Goal: Transaction & Acquisition: Purchase product/service

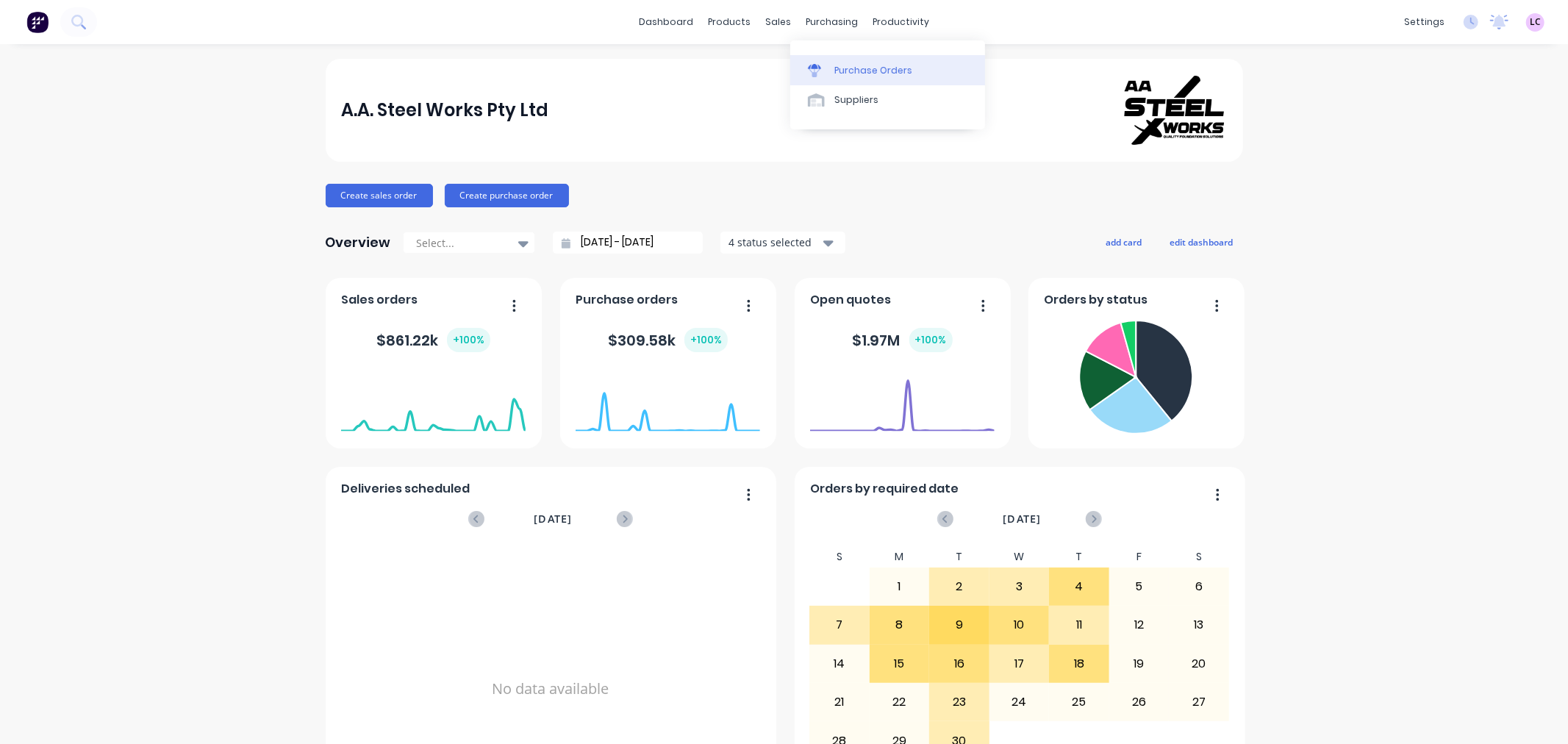
click at [835, 70] on div "Purchase Orders" at bounding box center [873, 70] width 78 height 13
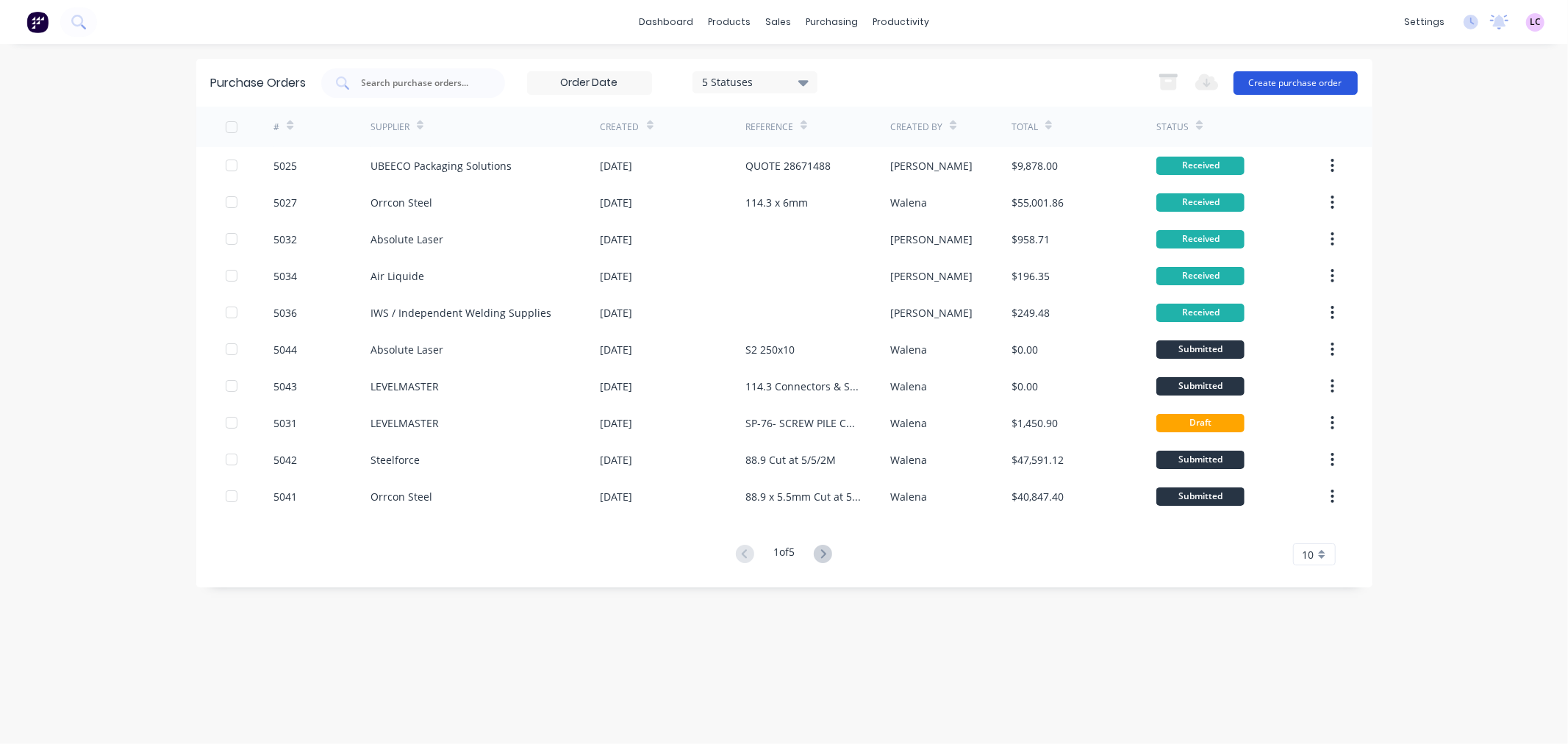
click at [1301, 77] on button "Create purchase order" at bounding box center [1294, 83] width 124 height 24
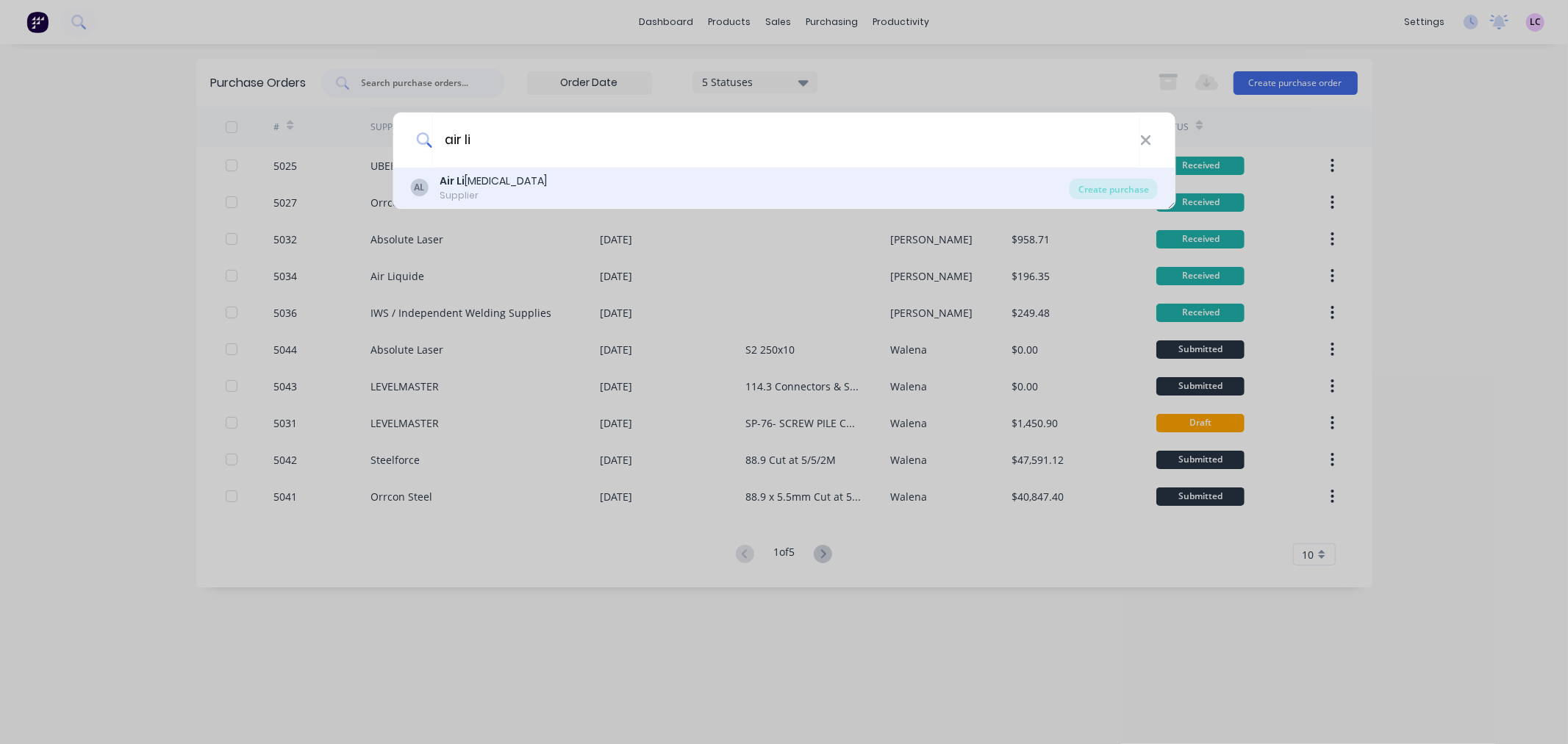
type input "air li"
click at [533, 177] on div "AL Air Li [MEDICAL_DATA] Supplier" at bounding box center [739, 187] width 659 height 29
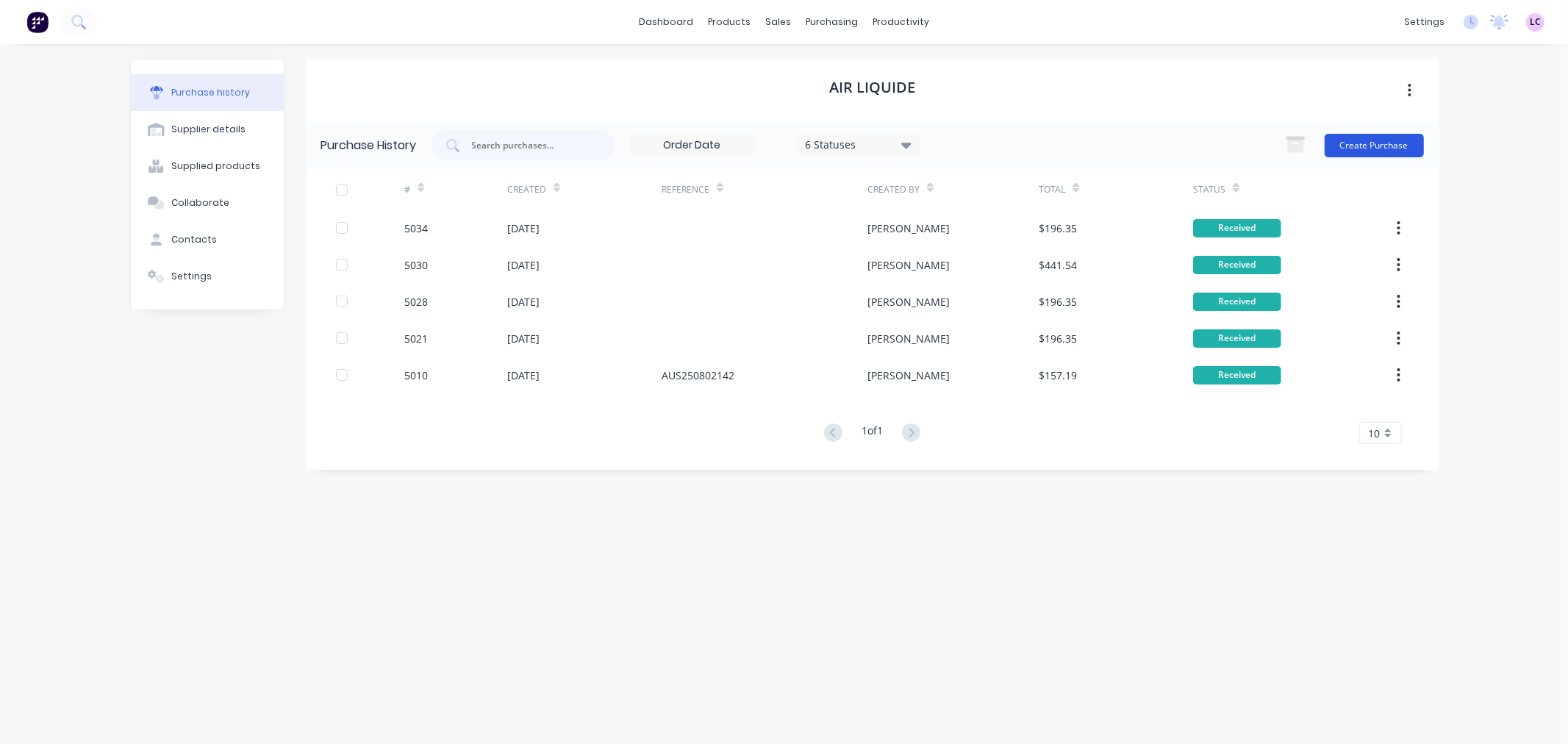
click at [1372, 144] on button "Create Purchase" at bounding box center [1374, 146] width 99 height 24
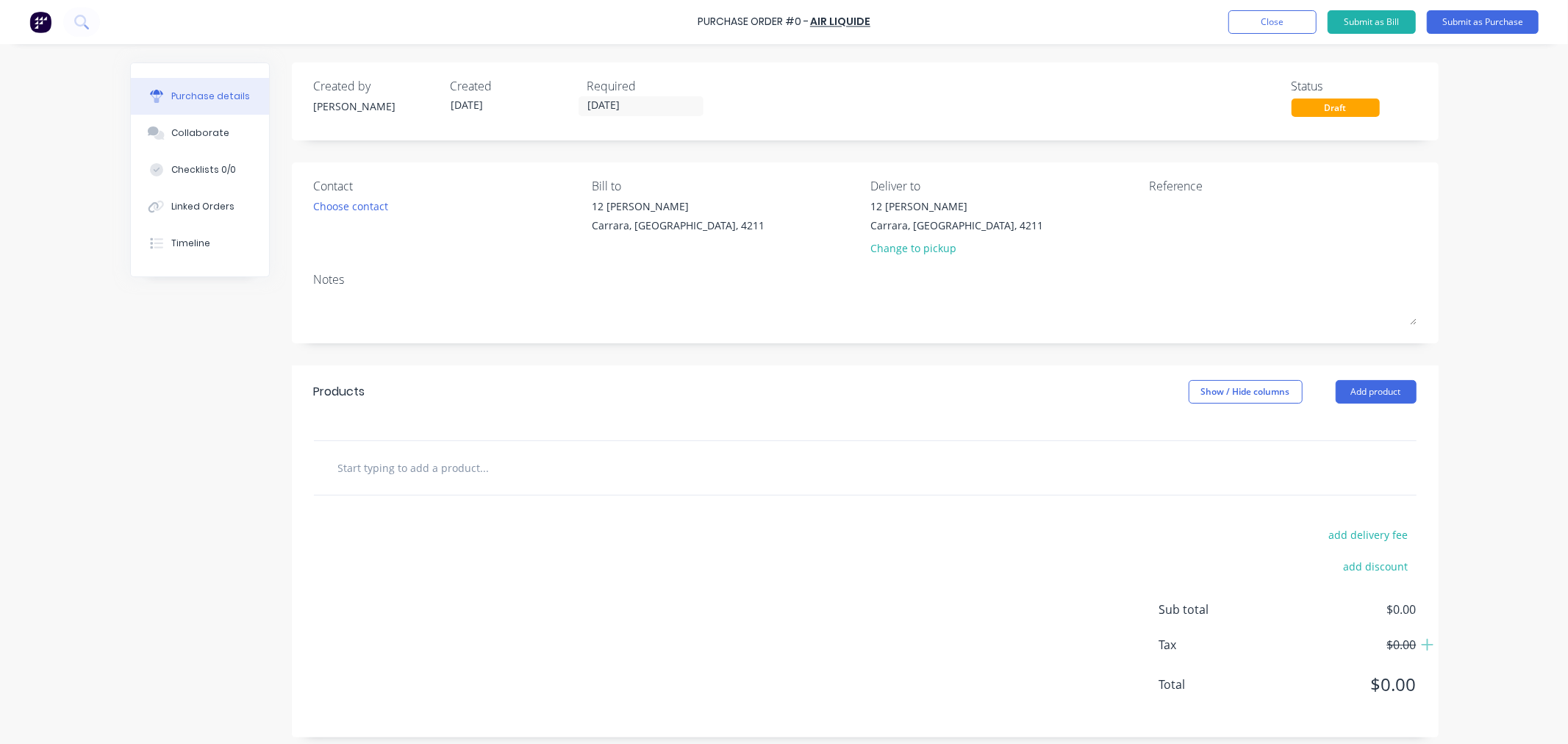
click at [439, 464] on input "text" at bounding box center [484, 468] width 294 height 30
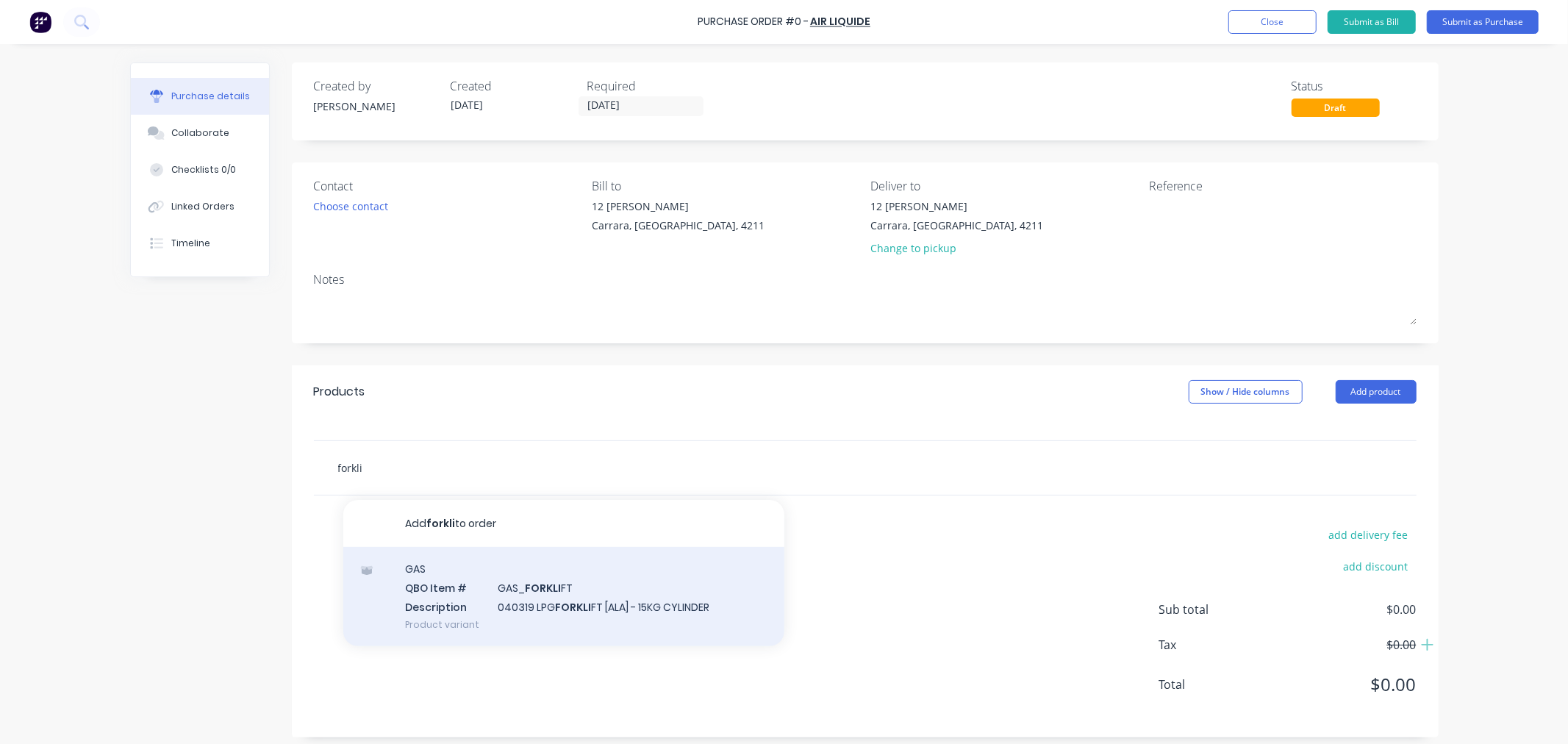
type input "forkli"
click at [584, 596] on div "GAS QBO Item # GAS_ FORKLI FT Description 040319 LPG FORKLI FT [ALA] - 15KG CYL…" at bounding box center [563, 596] width 441 height 99
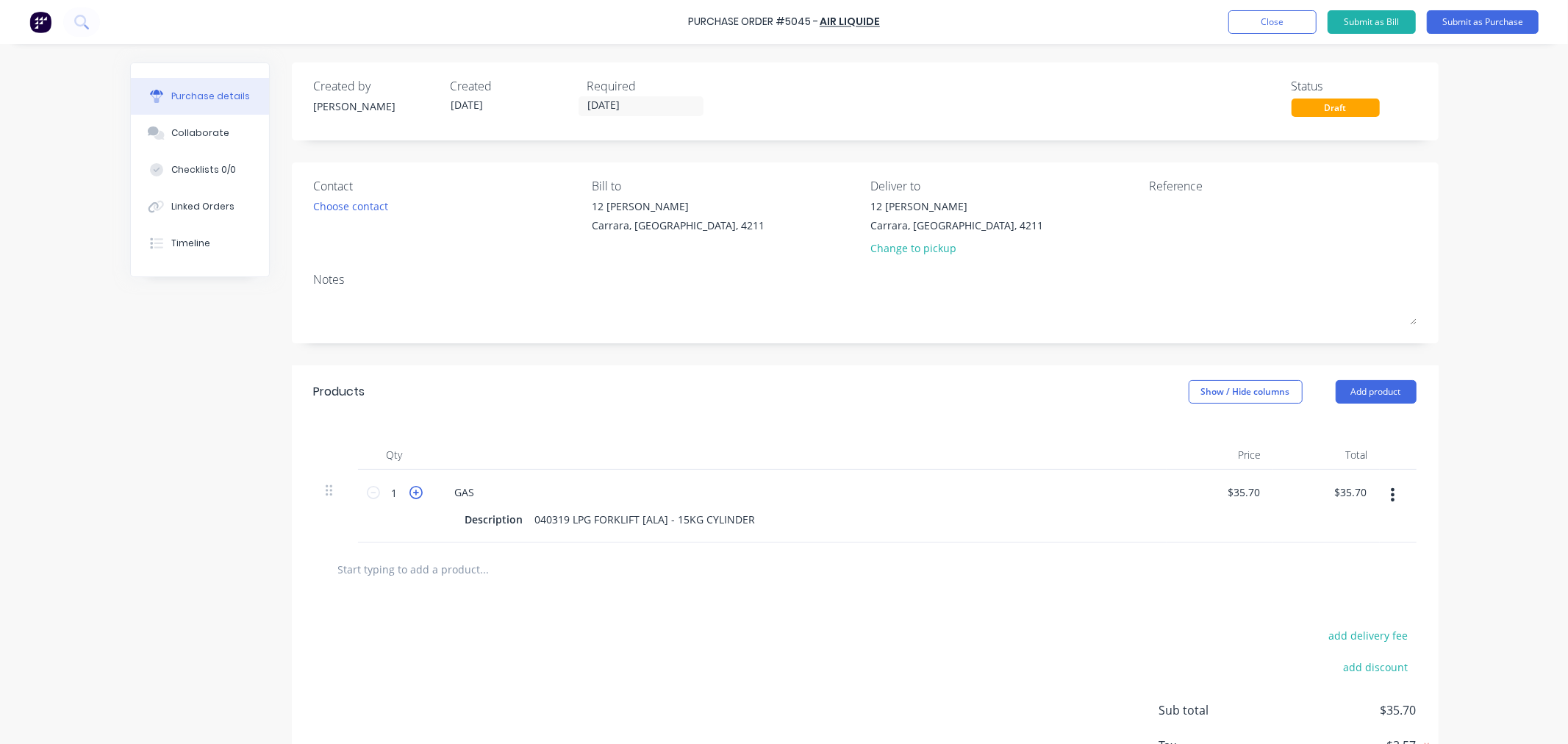
click at [409, 493] on icon at bounding box center [415, 491] width 13 height 13
type input "2"
type input "$71.40"
click at [409, 493] on icon at bounding box center [415, 491] width 13 height 13
type input "3"
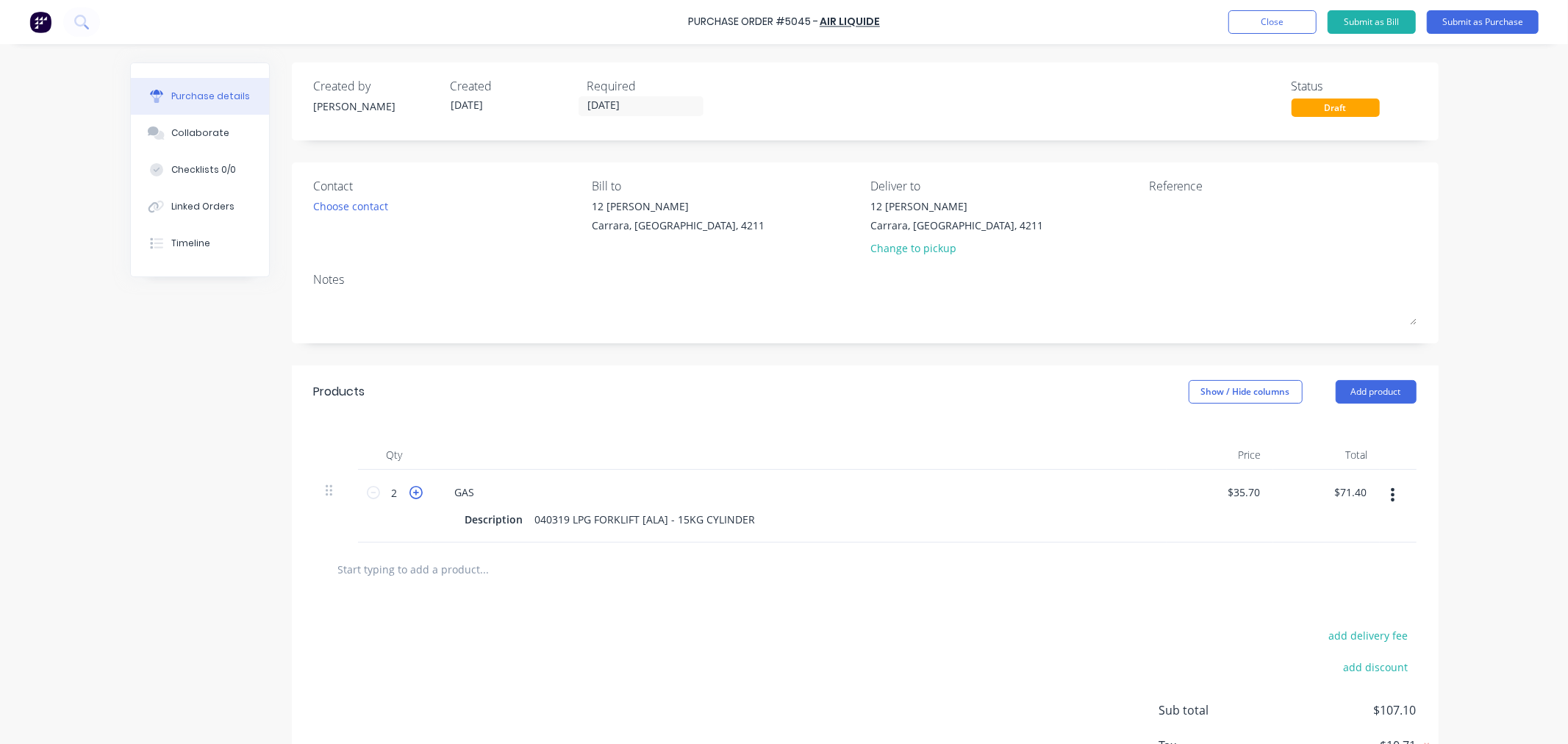
type input "$107.10"
click at [409, 493] on icon at bounding box center [415, 491] width 13 height 13
type input "4"
type input "$142.80"
click at [409, 493] on icon at bounding box center [415, 491] width 13 height 13
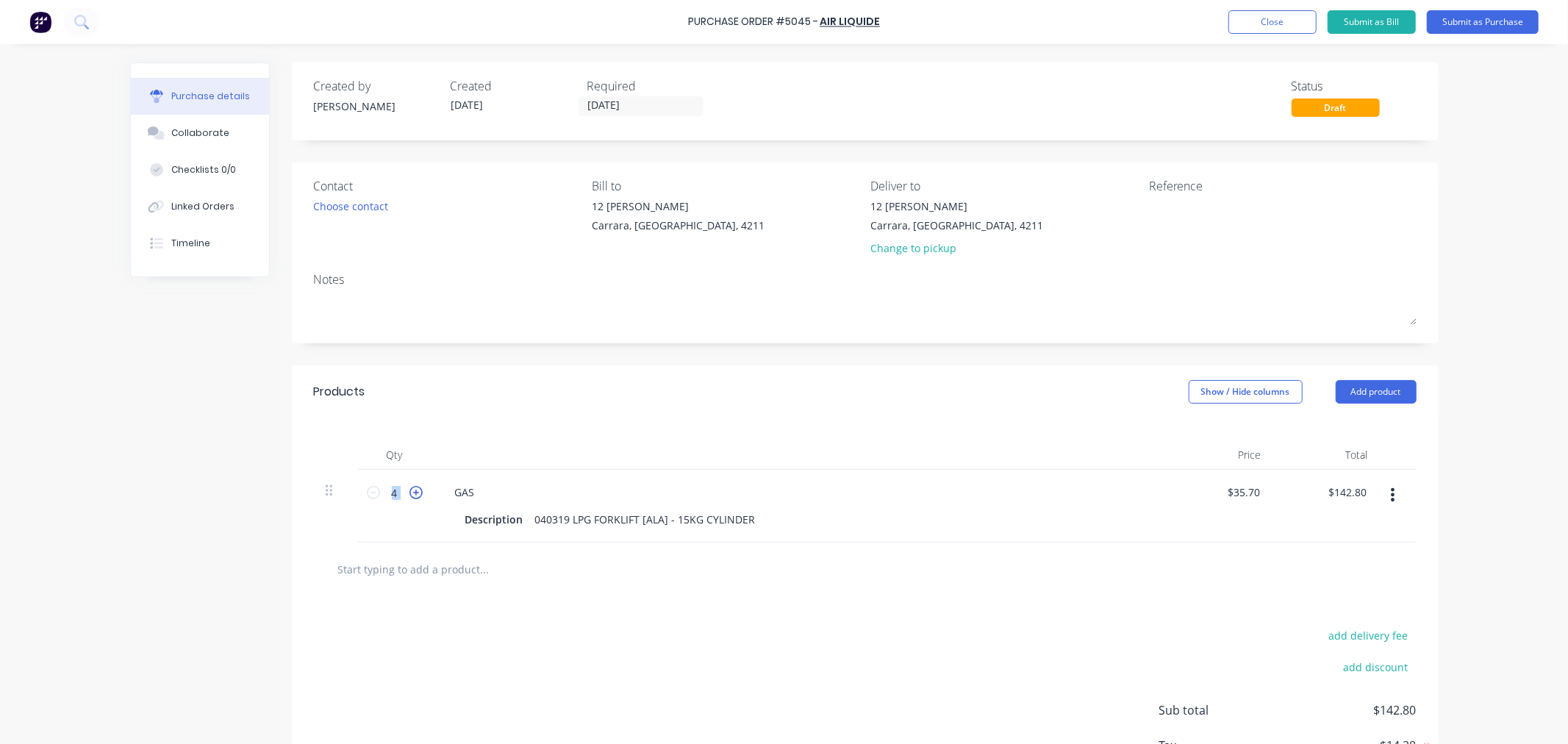
type input "5"
type input "$178.50"
click at [255, 512] on div "Created by [PERSON_NAME] Created [DATE] Required [DATE] Status Draft Contact Ch…" at bounding box center [784, 450] width 1308 height 775
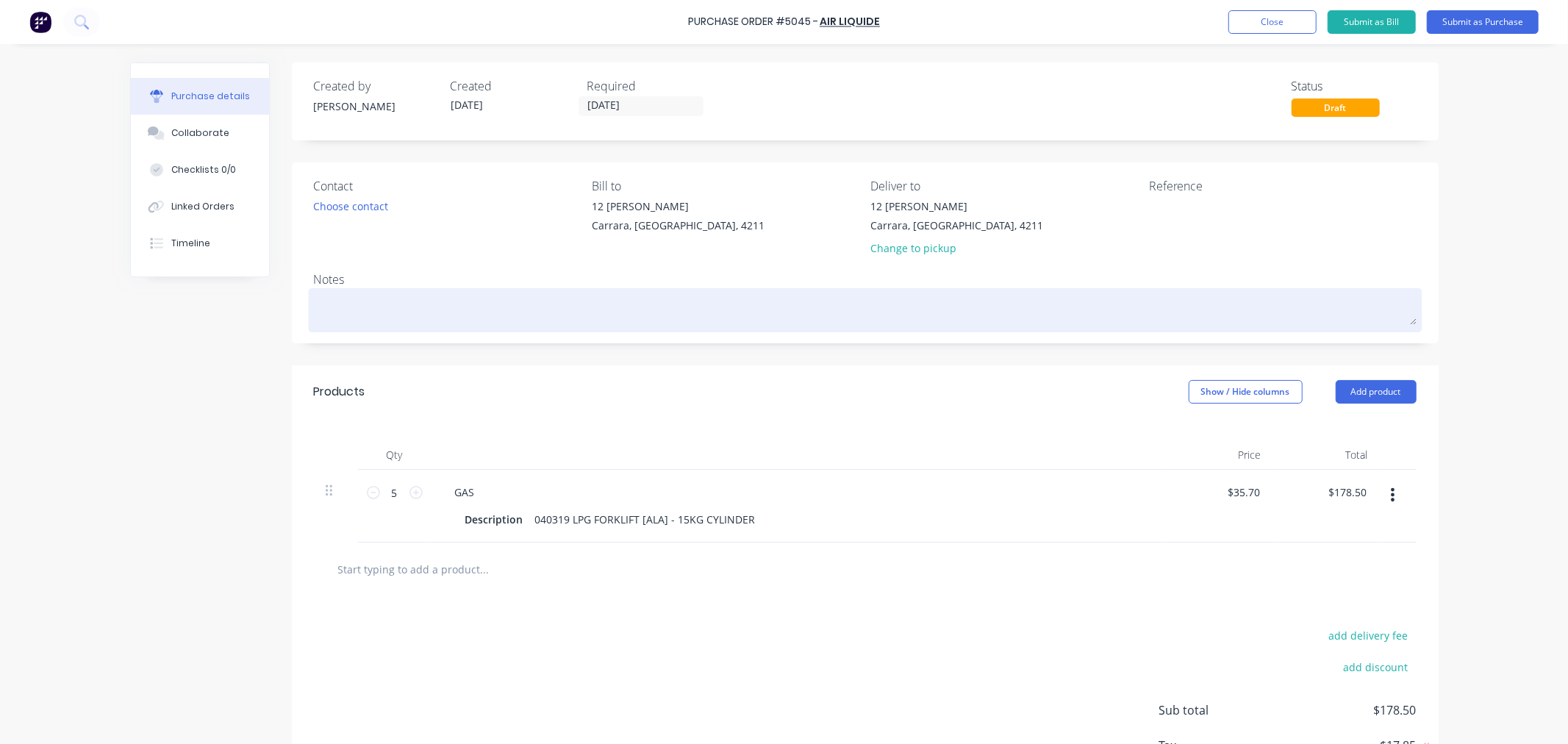
click at [491, 308] on textarea at bounding box center [865, 307] width 1102 height 33
type textarea "x"
type textarea "p"
type textarea "x"
type textarea "po"
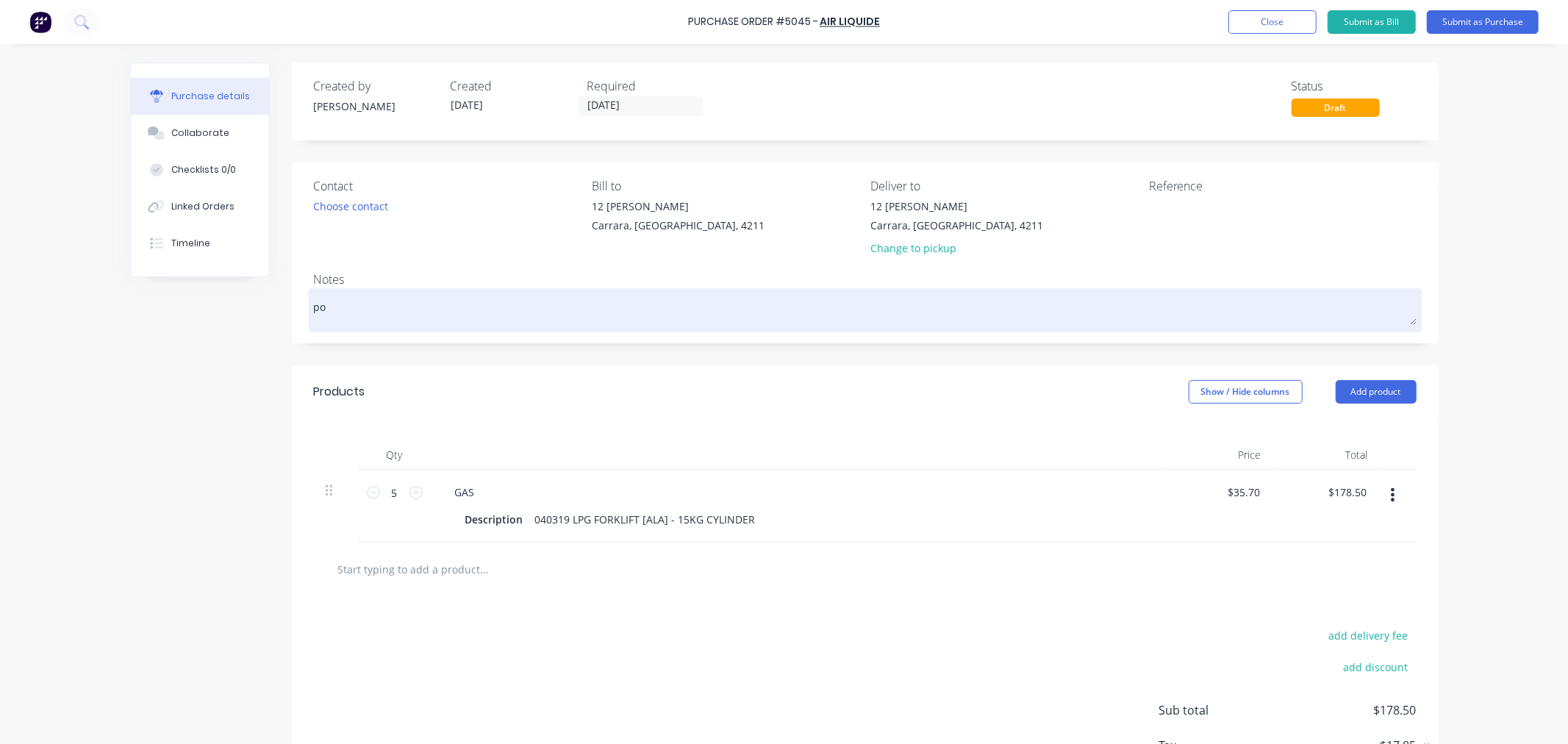
type textarea "x"
type textarea "po"
type textarea "x"
type textarea "po 5"
type textarea "x"
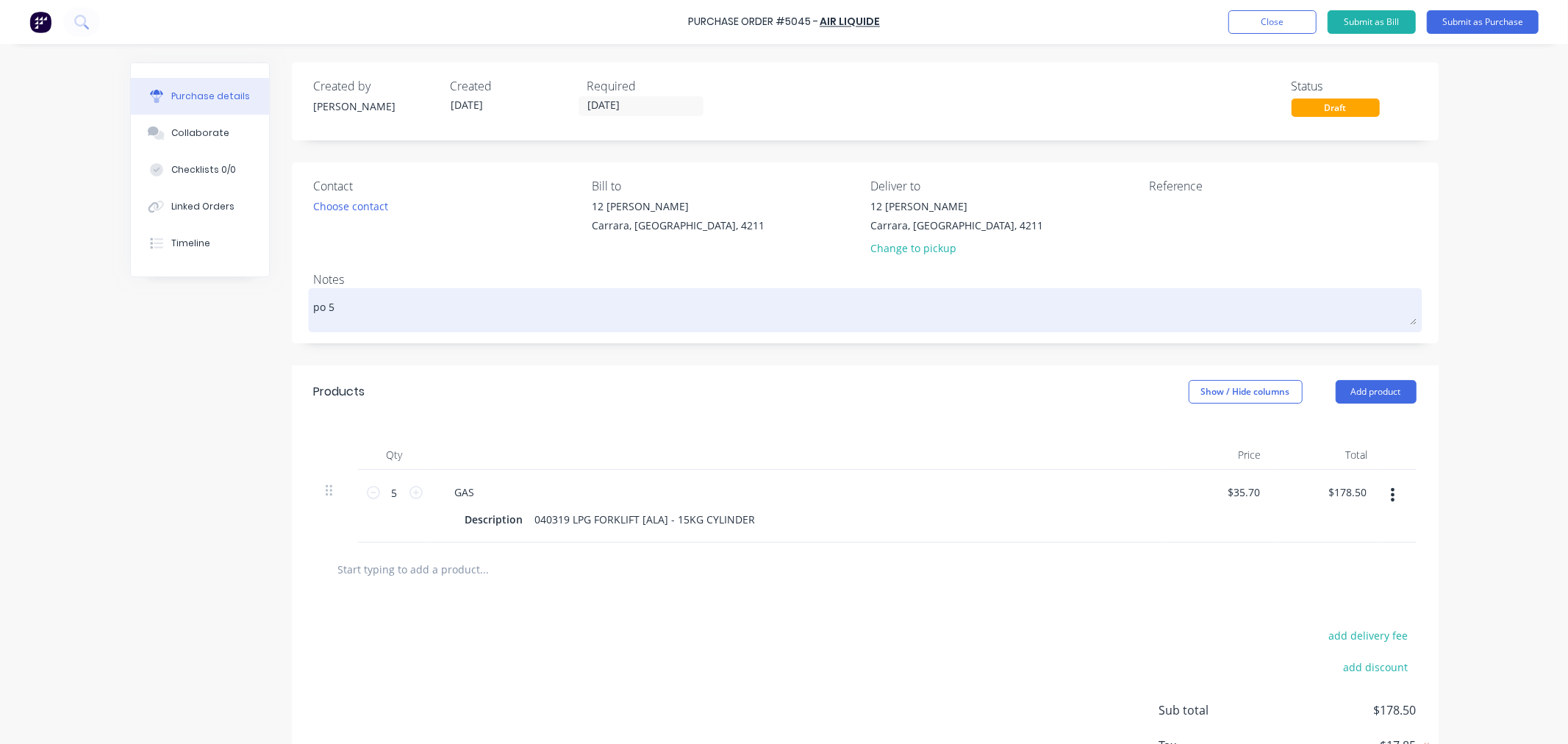
type textarea "po 50"
type textarea "x"
type textarea "po 504"
type textarea "x"
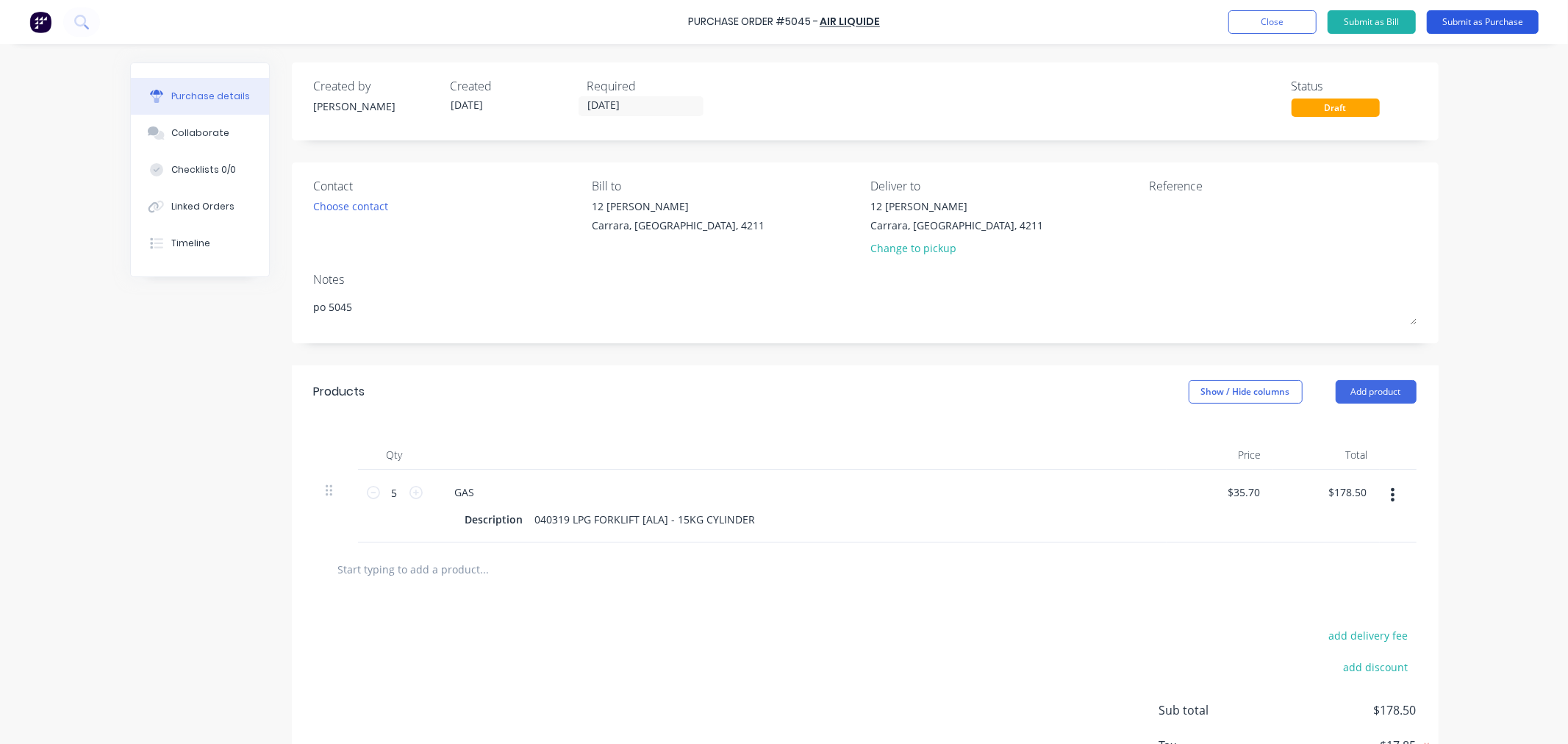
type textarea "po 5045"
type textarea "x"
type textarea "po 5045"
click at [1475, 18] on button "Submit as Purchase" at bounding box center [1482, 22] width 112 height 24
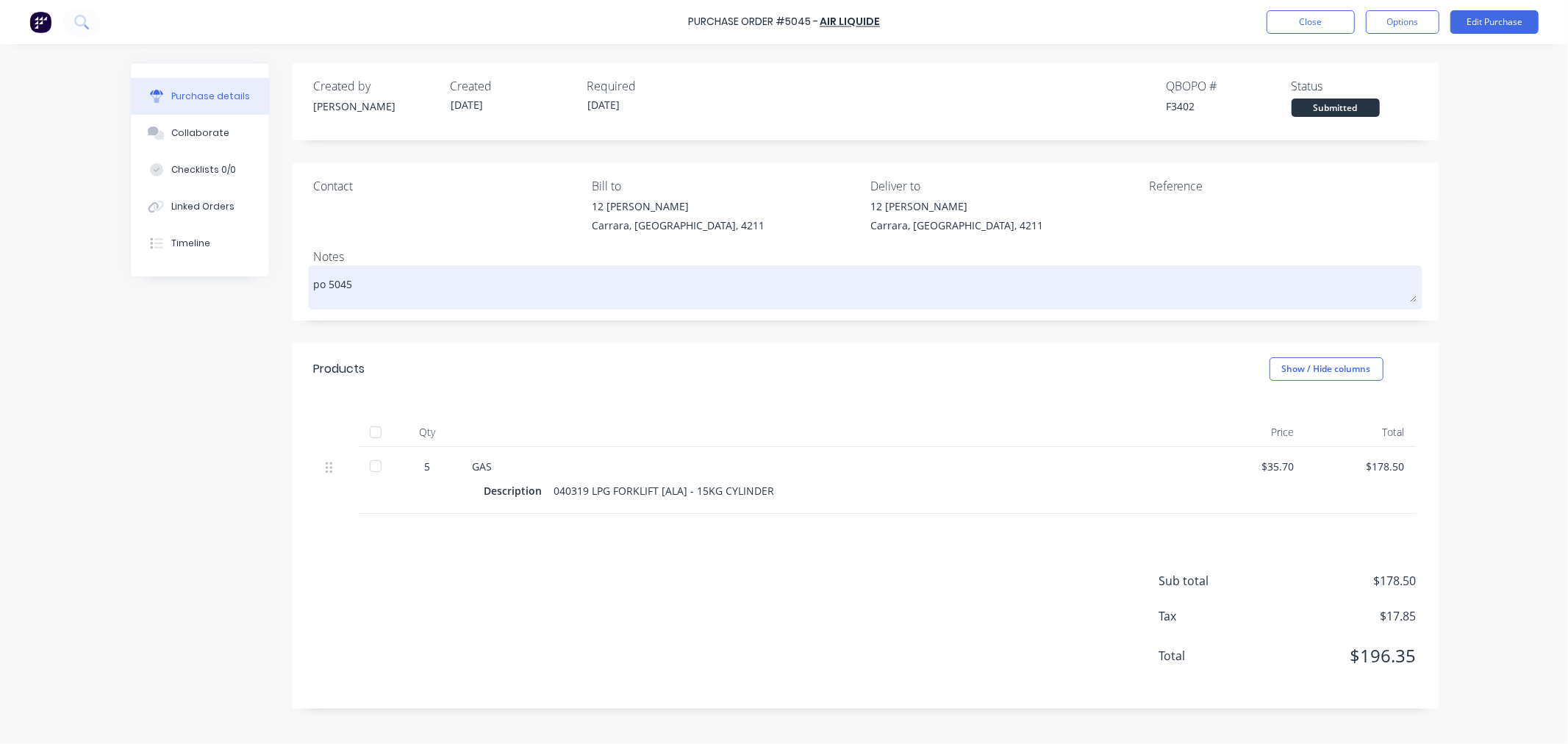
click at [430, 272] on textarea "po 5045" at bounding box center [865, 284] width 1102 height 33
type textarea "x"
type textarea "po 5045"
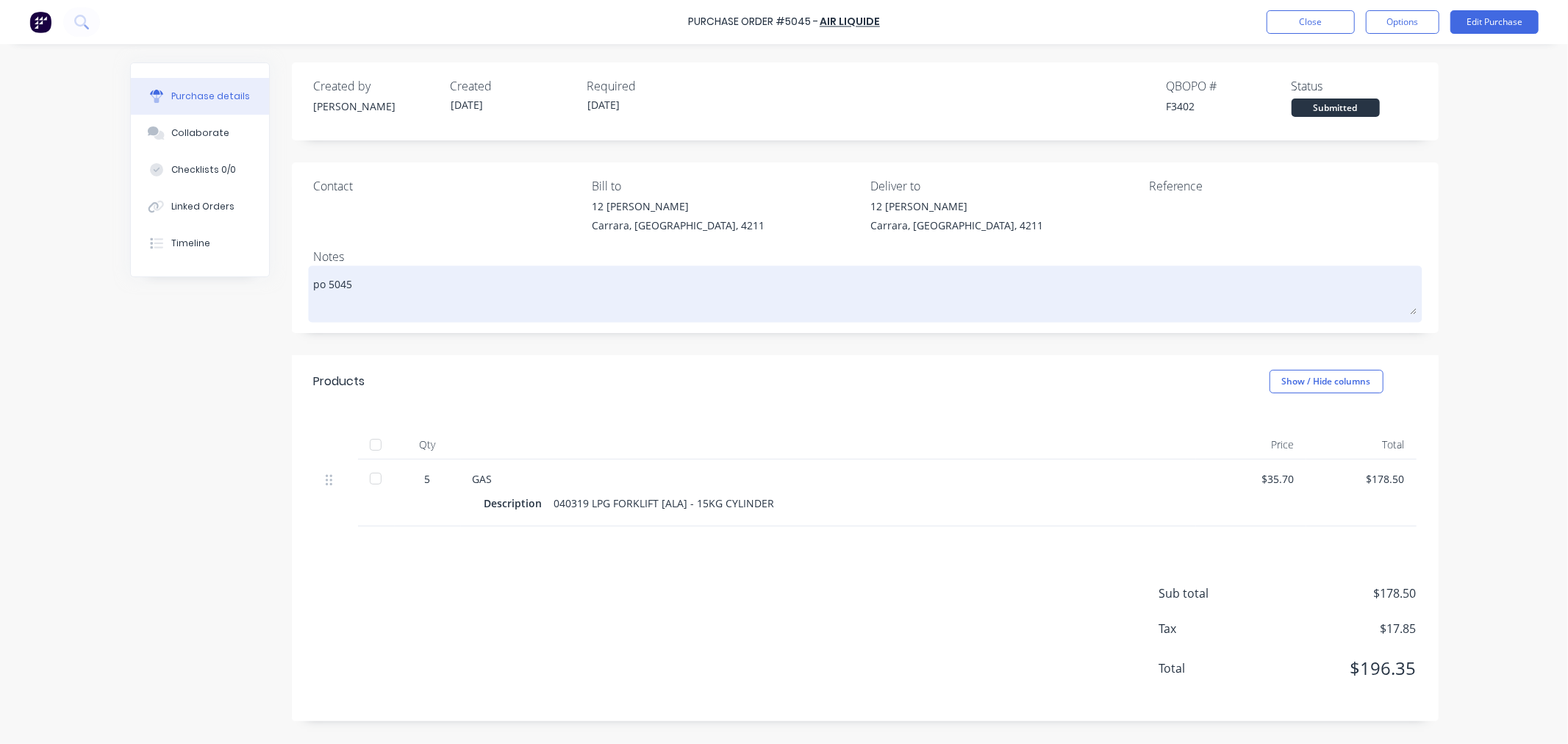
paste textarea "AUS250902518"
type textarea "x"
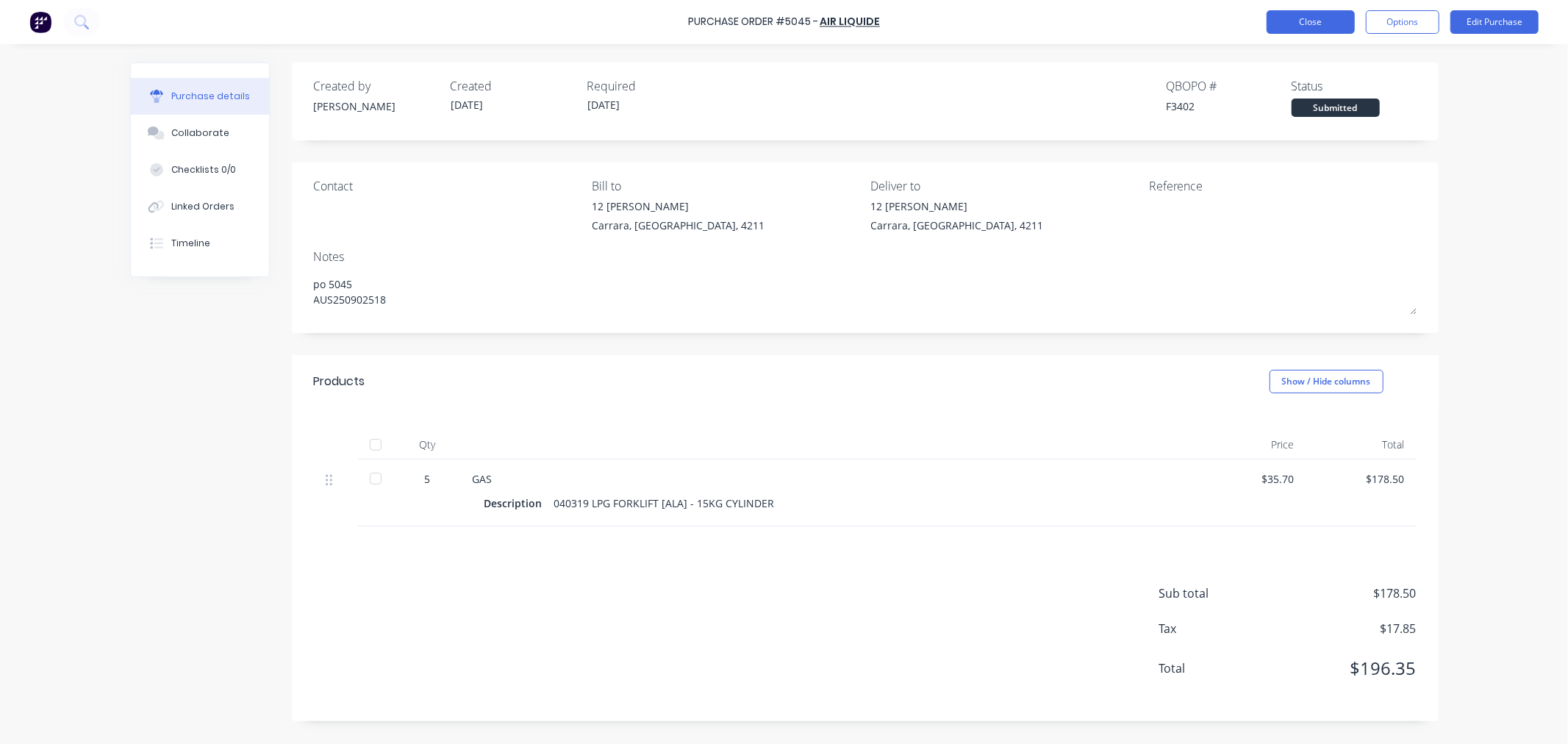
type textarea "po 5045 AUS250902518"
type textarea "x"
type textarea "po 5045 AUS250902518"
click at [1341, 27] on button "Close" at bounding box center [1310, 22] width 88 height 24
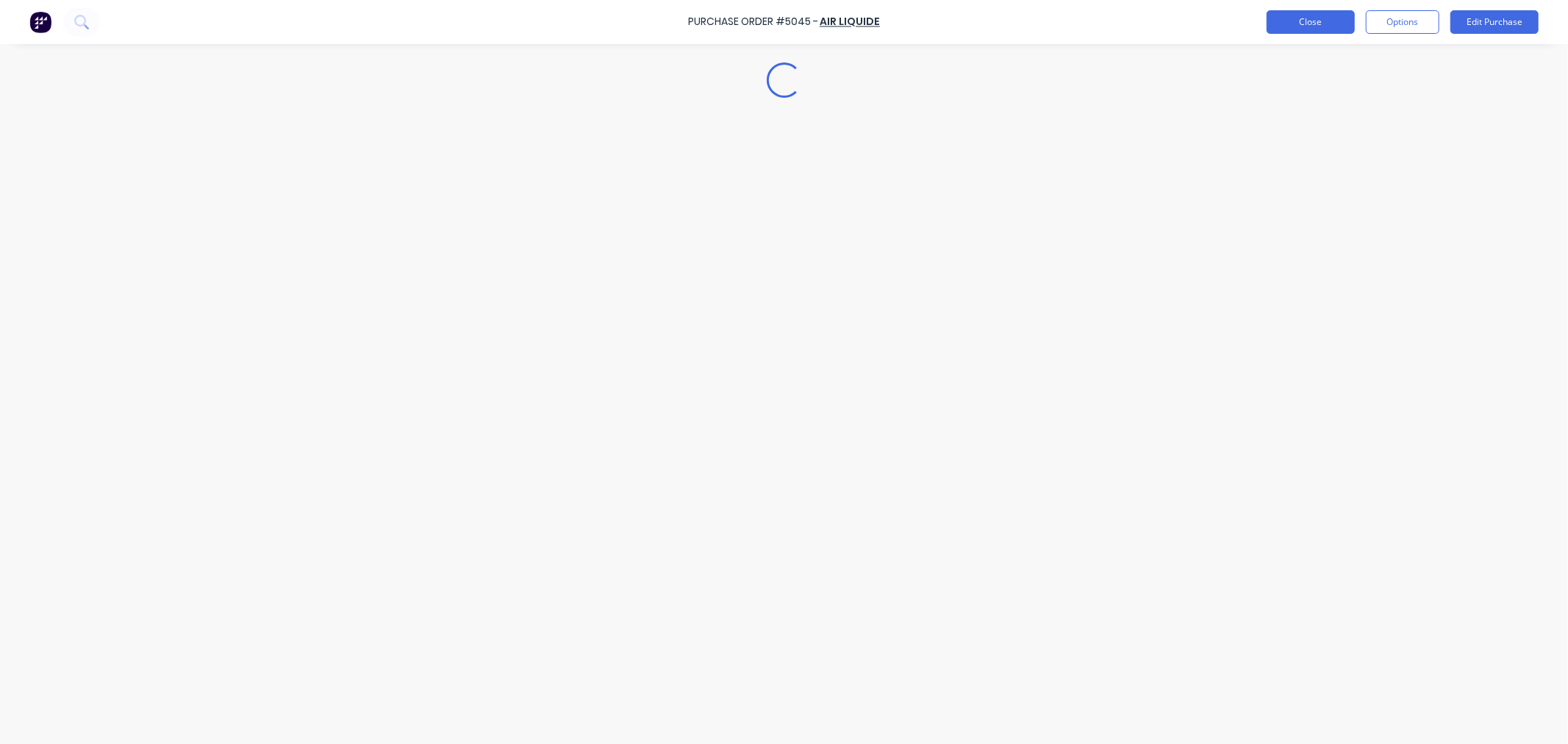
type textarea "x"
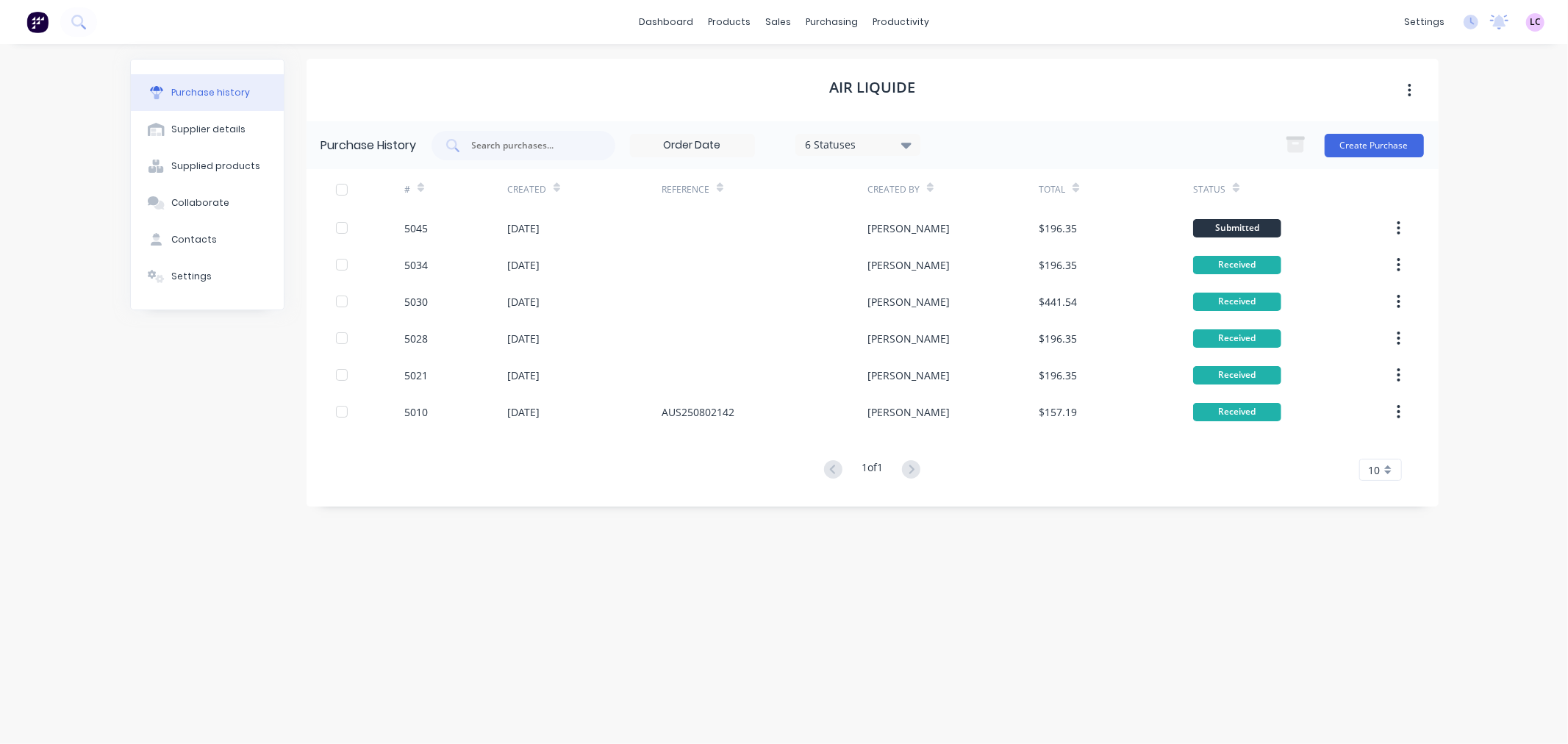
click at [228, 87] on div "Purchase history" at bounding box center [210, 92] width 78 height 13
click at [667, 19] on link "dashboard" at bounding box center [666, 22] width 69 height 22
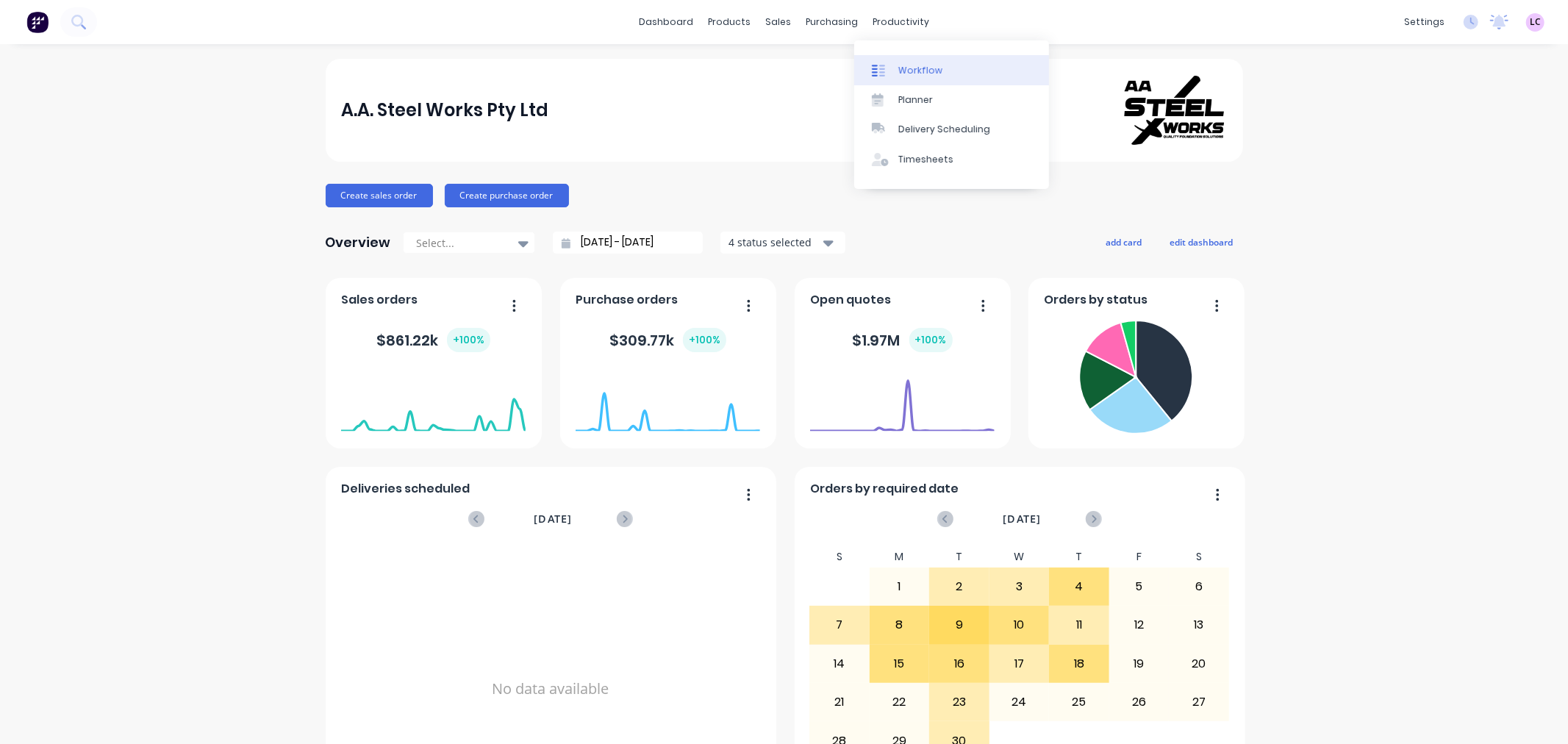
click at [892, 69] on div at bounding box center [883, 70] width 22 height 13
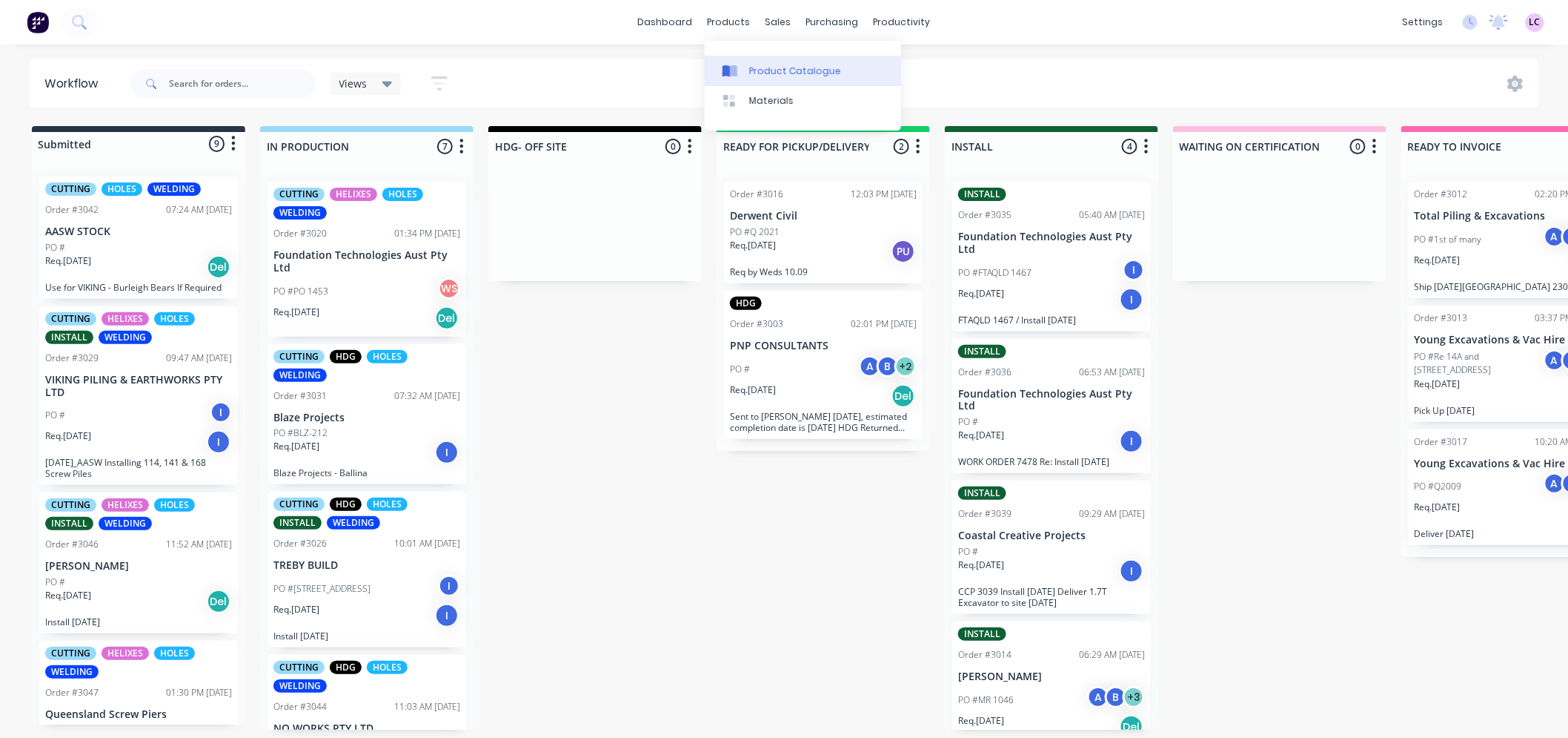
click at [755, 68] on div "Product Catalogue" at bounding box center [795, 71] width 92 height 13
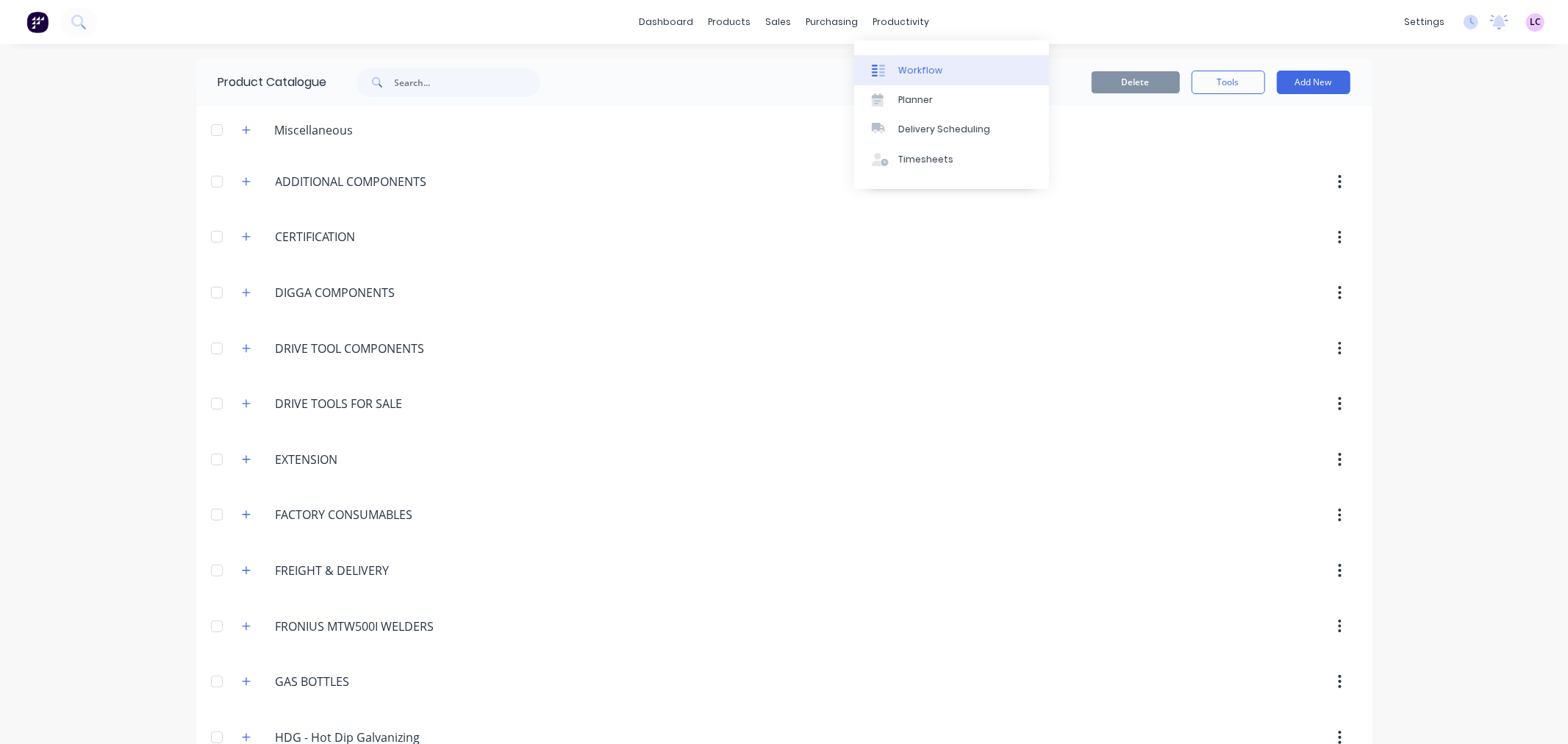
click at [895, 74] on link "Workflow" at bounding box center [952, 70] width 195 height 30
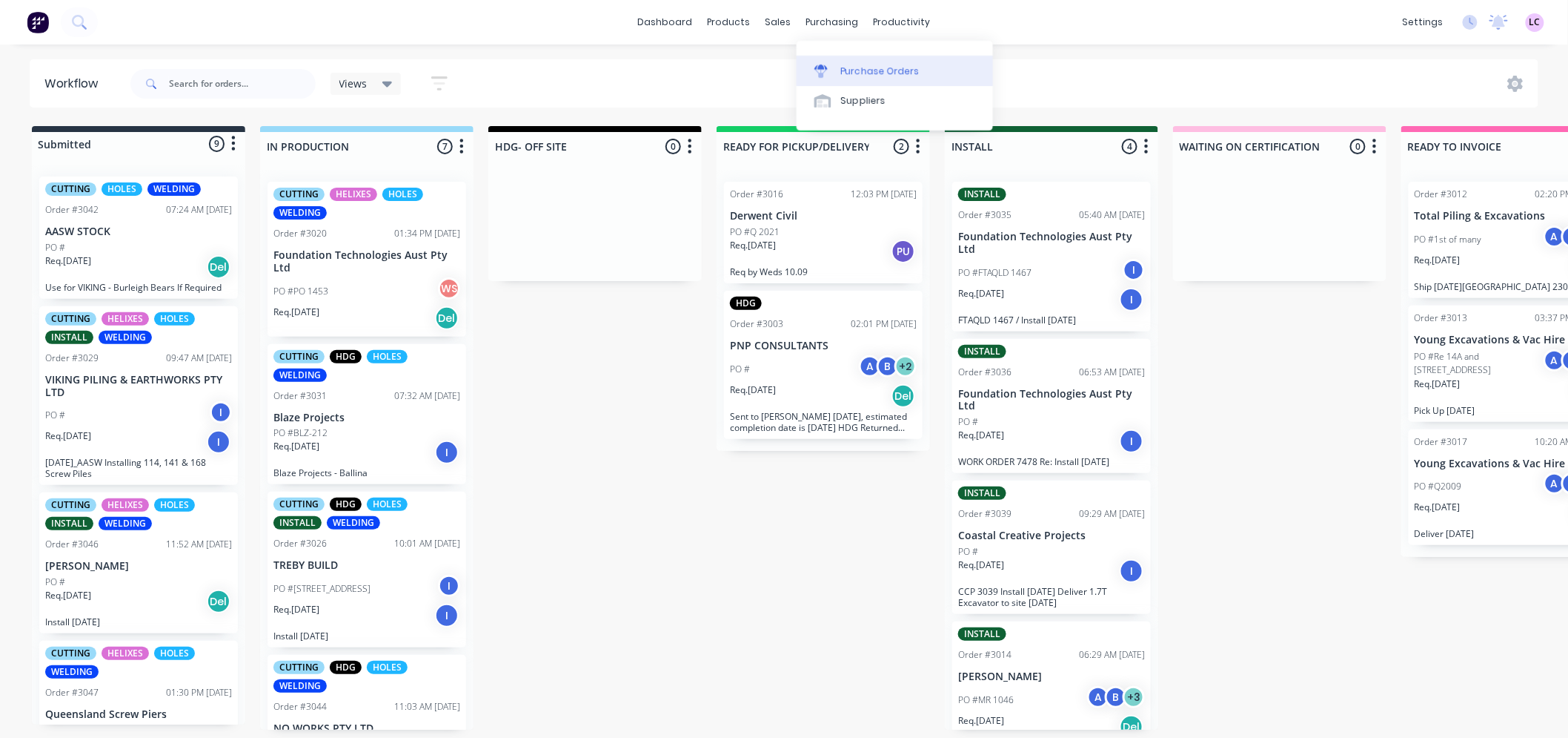
click at [838, 77] on link "Purchase Orders" at bounding box center [894, 71] width 197 height 30
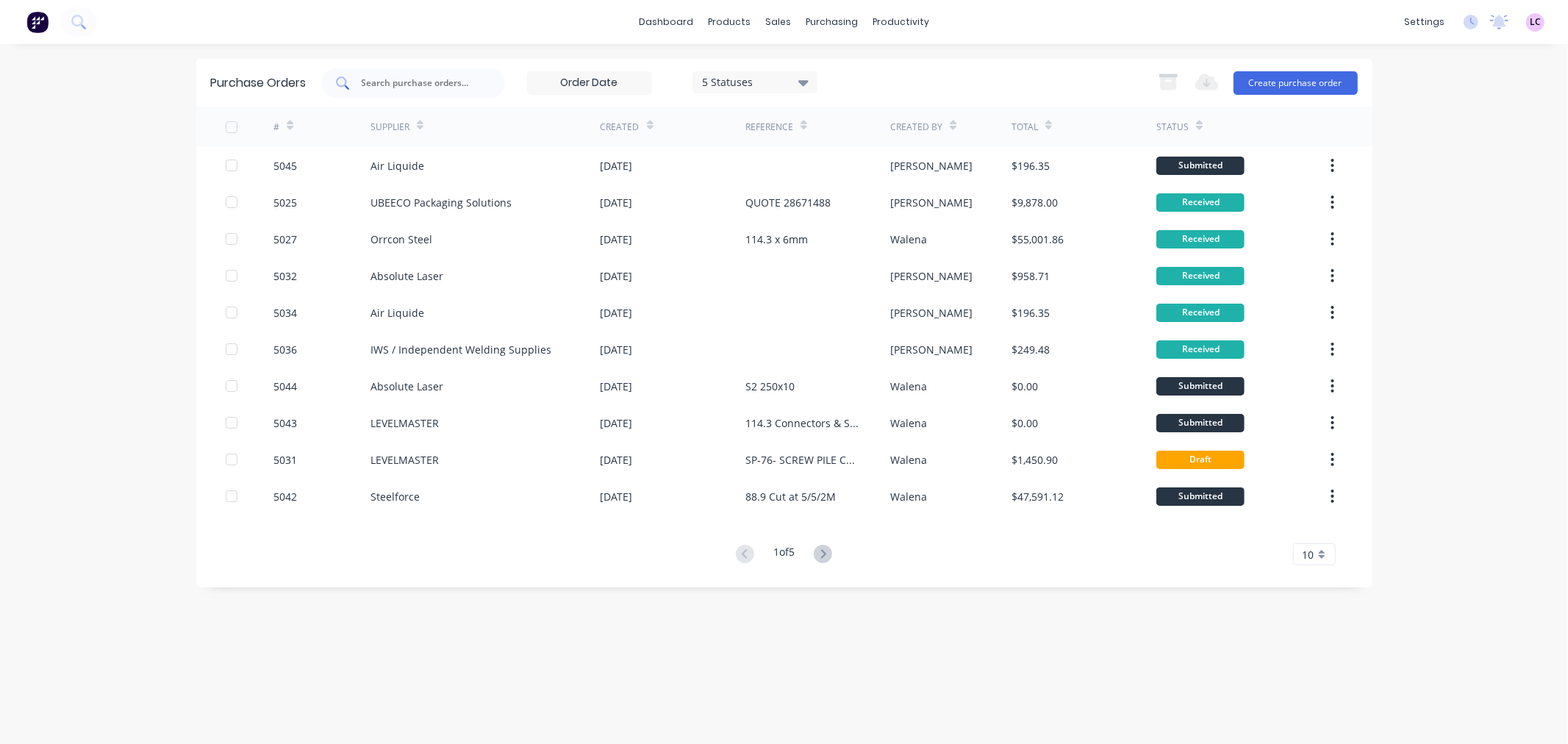
click at [375, 91] on div at bounding box center [412, 83] width 183 height 30
type input "ABSOLUTE"
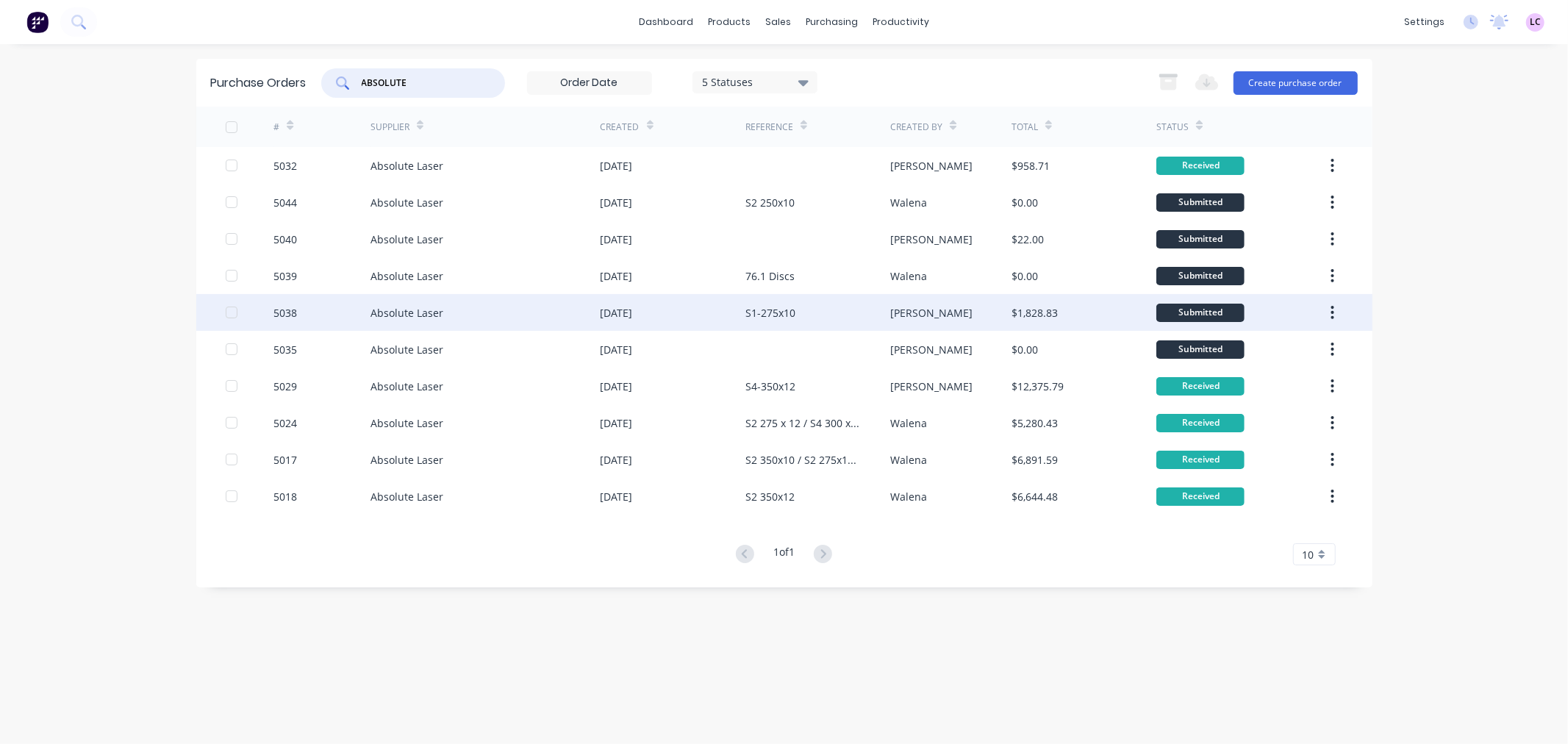
click at [421, 312] on div "Absolute Laser" at bounding box center [406, 313] width 72 height 16
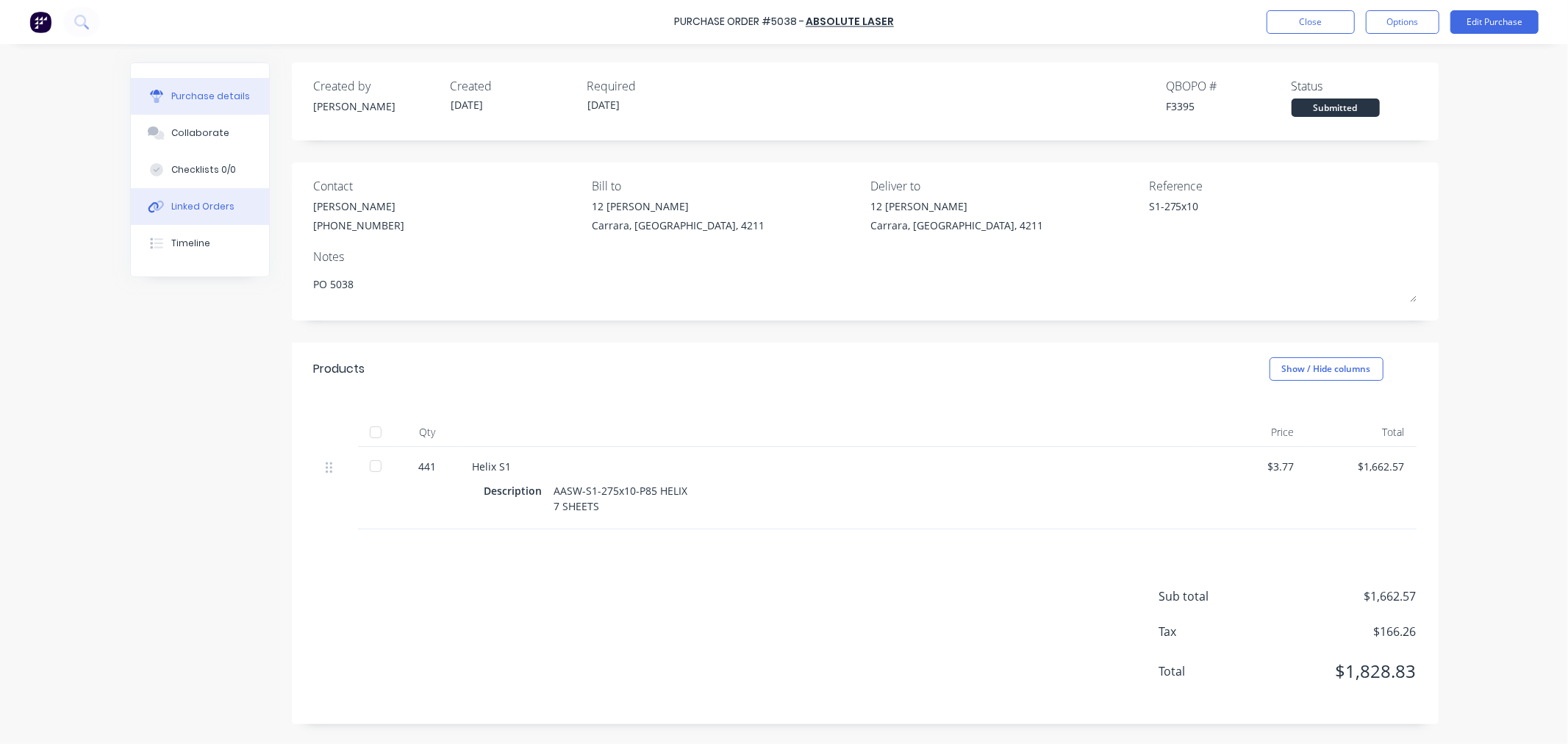
click at [243, 204] on button "Linked Orders" at bounding box center [199, 206] width 138 height 37
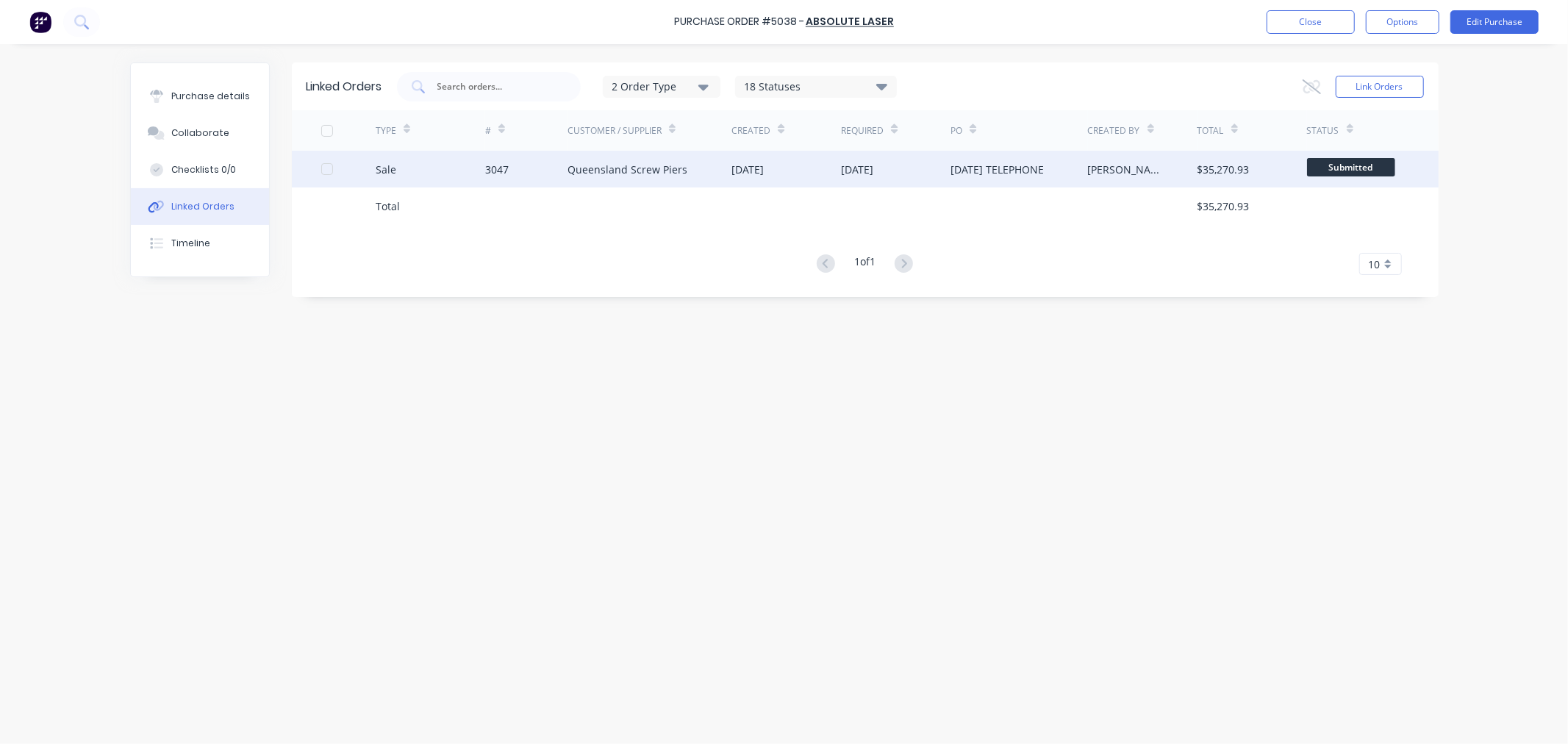
click at [507, 169] on div "3047" at bounding box center [497, 169] width 24 height 16
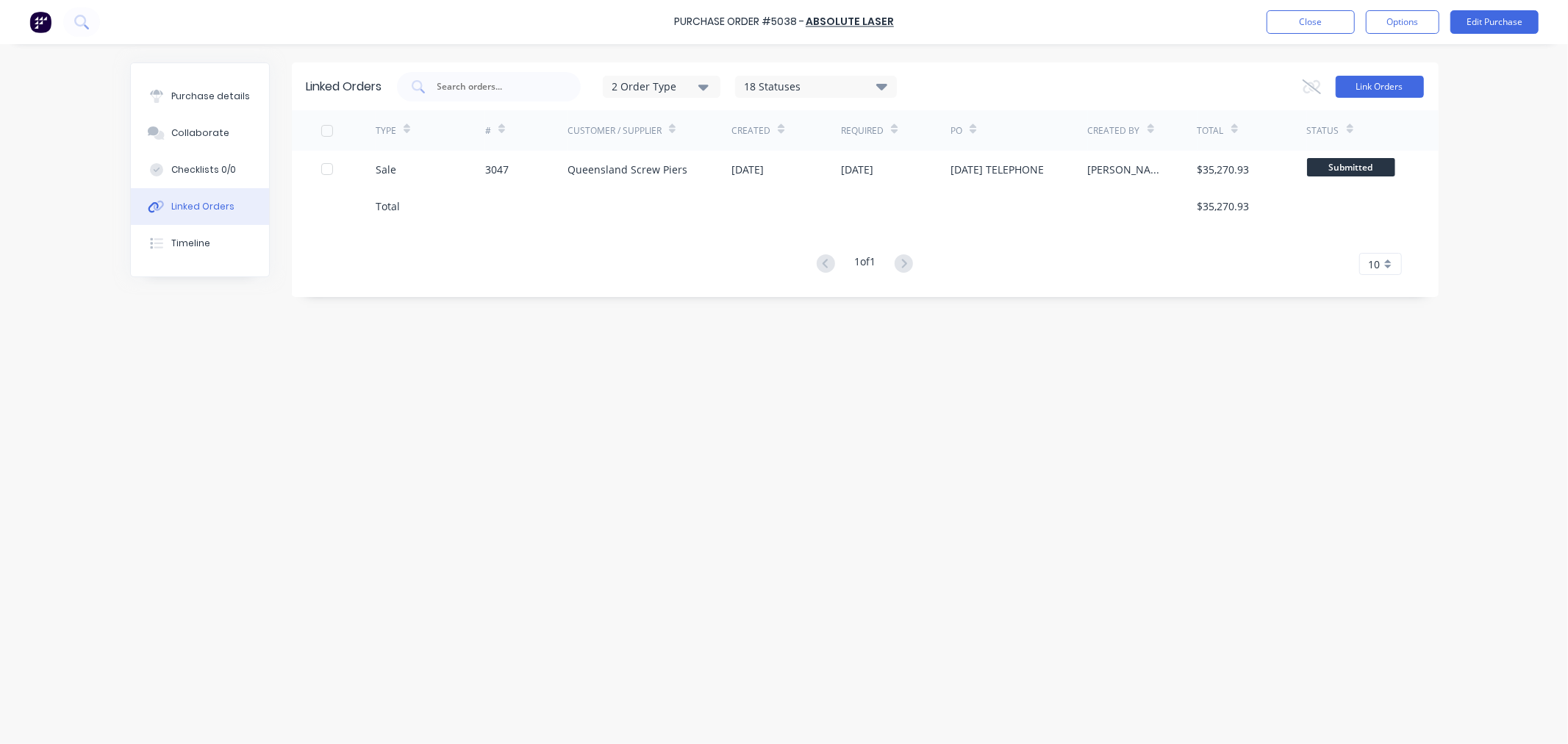
click at [1358, 84] on button "Link Orders" at bounding box center [1379, 86] width 88 height 22
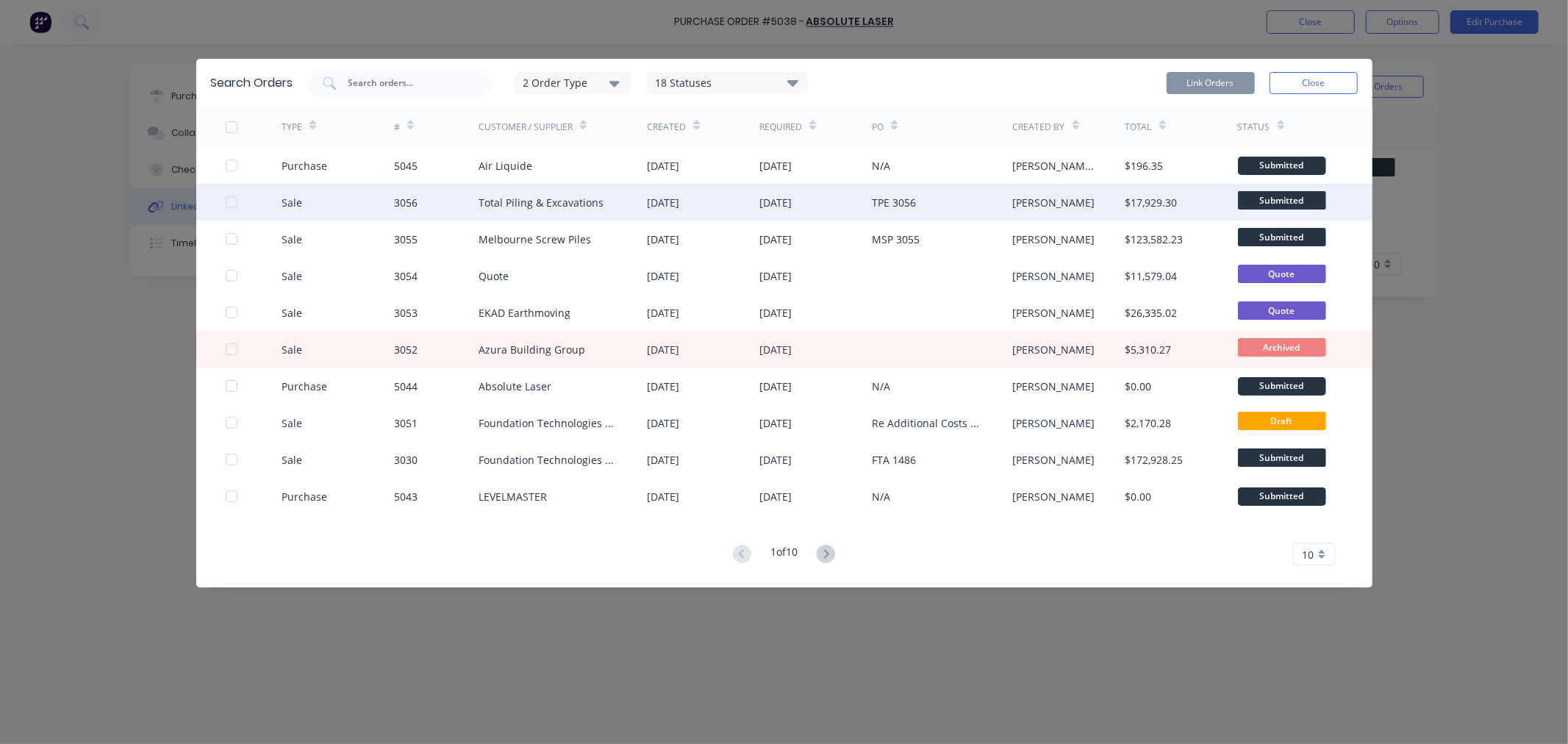
click at [550, 196] on div "Total Piling & Excavations" at bounding box center [541, 203] width 125 height 16
click at [230, 199] on div at bounding box center [232, 202] width 30 height 30
click at [1218, 84] on button "Link Orders" at bounding box center [1210, 83] width 88 height 22
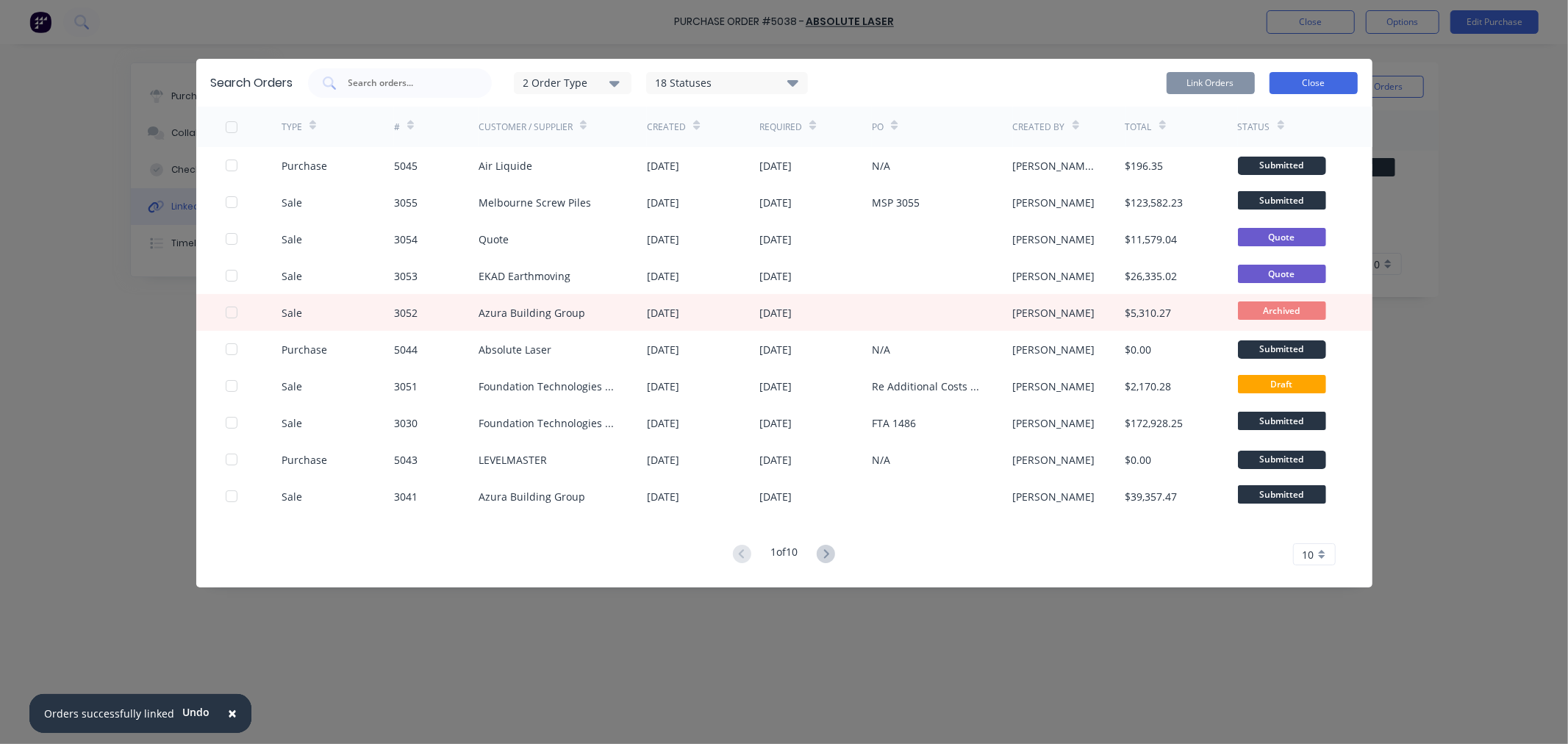
click at [1304, 90] on button "Close" at bounding box center [1313, 83] width 88 height 22
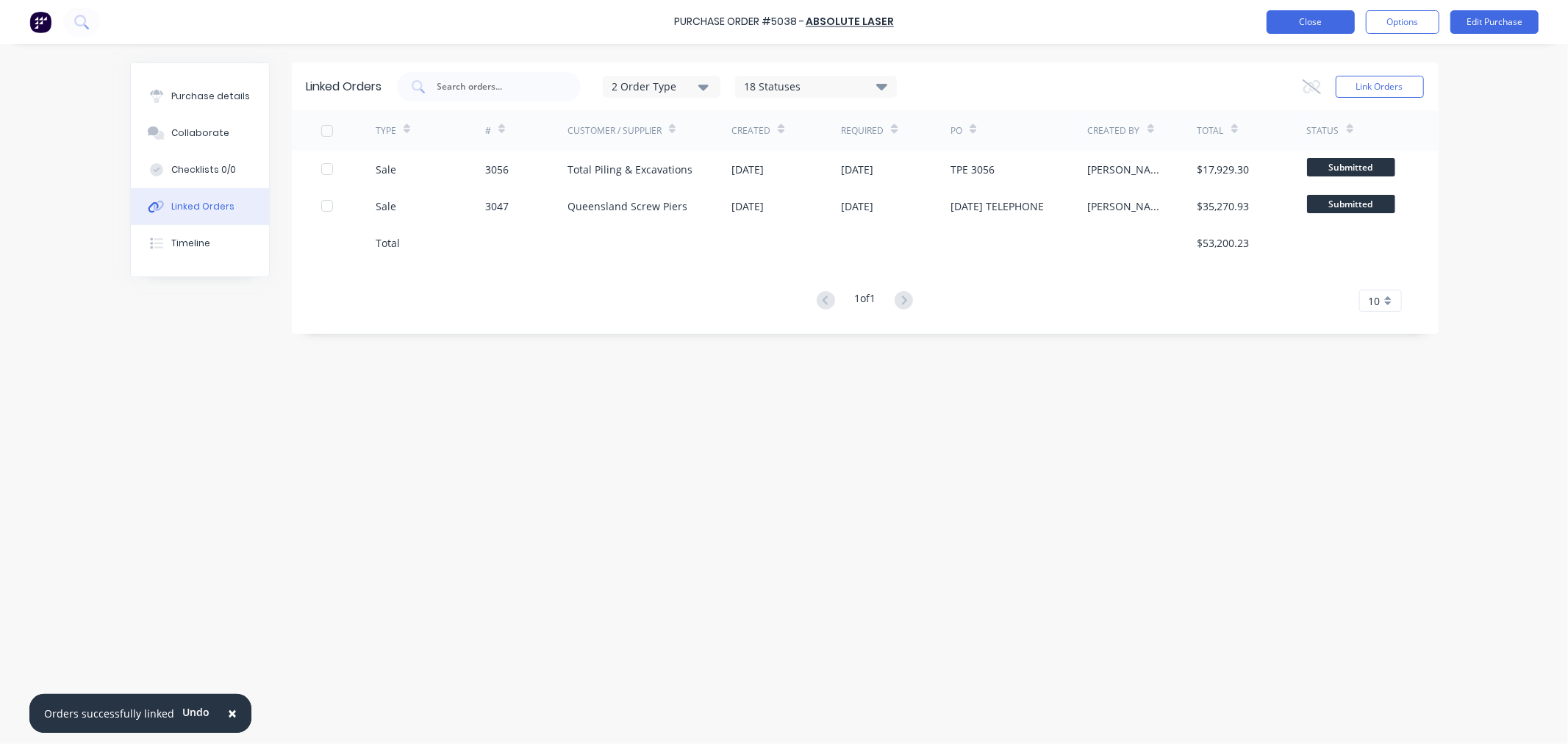
click at [1294, 13] on button "Close" at bounding box center [1310, 22] width 88 height 24
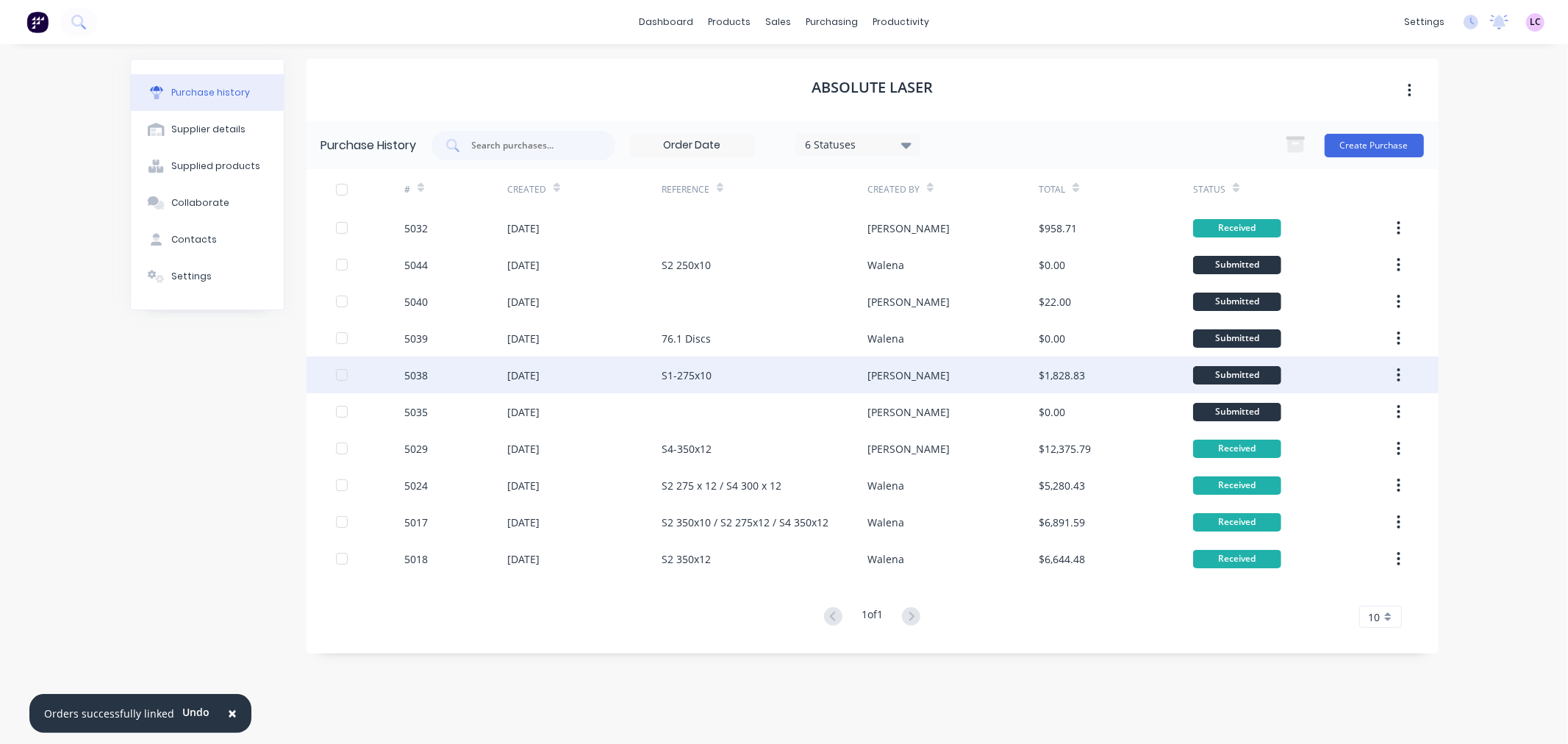
click at [538, 379] on div "[DATE]" at bounding box center [523, 375] width 33 height 16
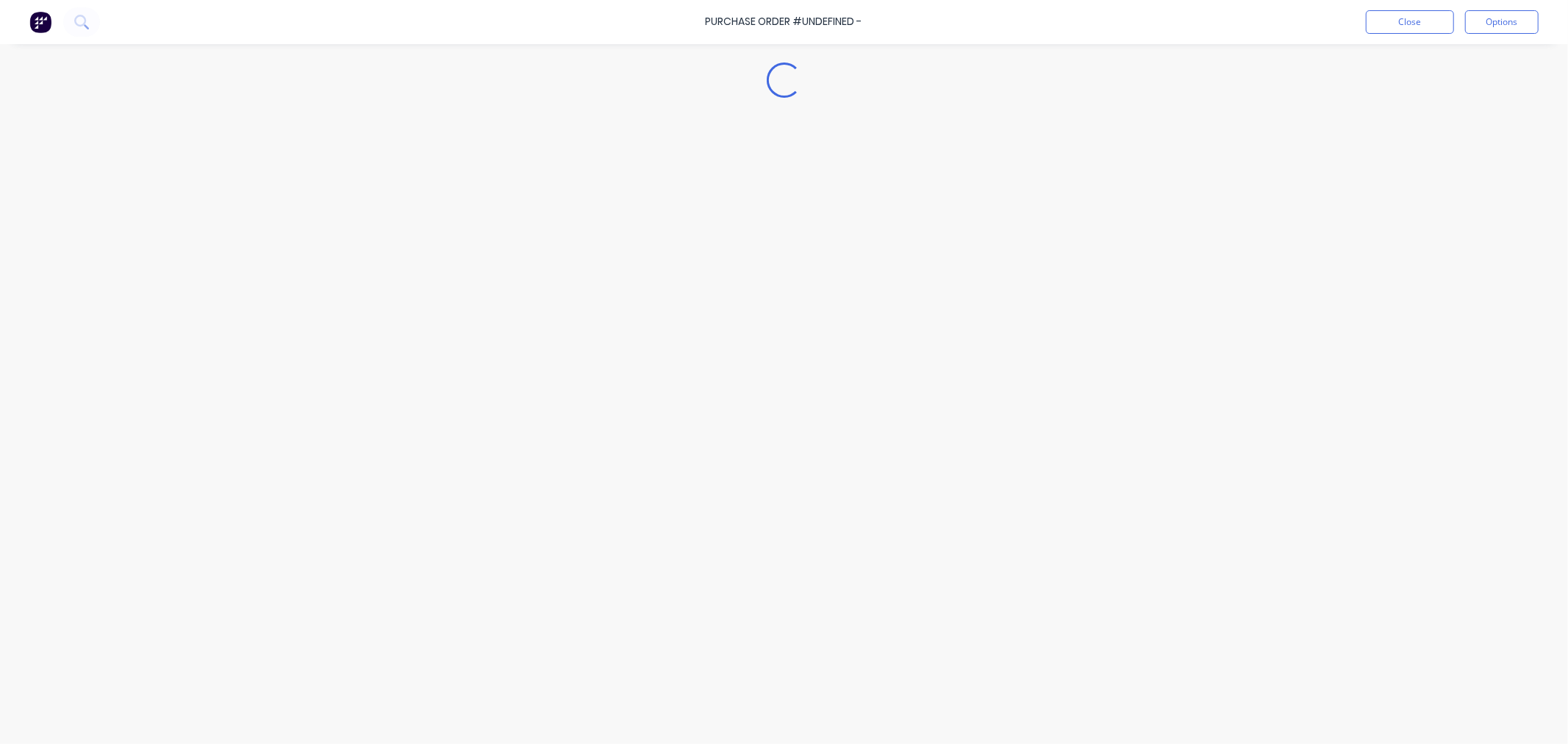
type textarea "x"
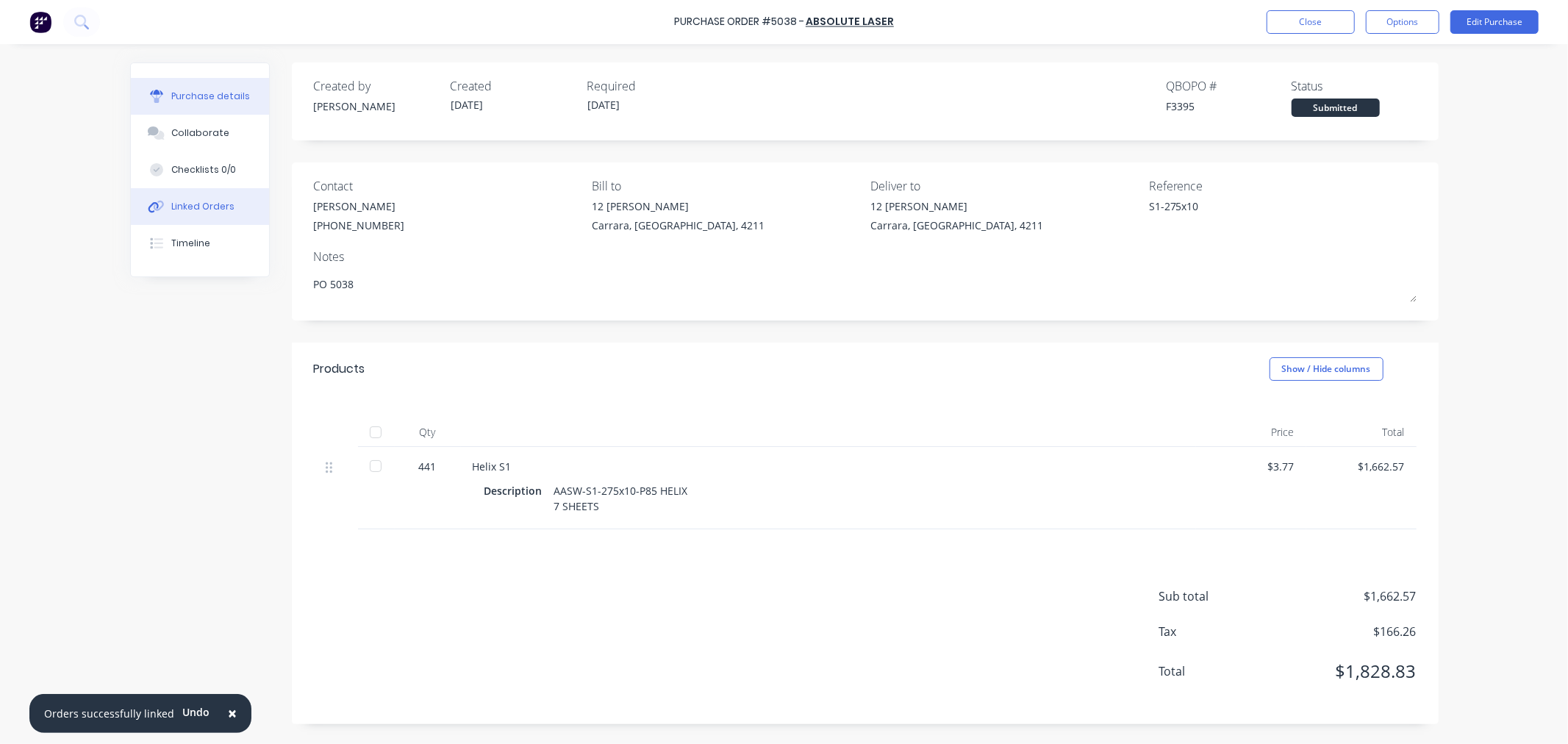
click at [226, 197] on button "Linked Orders" at bounding box center [199, 206] width 138 height 37
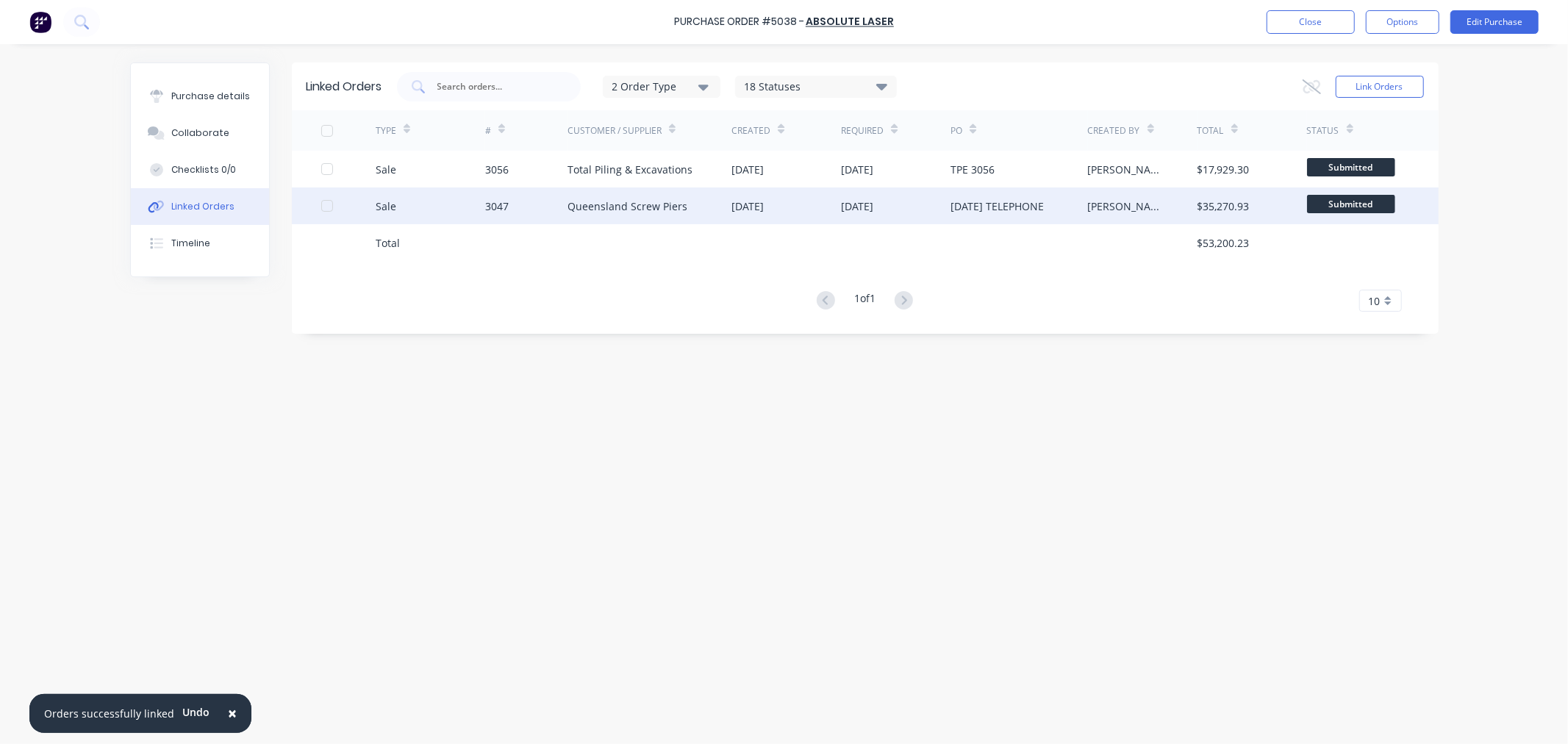
click at [606, 206] on div "Queensland Screw Piers" at bounding box center [627, 206] width 120 height 16
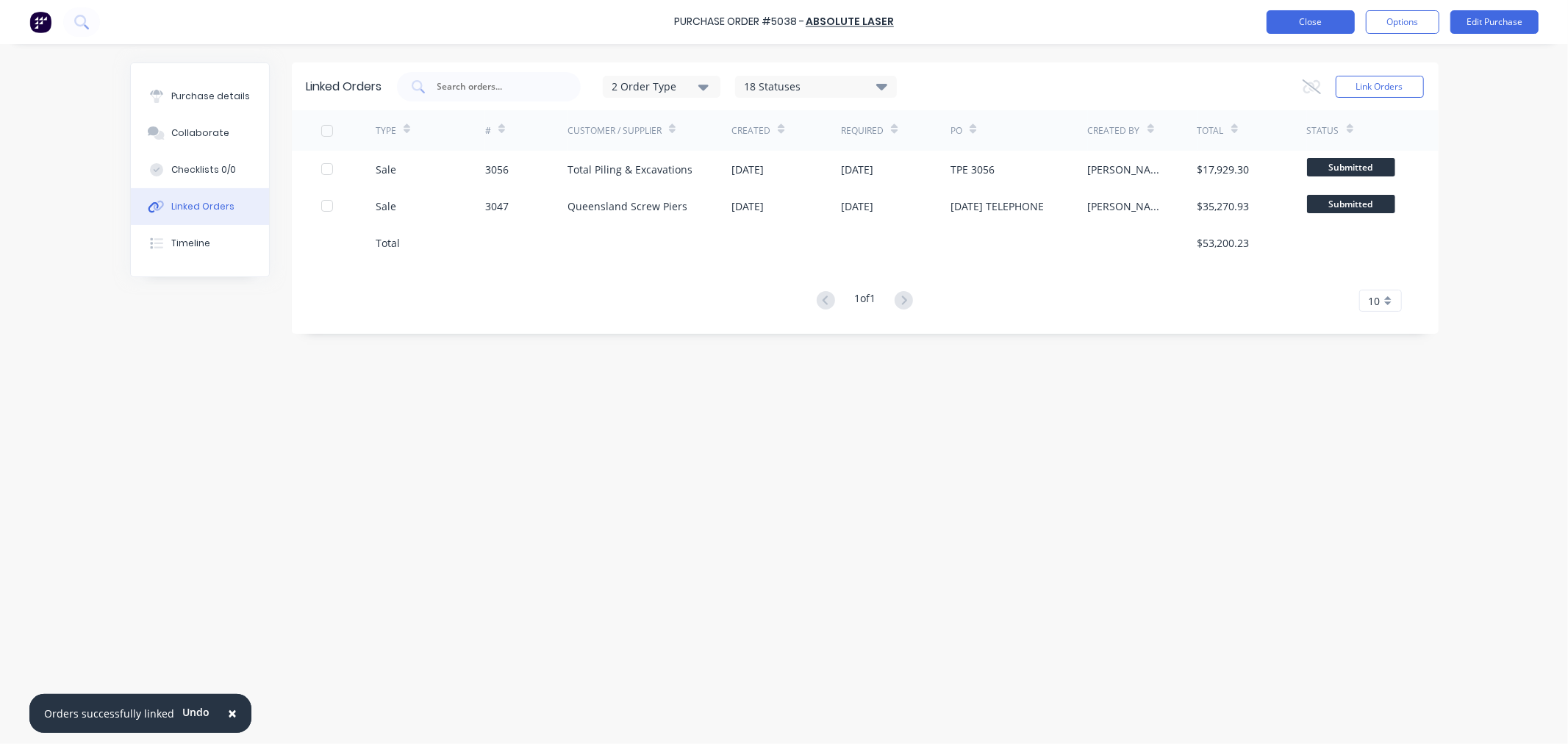
click at [1310, 19] on button "Close" at bounding box center [1310, 22] width 88 height 24
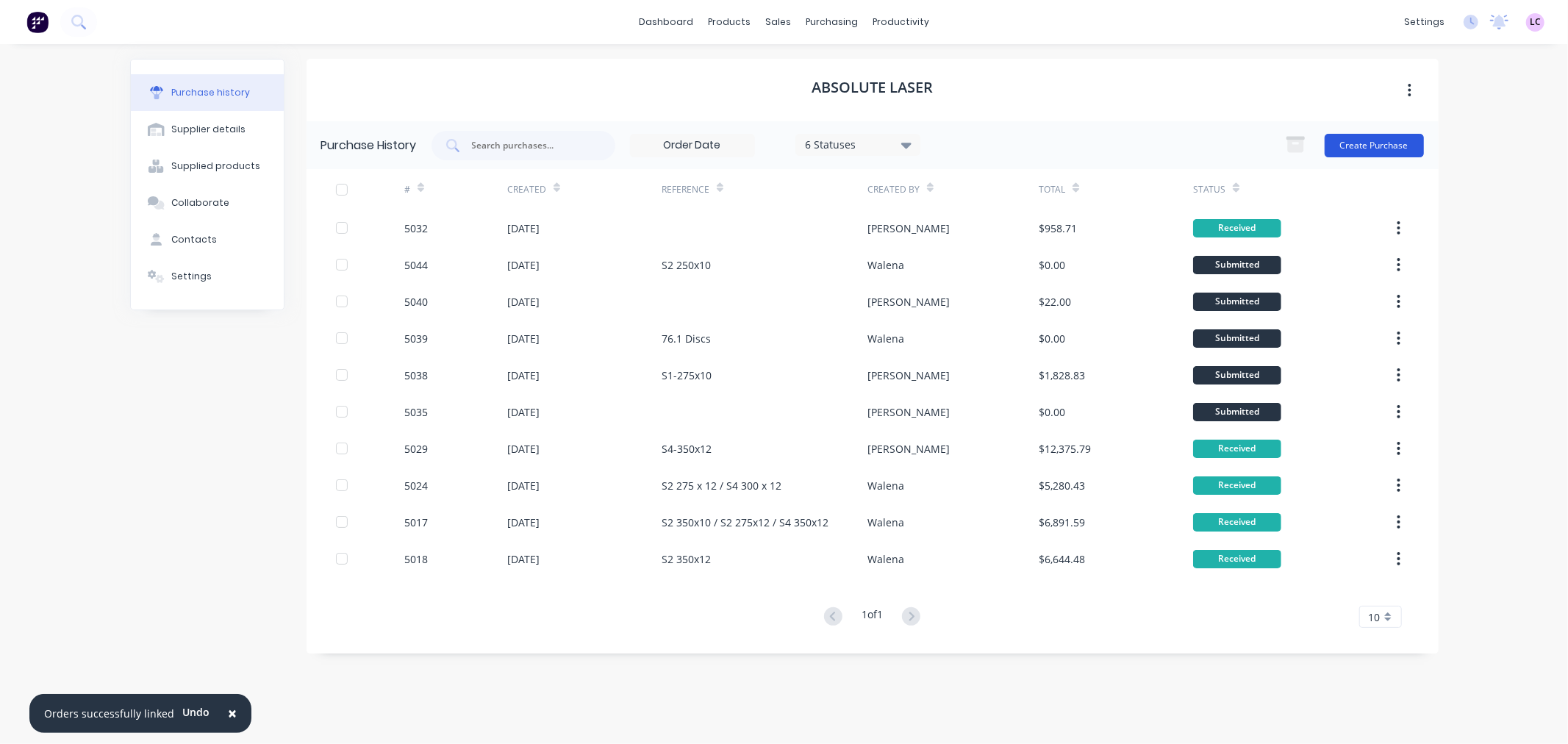
click at [1384, 140] on button "Create Purchase" at bounding box center [1374, 146] width 99 height 24
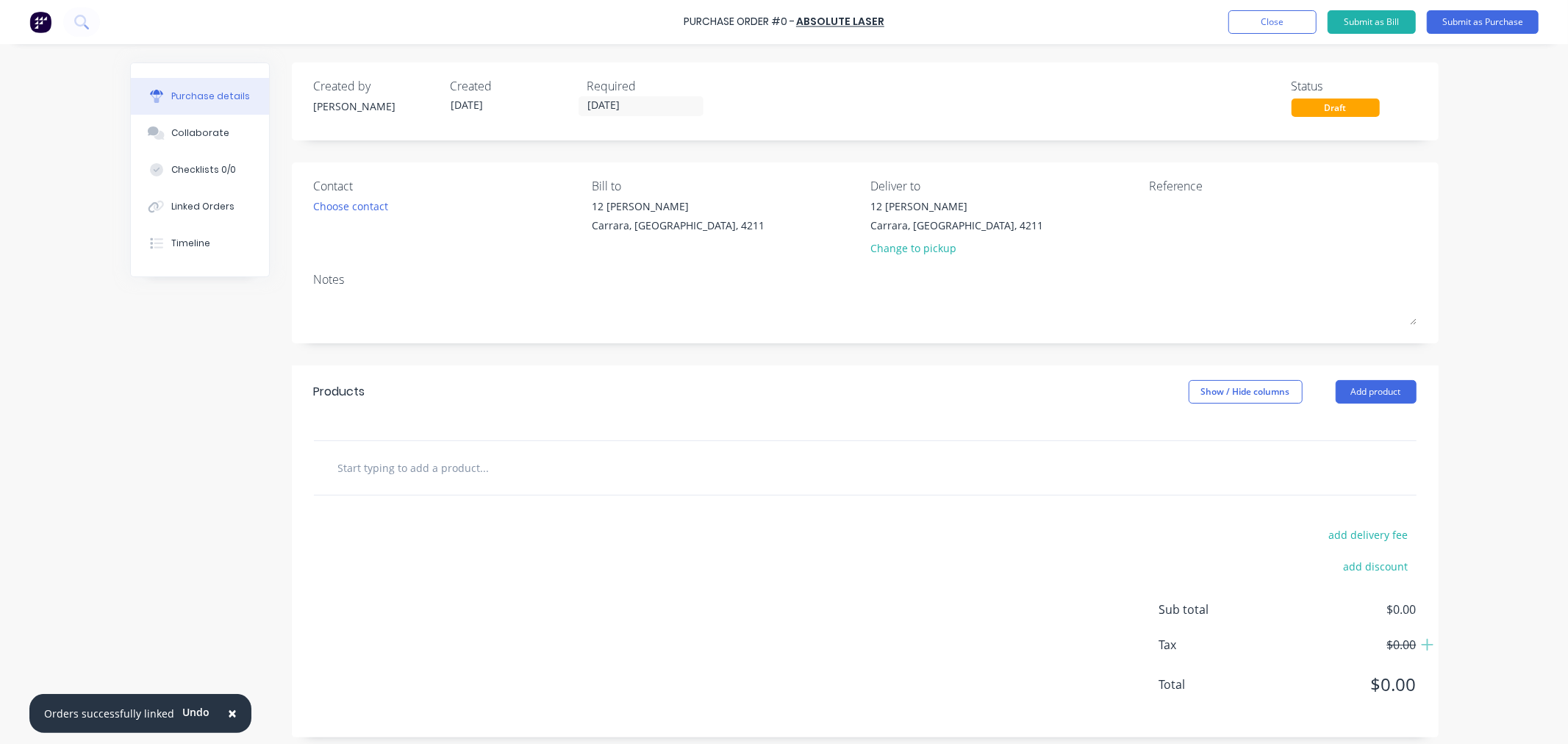
click at [468, 453] on div at bounding box center [865, 468] width 1102 height 53
click at [463, 475] on input "text" at bounding box center [484, 468] width 294 height 30
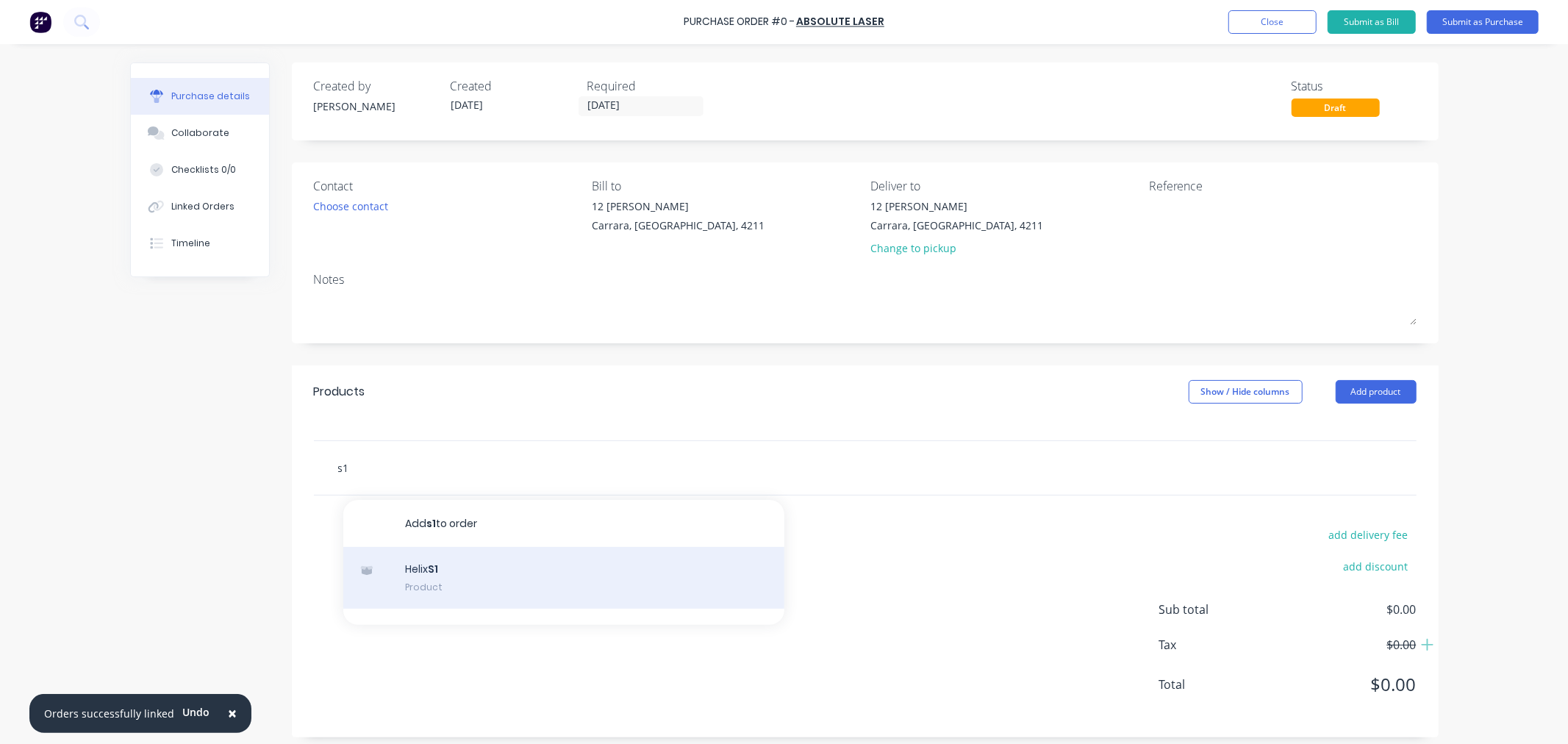
type input "s1"
click at [422, 574] on div "Helix S1 Product" at bounding box center [563, 578] width 441 height 61
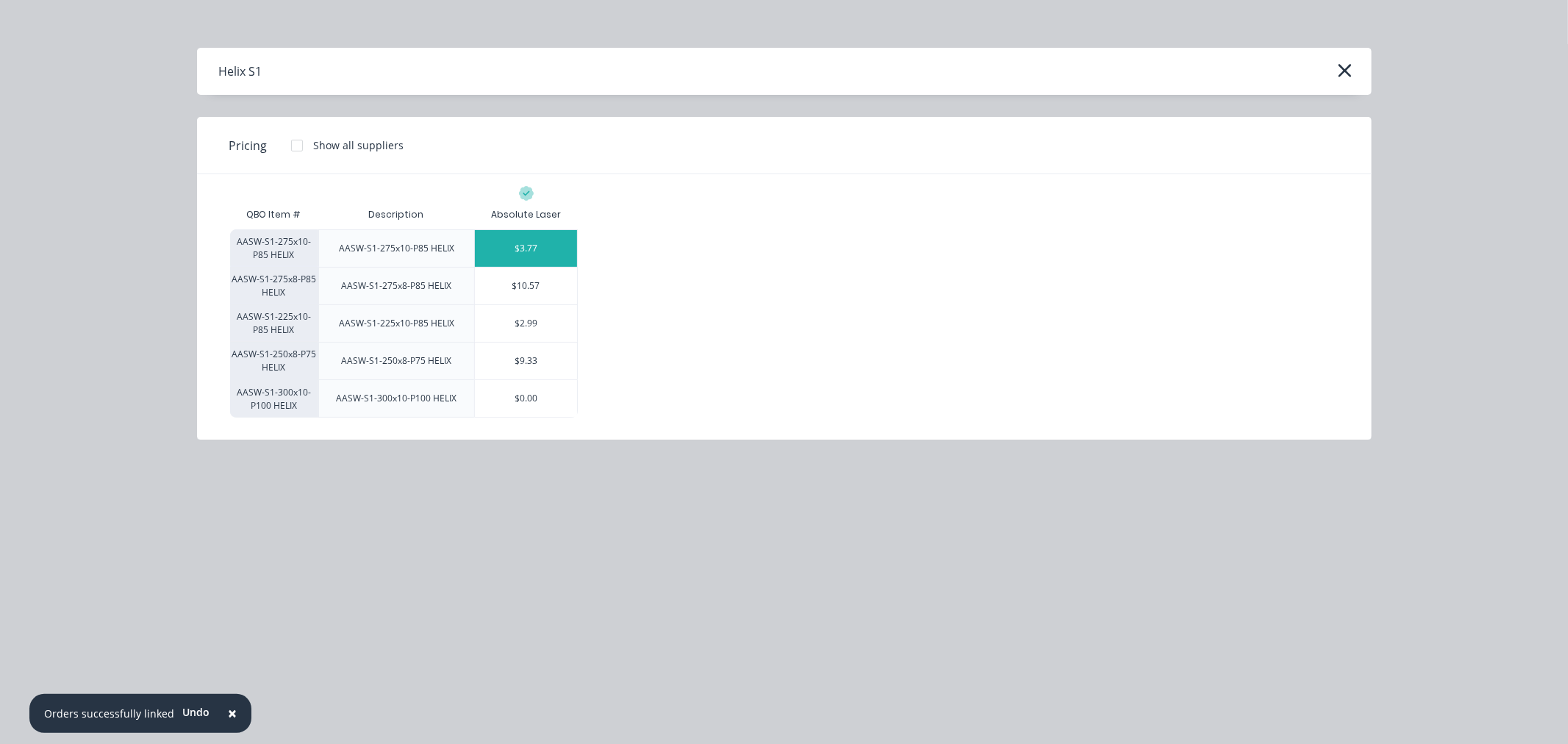
click at [509, 254] on div "$3.77" at bounding box center [525, 248] width 102 height 37
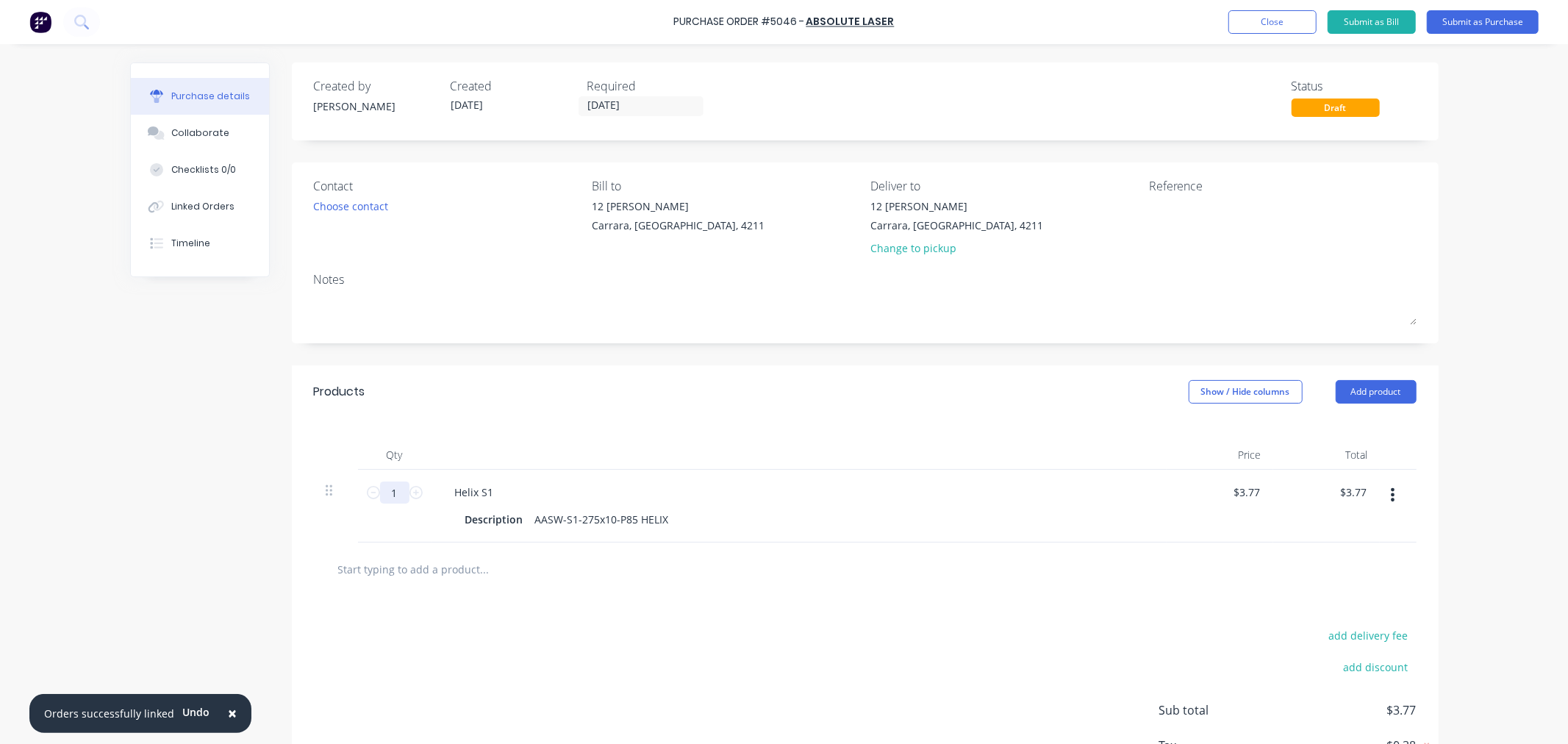
click at [394, 485] on input "1" at bounding box center [394, 492] width 30 height 22
type input "3"
type input "$11.31"
type input "31"
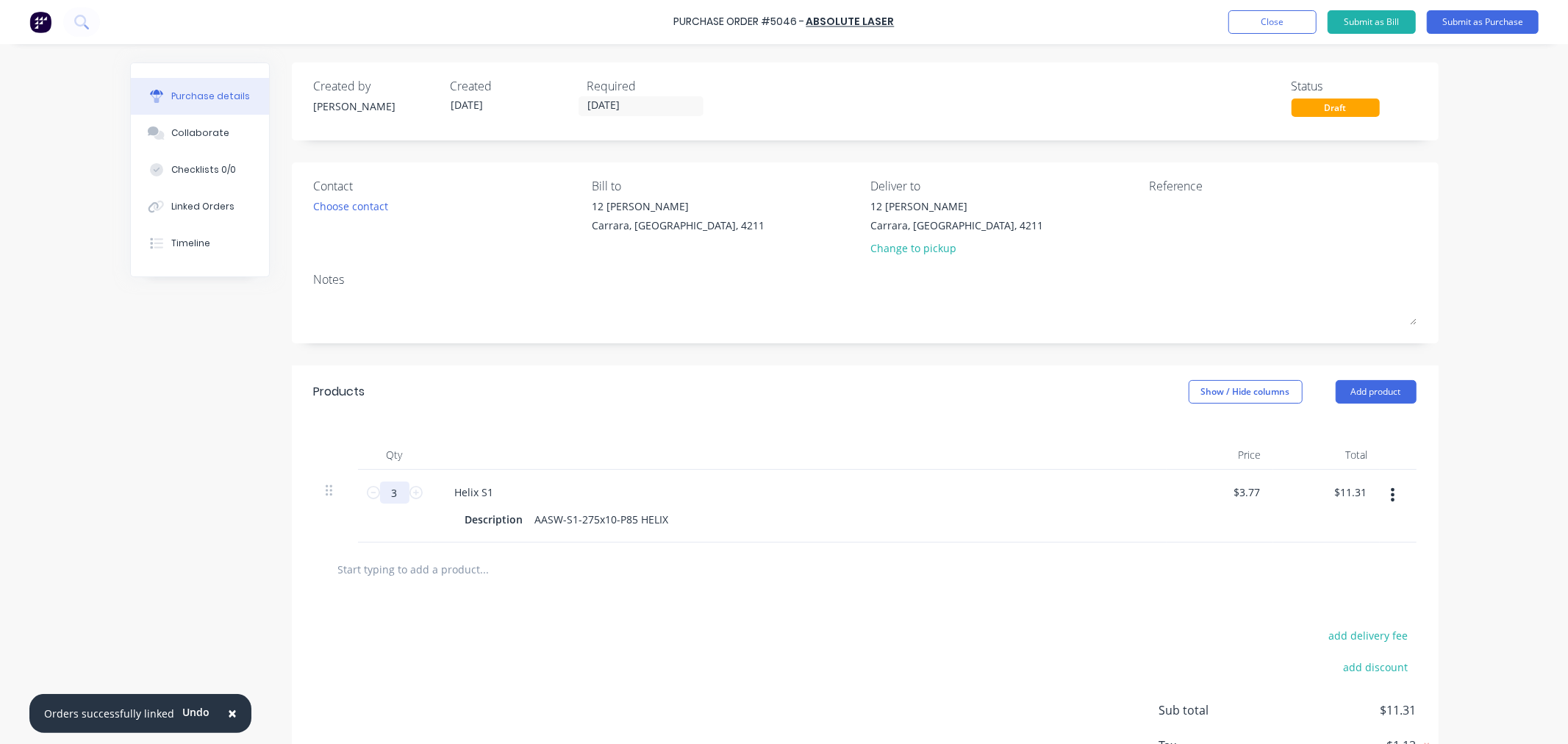
type input "$116.87"
type input "315"
type input "$1,187.55"
type input "315"
click at [664, 522] on div "AASW-S1-275x10-P85 HELIX" at bounding box center [602, 519] width 146 height 22
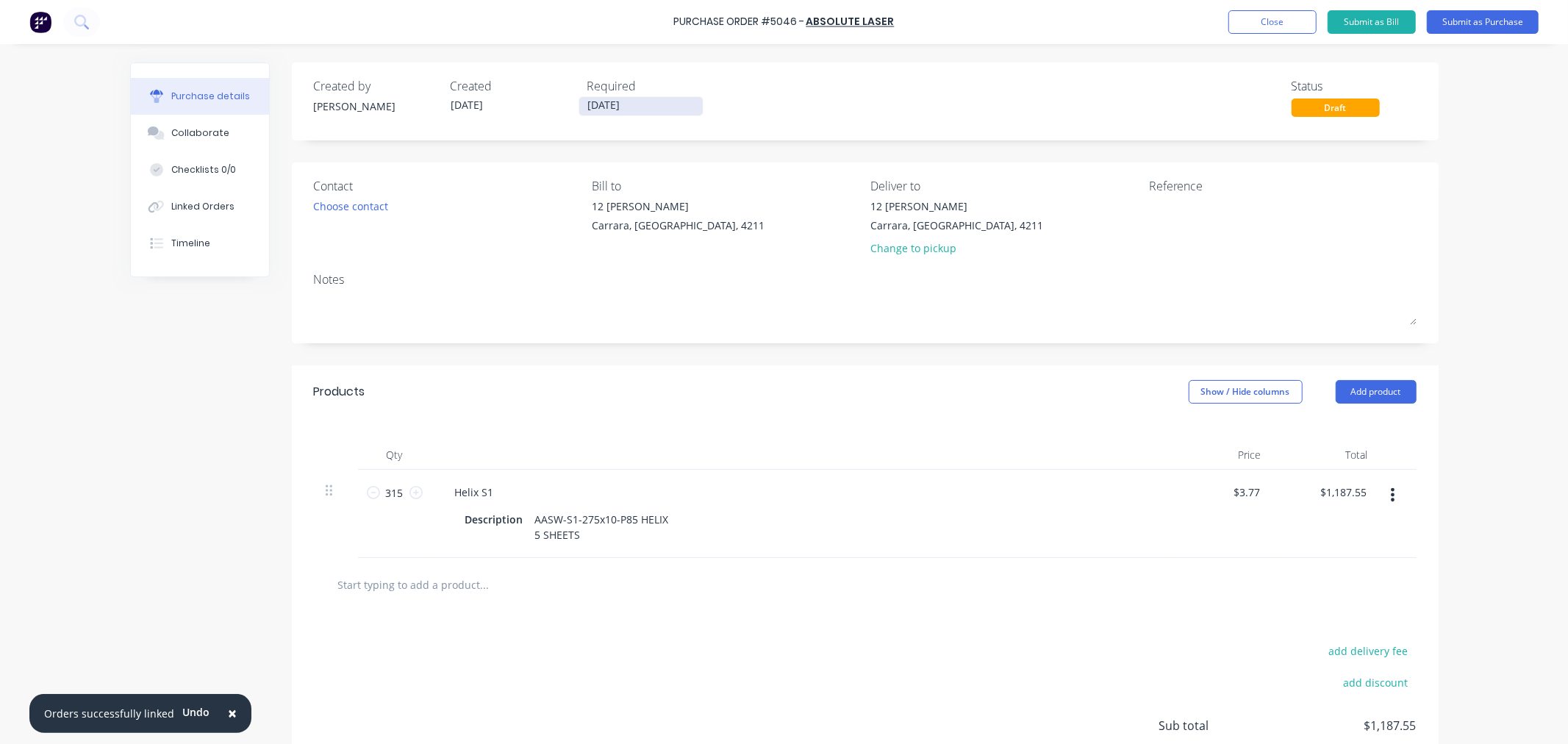
click at [674, 99] on input "[DATE]" at bounding box center [640, 106] width 124 height 19
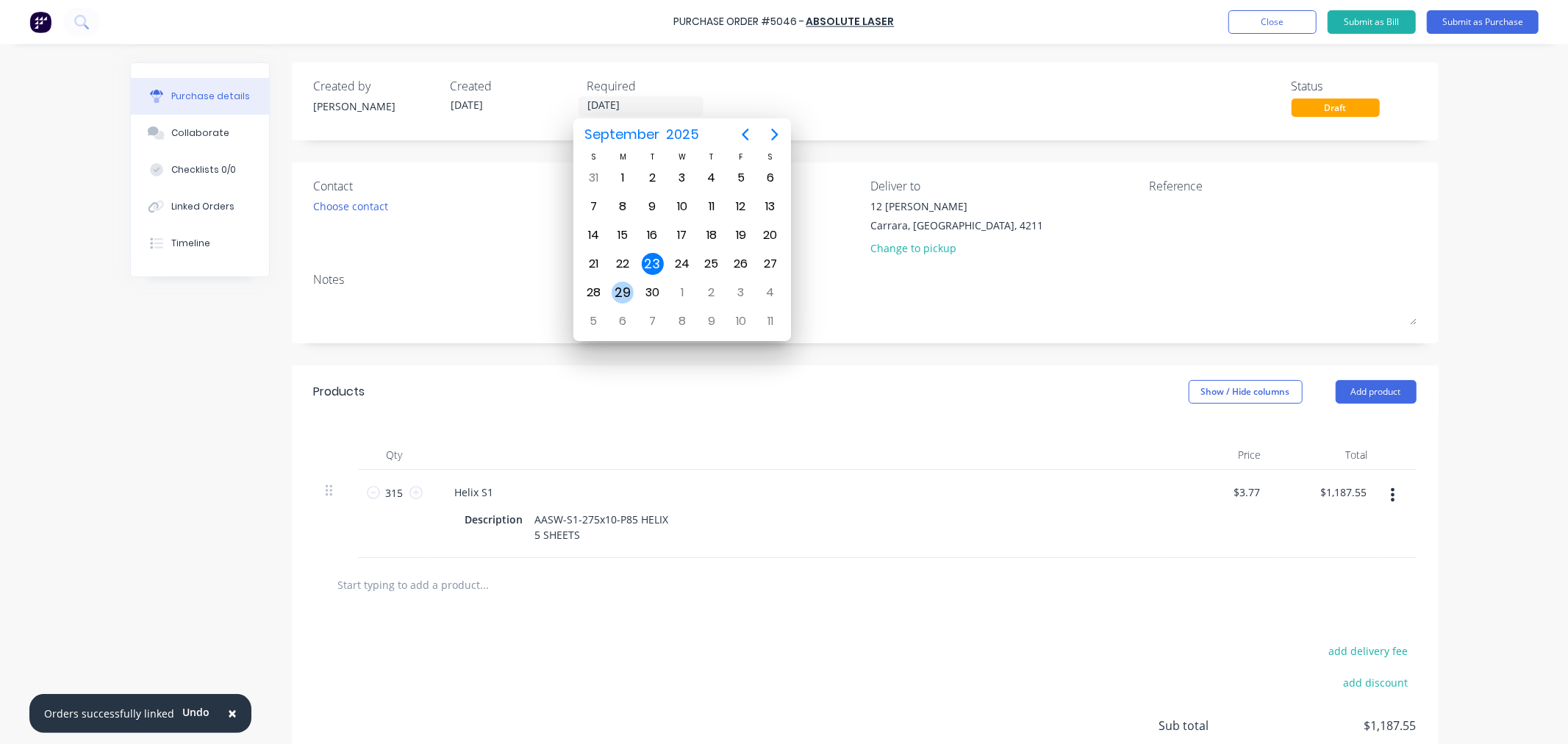
click at [627, 286] on div "29" at bounding box center [622, 292] width 22 height 22
type input "[DATE]"
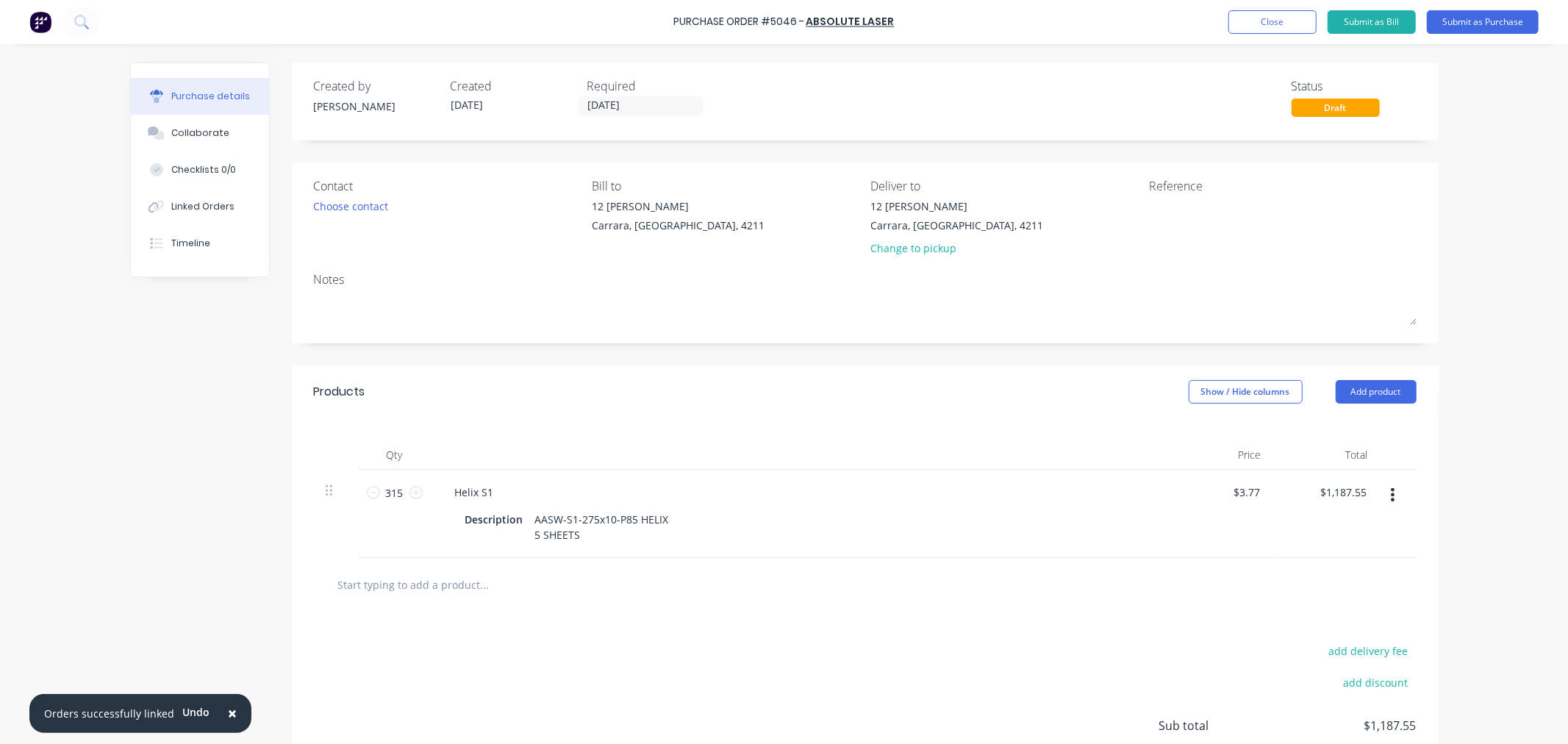
click at [1464, 223] on div "× Orders successfully linked Undo Purchase Order #5046 - Absolute Laser Add pro…" at bounding box center [784, 372] width 1568 height 744
drag, startPoint x: 607, startPoint y: 519, endPoint x: 561, endPoint y: 516, distance: 46.1
click at [561, 516] on div "AASW-S1-275x10-P85 HELIX 5 SHEETS" at bounding box center [602, 526] width 146 height 37
copy div "S1-275x10"
click at [1174, 207] on textarea at bounding box center [1240, 214] width 183 height 33
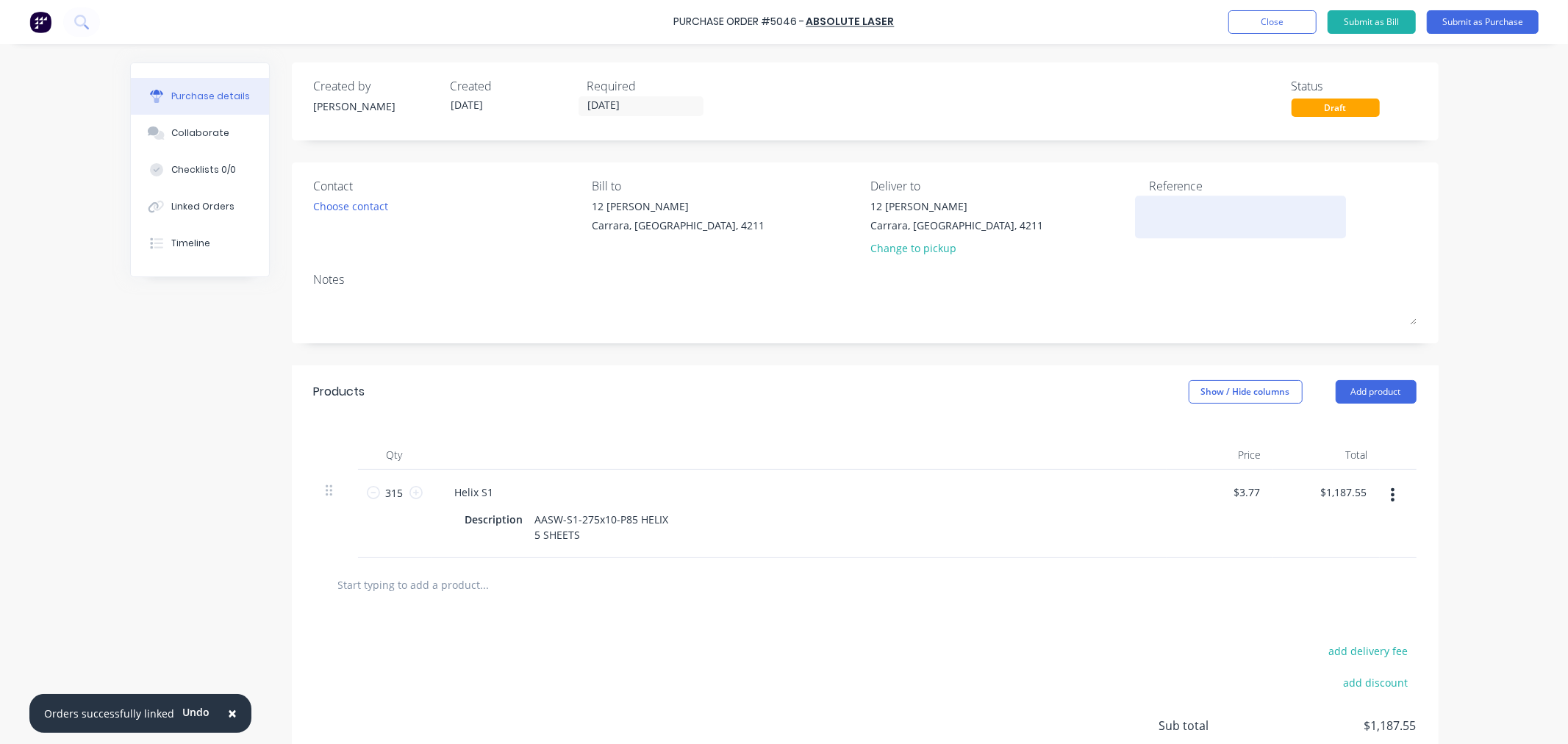
paste textarea "S1-275x10"
type textarea "x"
type textarea "S1-275x10"
type textarea "x"
type textarea "S1-275x10"
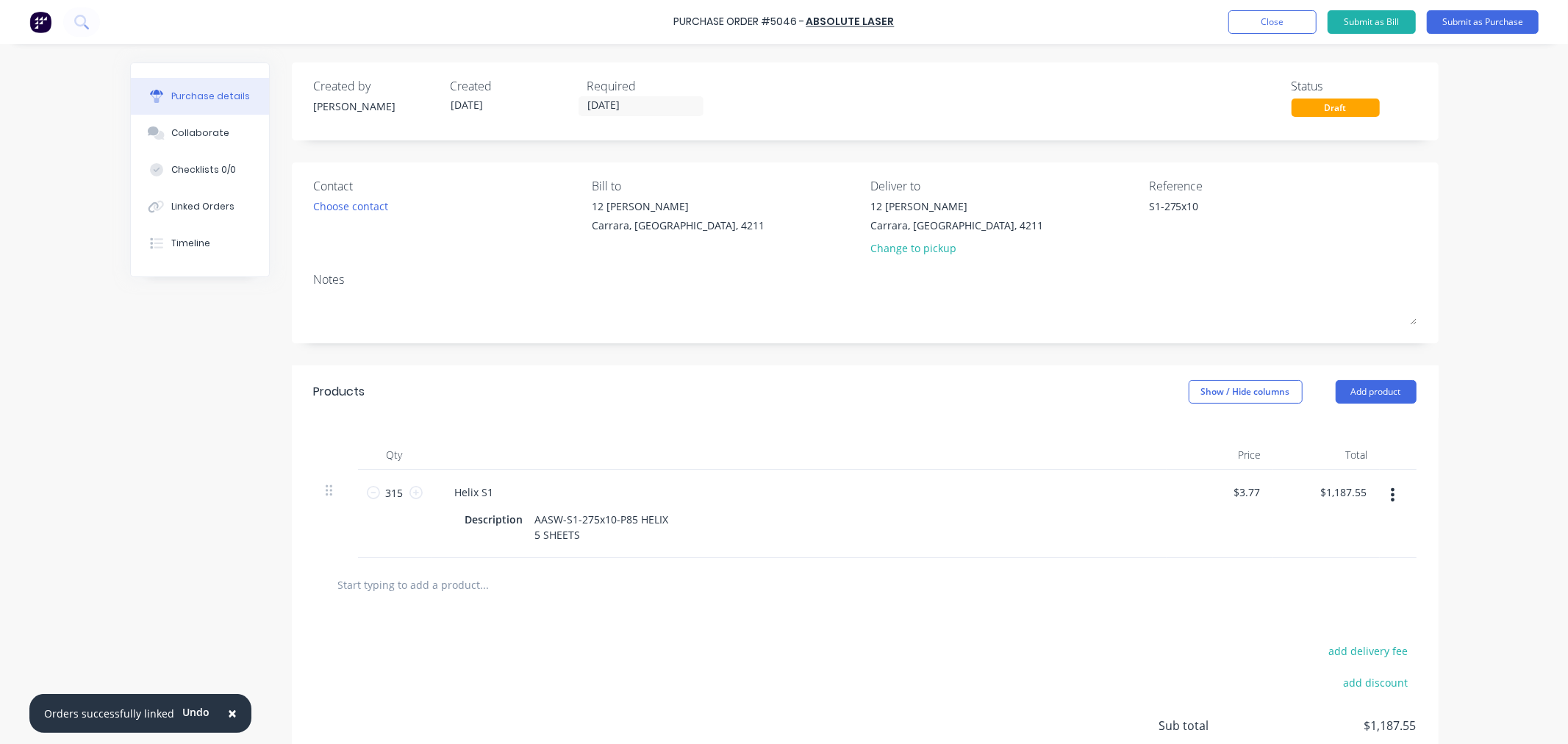
click at [1495, 272] on div "× Orders successfully linked Undo Purchase Order #5046 - Absolute Laser Add pro…" at bounding box center [784, 372] width 1568 height 744
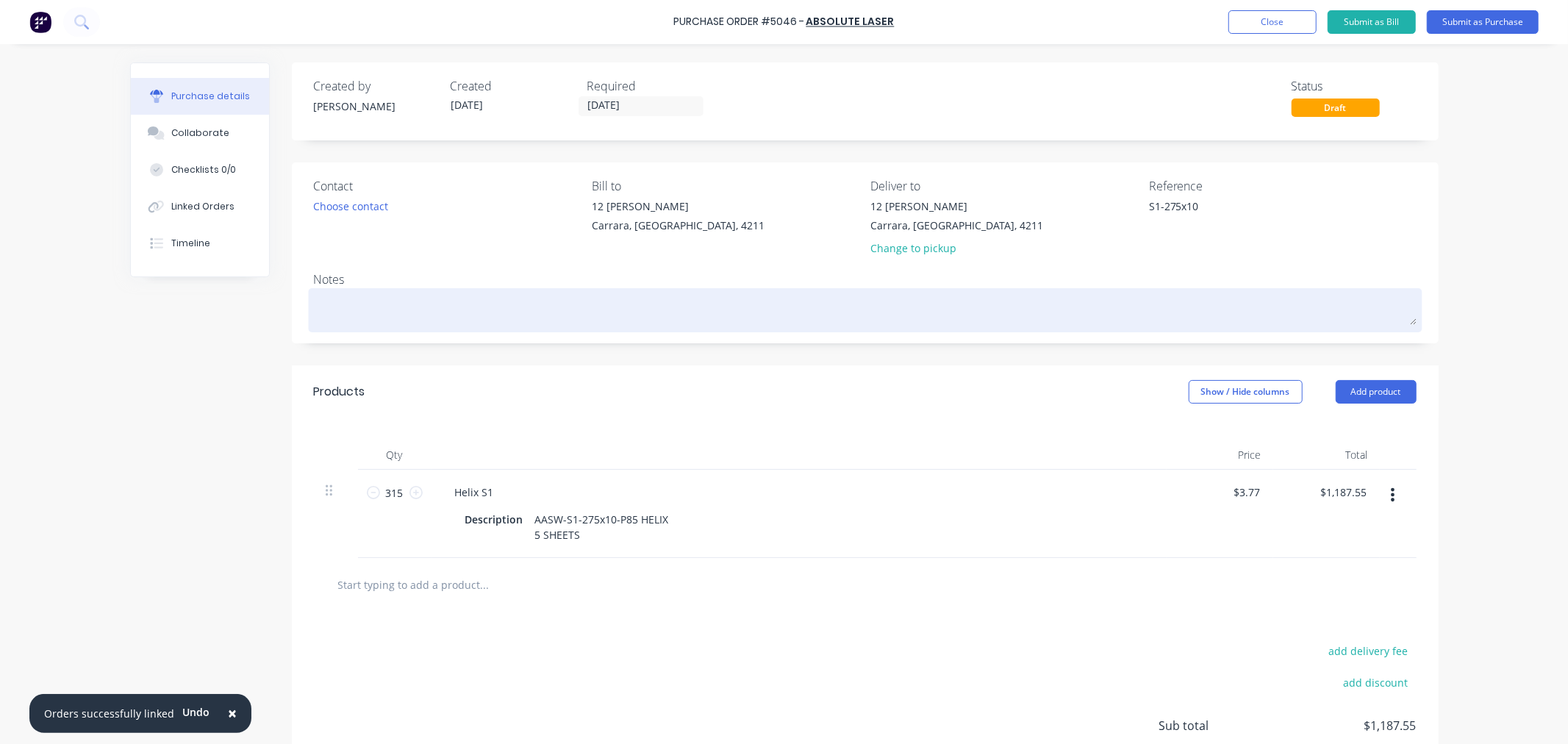
click at [411, 305] on textarea at bounding box center [865, 307] width 1102 height 33
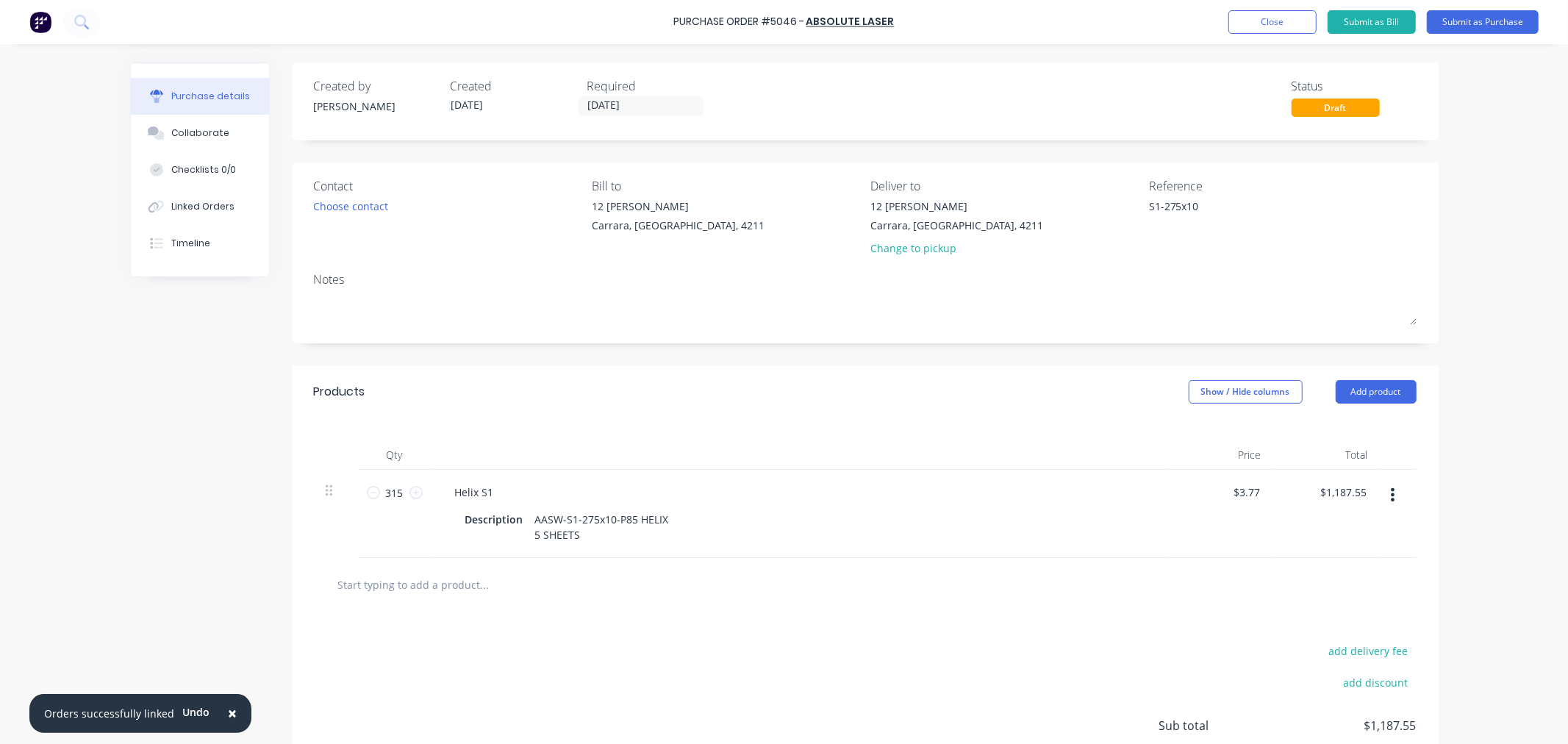
type textarea "x"
type textarea "P"
type textarea "x"
type textarea "PO"
type textarea "x"
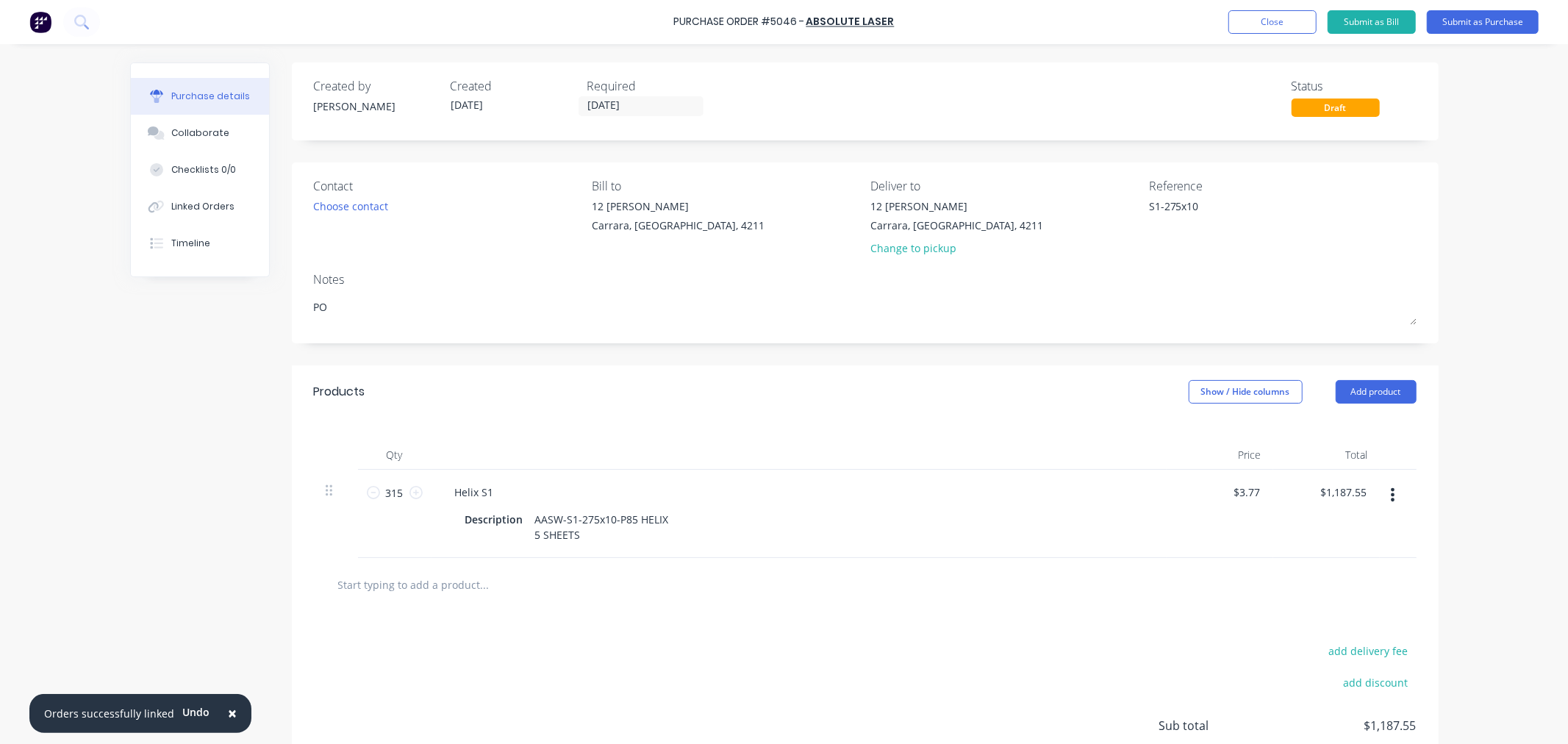
type textarea "PO"
type textarea "x"
type textarea "PO 5"
type textarea "x"
type textarea "PO 50"
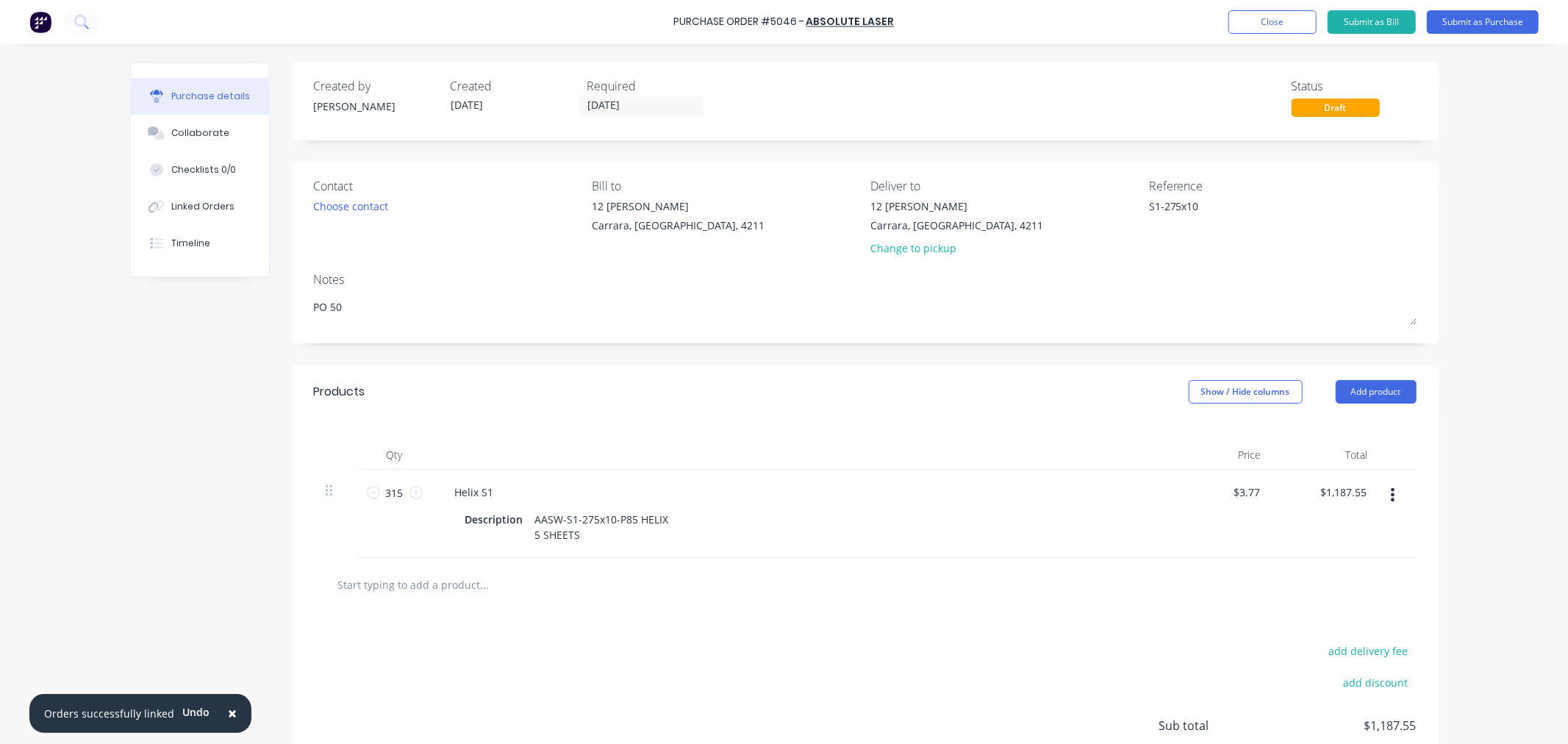
type textarea "x"
type textarea "PO 504"
type textarea "x"
type textarea "PO 5046"
type textarea "x"
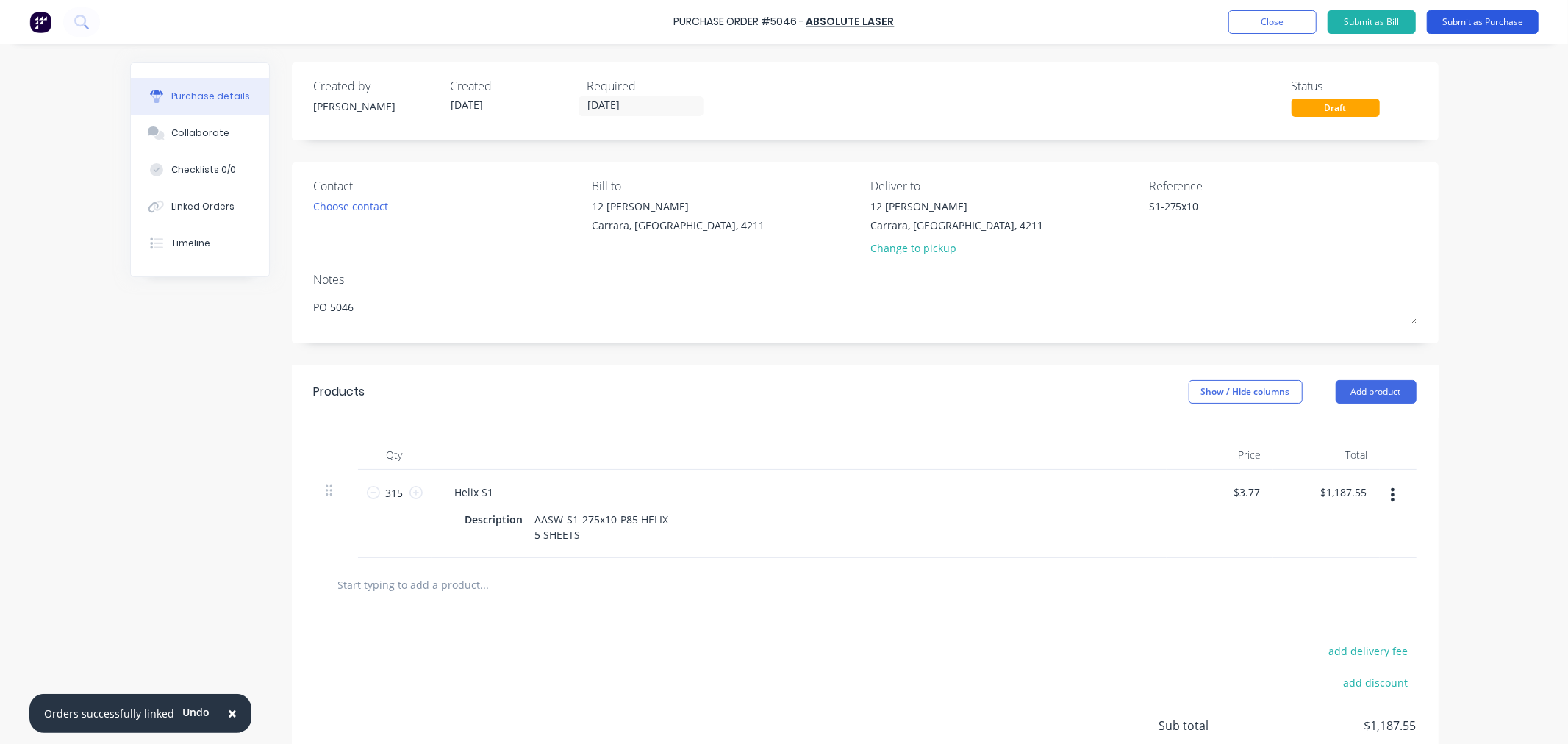
type textarea "PO 5046"
click at [1495, 24] on button "Submit as Purchase" at bounding box center [1482, 22] width 112 height 24
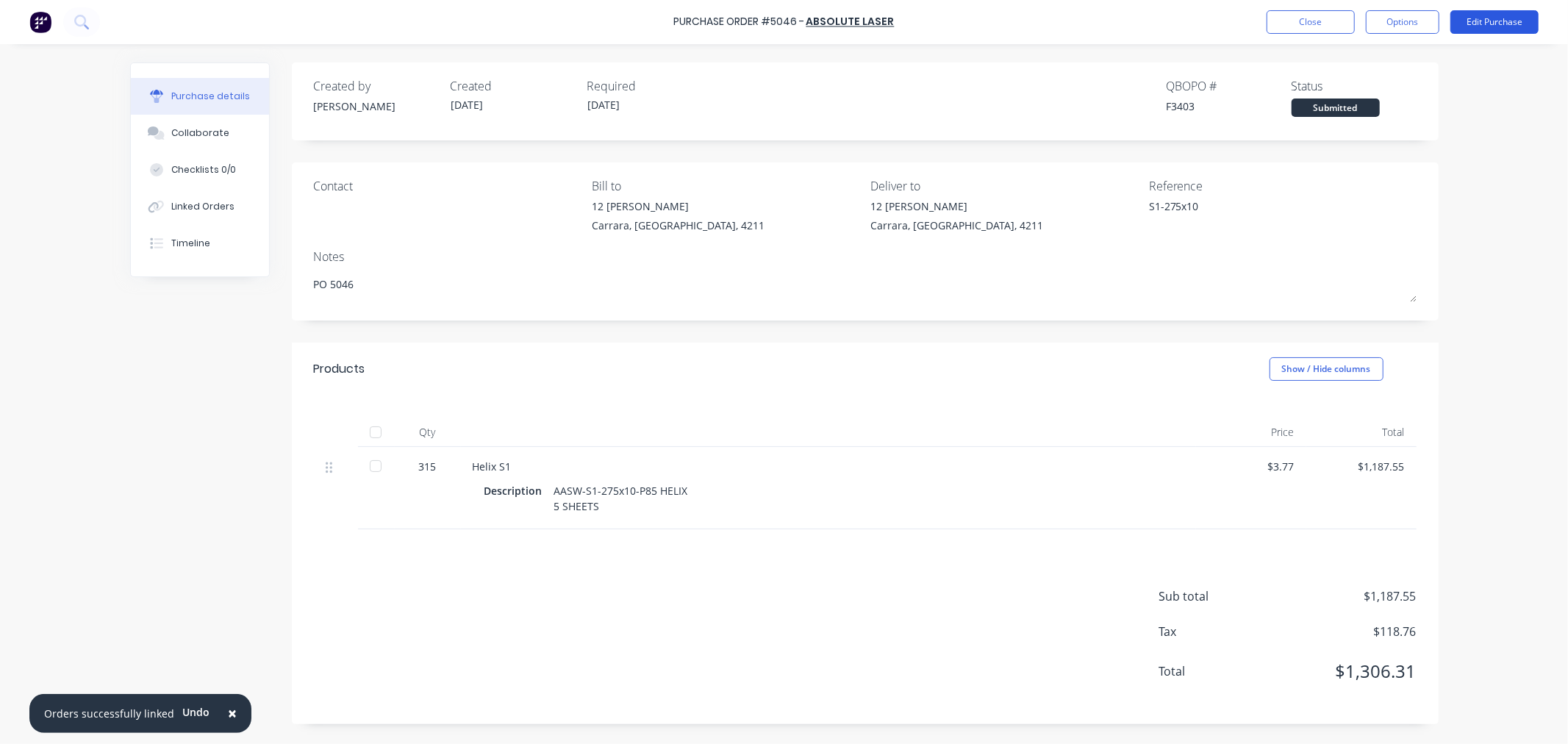
click at [1486, 21] on button "Edit Purchase" at bounding box center [1494, 22] width 88 height 24
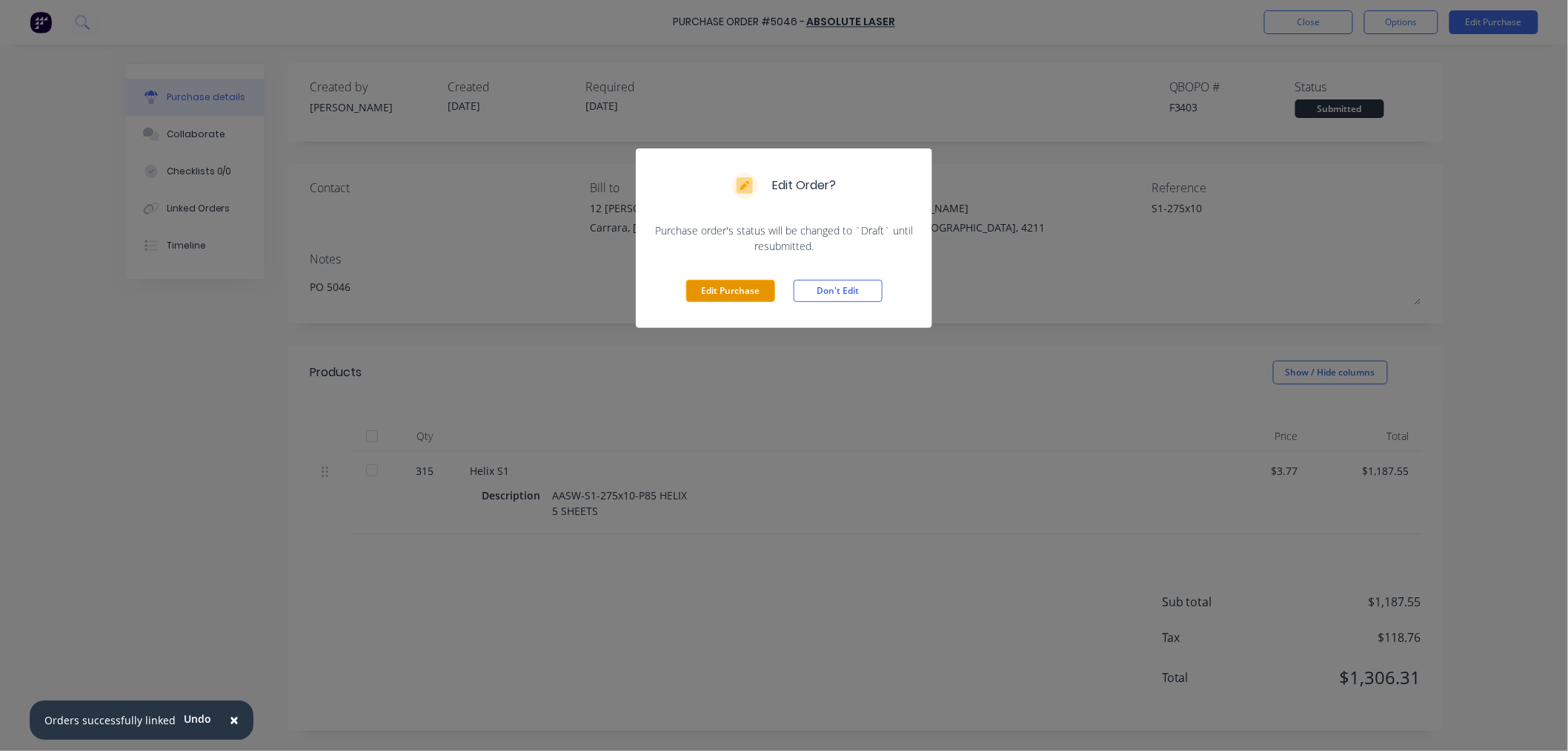
click at [713, 291] on button "Edit Purchase" at bounding box center [731, 291] width 89 height 22
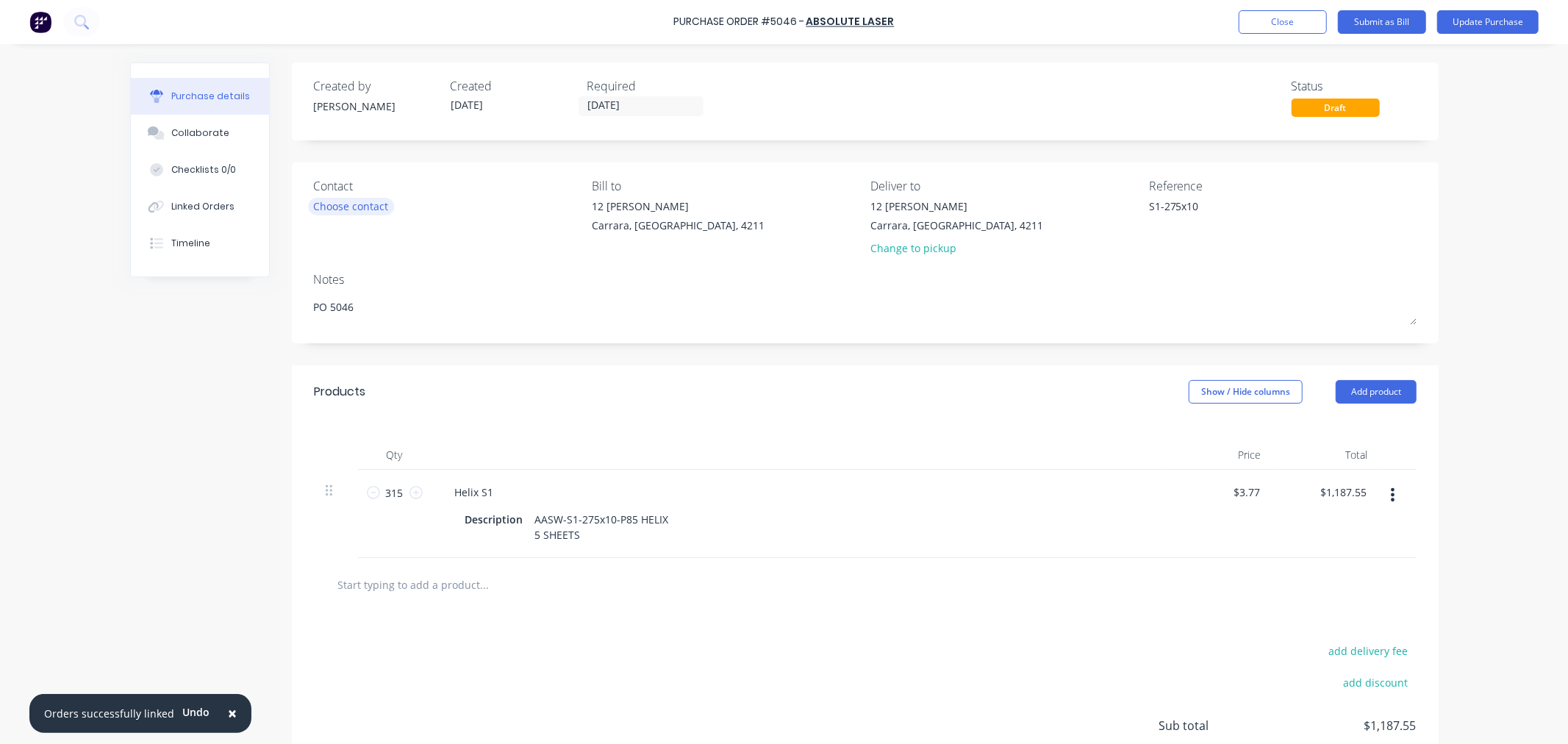
click at [336, 208] on div "Choose contact" at bounding box center [352, 206] width 75 height 16
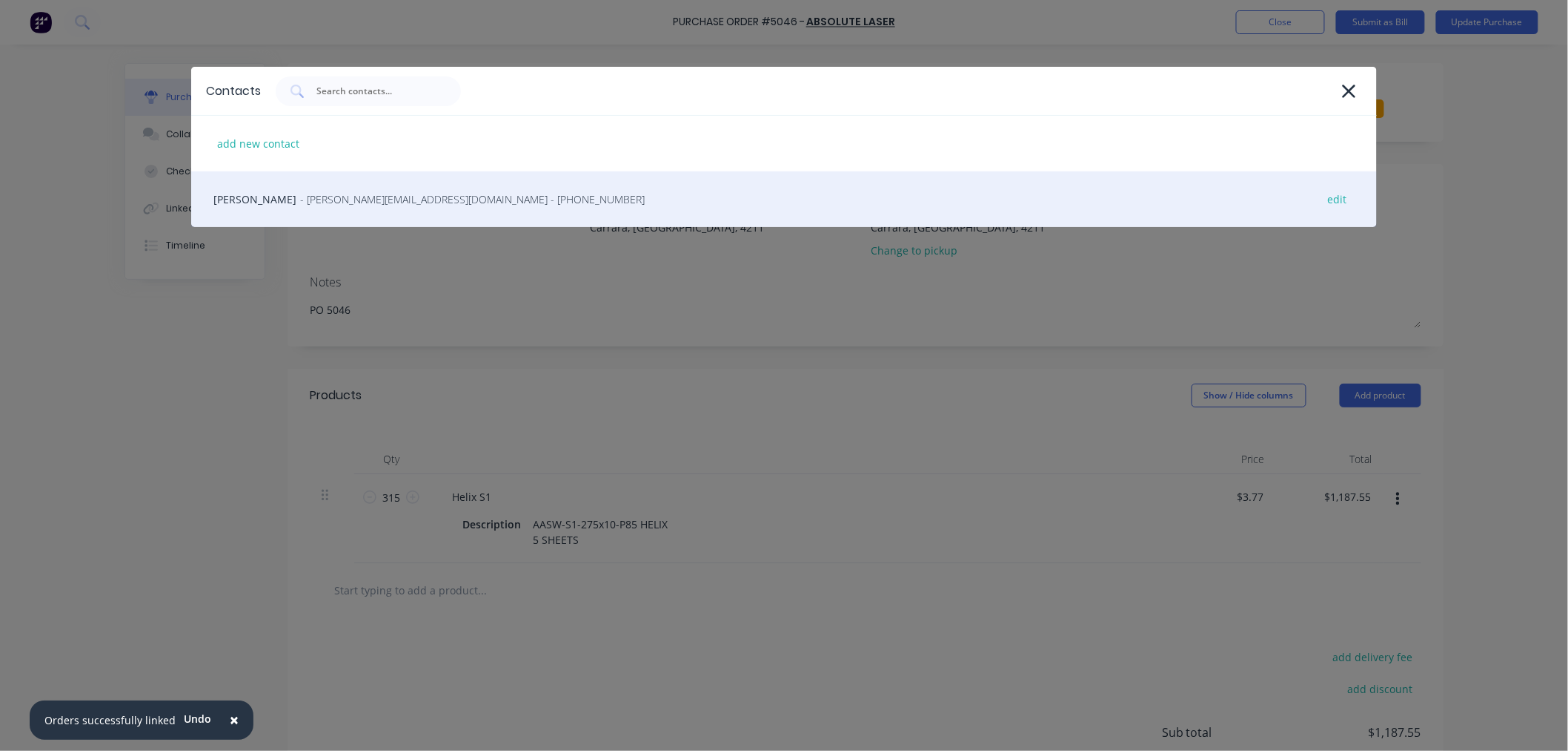
click at [339, 216] on div "Michael - [EMAIL_ADDRESS][DOMAIN_NAME] - [PHONE_NUMBER] edit" at bounding box center [784, 199] width 1186 height 56
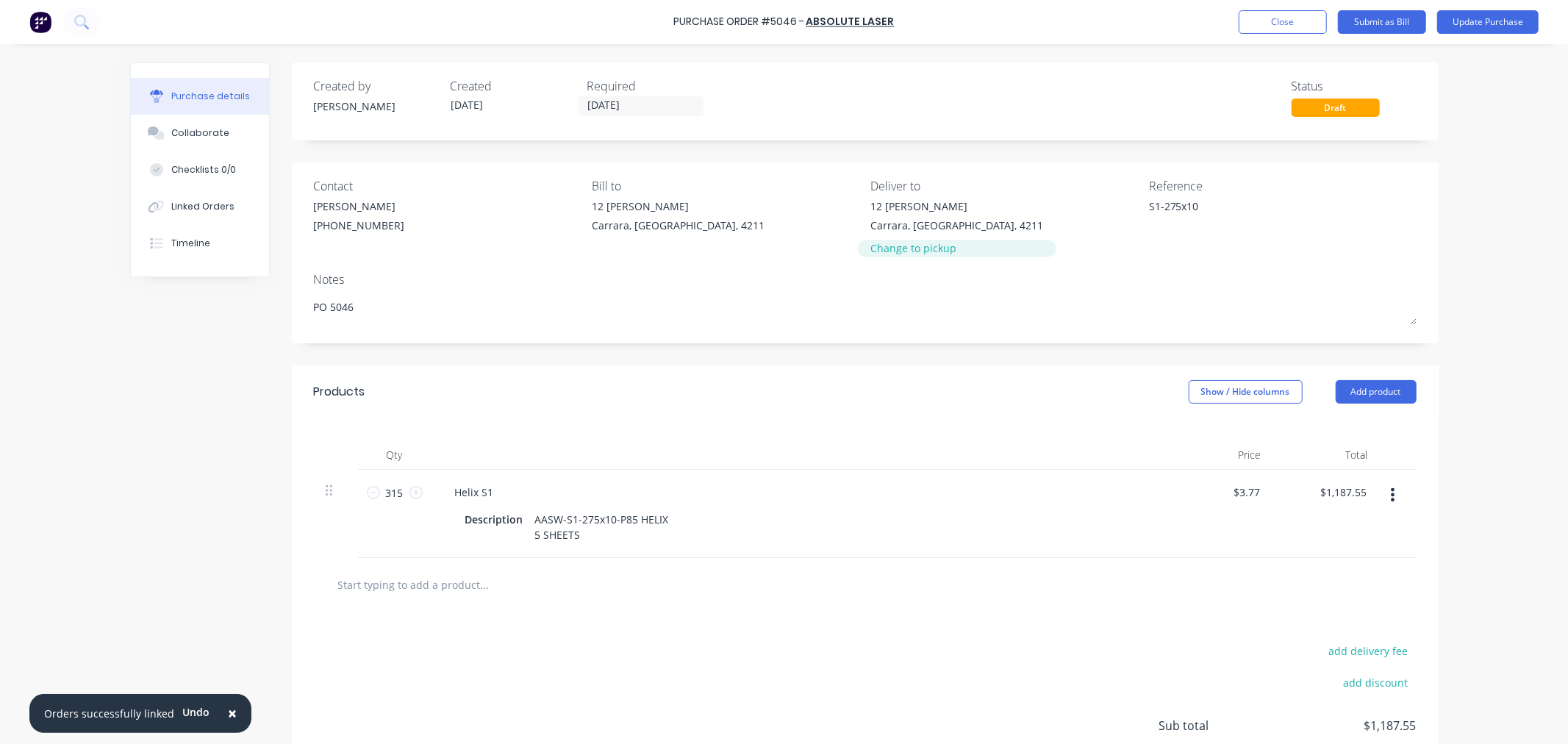
click at [939, 247] on div "Change to pickup" at bounding box center [956, 249] width 172 height 16
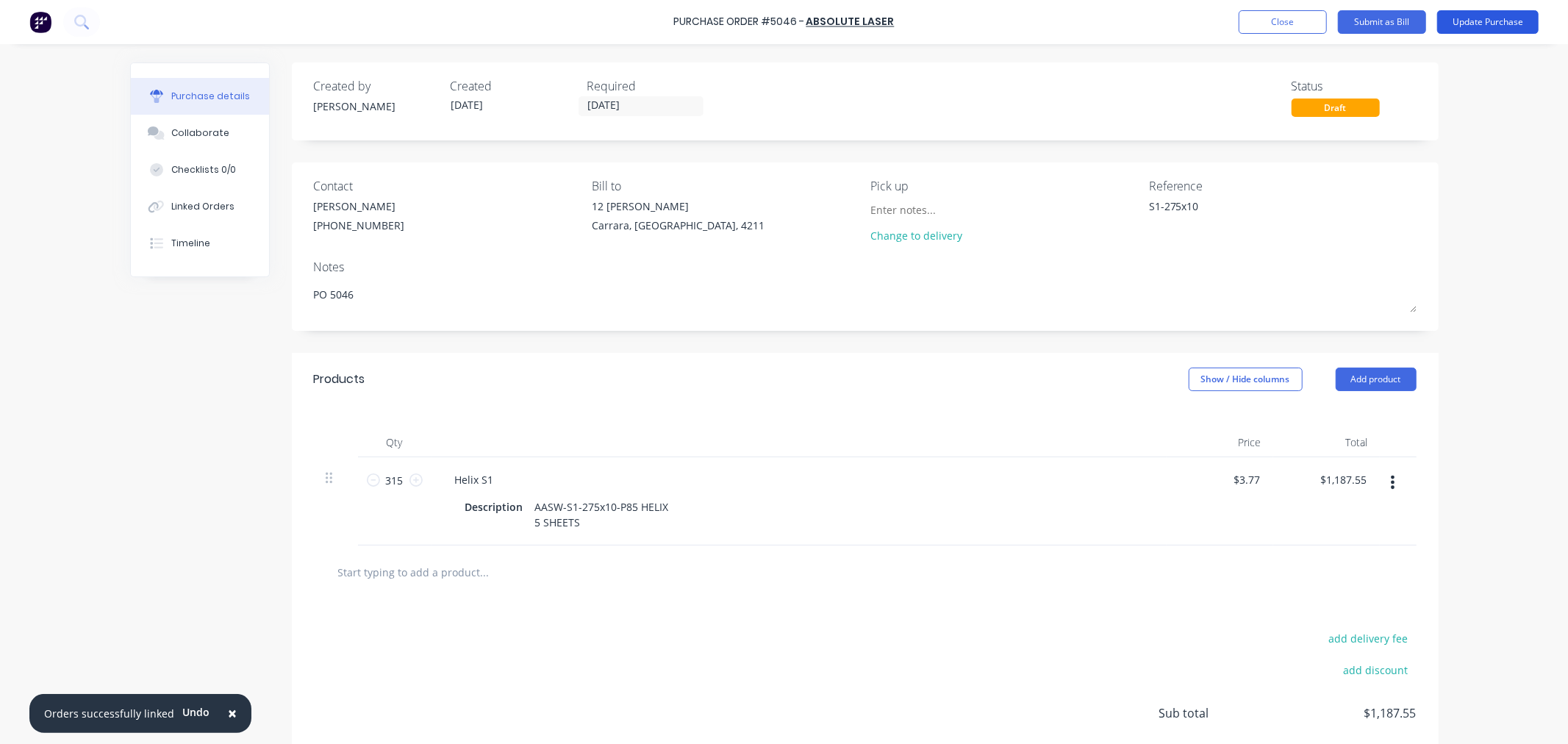
click at [1512, 24] on button "Update Purchase" at bounding box center [1488, 22] width 101 height 24
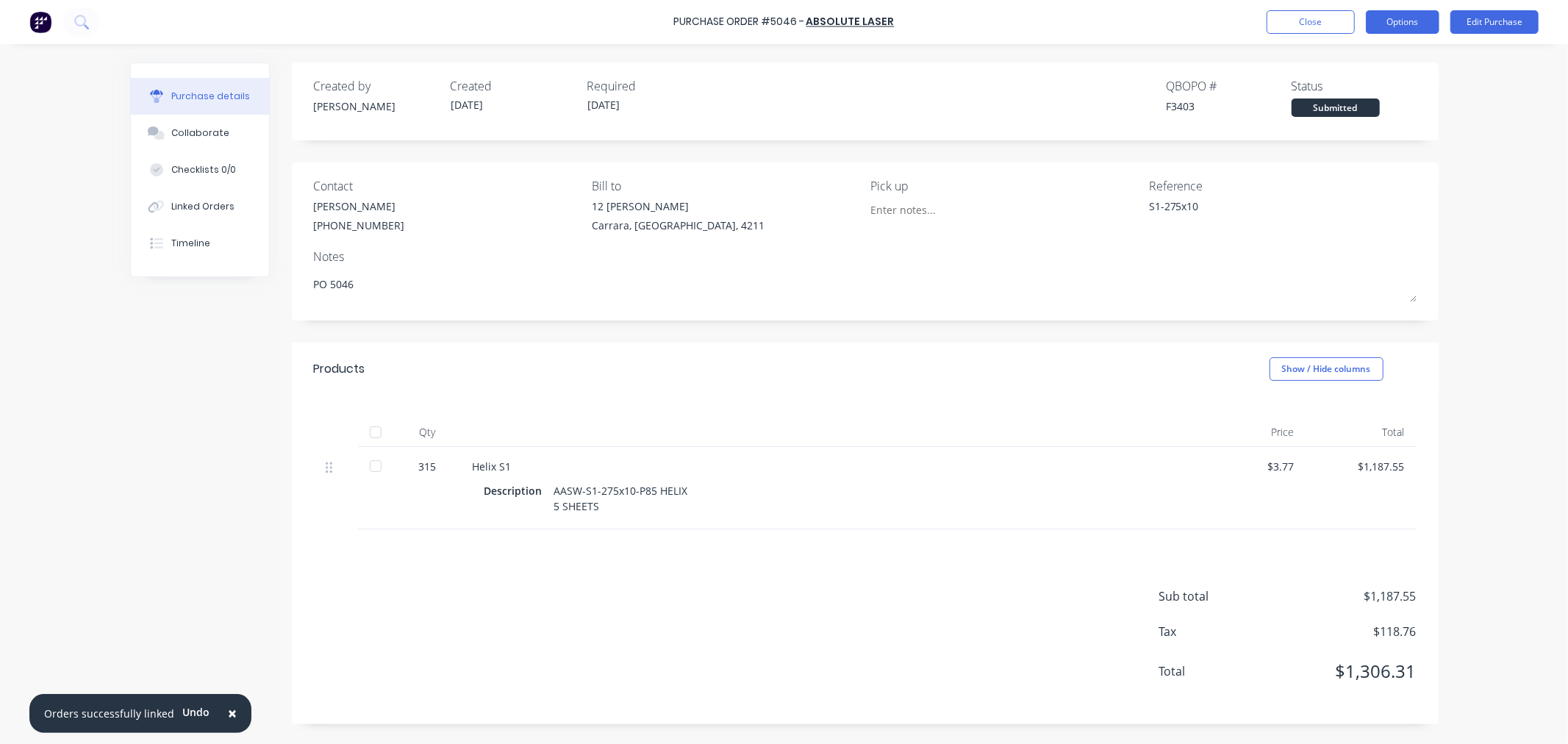
click at [1403, 23] on button "Options" at bounding box center [1402, 22] width 73 height 24
click at [1339, 61] on div "Print / Email" at bounding box center [1370, 60] width 113 height 22
click at [1347, 83] on div "With pricing" at bounding box center [1370, 89] width 113 height 22
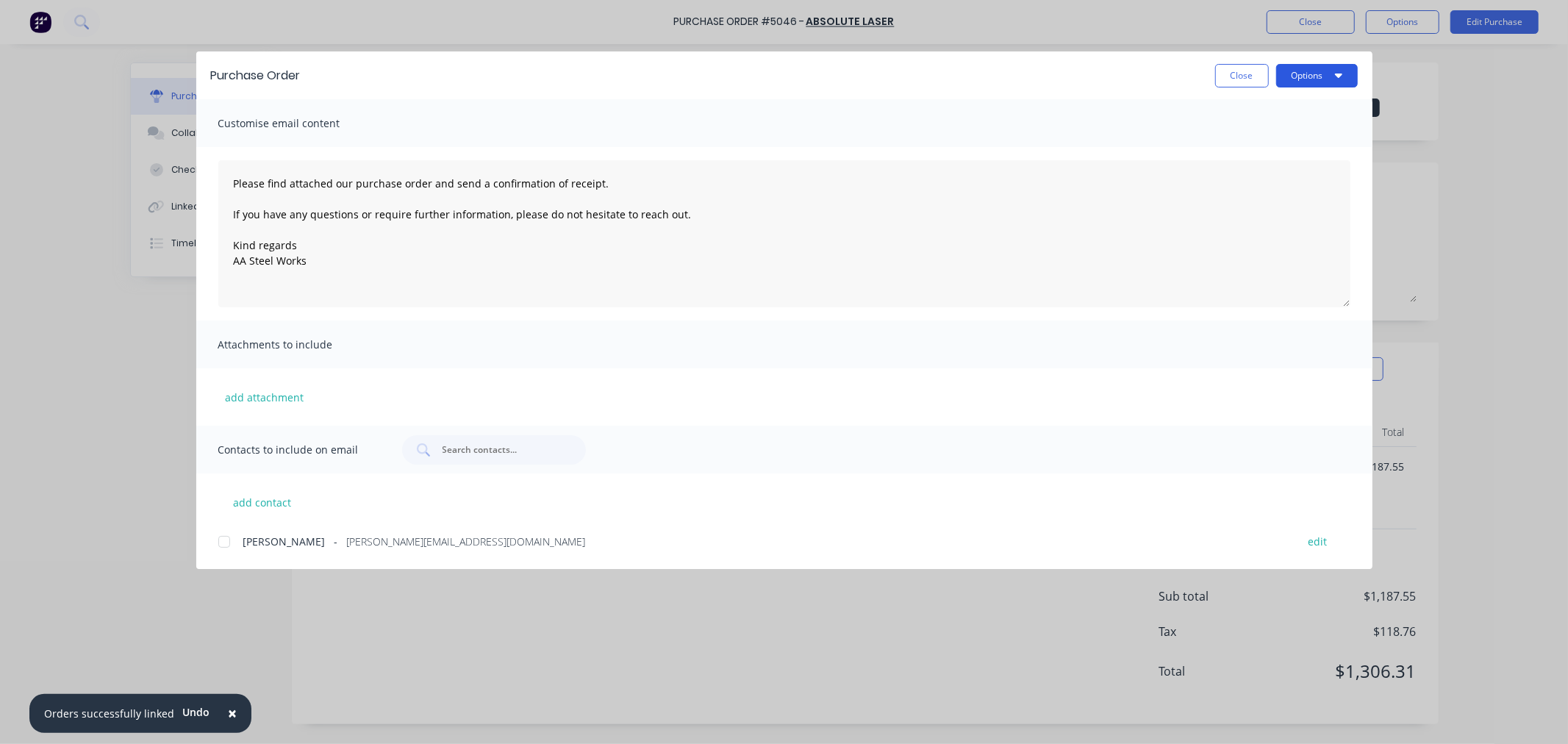
click at [1293, 78] on button "Options" at bounding box center [1316, 76] width 81 height 24
click at [729, 73] on div "Close Options Preview Print Email" at bounding box center [837, 76] width 1043 height 24
click at [215, 538] on div at bounding box center [224, 542] width 30 height 30
click at [1319, 72] on button "Options" at bounding box center [1316, 76] width 81 height 24
click at [1262, 163] on div "Email" at bounding box center [1288, 171] width 113 height 22
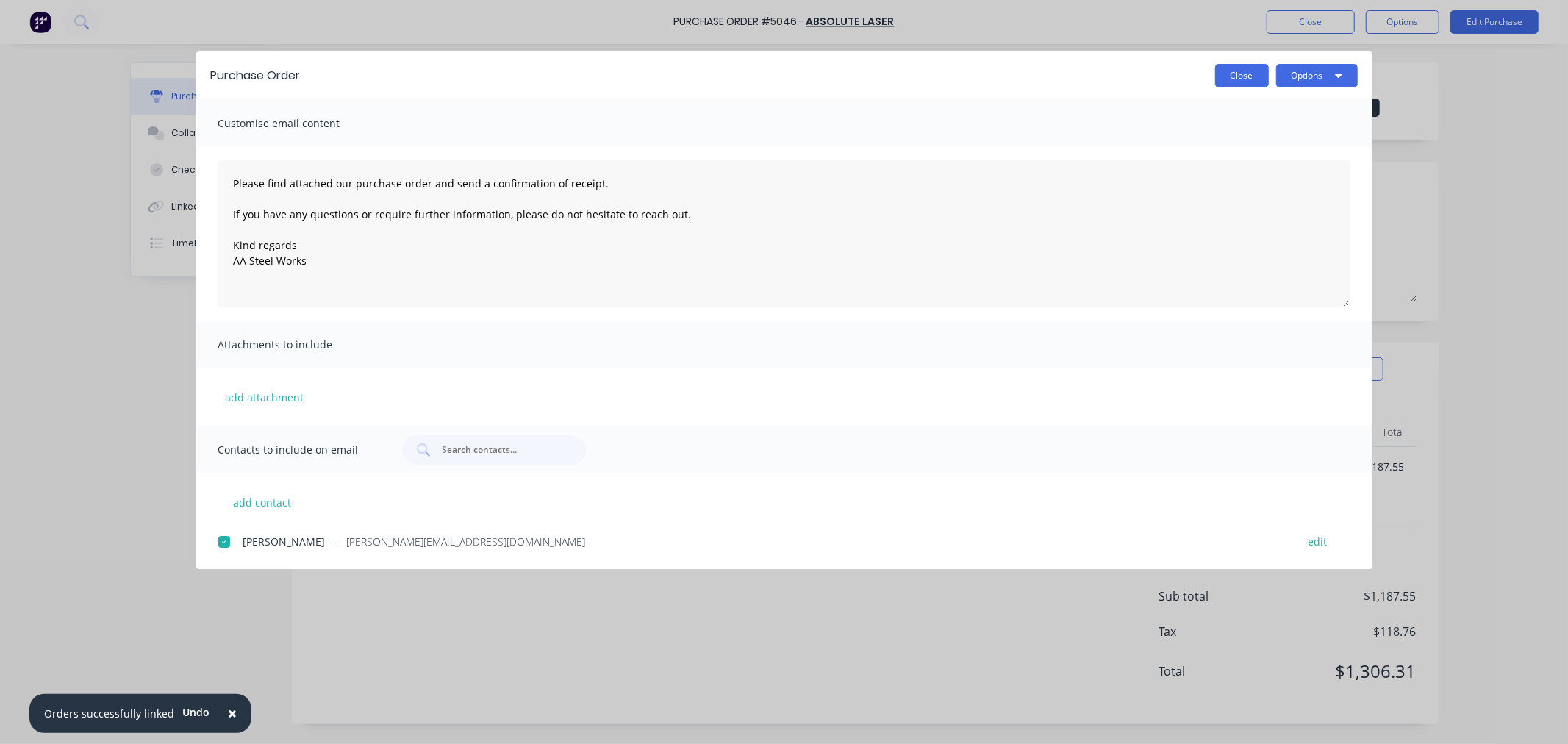
click at [1232, 67] on button "Close" at bounding box center [1242, 76] width 54 height 24
type textarea "x"
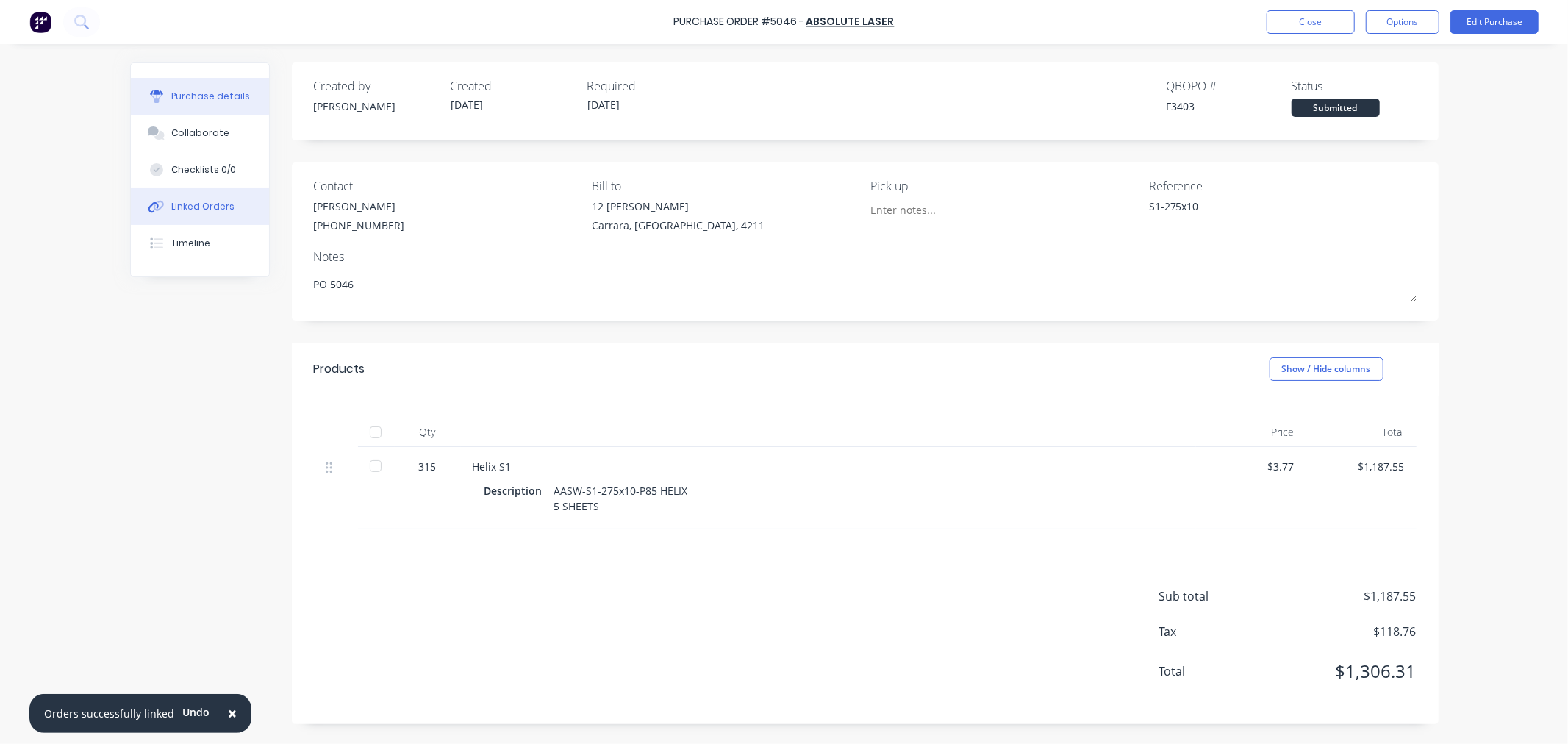
click at [220, 203] on div "Linked Orders" at bounding box center [203, 206] width 63 height 13
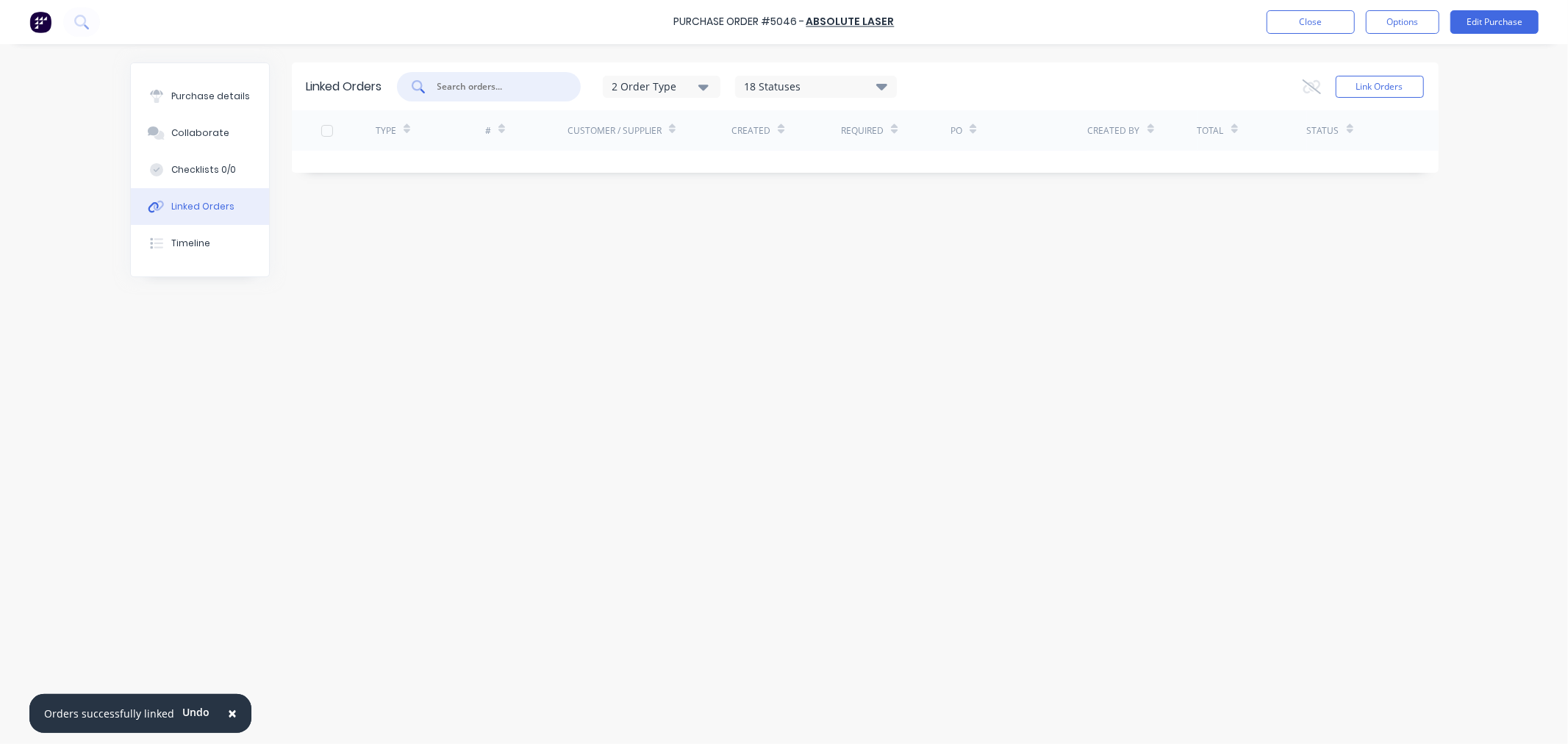
click at [474, 85] on input "text" at bounding box center [497, 86] width 122 height 15
type input "T"
click at [1357, 82] on button "Link Orders" at bounding box center [1379, 86] width 88 height 22
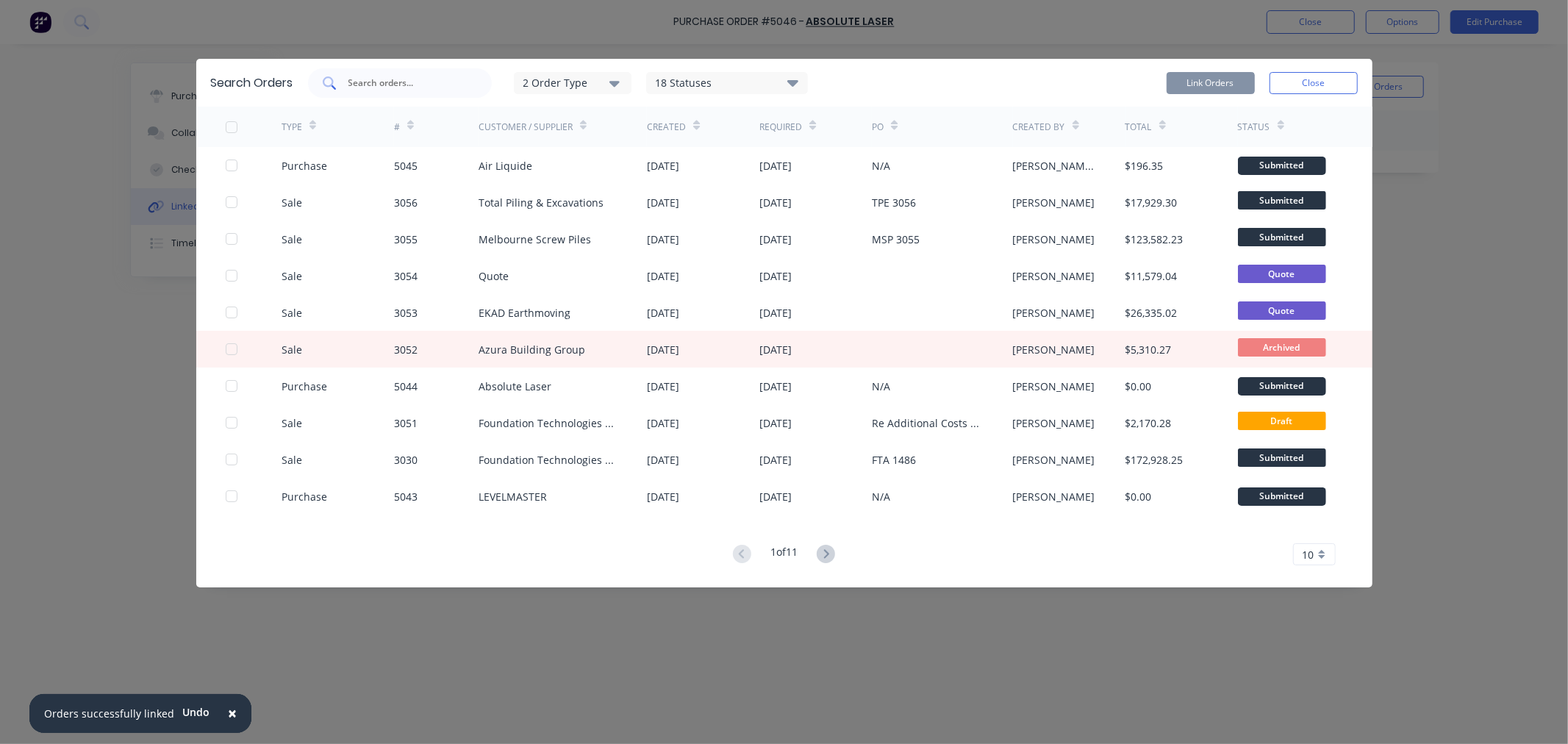
click at [423, 81] on input "text" at bounding box center [407, 82] width 122 height 15
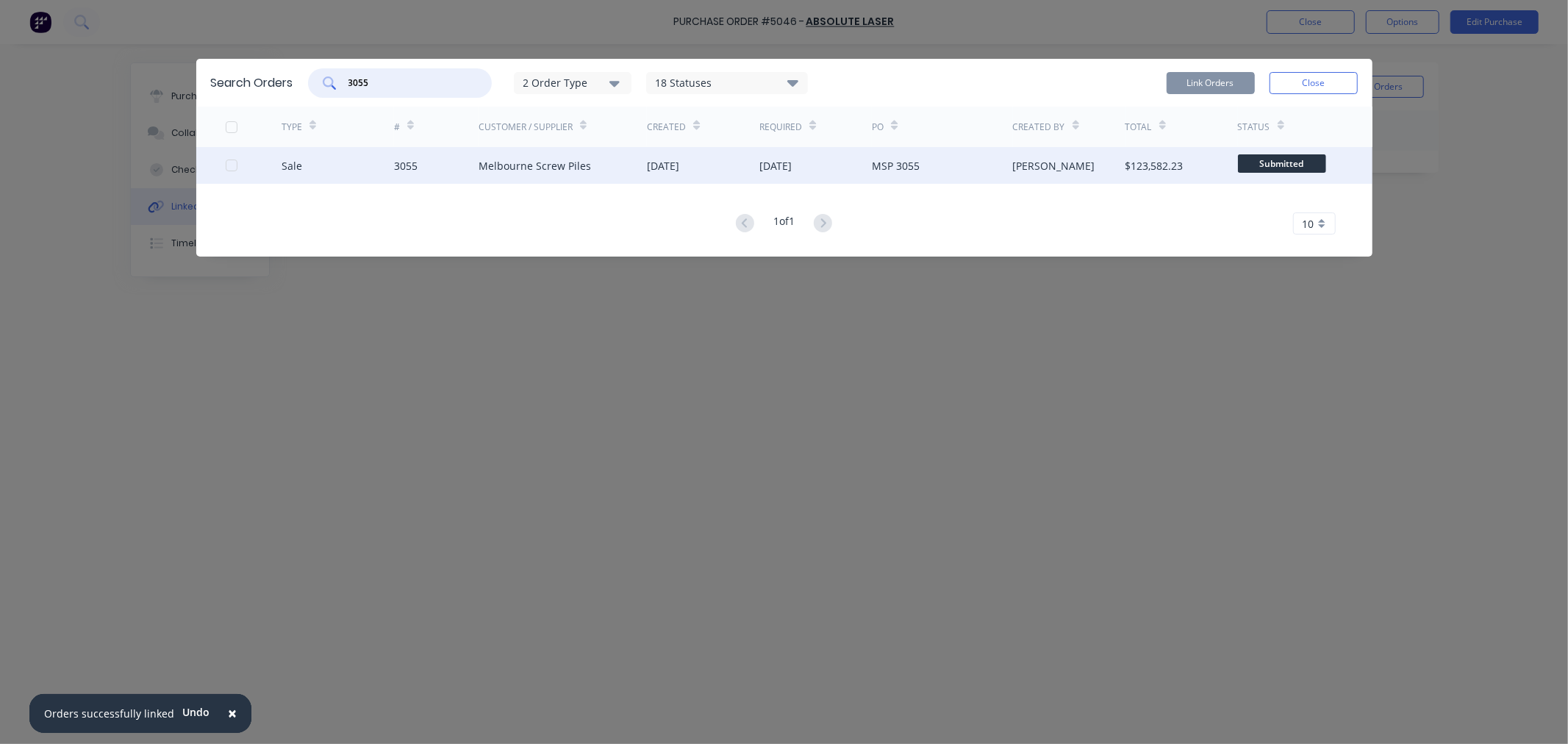
click at [226, 165] on div at bounding box center [232, 165] width 30 height 30
drag, startPoint x: 377, startPoint y: 81, endPoint x: 305, endPoint y: 81, distance: 72.0
click at [305, 81] on div "Search Orders 3055 2 Order Type 18 Statuses Sales Order Status All Archived Dra…" at bounding box center [784, 82] width 1176 height 48
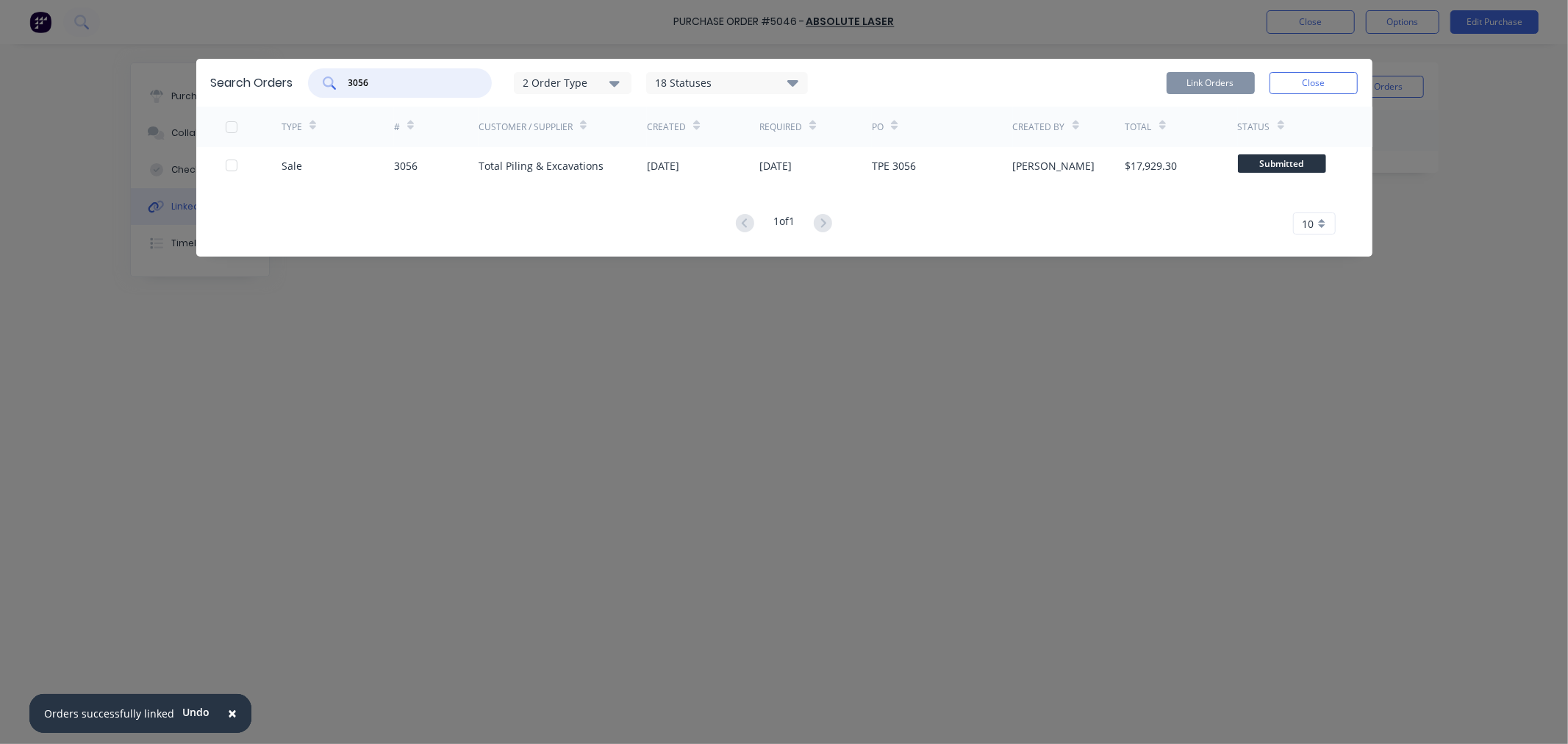
drag, startPoint x: 395, startPoint y: 82, endPoint x: 363, endPoint y: 78, distance: 32.2
click at [363, 78] on input "3056" at bounding box center [407, 82] width 122 height 15
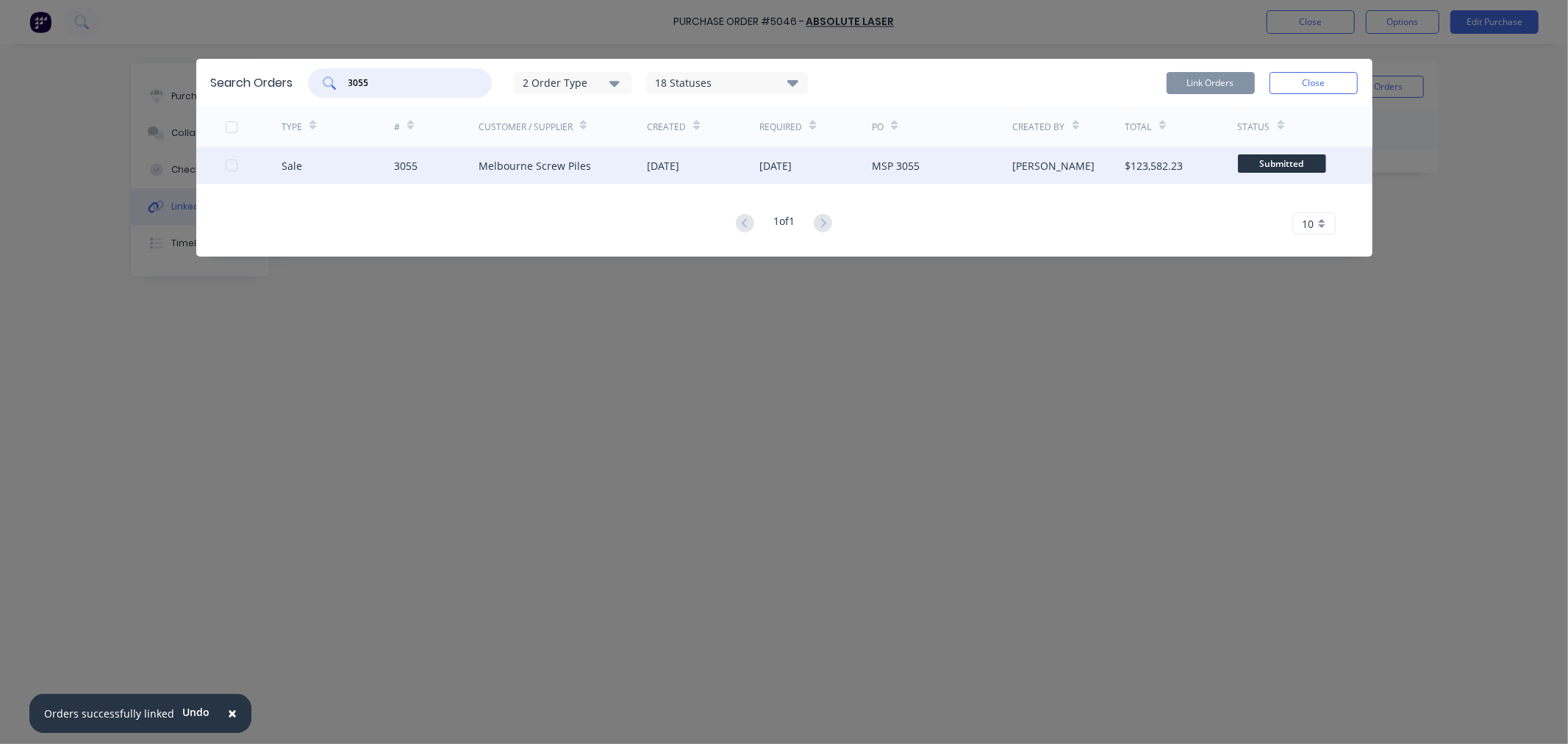
click at [231, 163] on div at bounding box center [232, 165] width 30 height 30
type input "3055"
click at [1198, 84] on button "Link Orders" at bounding box center [1210, 83] width 88 height 22
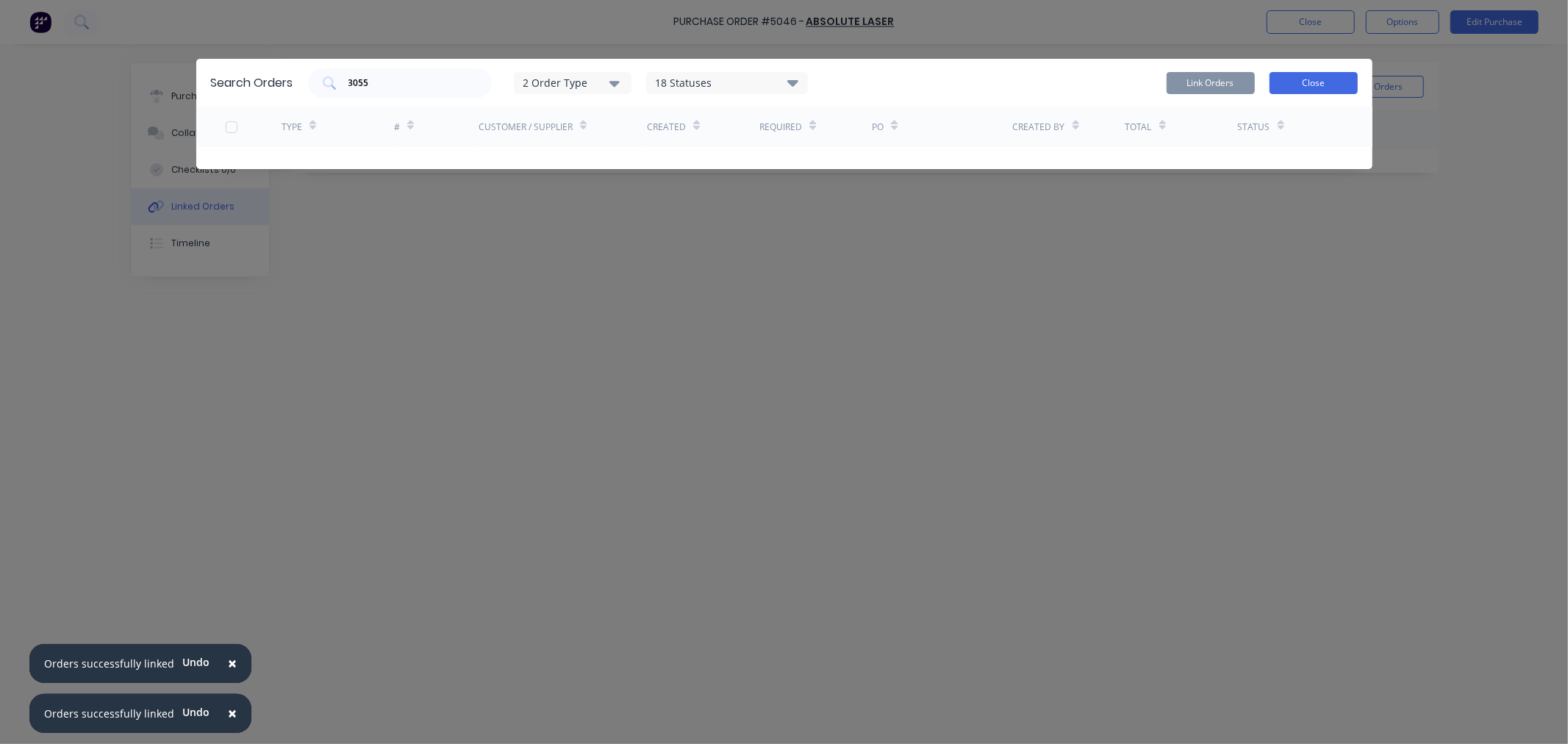
click at [1334, 81] on button "Close" at bounding box center [1313, 83] width 88 height 22
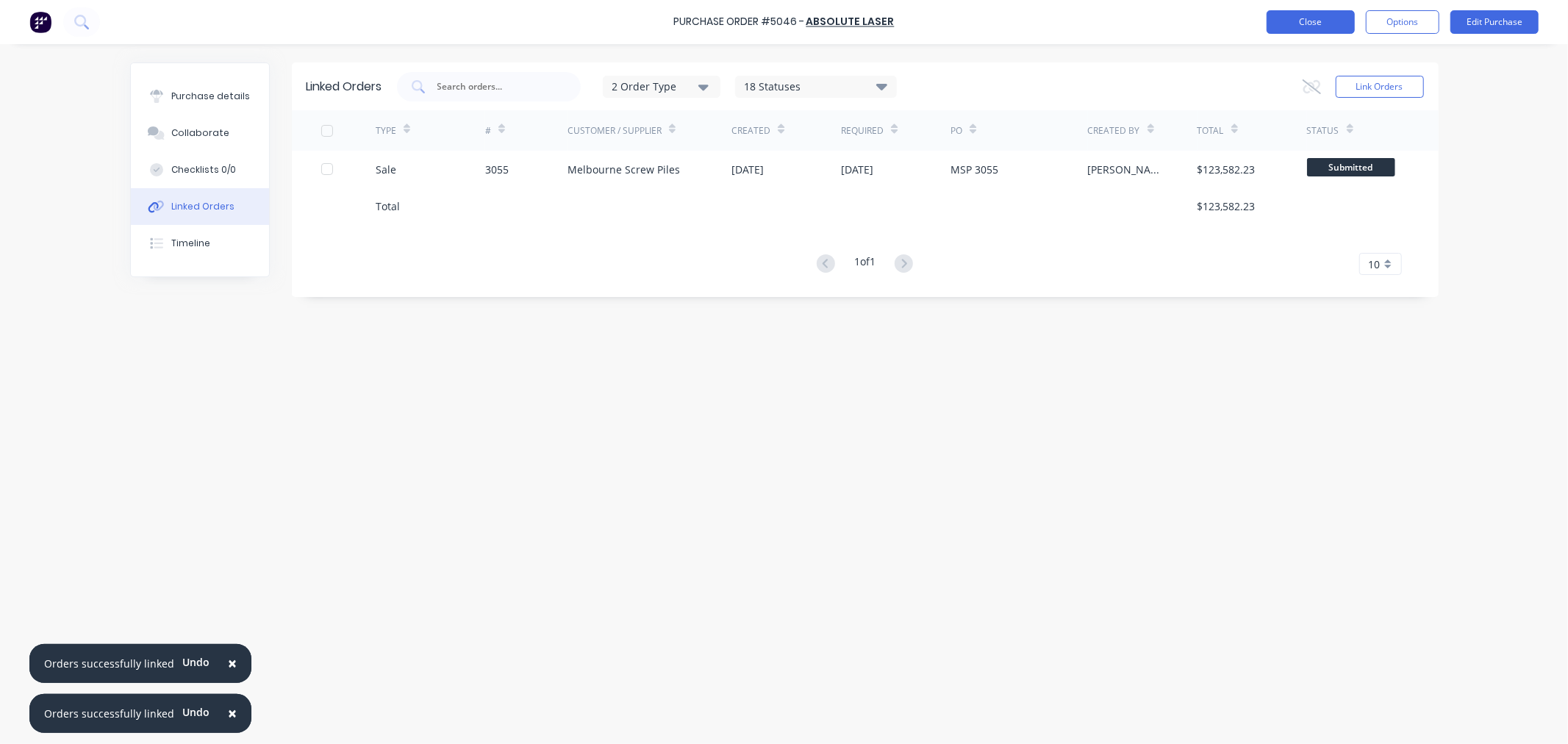
click at [1314, 23] on button "Close" at bounding box center [1310, 22] width 88 height 24
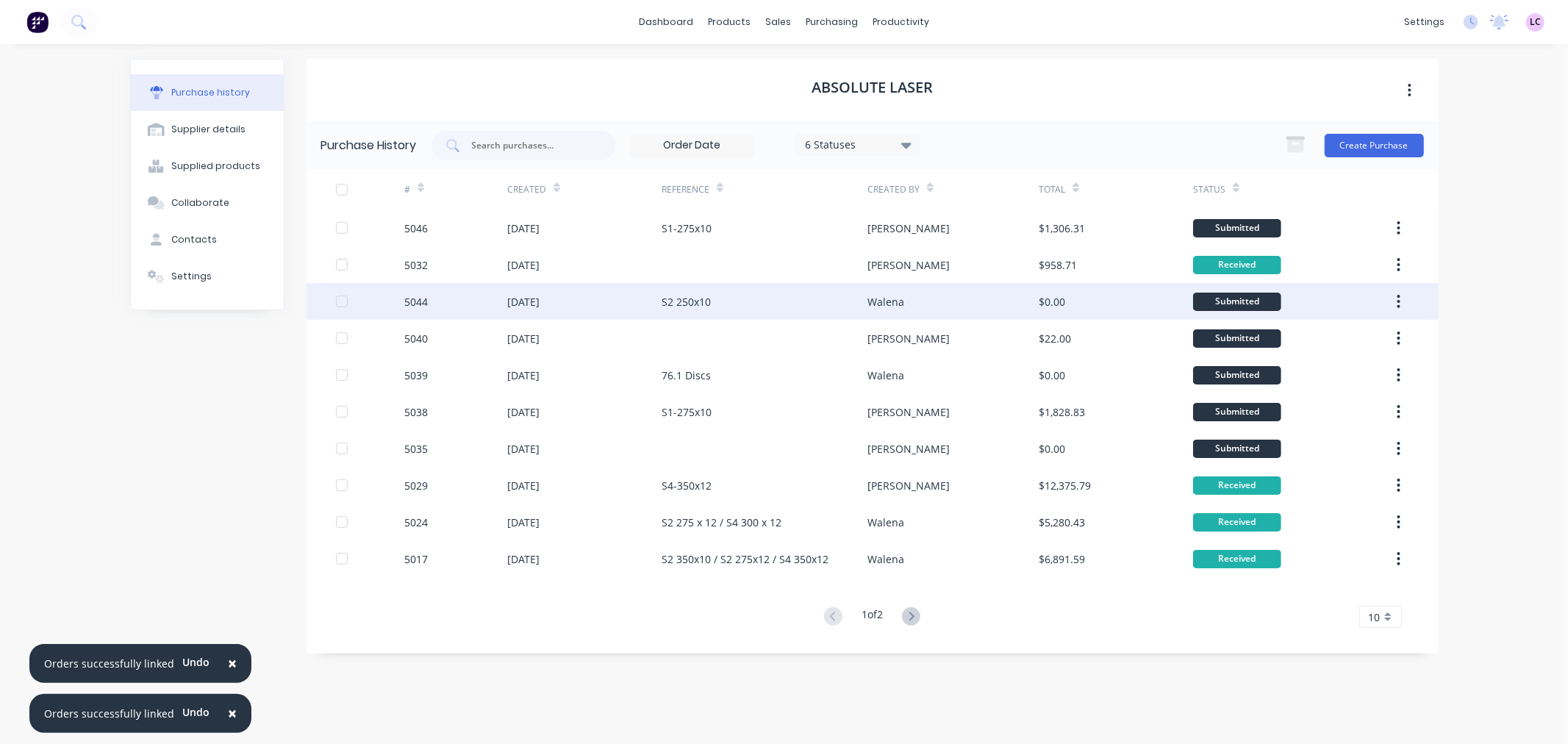
click at [696, 301] on div "S2 250x10" at bounding box center [686, 302] width 50 height 16
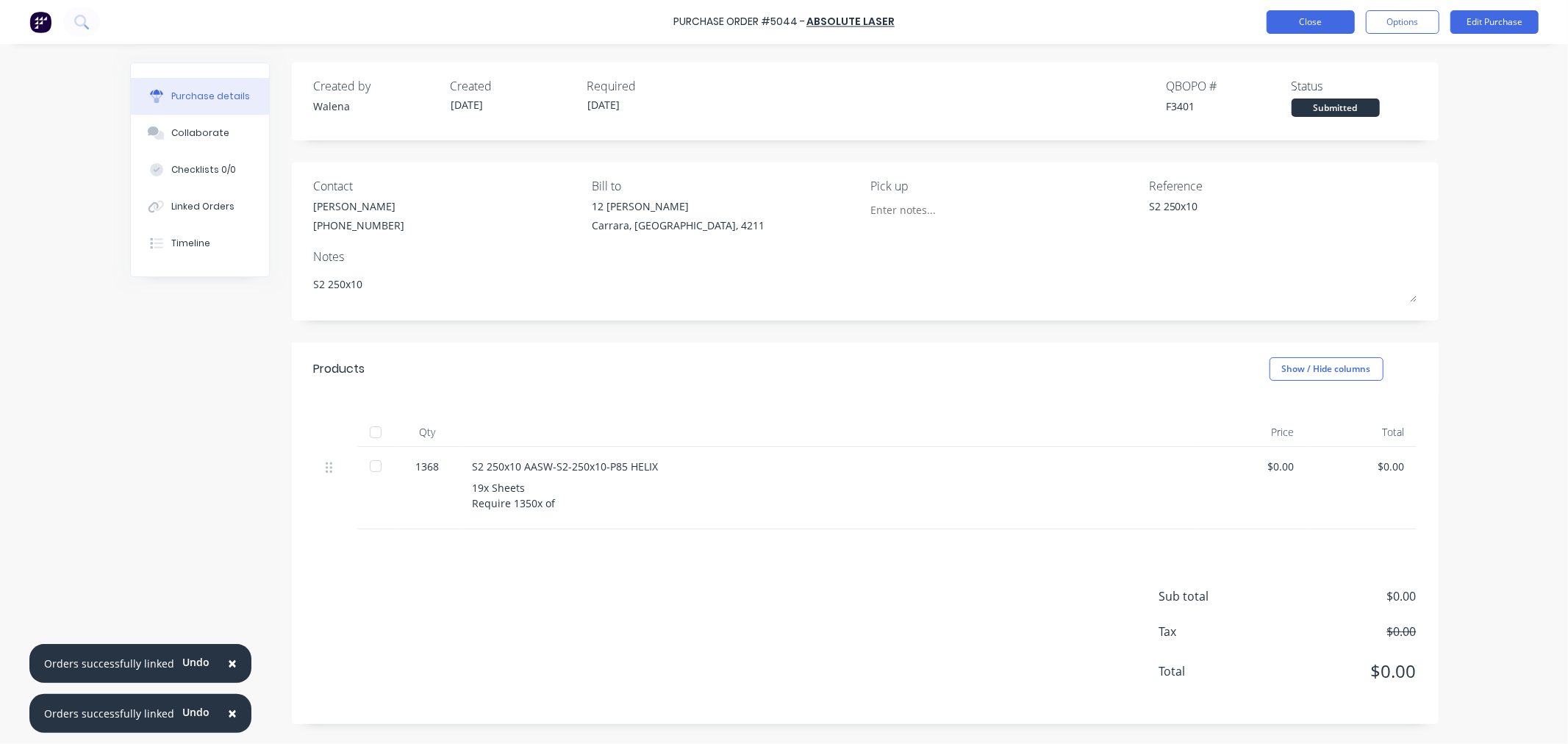
click at [1305, 22] on button "Close" at bounding box center [1310, 22] width 88 height 24
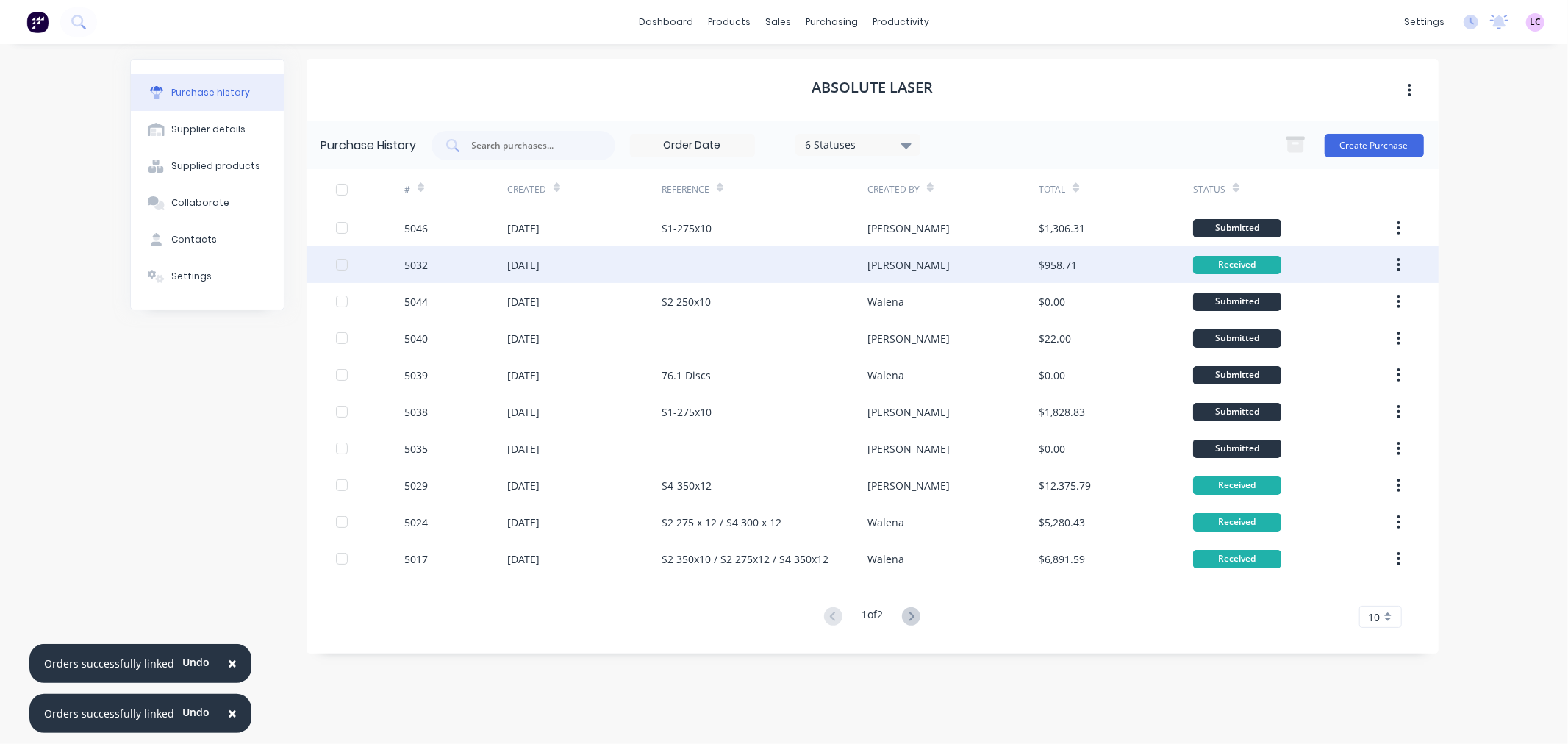
click at [539, 258] on div "[DATE]" at bounding box center [523, 266] width 33 height 16
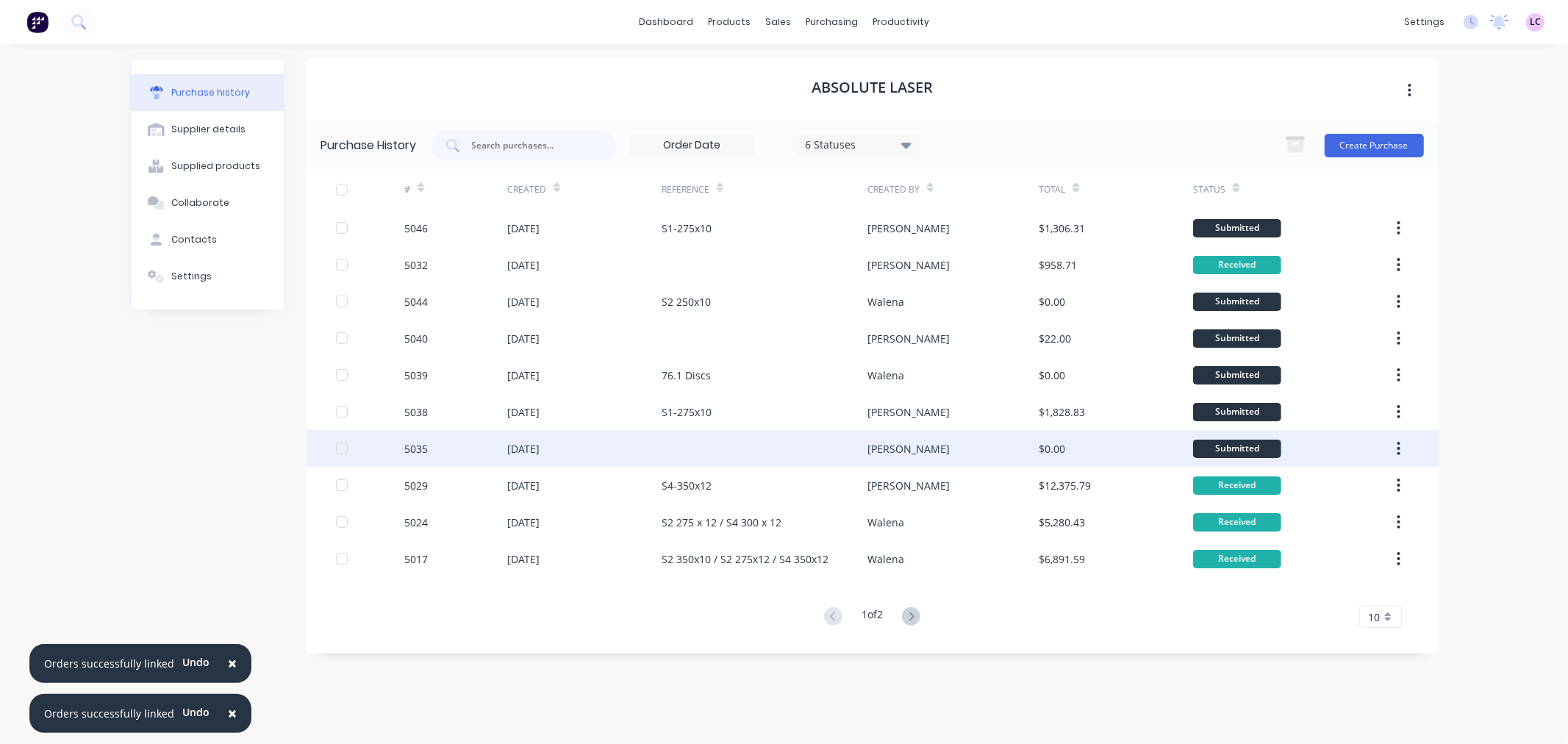
click at [717, 445] on div at bounding box center [764, 448] width 206 height 37
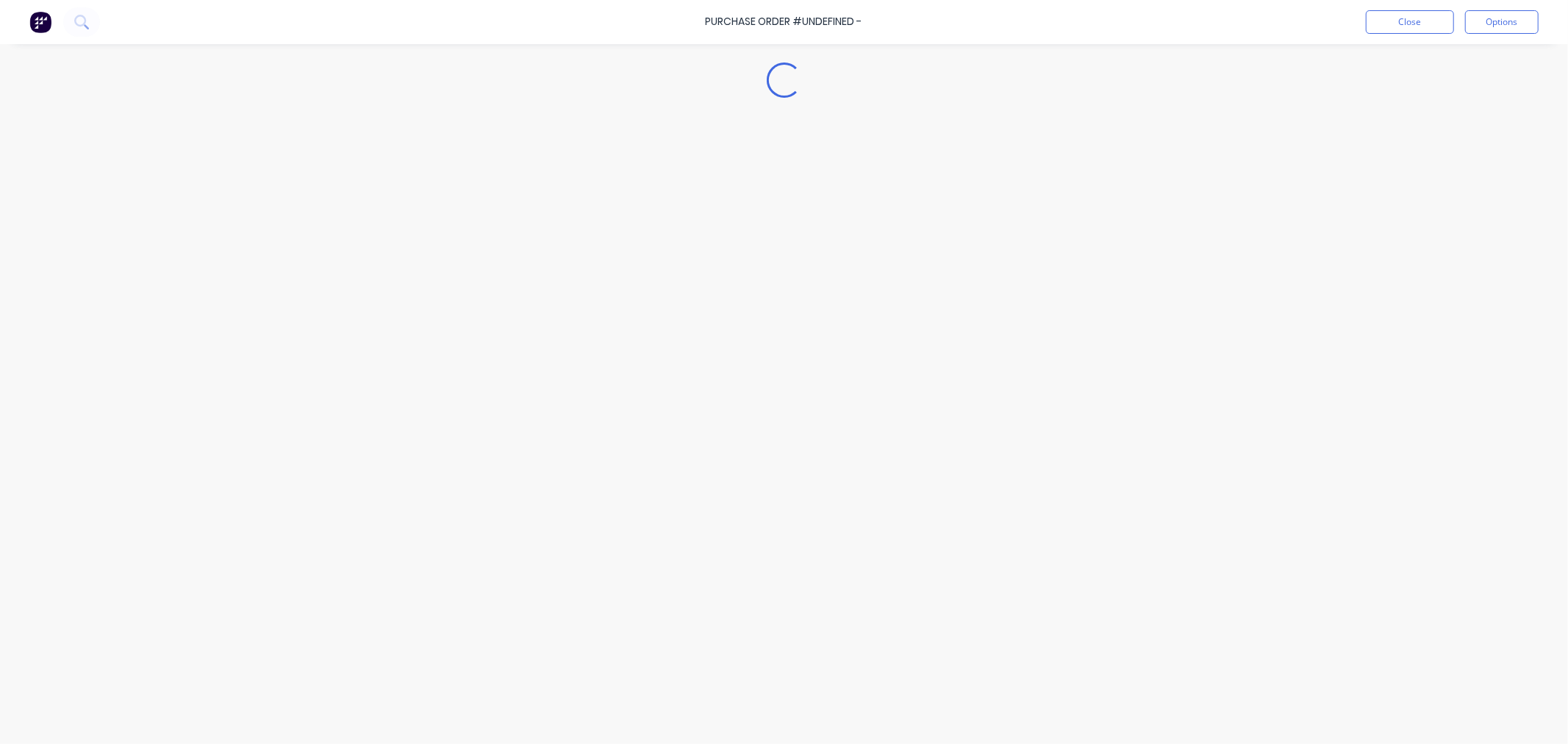
type textarea "x"
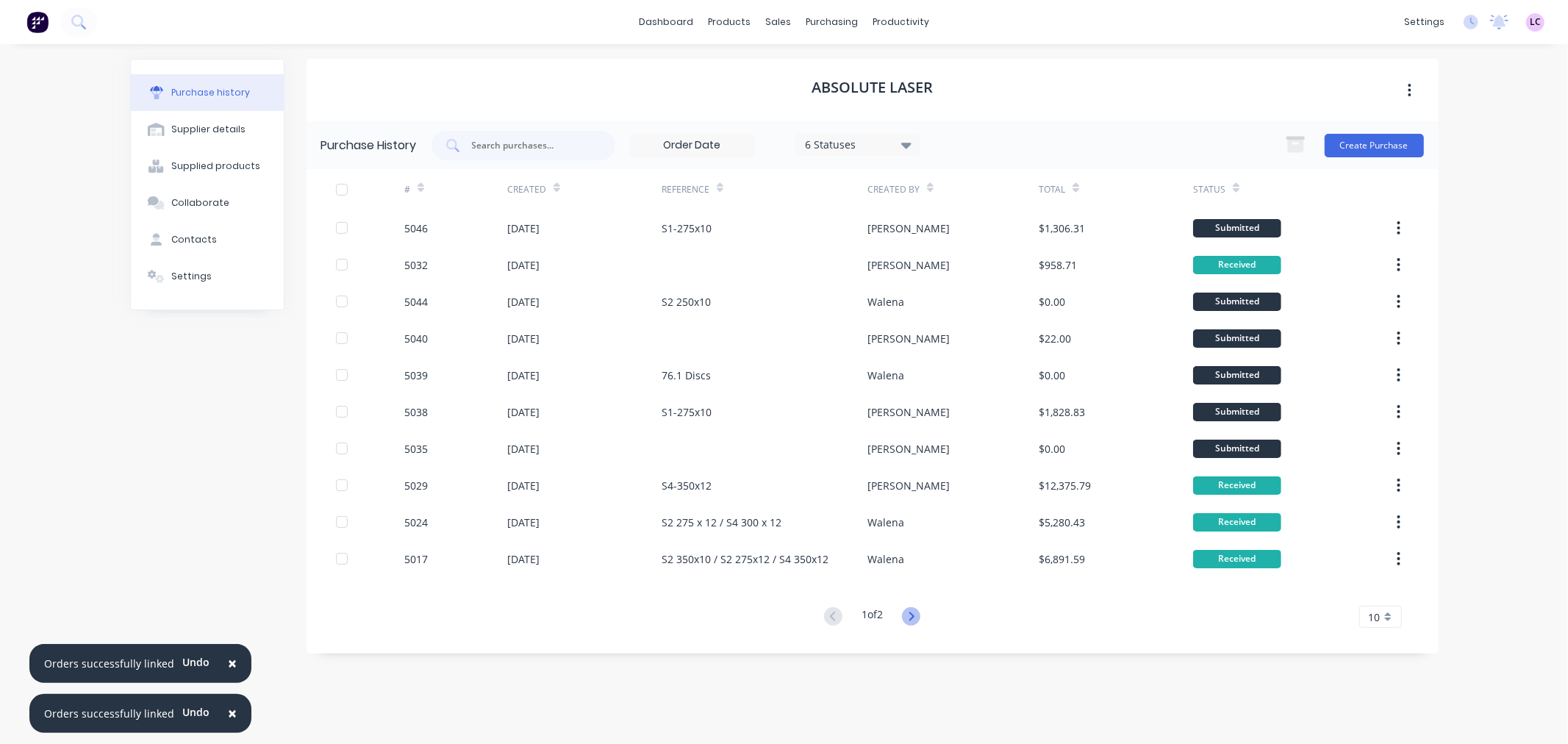
click at [915, 617] on icon at bounding box center [911, 615] width 5 height 9
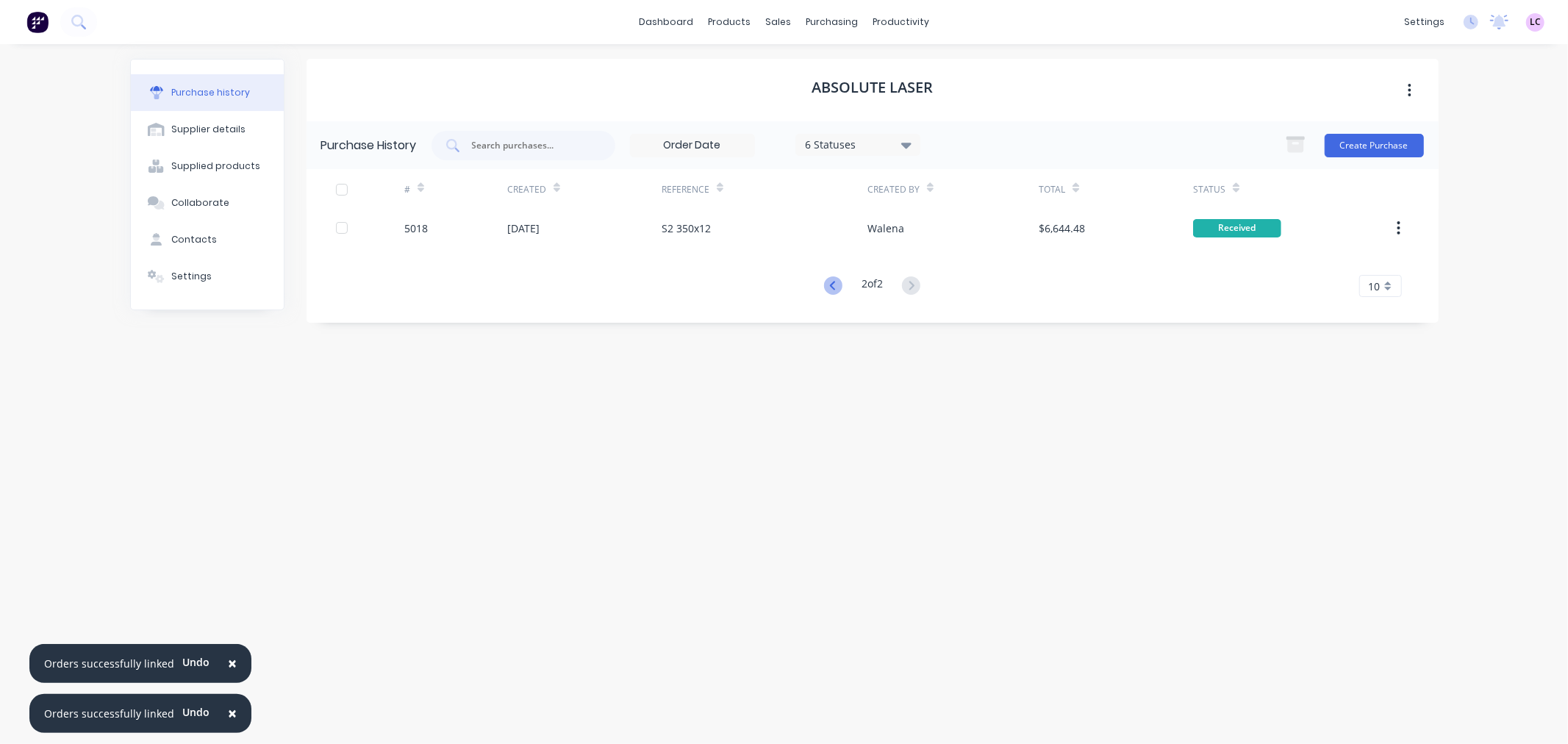
click at [830, 285] on icon at bounding box center [832, 284] width 5 height 9
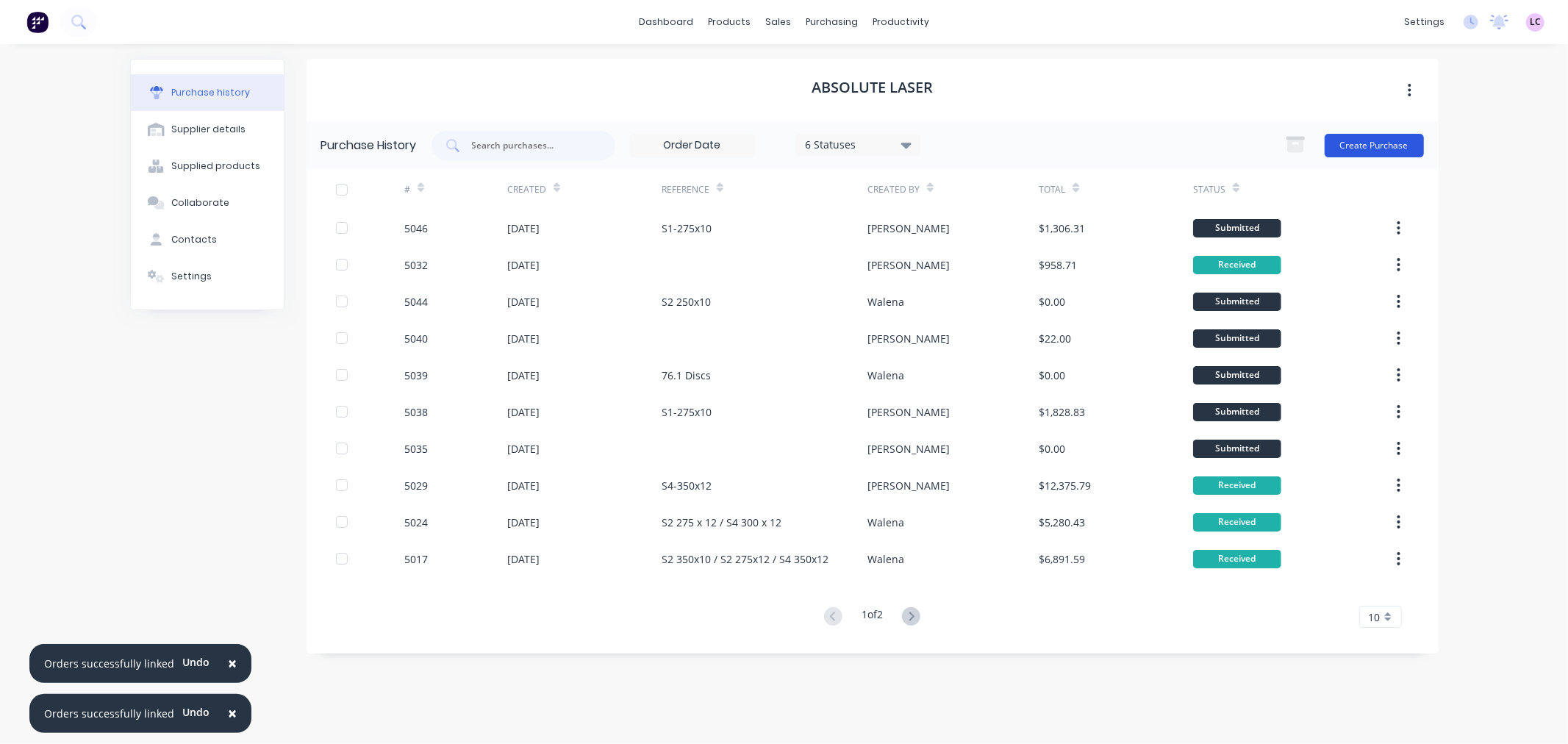
click at [1378, 151] on button "Create Purchase" at bounding box center [1374, 146] width 99 height 24
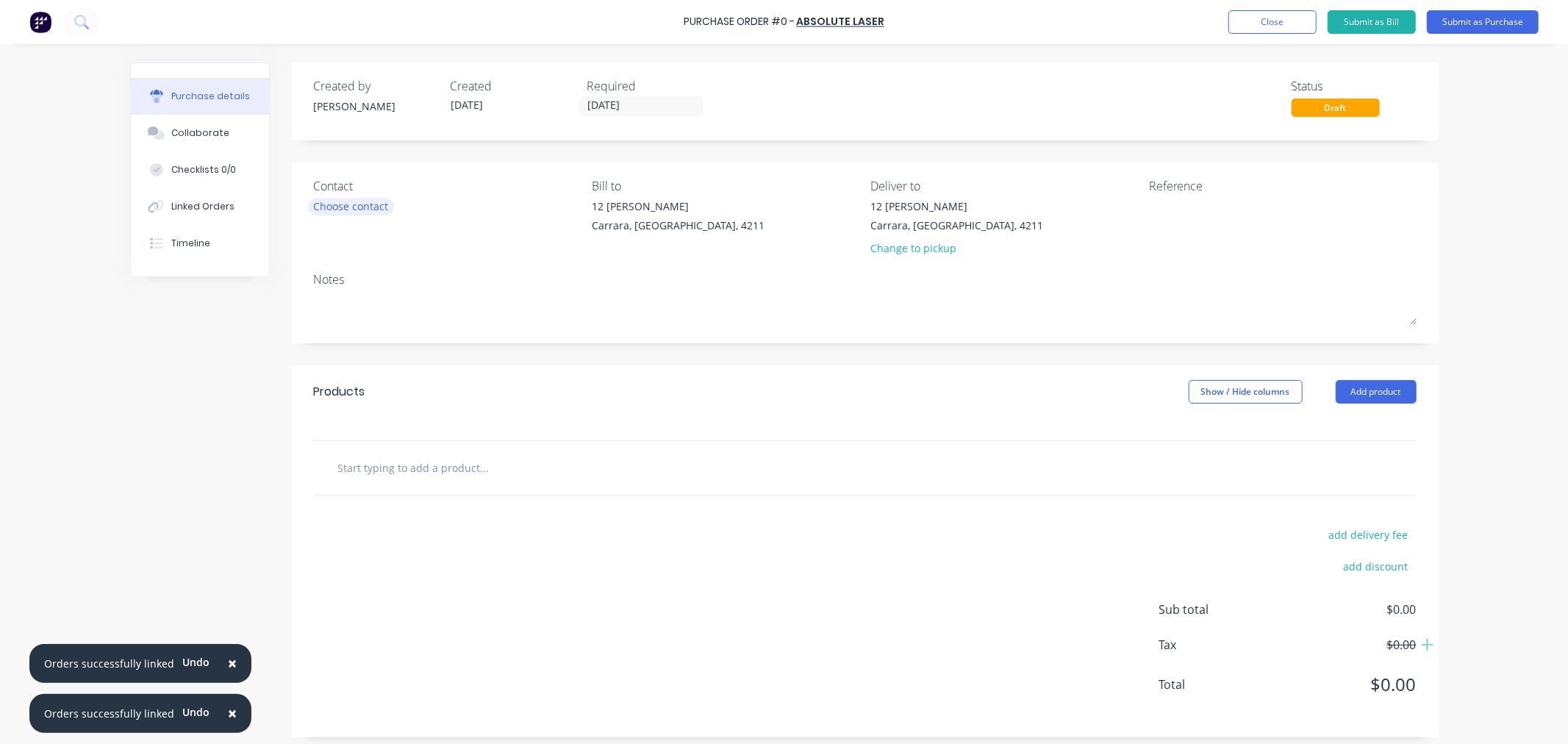
click at [366, 203] on div "Choose contact" at bounding box center [352, 206] width 75 height 16
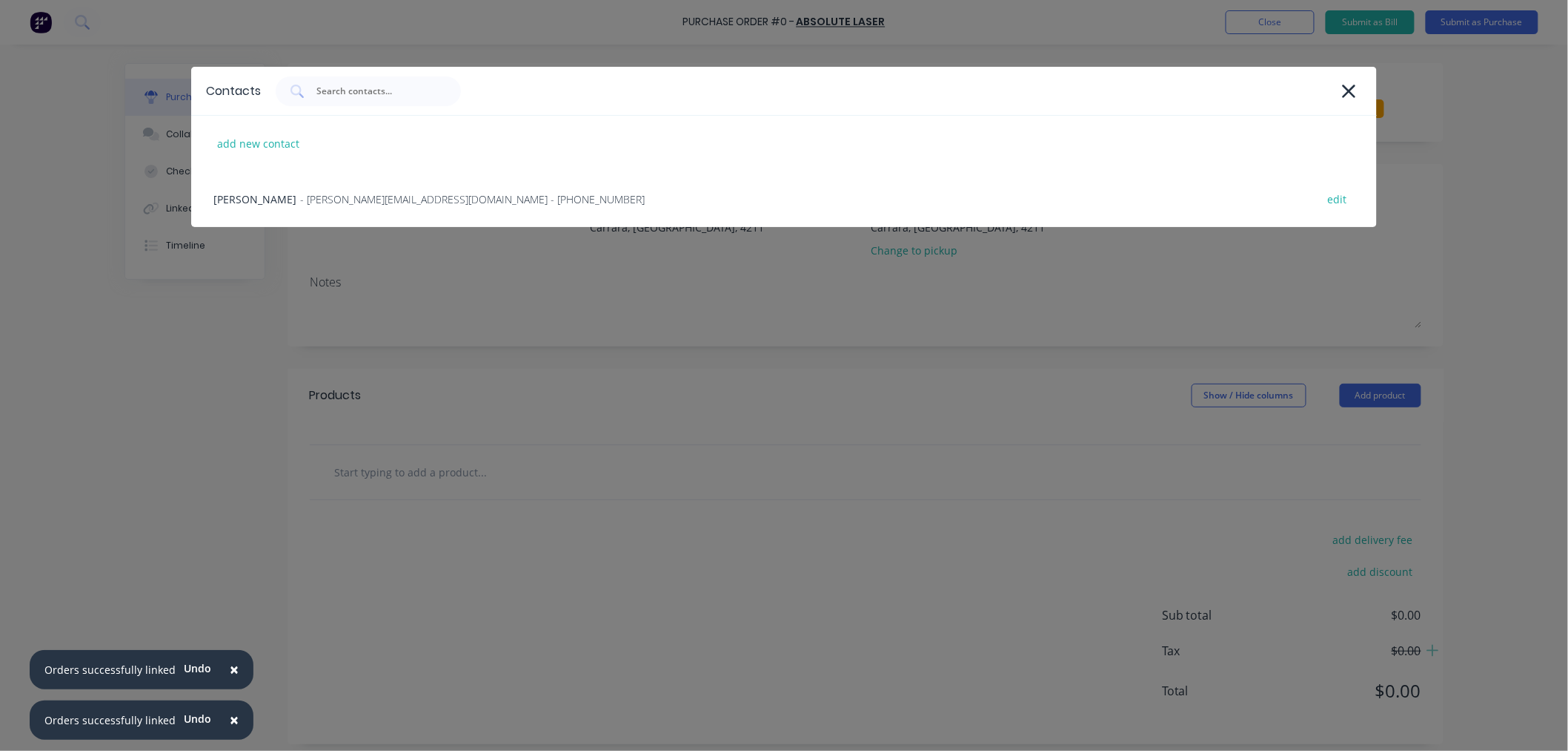
click at [369, 205] on span "- [PERSON_NAME][EMAIL_ADDRESS][DOMAIN_NAME] - [PHONE_NUMBER]" at bounding box center [472, 199] width 345 height 16
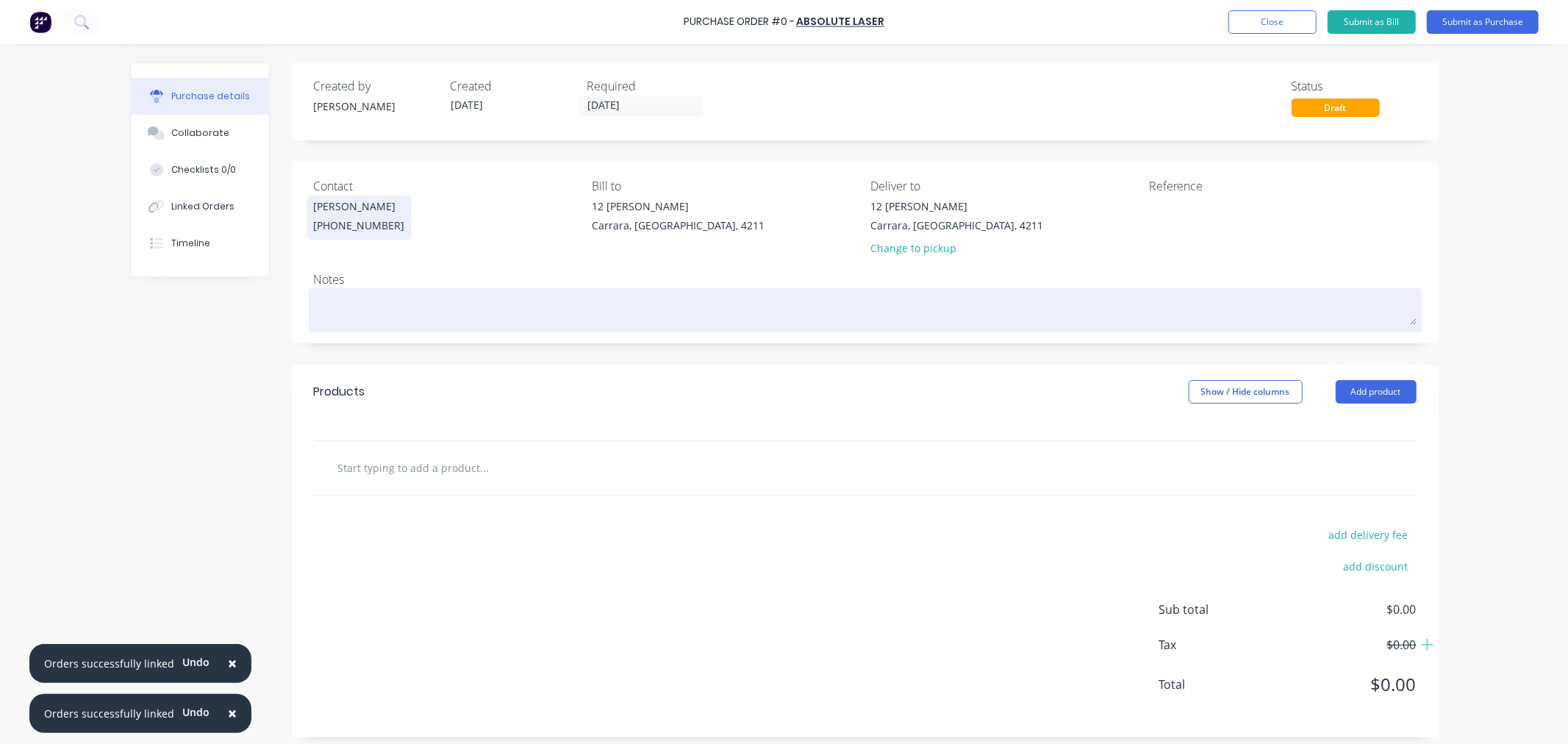
click at [369, 305] on textarea at bounding box center [865, 307] width 1102 height 33
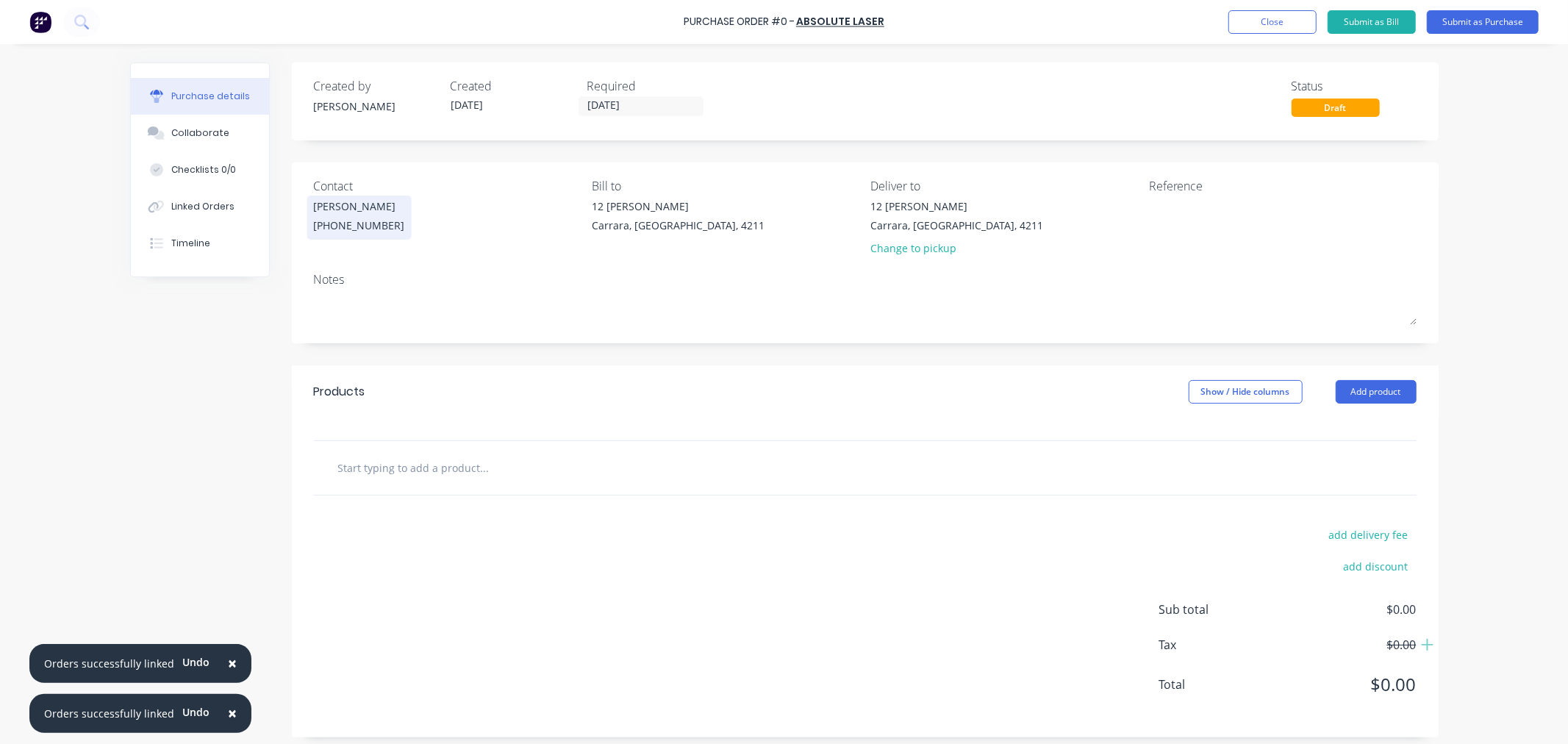
click at [413, 474] on input "text" at bounding box center [484, 468] width 294 height 30
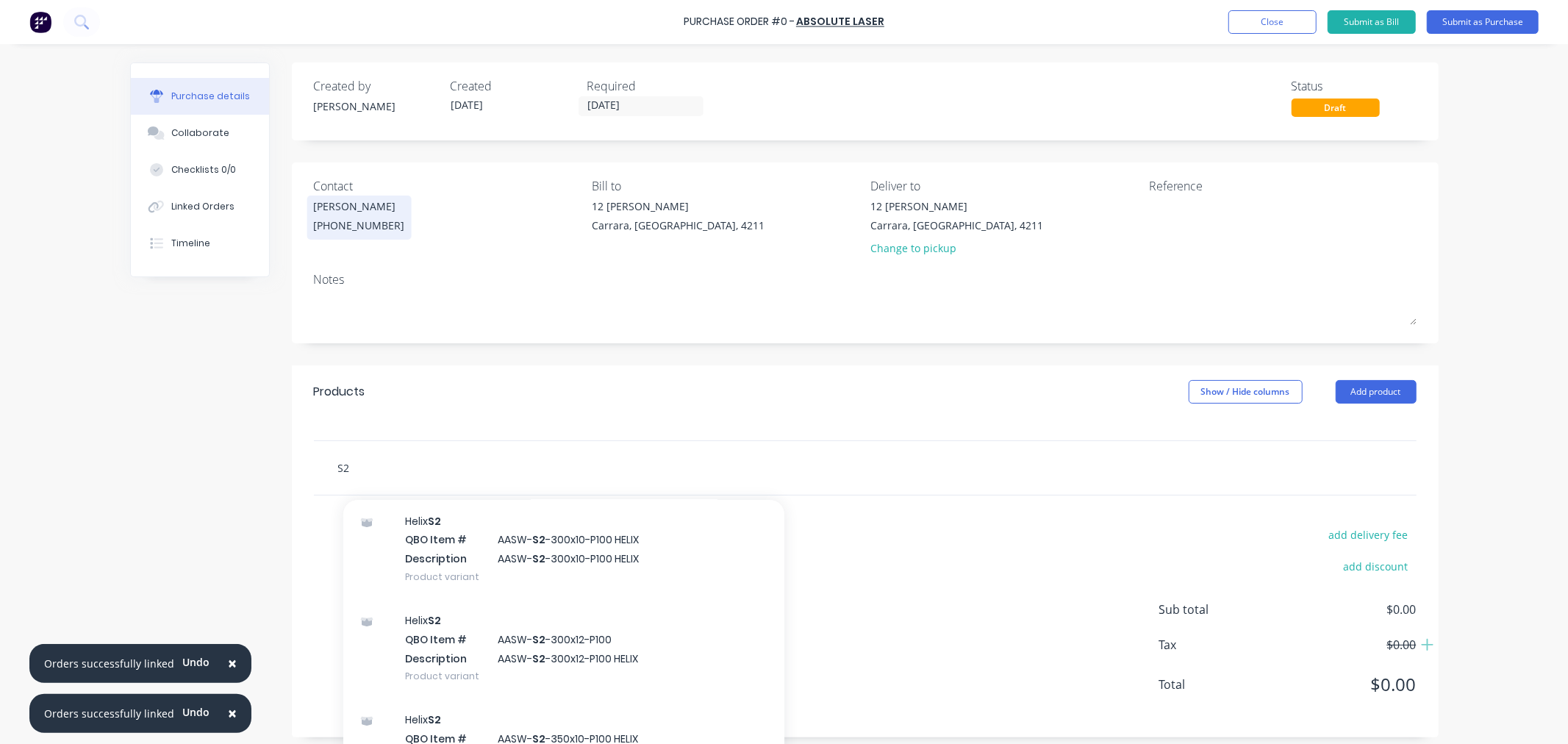
scroll to position [489, 0]
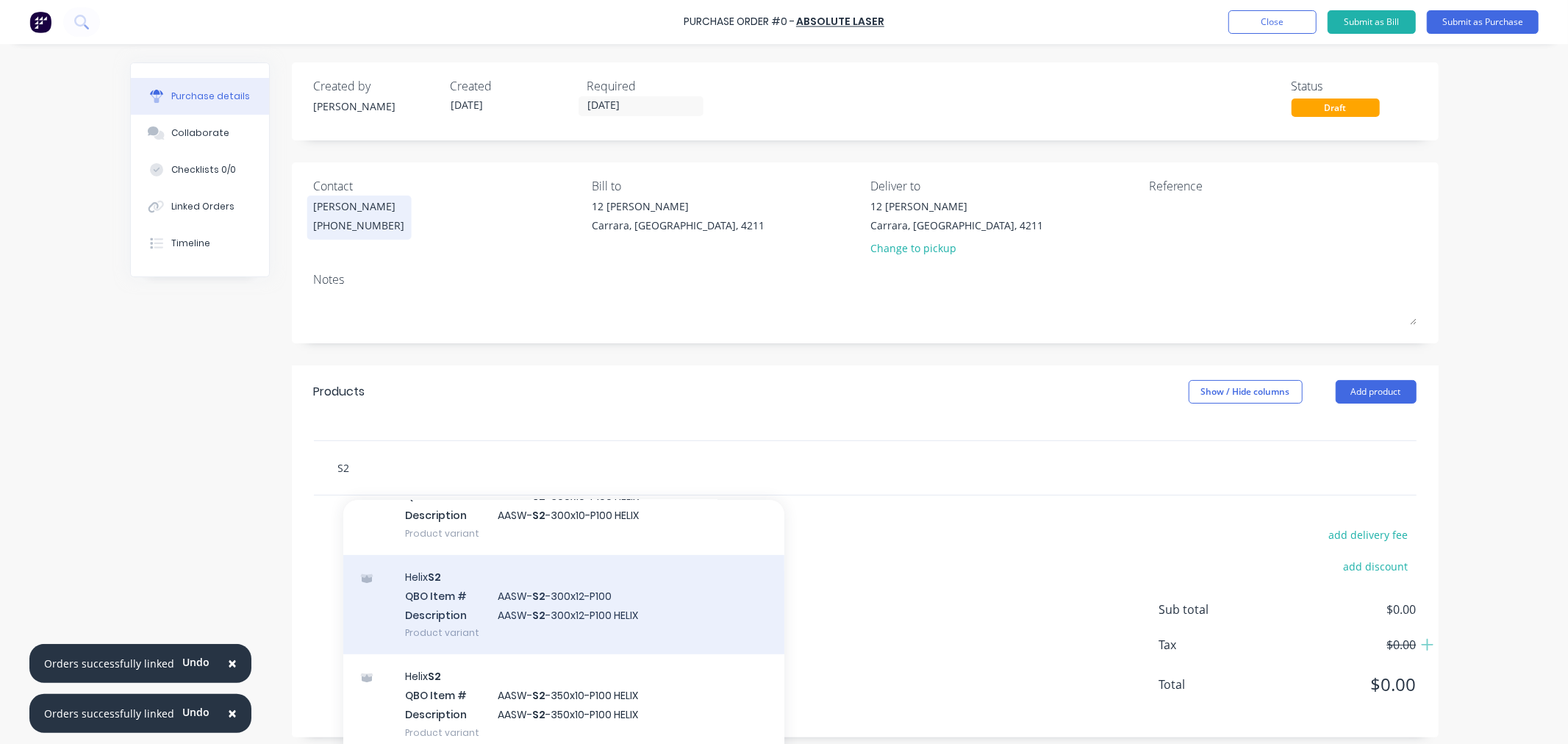
type input "S2"
click at [641, 606] on div "Helix S2 QBO Item # AASW- S2 -300x12-P100 Description AASW- S2 -300x12-P100 HEL…" at bounding box center [563, 604] width 441 height 99
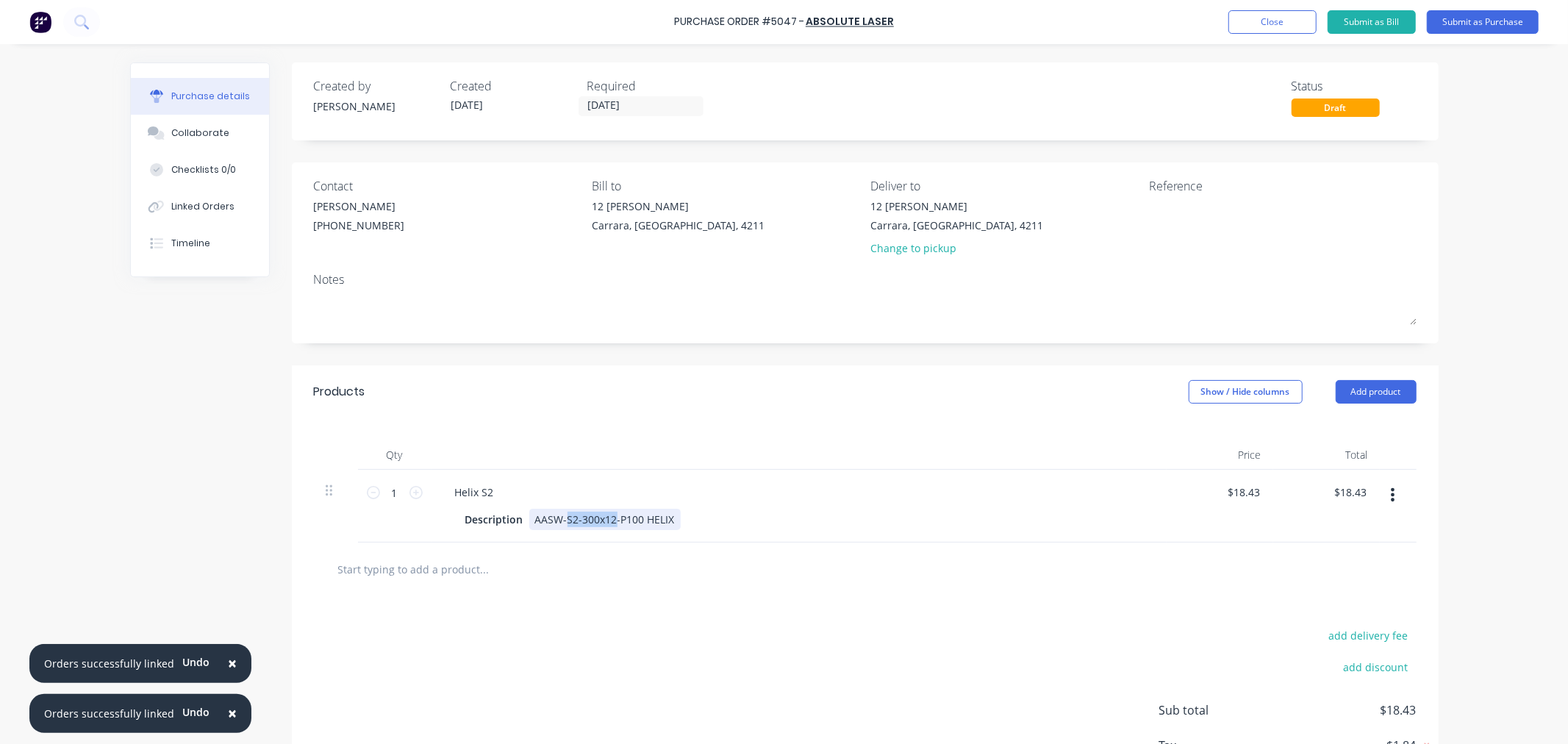
drag, startPoint x: 607, startPoint y: 519, endPoint x: 561, endPoint y: 520, distance: 46.0
click at [561, 520] on div "AASW-S2-300x12-P100 HELIX" at bounding box center [605, 519] width 152 height 22
copy div "S2-300x12"
click at [1187, 223] on textarea at bounding box center [1240, 214] width 183 height 33
paste textarea "S2-300x12"
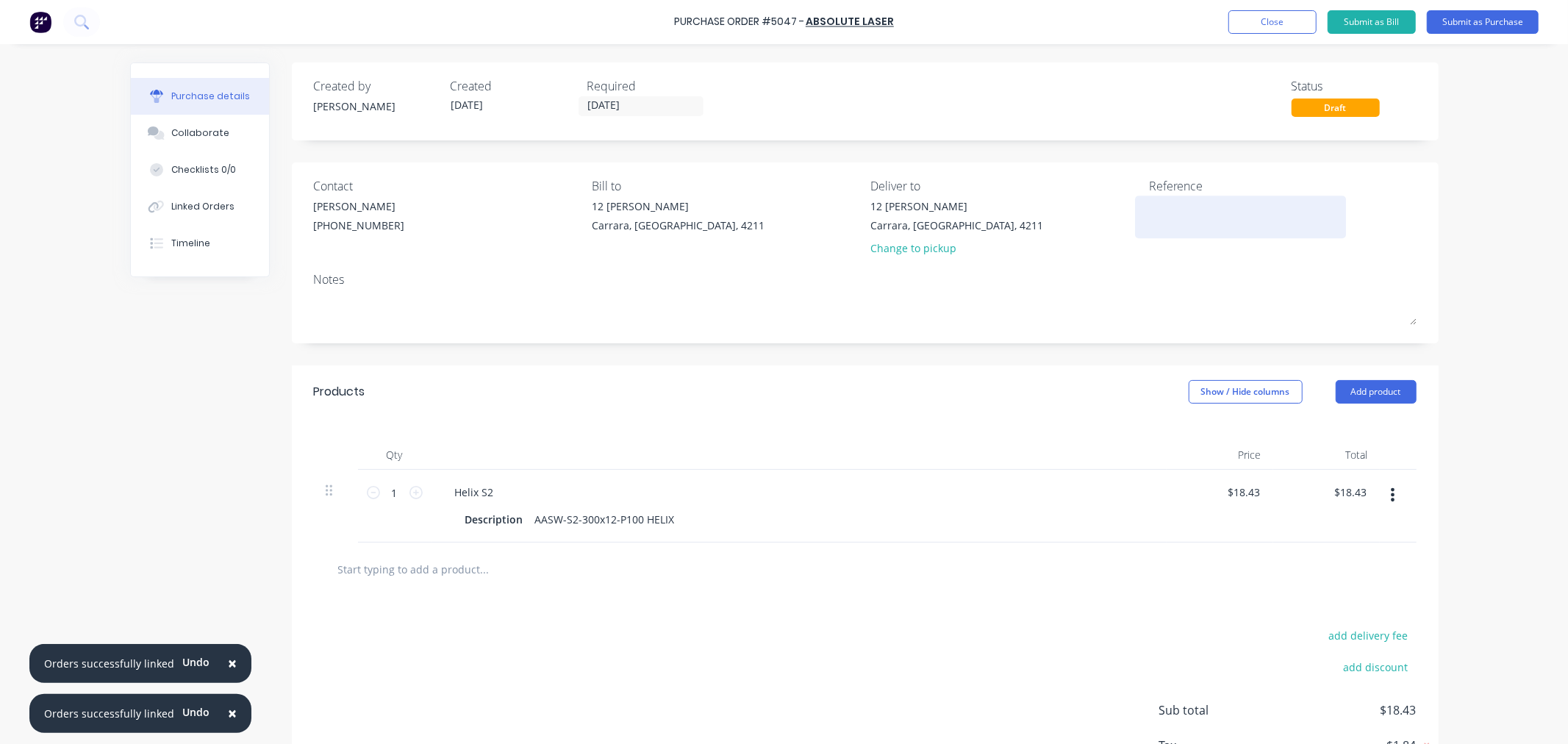
type textarea "x"
type textarea "S2-300x12"
type textarea "x"
type textarea "S2-300x12"
click at [393, 484] on input "1" at bounding box center [394, 492] width 30 height 22
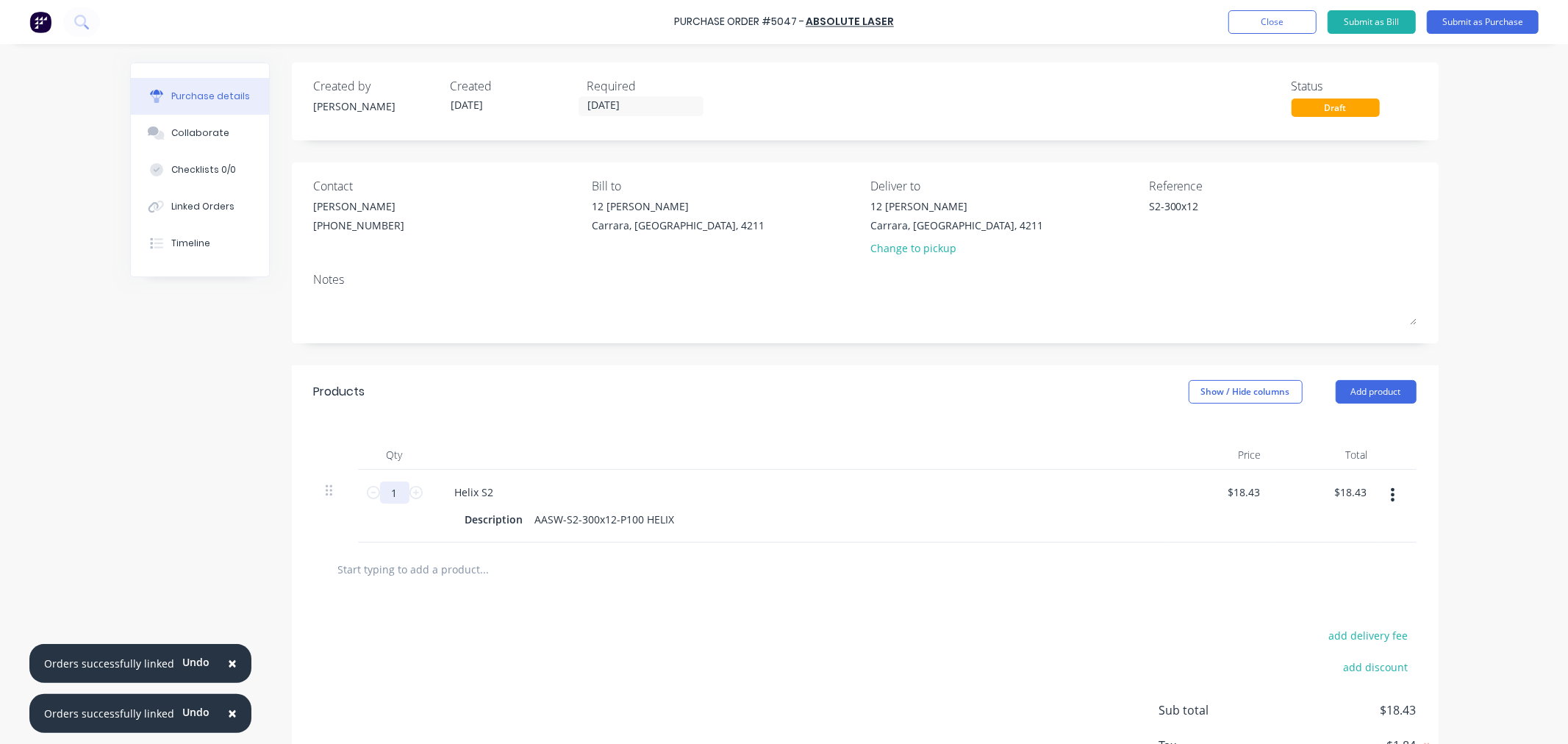
click at [393, 484] on input "1" at bounding box center [394, 492] width 30 height 22
type textarea "x"
type input "10"
type input "$184.30"
type textarea "x"
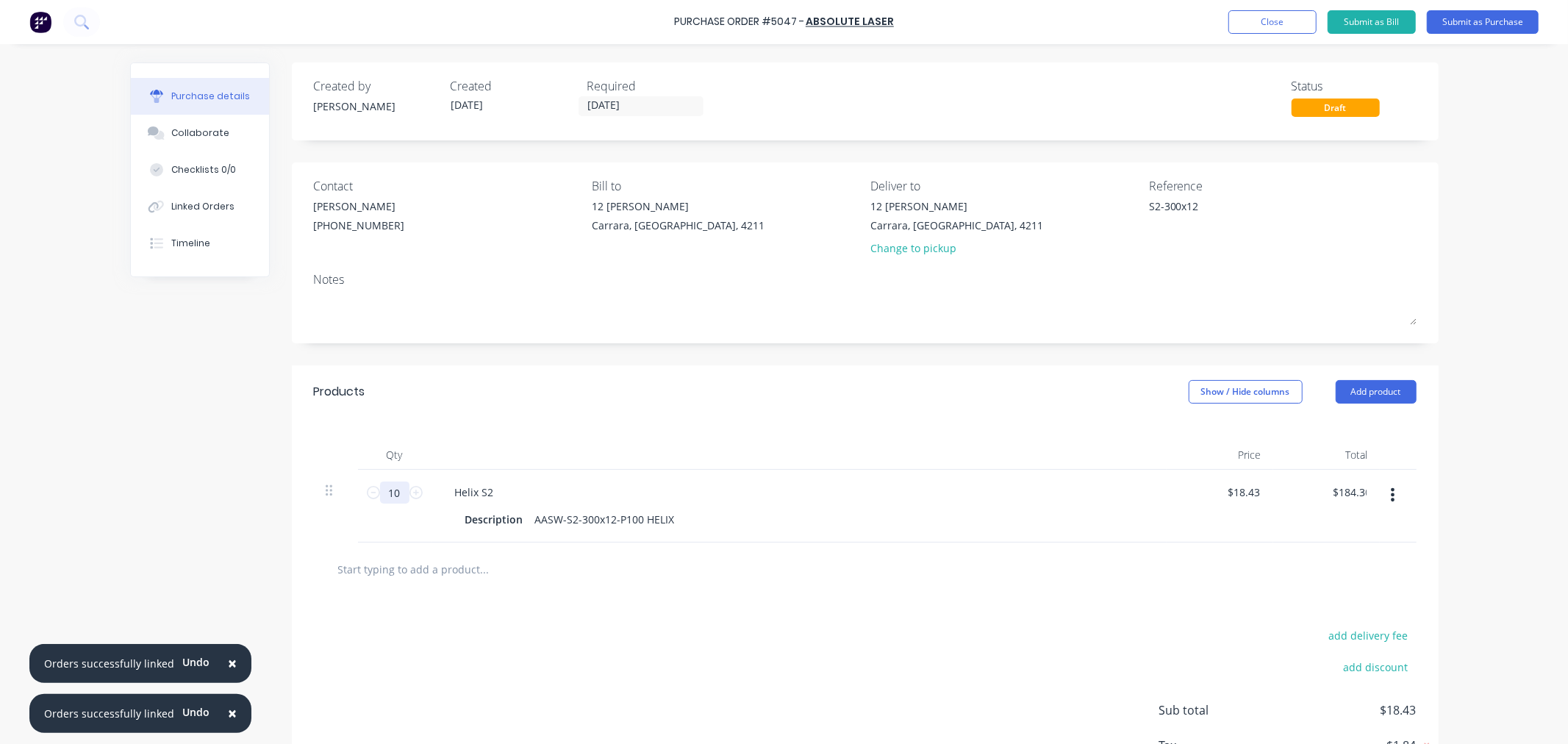
type input "100"
type input "$1,843.00"
type textarea "x"
type input "100"
type textarea "x"
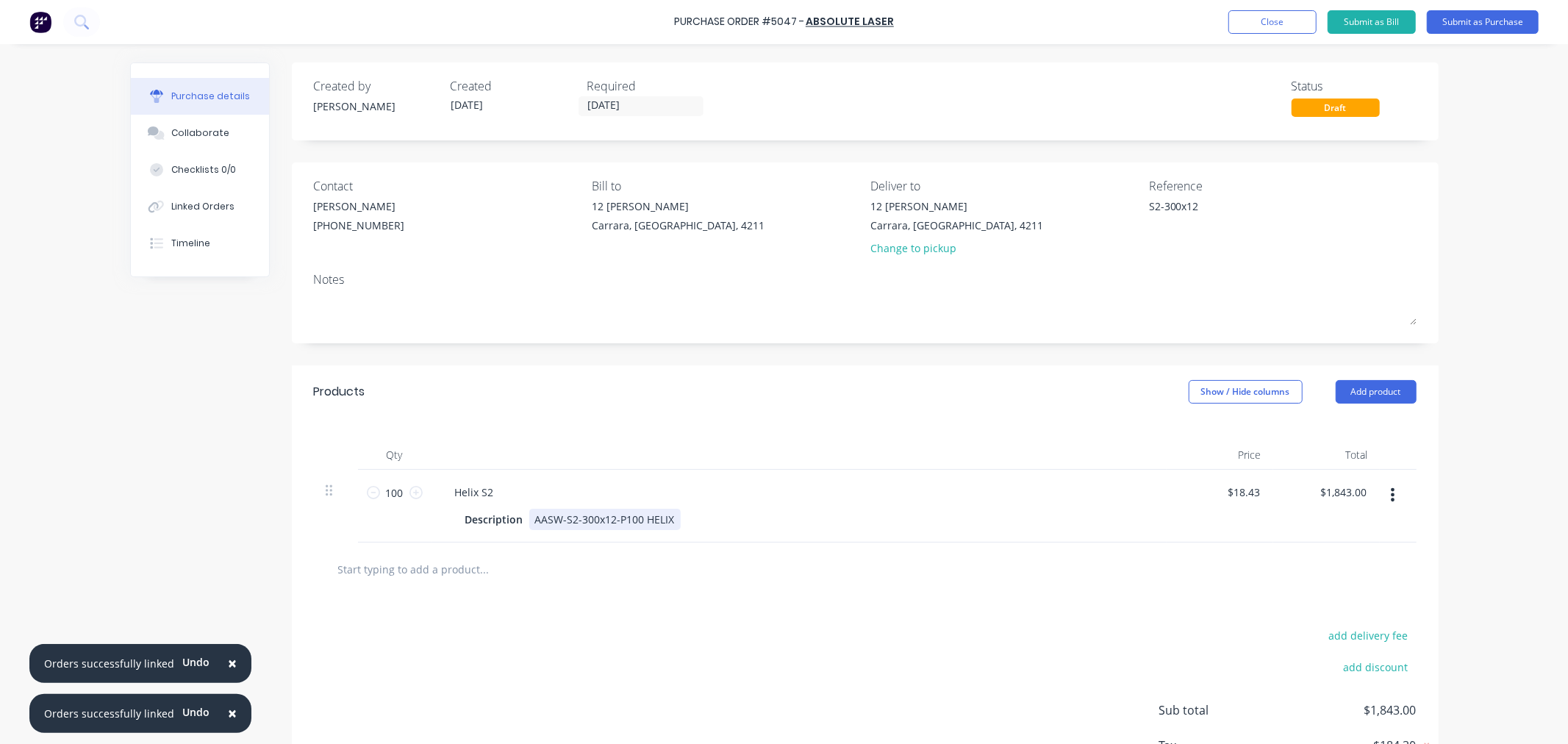
click at [669, 527] on div "AASW-S2-300x12-P100 HELIX" at bounding box center [605, 519] width 152 height 22
click at [1482, 425] on div "× Orders successfully linked Undo × Orders successfully linked Undo Purchase Or…" at bounding box center [784, 372] width 1568 height 744
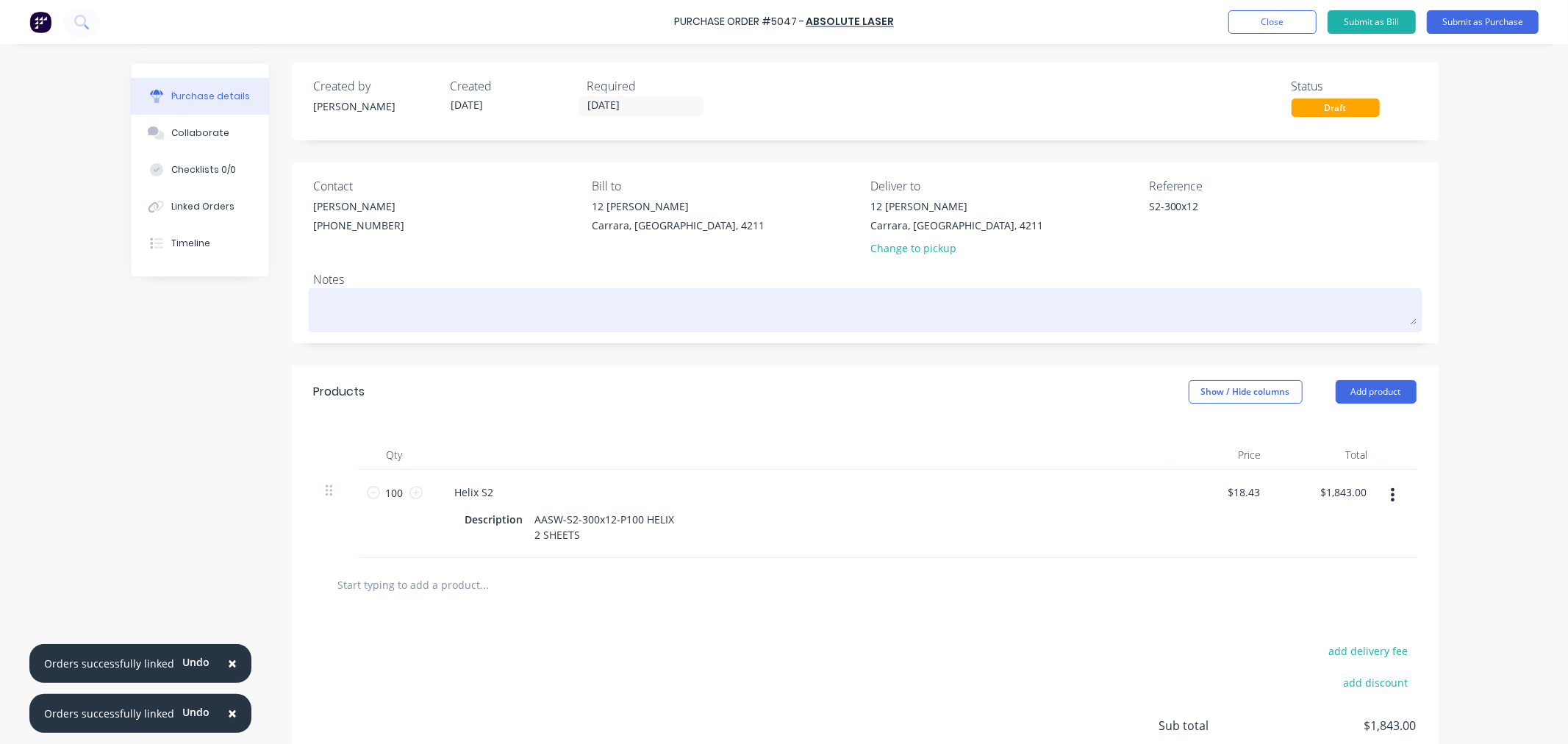
click at [412, 328] on div at bounding box center [865, 309] width 1102 height 37
click at [391, 320] on textarea at bounding box center [865, 307] width 1102 height 33
type textarea "x"
type textarea "P"
type textarea "x"
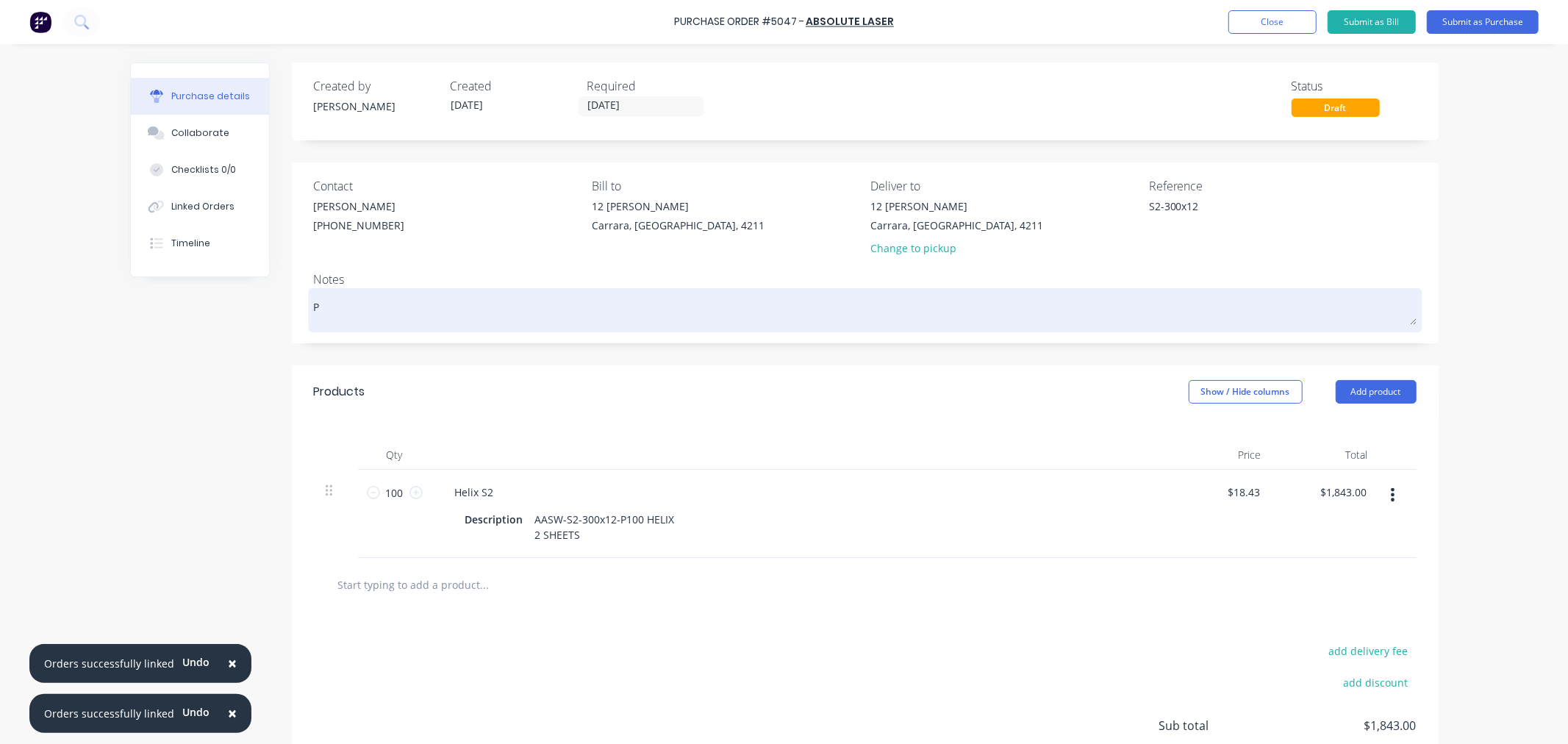
type textarea "PO"
type textarea "x"
type textarea "PO"
type textarea "x"
type textarea "PO 50"
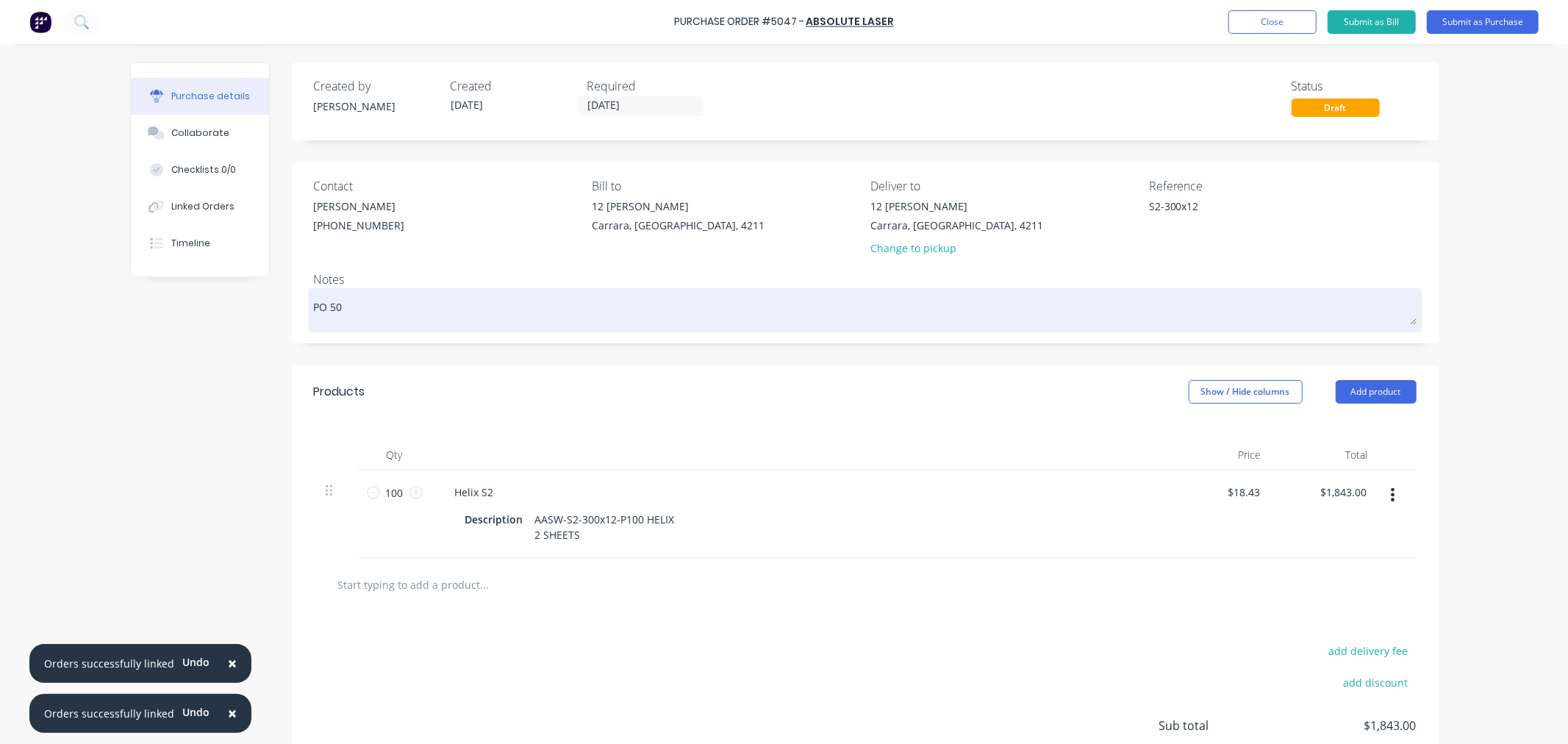
type textarea "x"
type textarea "PO 504"
type textarea "x"
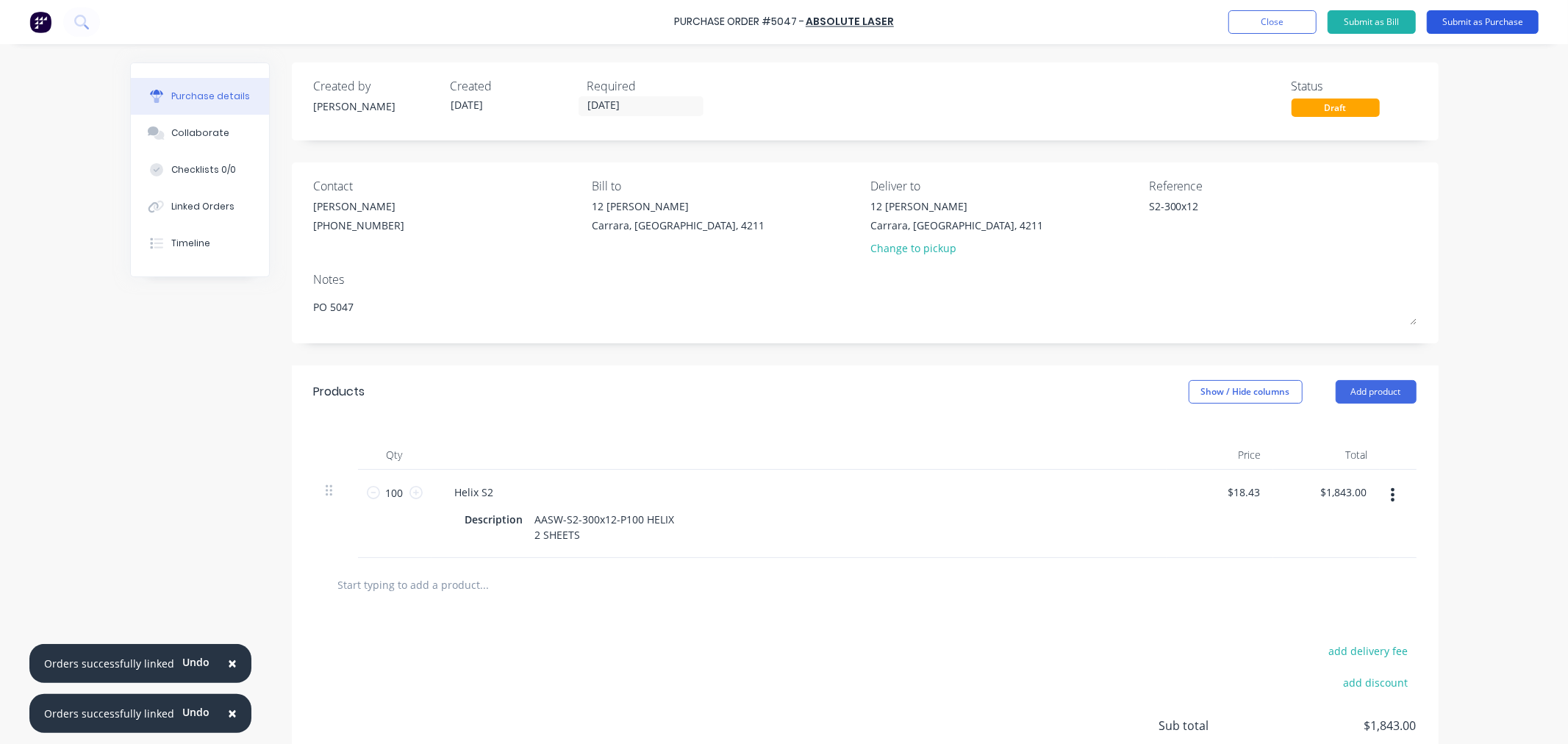
type textarea "PO 5047"
click at [1469, 21] on button "Submit as Purchase" at bounding box center [1482, 22] width 112 height 24
type textarea "x"
type textarea "PO 5047"
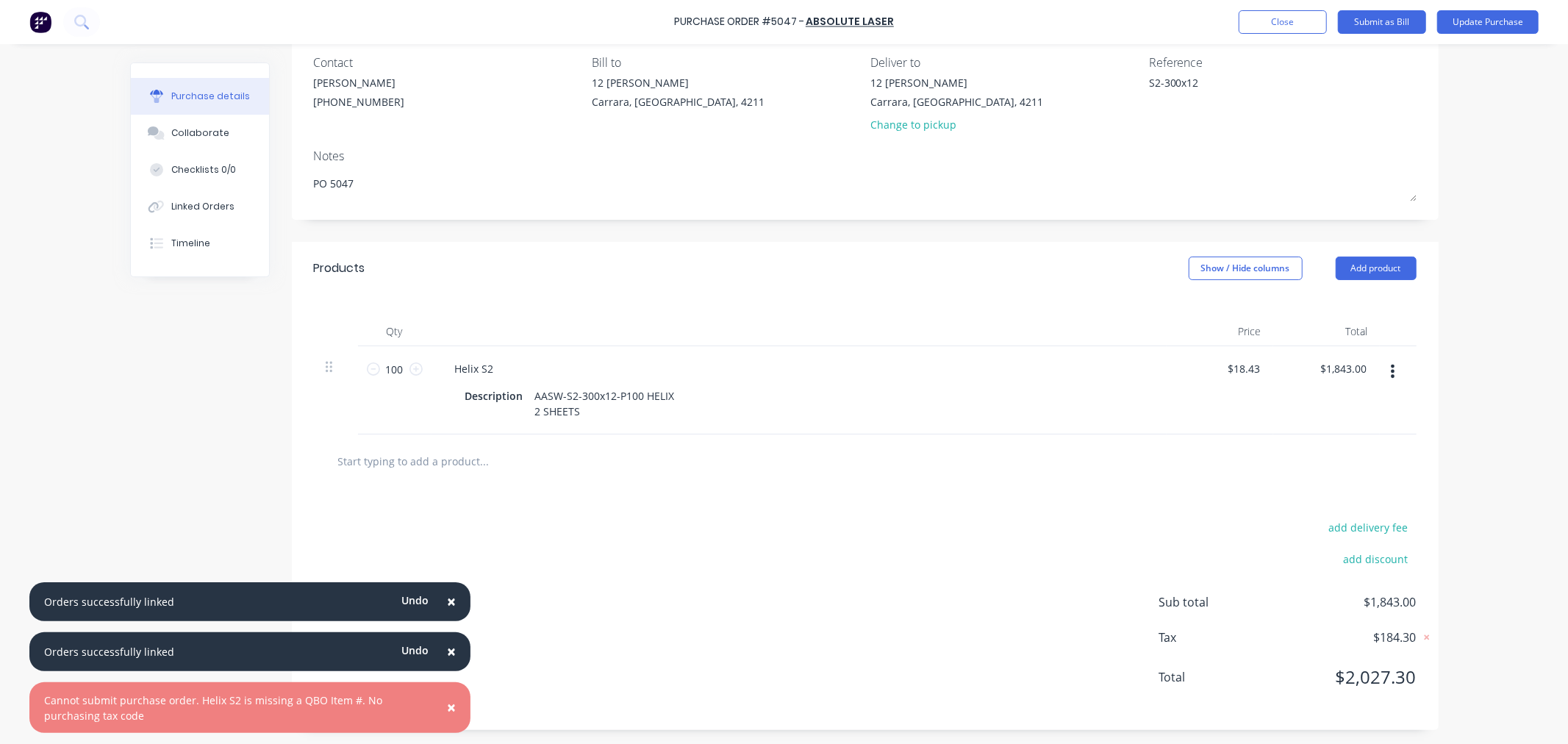
scroll to position [126, 0]
click at [593, 405] on div "AASW-S2-300x12-P100 HELIX 2 SHEETS" at bounding box center [605, 402] width 152 height 37
click at [635, 392] on div "AASW-S2-300x12-P100 HELIX 2 SHEETS" at bounding box center [605, 402] width 152 height 37
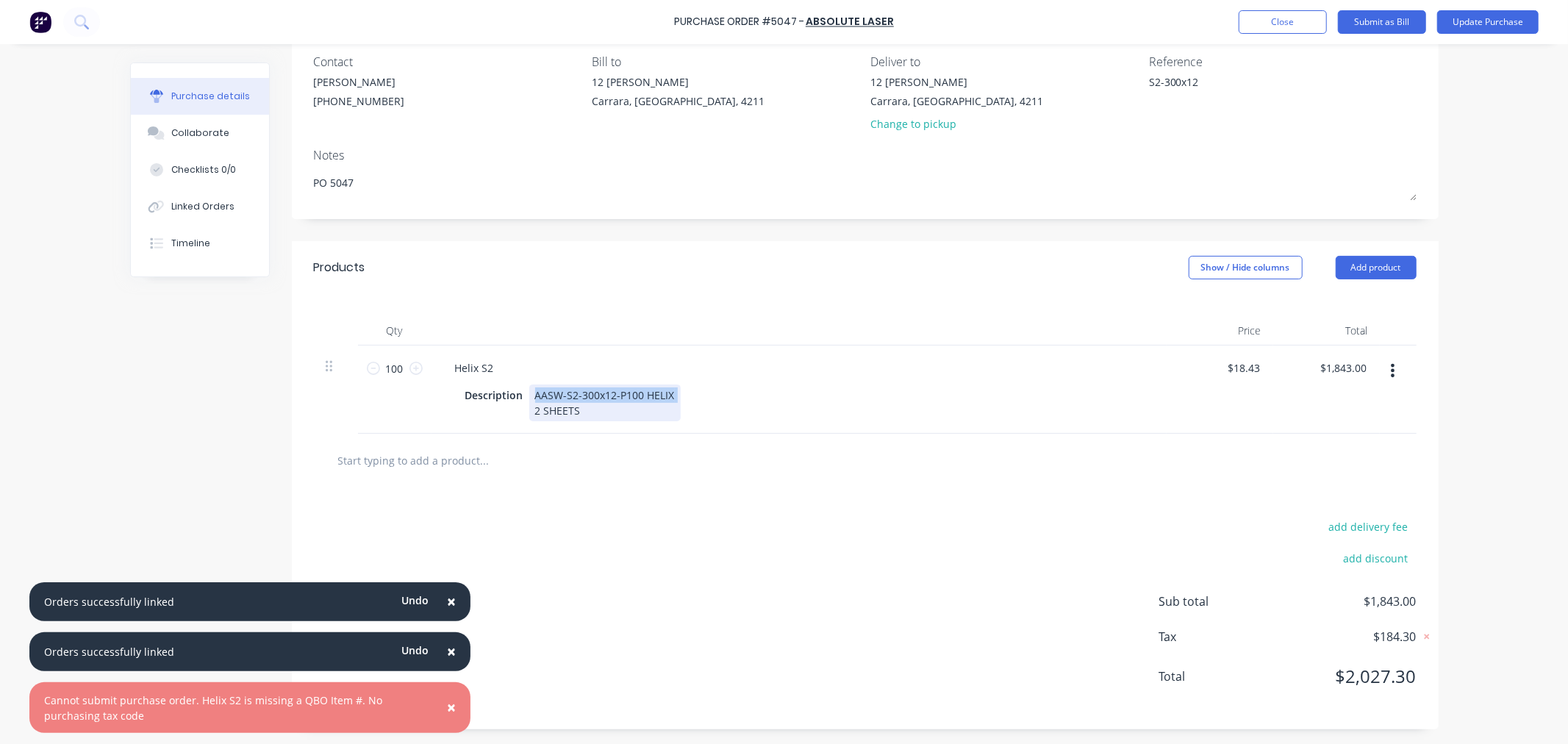
click at [635, 392] on div "AASW-S2-300x12-P100 HELIX 2 SHEETS" at bounding box center [605, 402] width 152 height 37
click at [633, 405] on div "AASW-S2-300x12-P100 HELIX 2 SHEETS" at bounding box center [605, 402] width 152 height 37
drag, startPoint x: 635, startPoint y: 391, endPoint x: 529, endPoint y: 384, distance: 106.2
click at [529, 384] on div "AASW-S2-300x12-P100 HELIX 2 SHEETS" at bounding box center [605, 402] width 152 height 37
copy div "AASW-S2-300x12-P100"
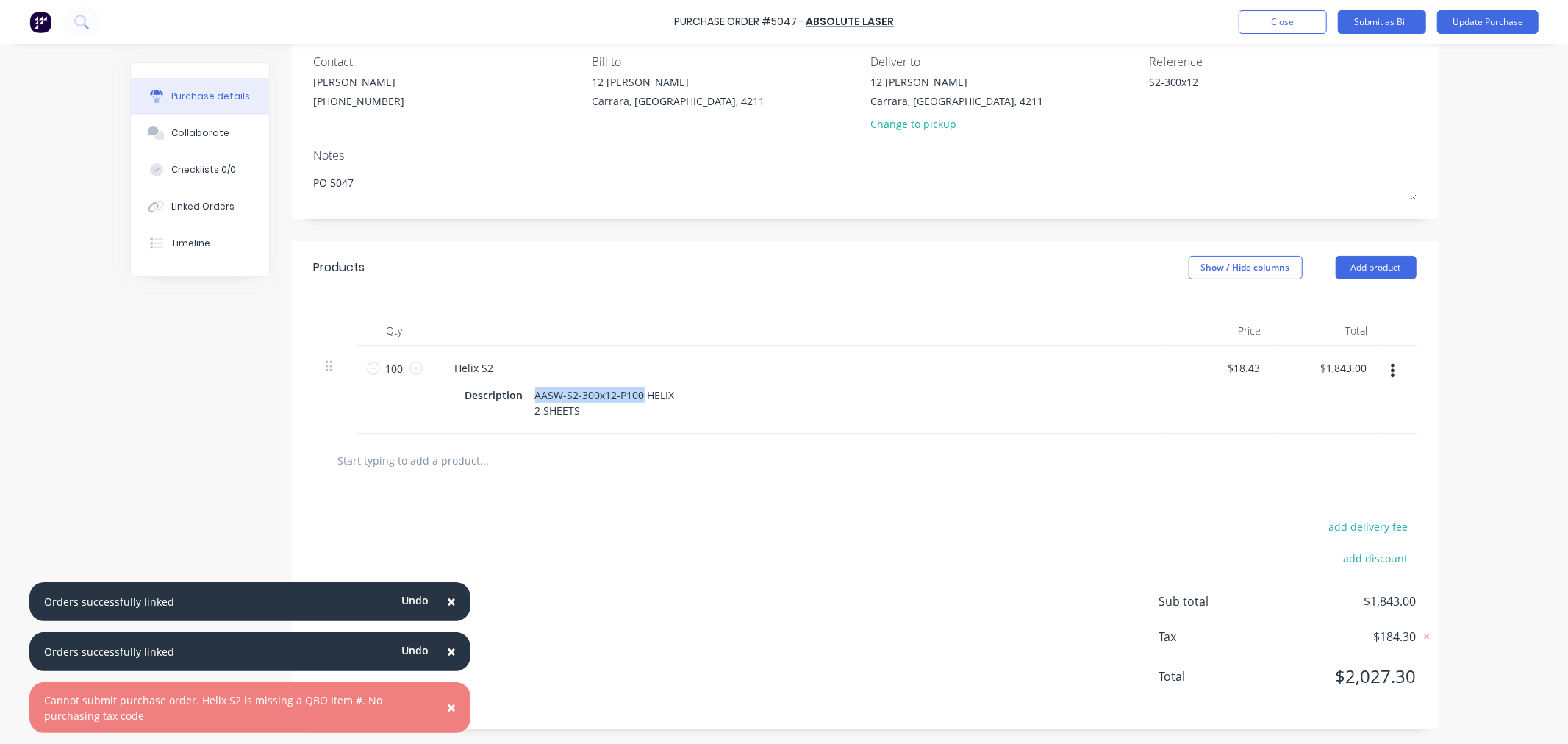
click at [451, 598] on span "×" at bounding box center [451, 600] width 9 height 21
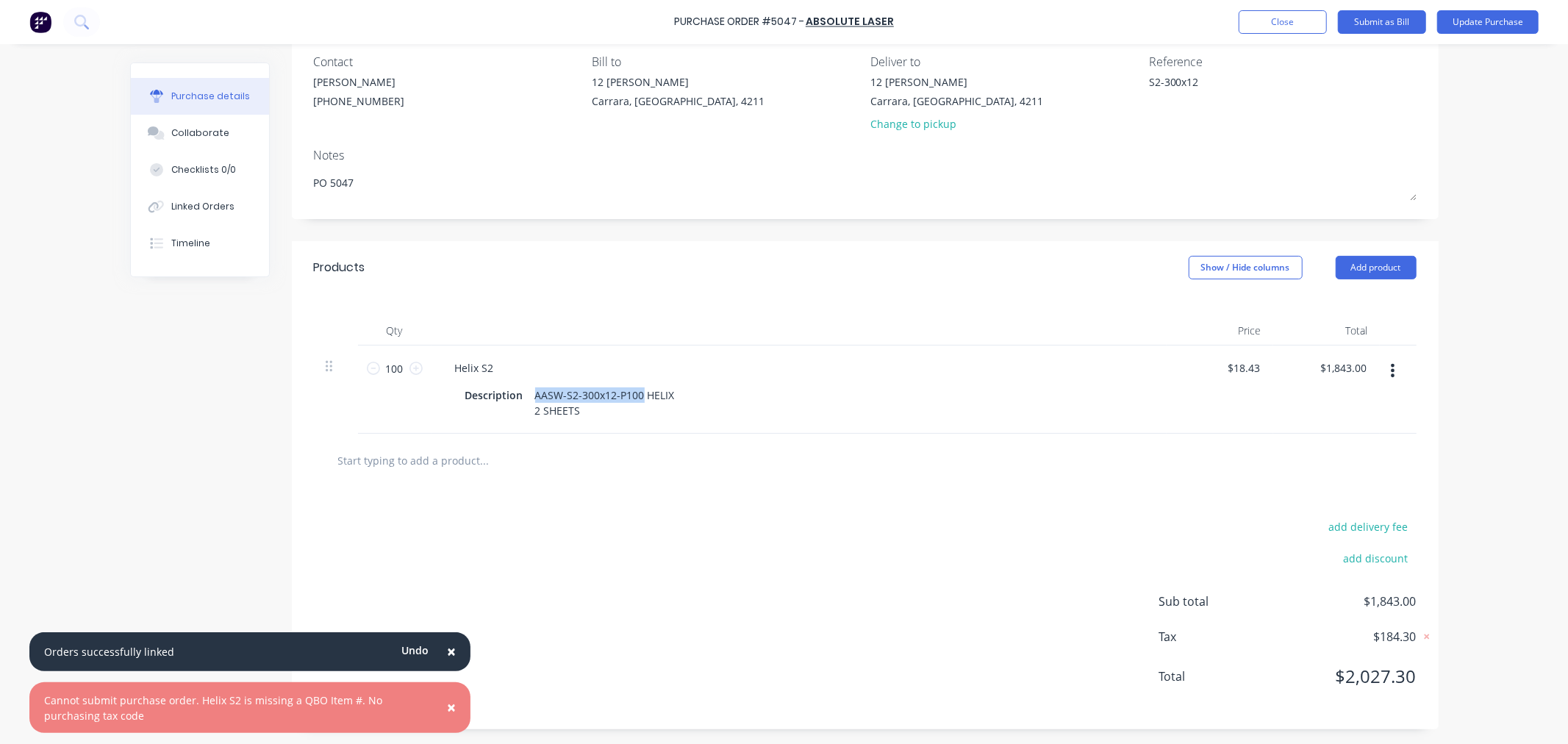
click at [453, 647] on span "×" at bounding box center [451, 651] width 9 height 21
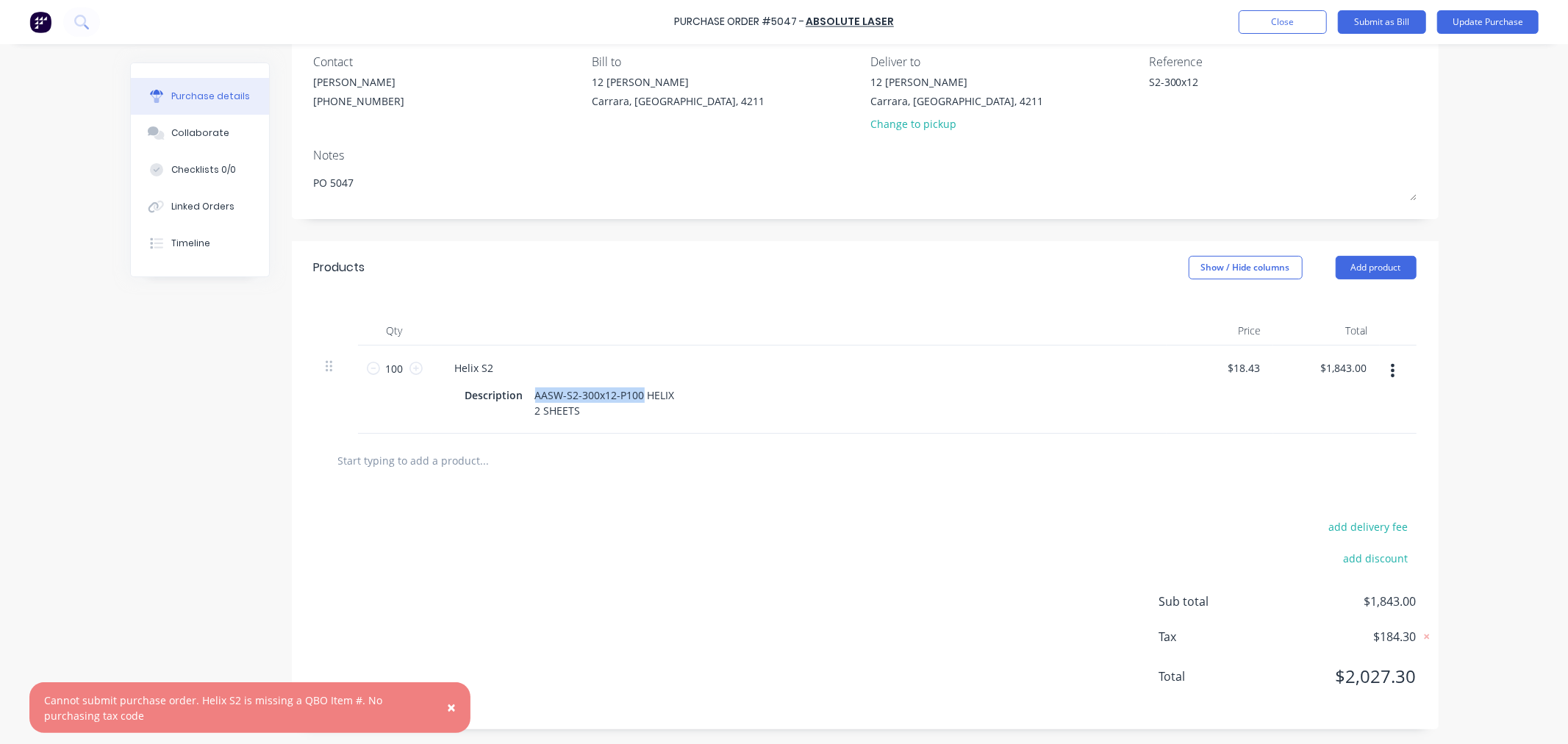
click at [454, 700] on span "×" at bounding box center [451, 706] width 9 height 21
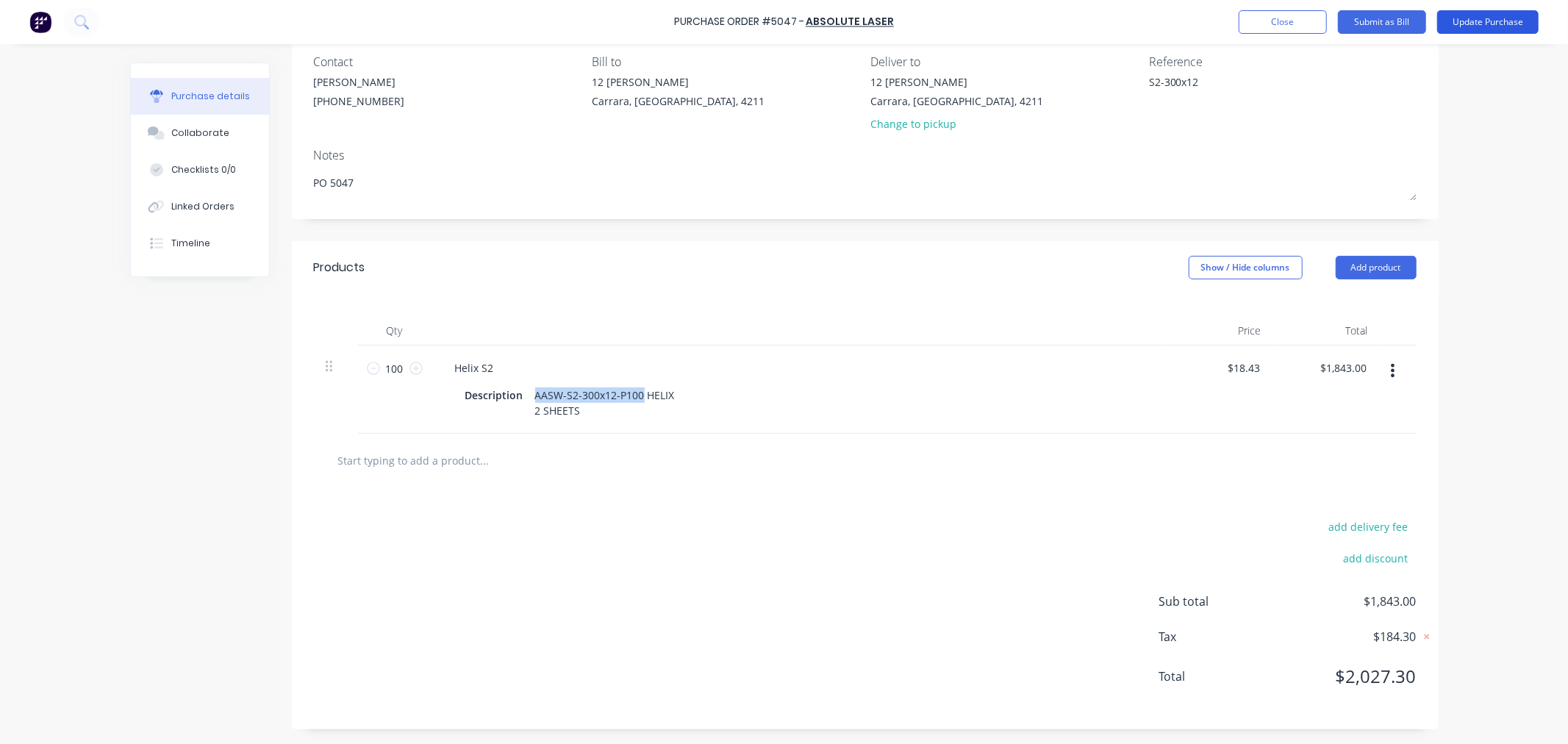
click at [1490, 19] on button "Update Purchase" at bounding box center [1488, 22] width 101 height 24
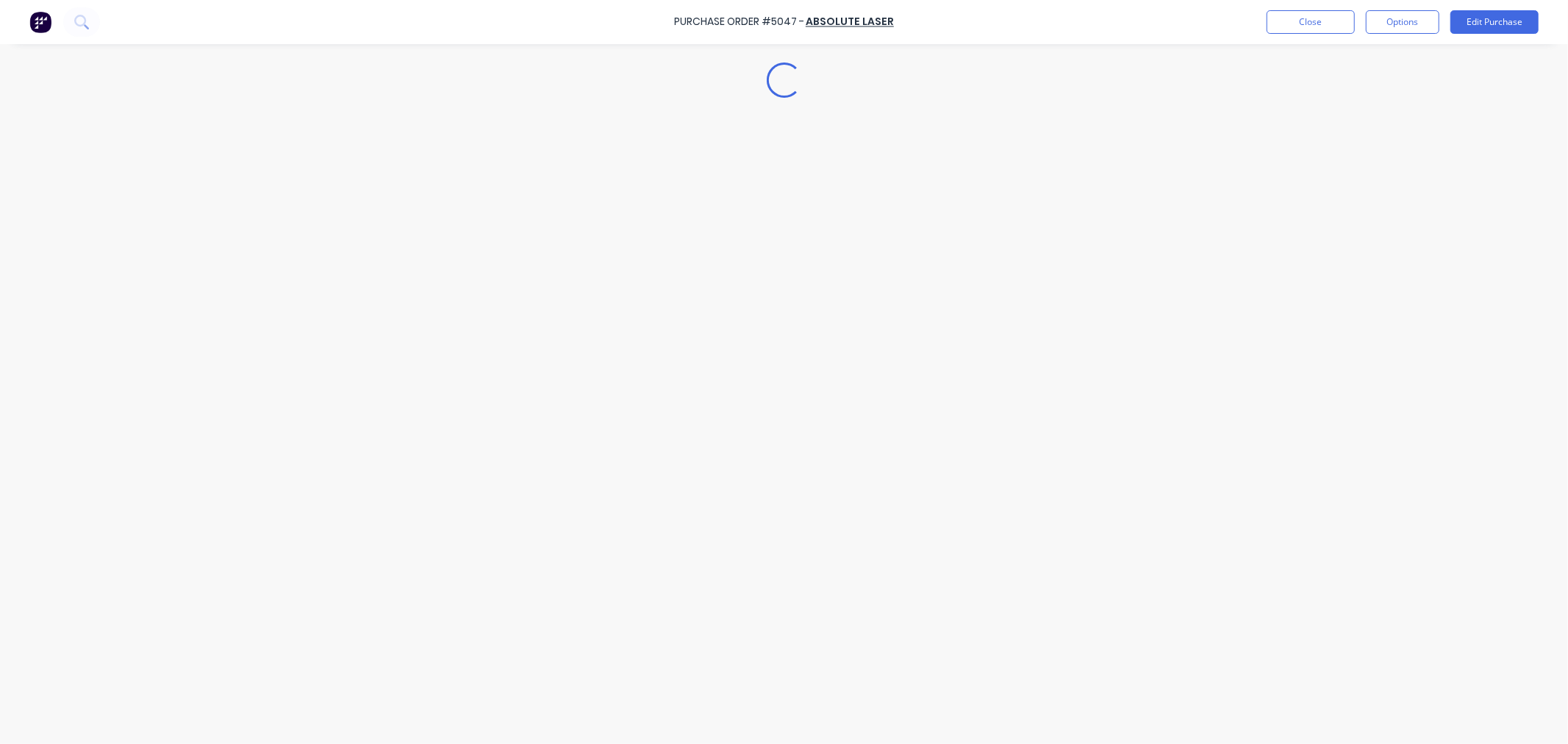
type textarea "x"
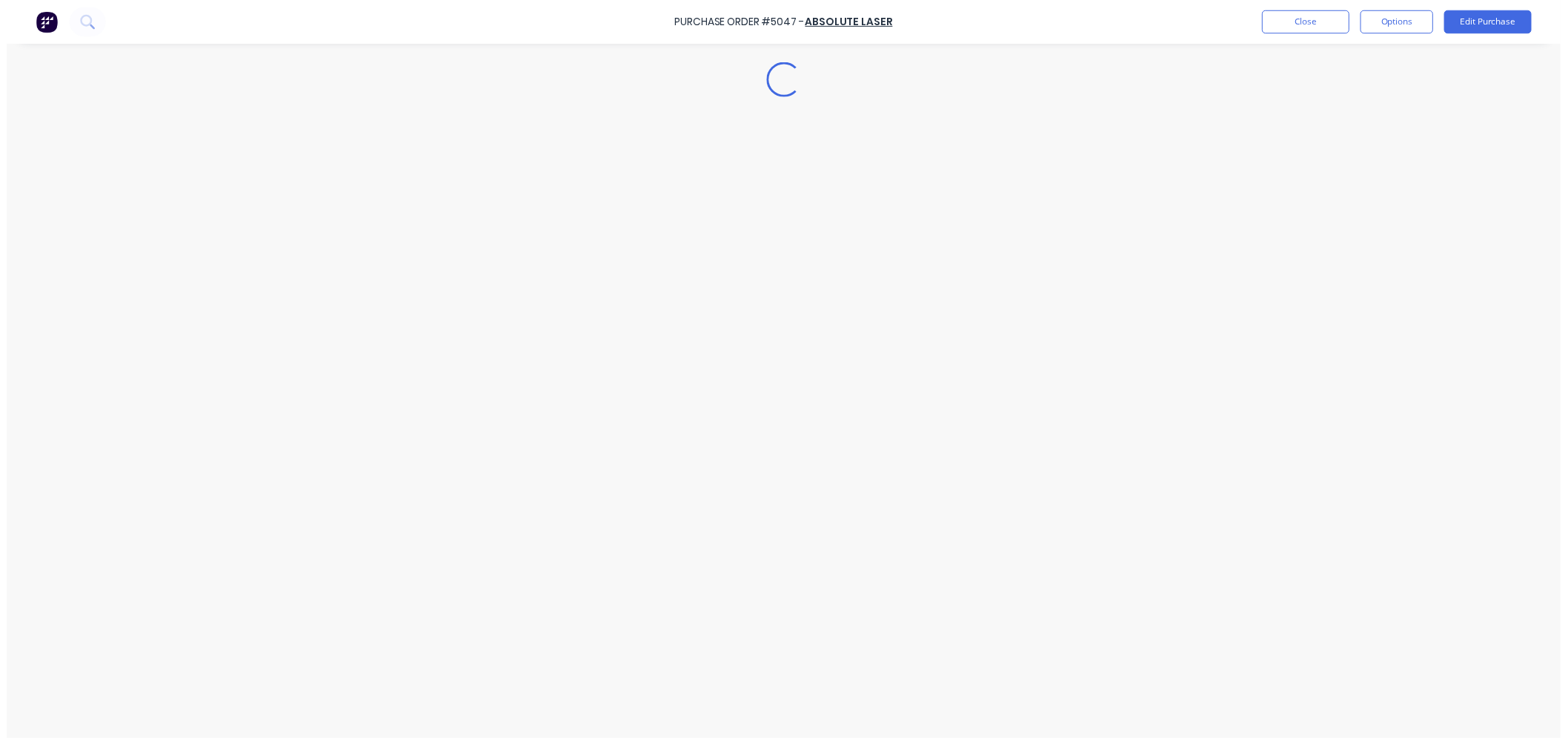
scroll to position [0, 0]
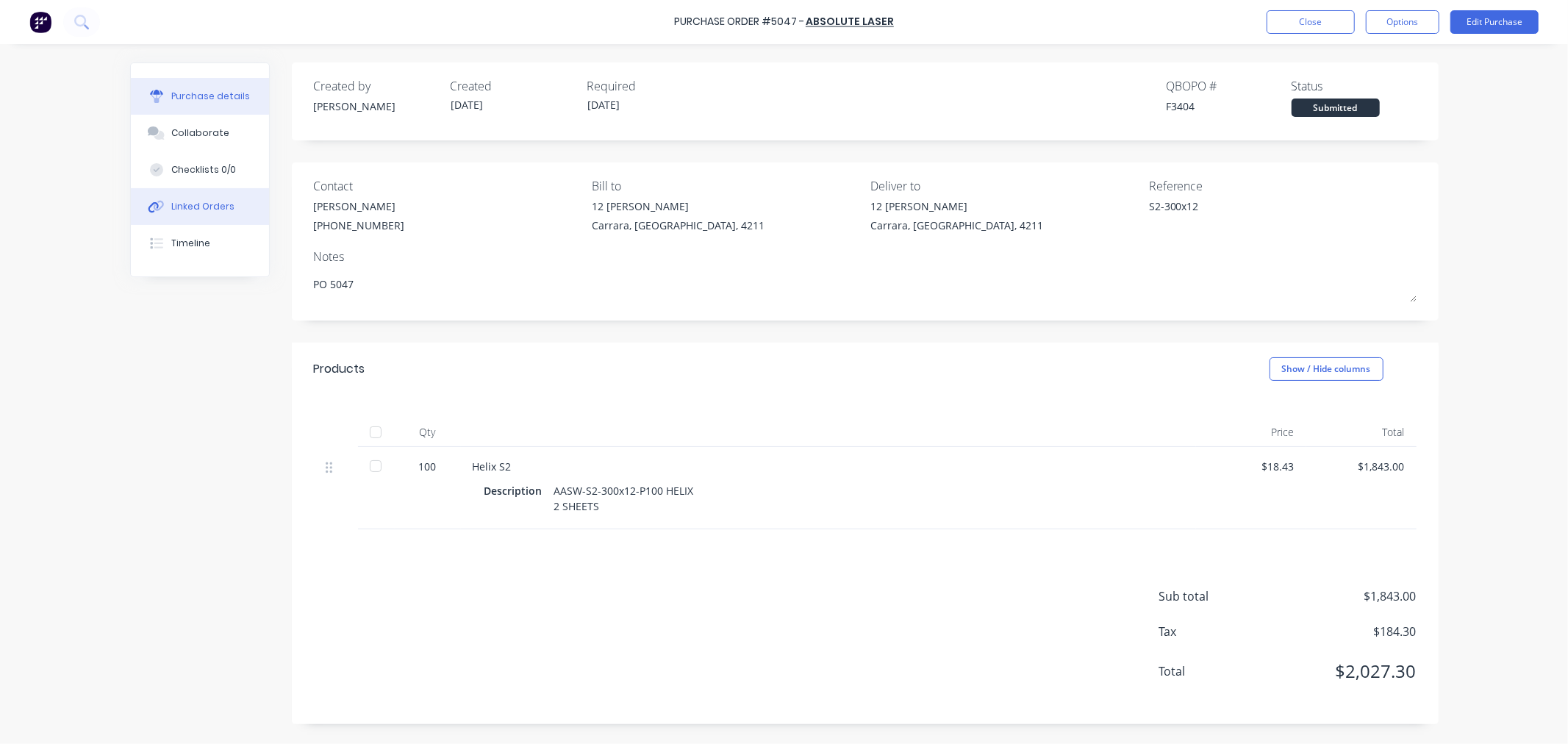
click at [217, 211] on div "Linked Orders" at bounding box center [203, 206] width 63 height 13
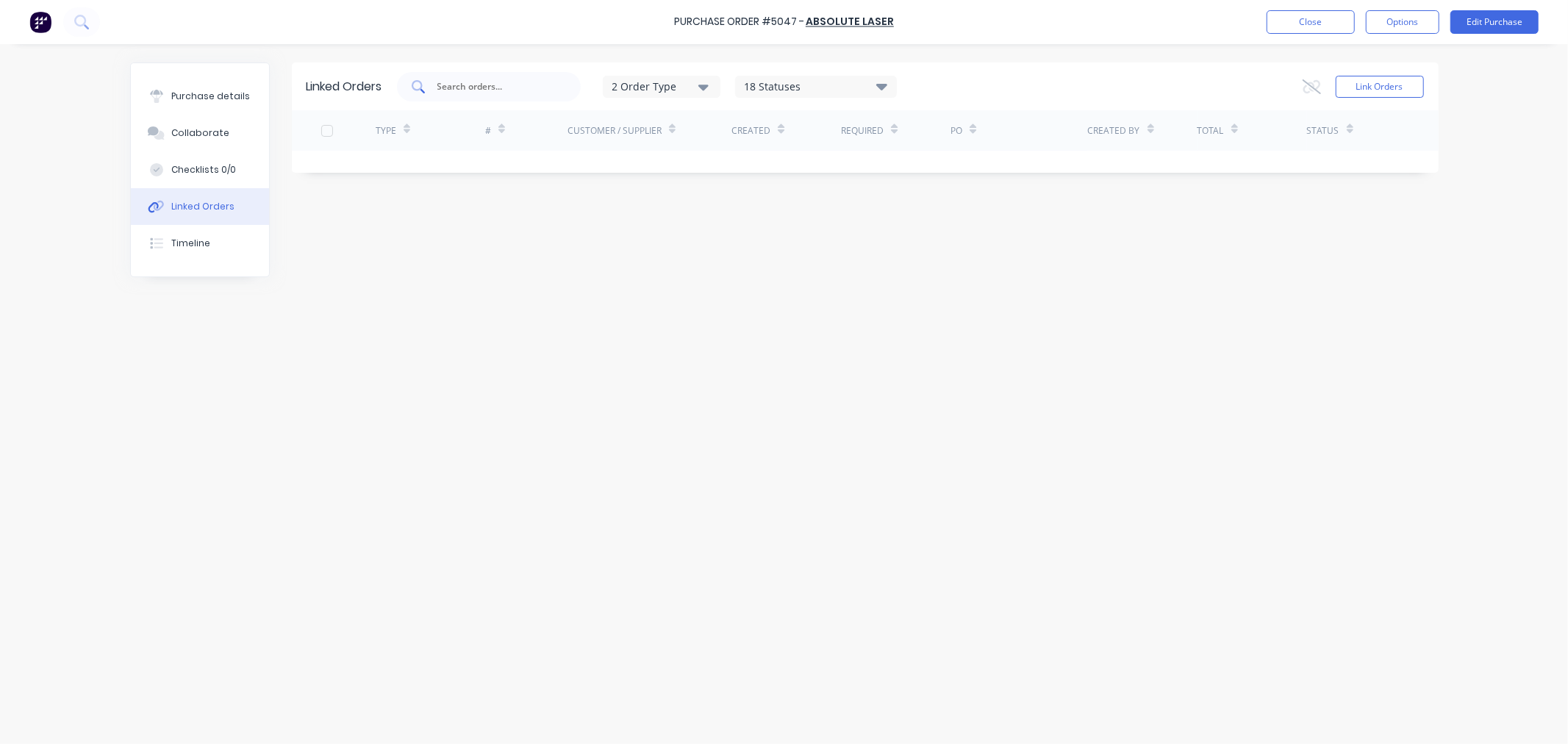
click at [523, 87] on input "text" at bounding box center [497, 86] width 122 height 15
type input "3055"
click at [1401, 82] on button "Link Orders" at bounding box center [1379, 86] width 88 height 22
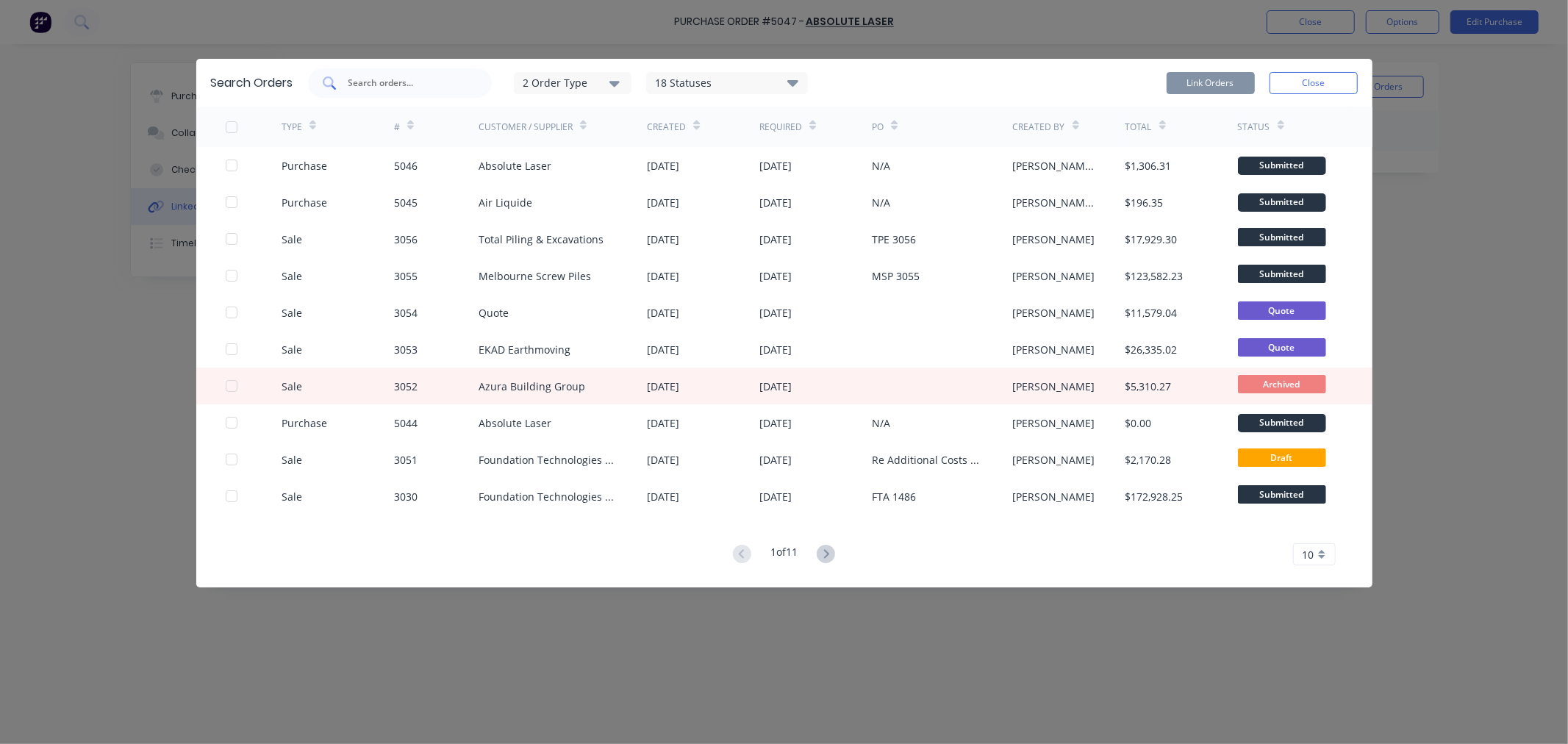
click at [437, 84] on input "text" at bounding box center [407, 82] width 122 height 15
type input "3055"
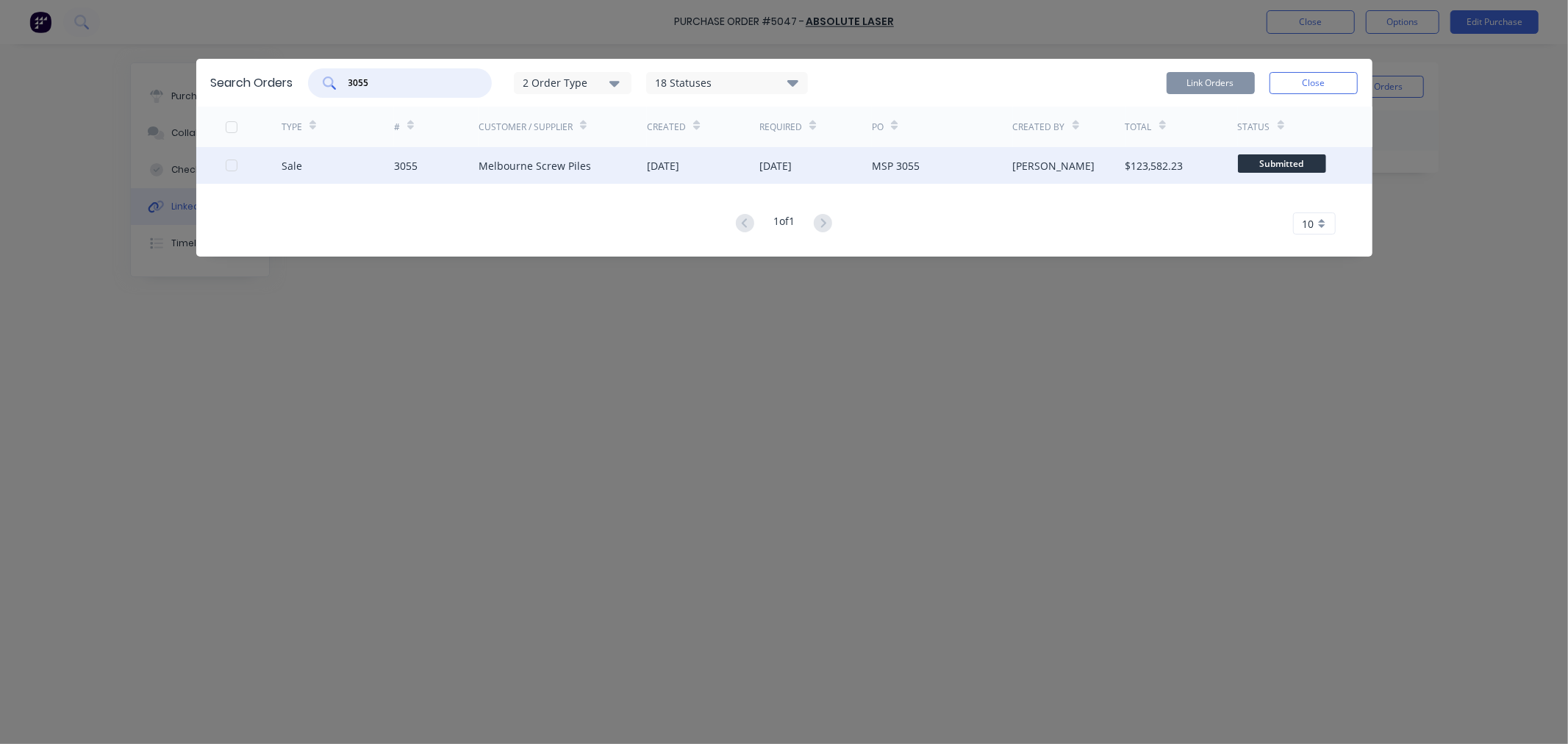
click at [230, 164] on div at bounding box center [232, 165] width 30 height 30
click at [1187, 81] on button "Link Orders" at bounding box center [1210, 83] width 88 height 22
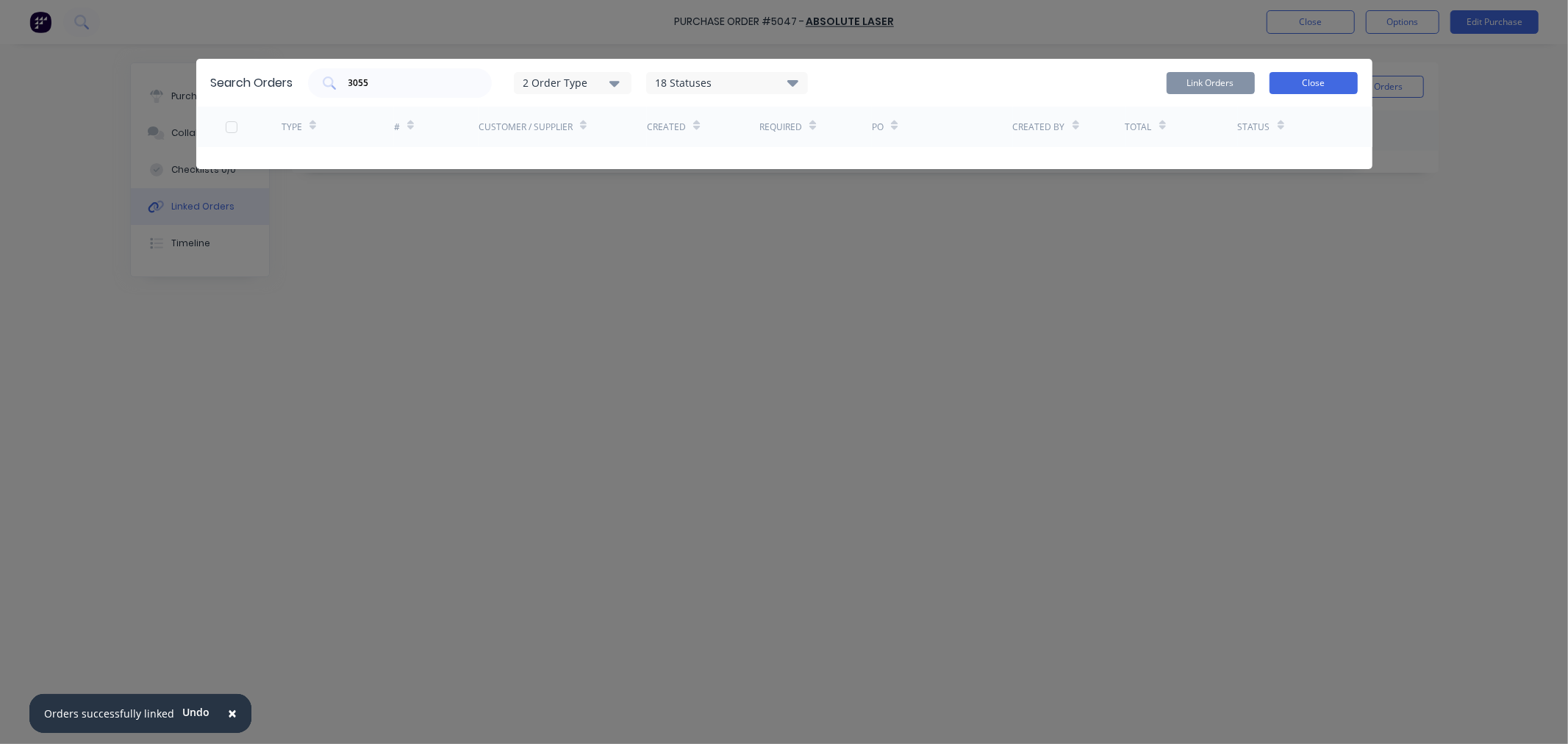
click at [1318, 86] on button "Close" at bounding box center [1313, 83] width 88 height 22
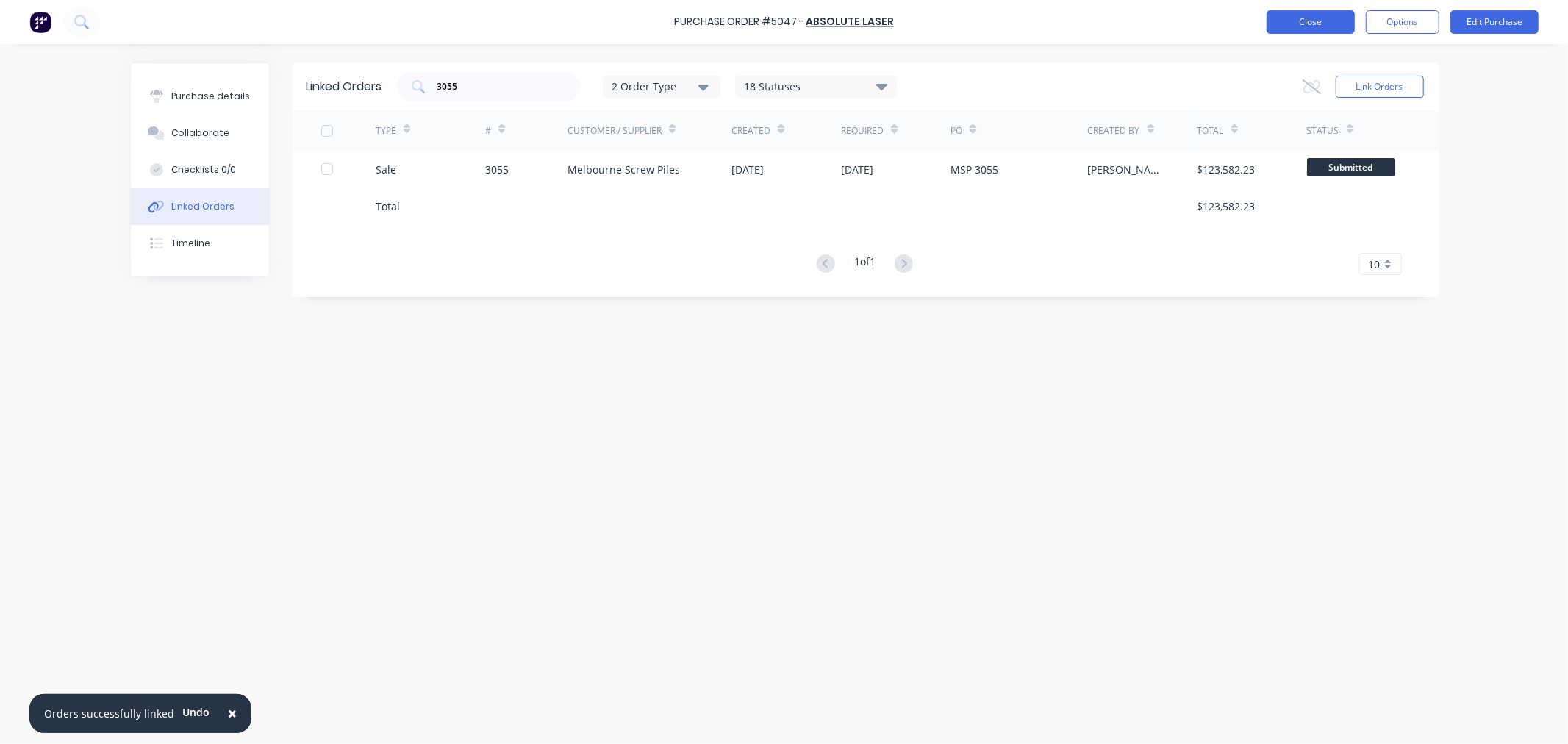
click at [1313, 24] on button "Close" at bounding box center [1310, 22] width 88 height 24
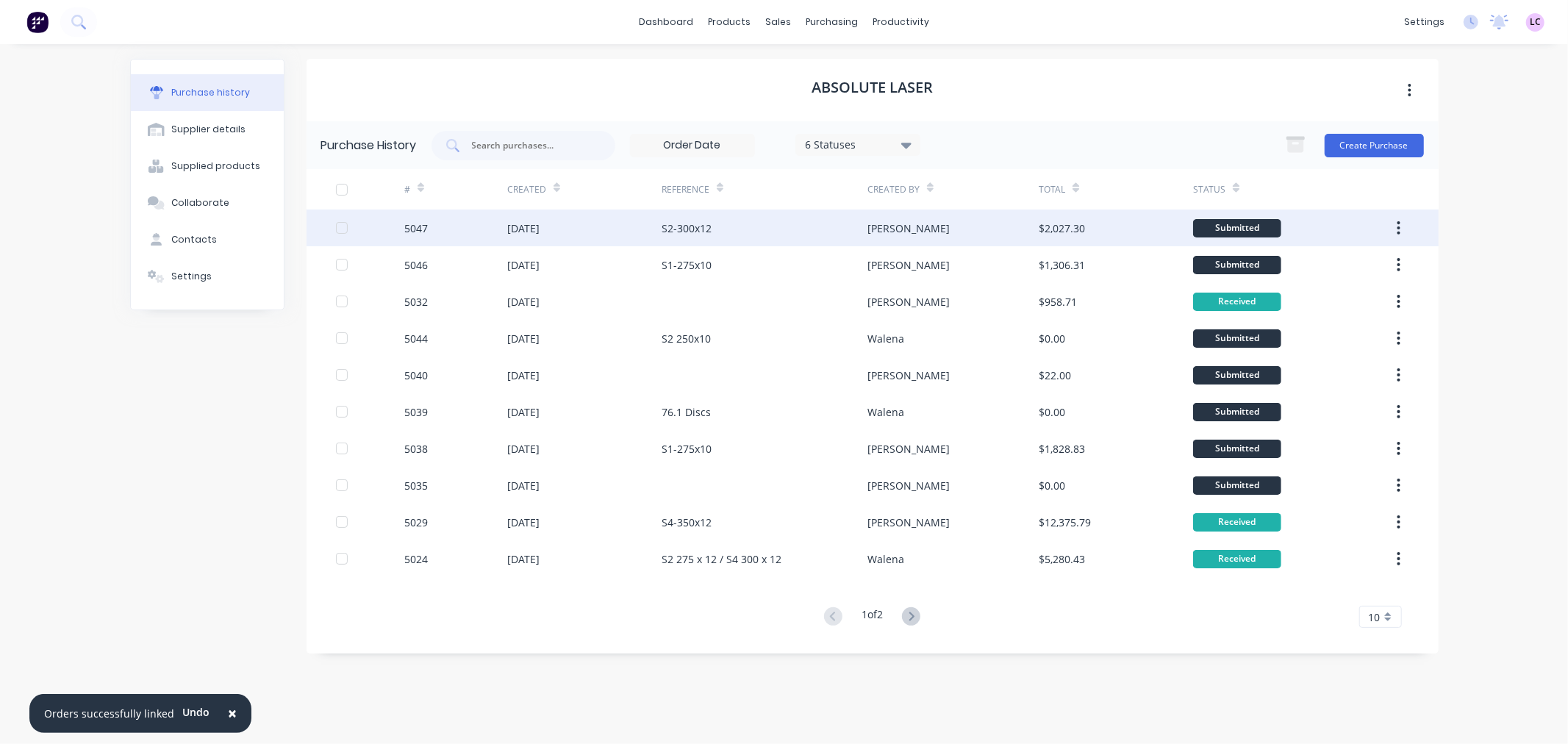
click at [510, 226] on div "[DATE]" at bounding box center [523, 228] width 33 height 16
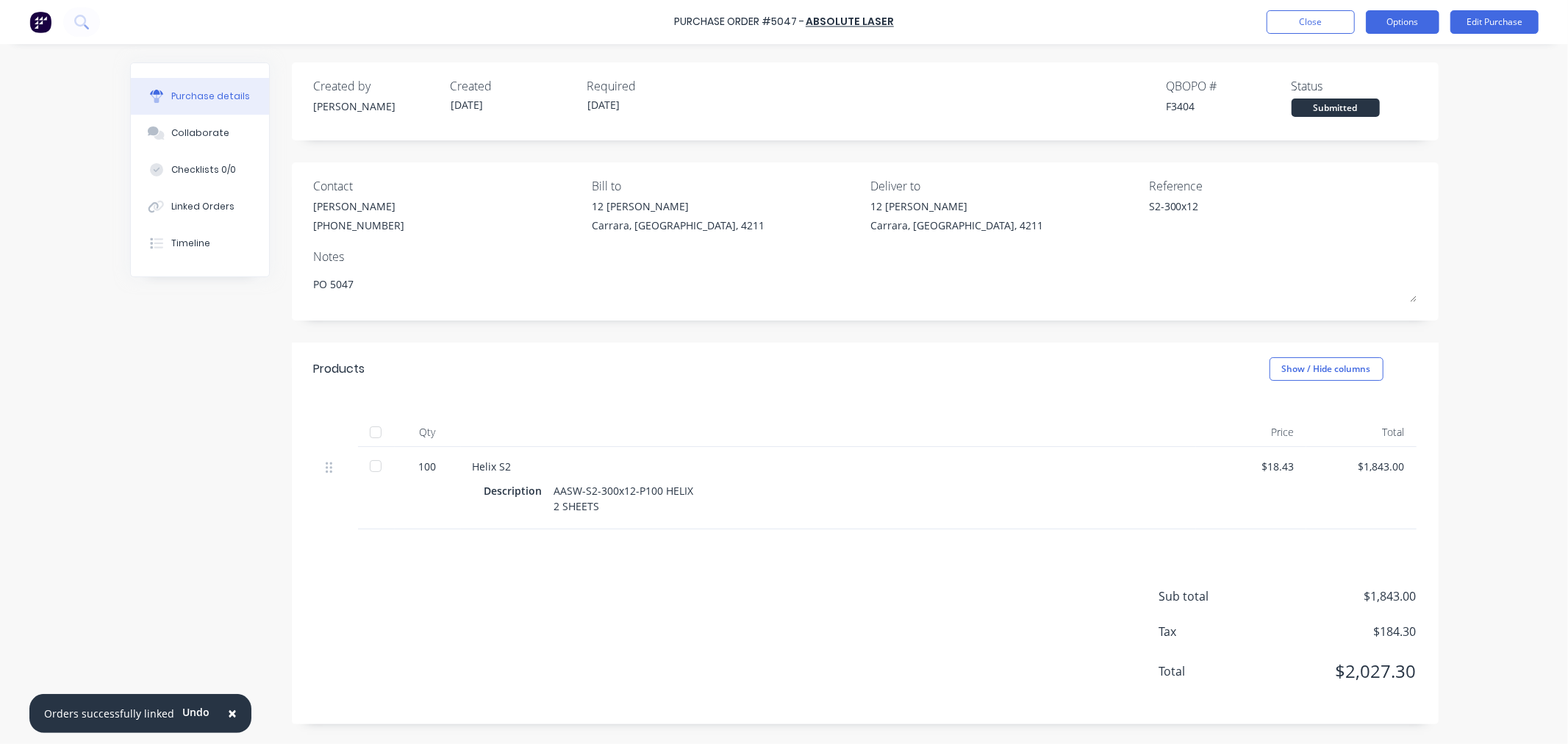
click at [1430, 25] on button "Options" at bounding box center [1402, 22] width 73 height 24
click at [1364, 52] on div "Print / Email" at bounding box center [1370, 60] width 113 height 22
click at [1360, 92] on div "With pricing" at bounding box center [1370, 89] width 113 height 22
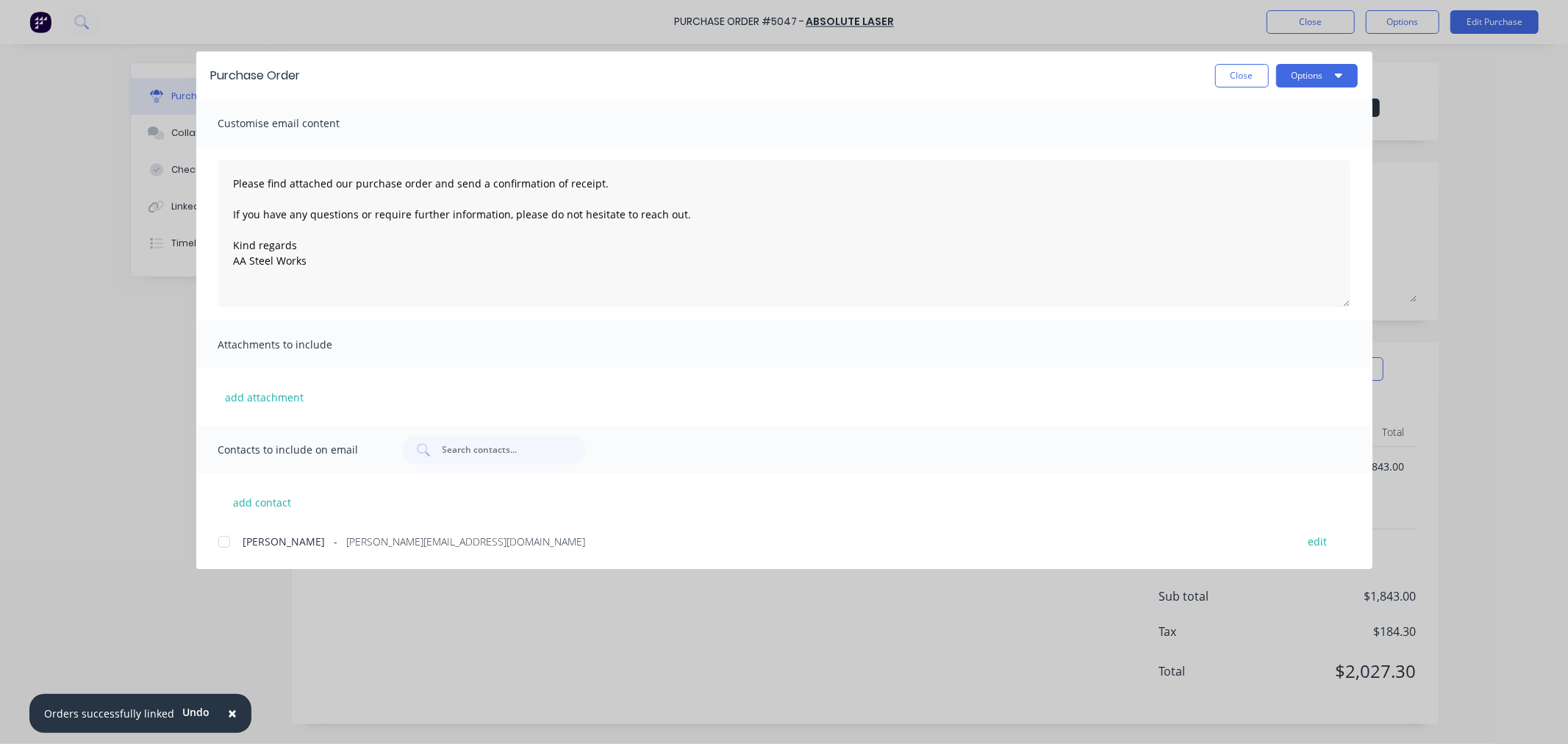
click at [215, 542] on div at bounding box center [224, 542] width 30 height 30
click at [1295, 78] on button "Options" at bounding box center [1316, 76] width 81 height 24
click at [1275, 173] on div "Email" at bounding box center [1288, 171] width 113 height 22
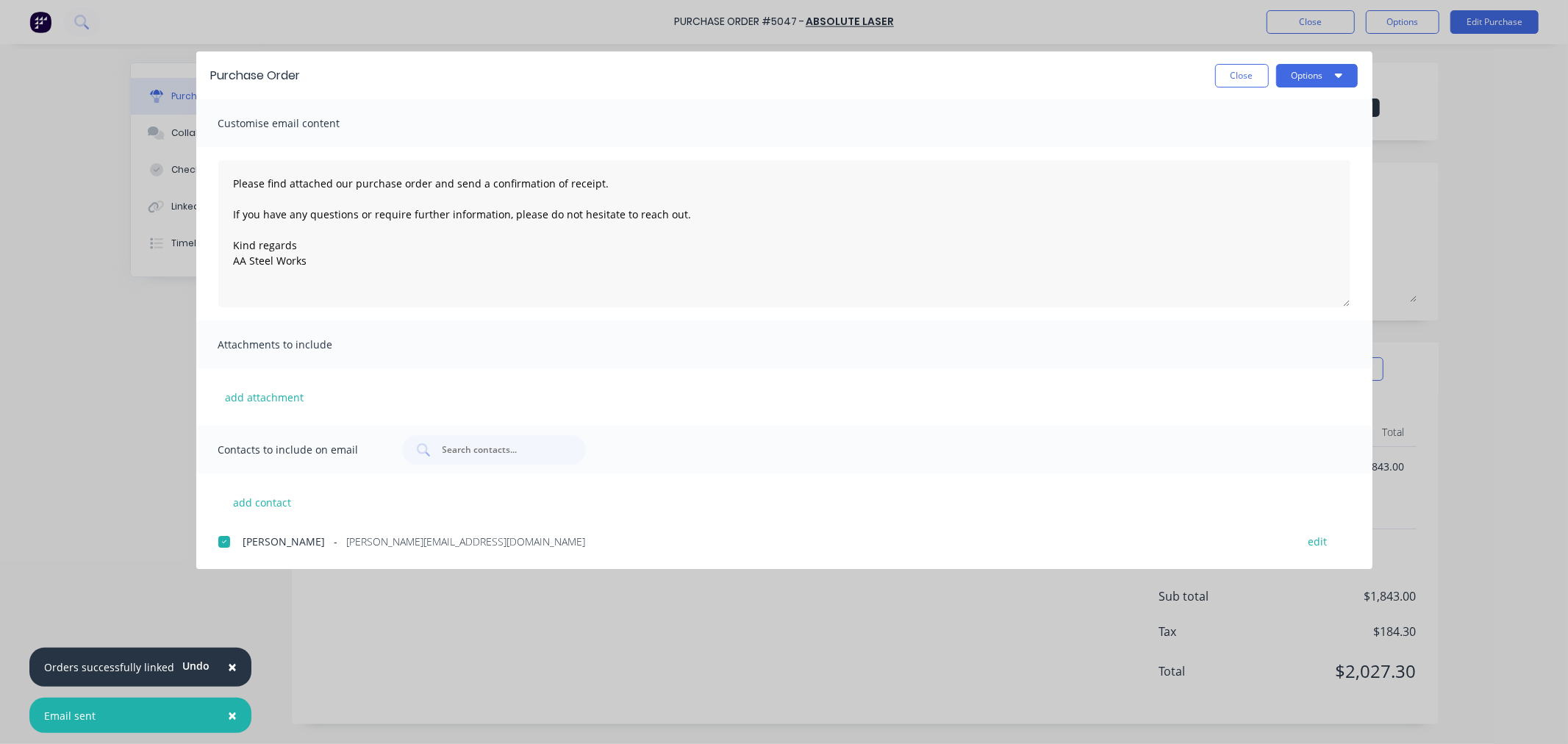
click at [229, 665] on span "×" at bounding box center [232, 666] width 9 height 21
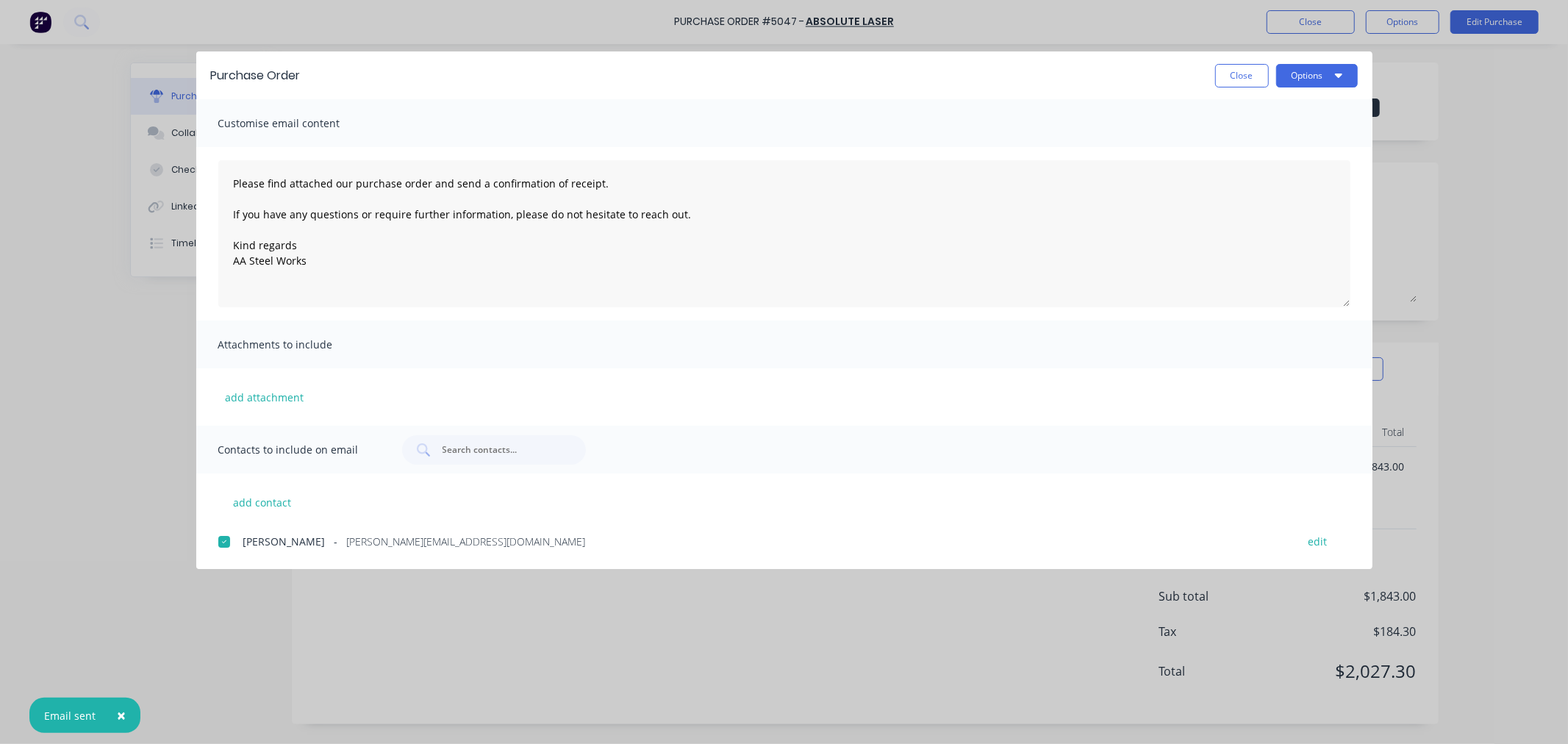
click at [119, 713] on span "×" at bounding box center [121, 714] width 9 height 21
click at [1242, 81] on button "Close" at bounding box center [1242, 76] width 54 height 24
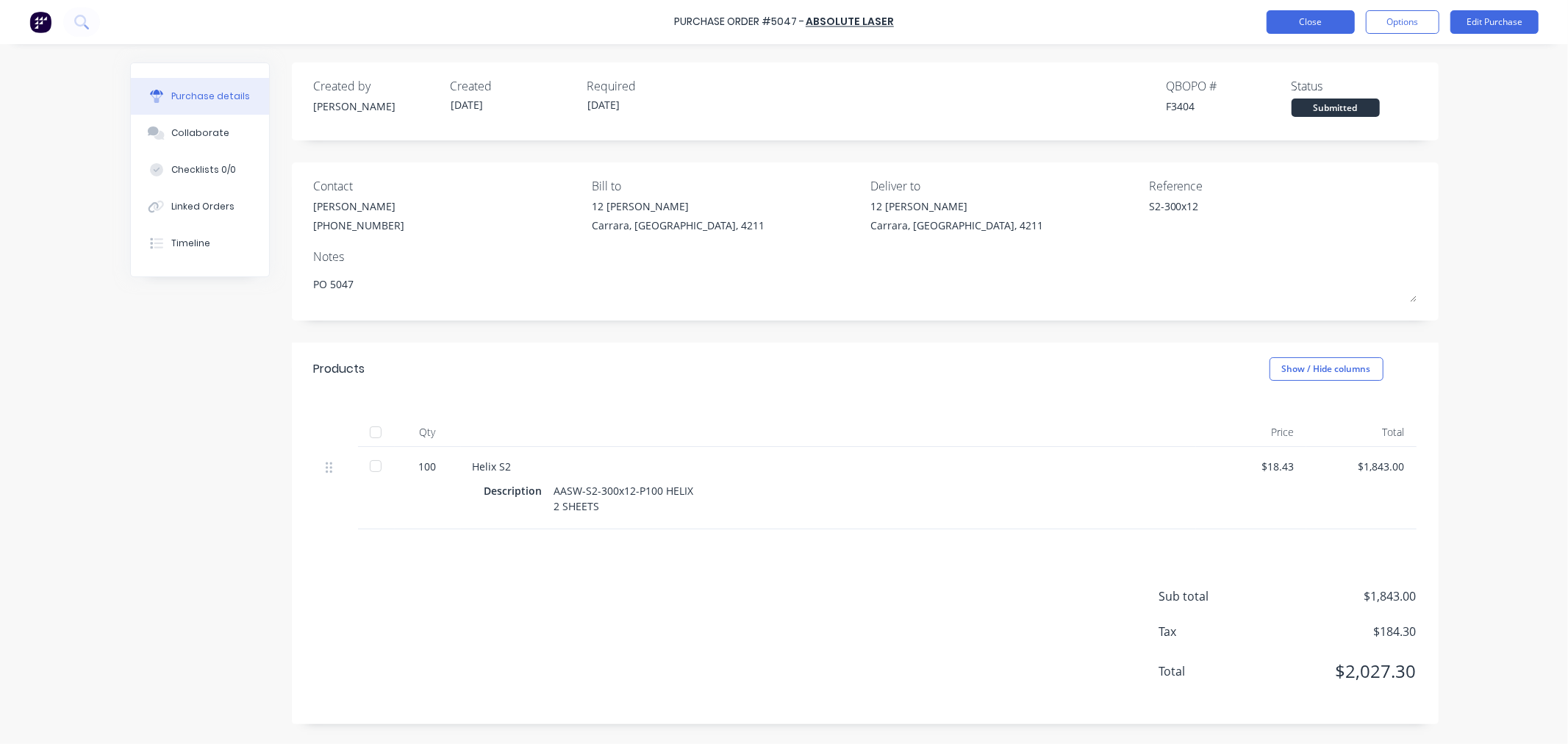
click at [1317, 24] on button "Close" at bounding box center [1310, 22] width 88 height 24
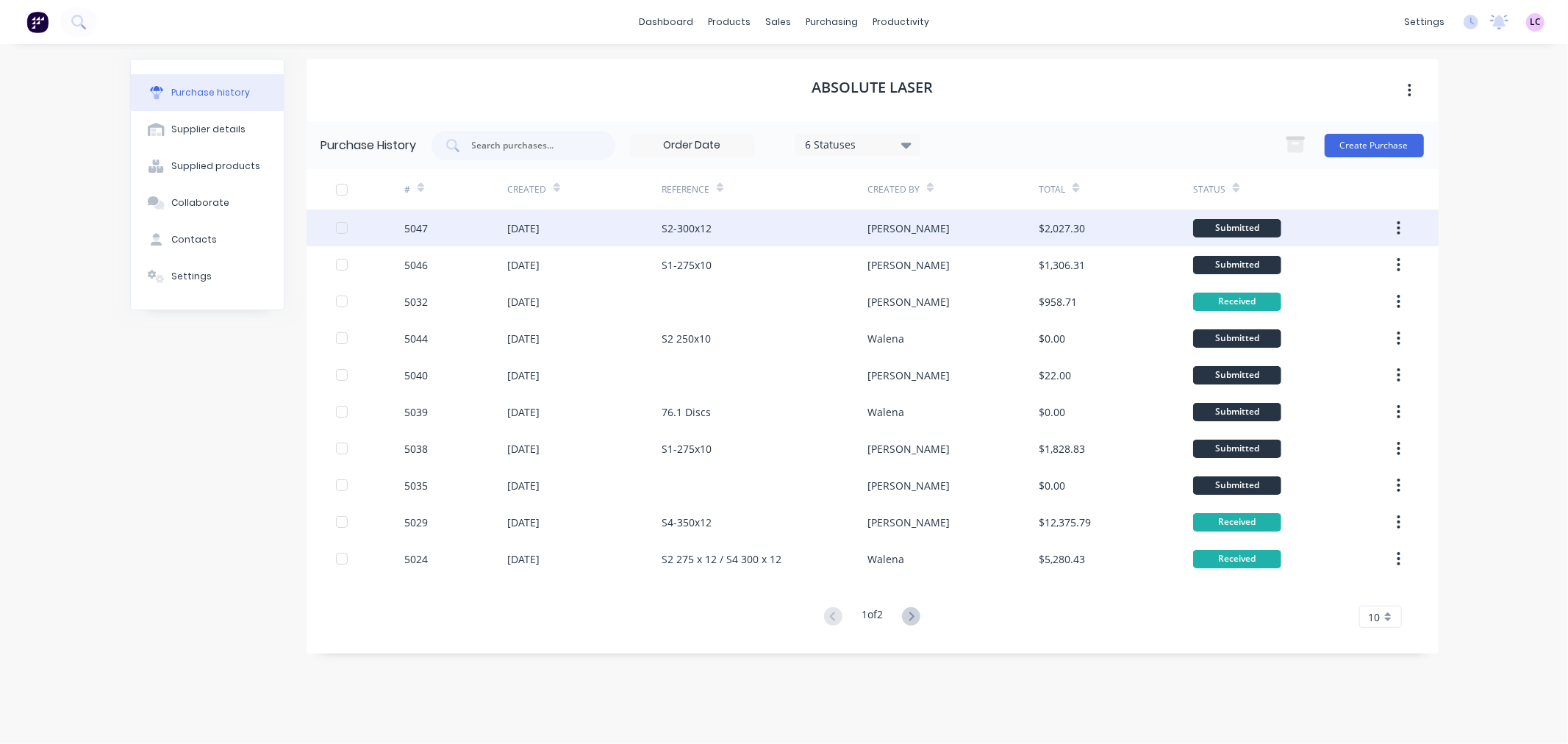
click at [504, 230] on div "5047" at bounding box center [456, 227] width 103 height 37
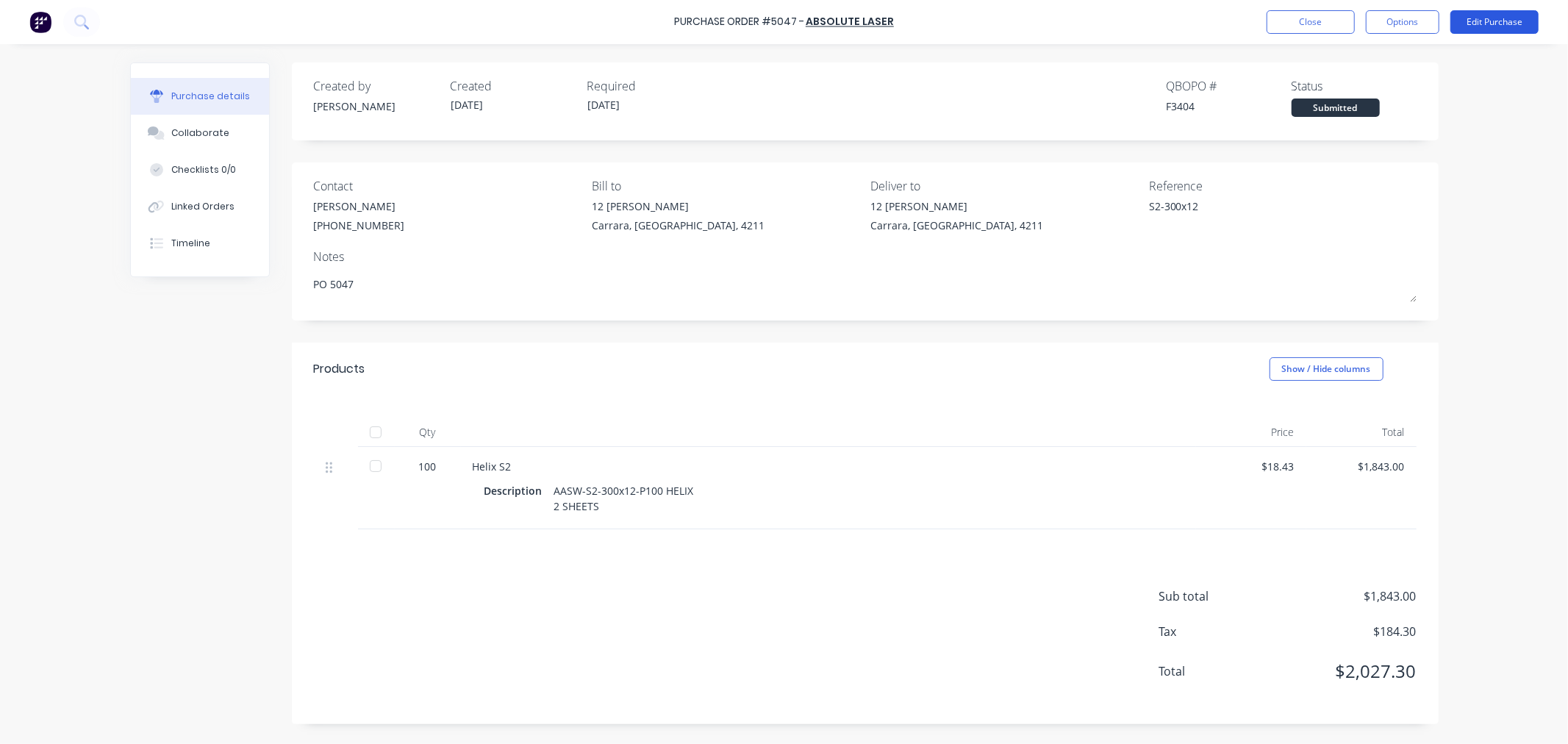
click at [1510, 18] on button "Edit Purchase" at bounding box center [1494, 22] width 88 height 24
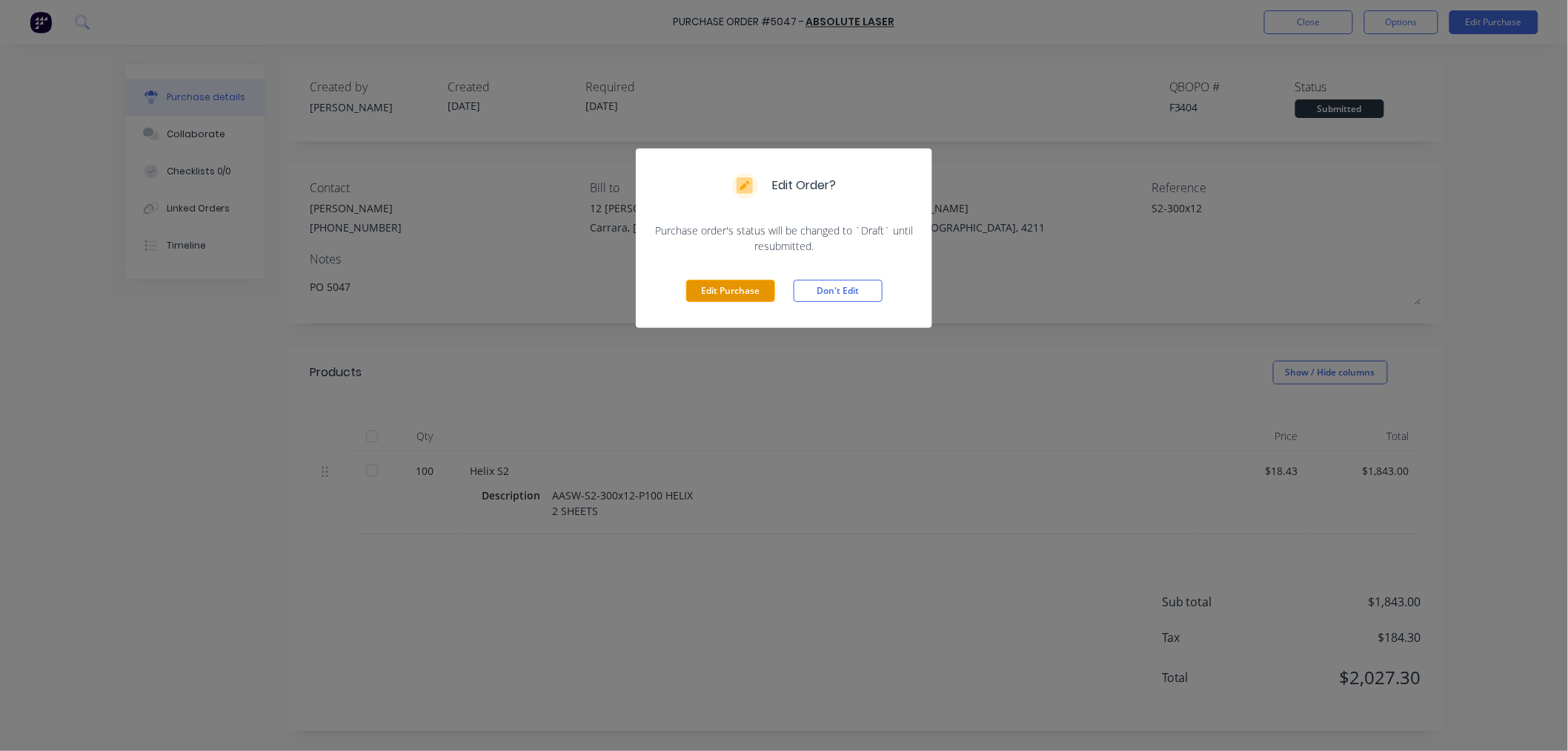
click at [750, 297] on button "Edit Purchase" at bounding box center [731, 291] width 89 height 22
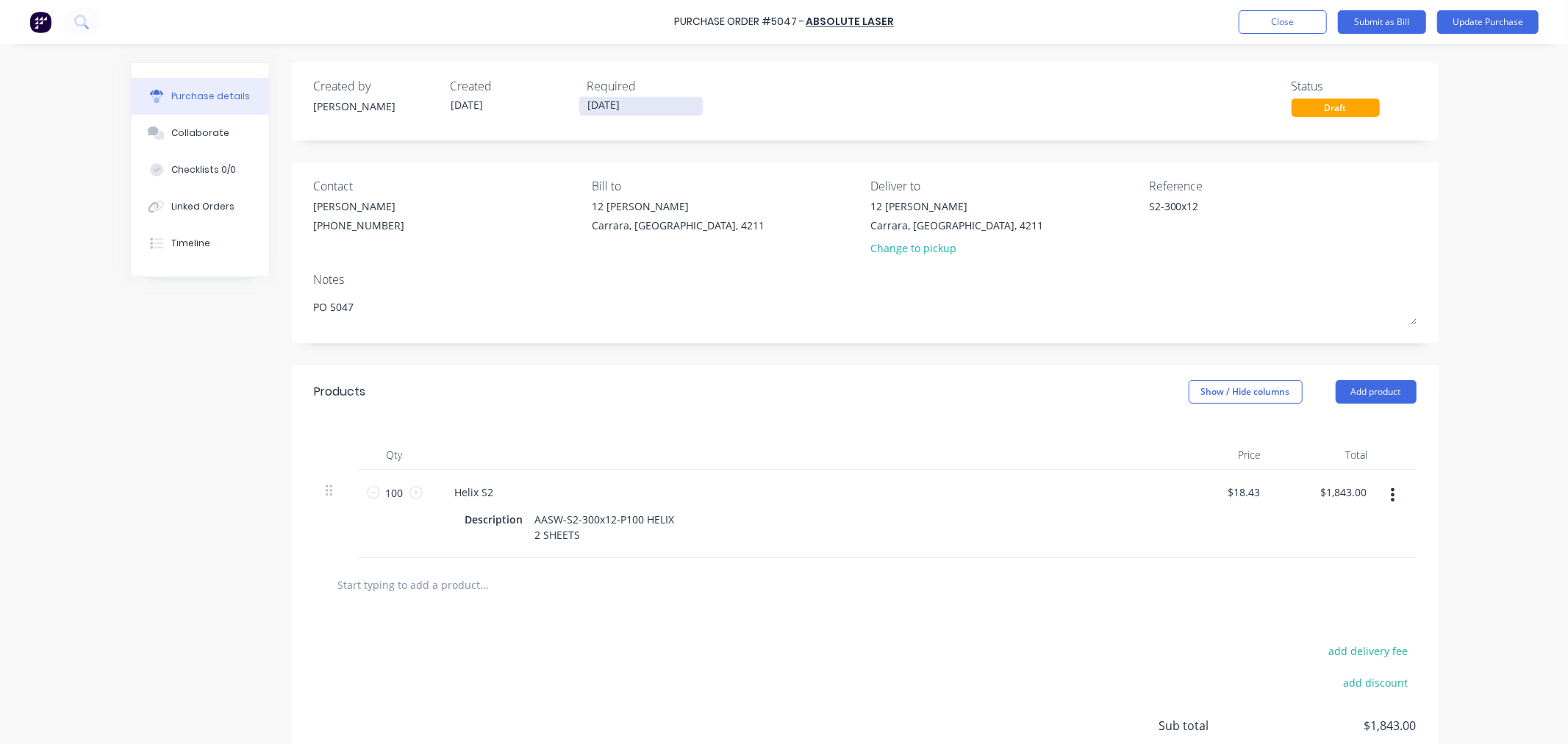
click at [647, 101] on input "[DATE]" at bounding box center [640, 106] width 124 height 19
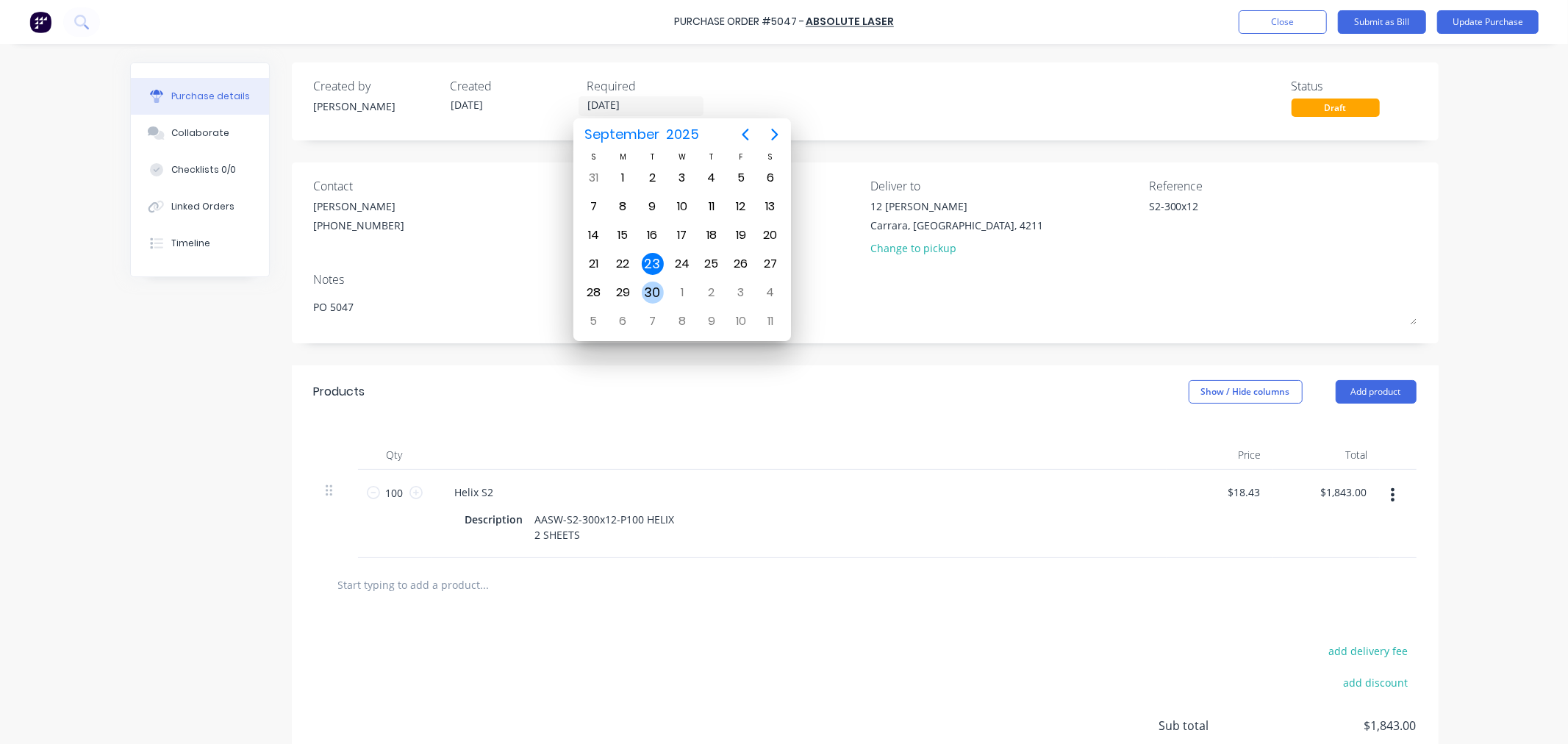
click at [658, 281] on div "30" at bounding box center [652, 292] width 22 height 22
type textarea "x"
type input "[DATE]"
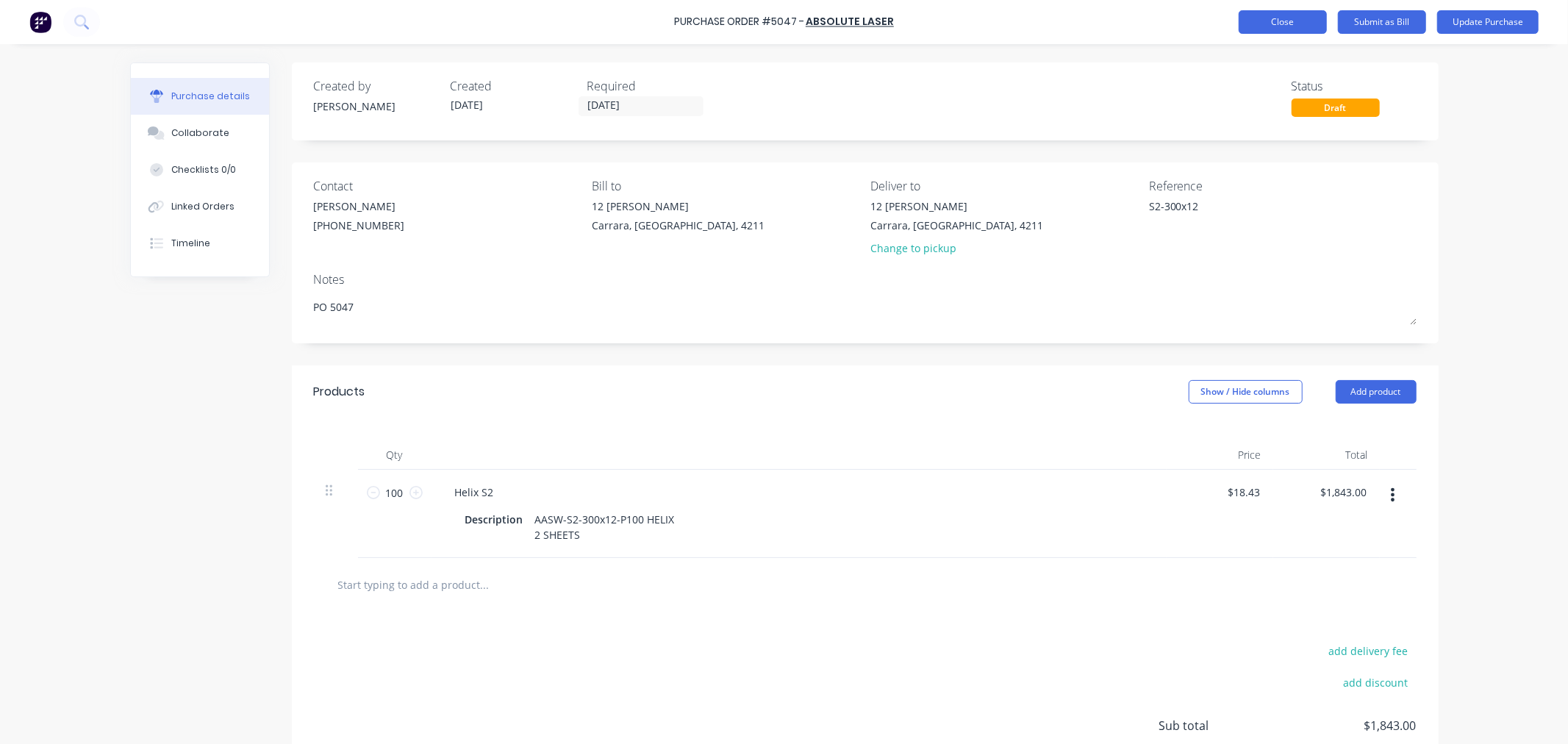
click at [1292, 26] on button "Close" at bounding box center [1283, 22] width 88 height 24
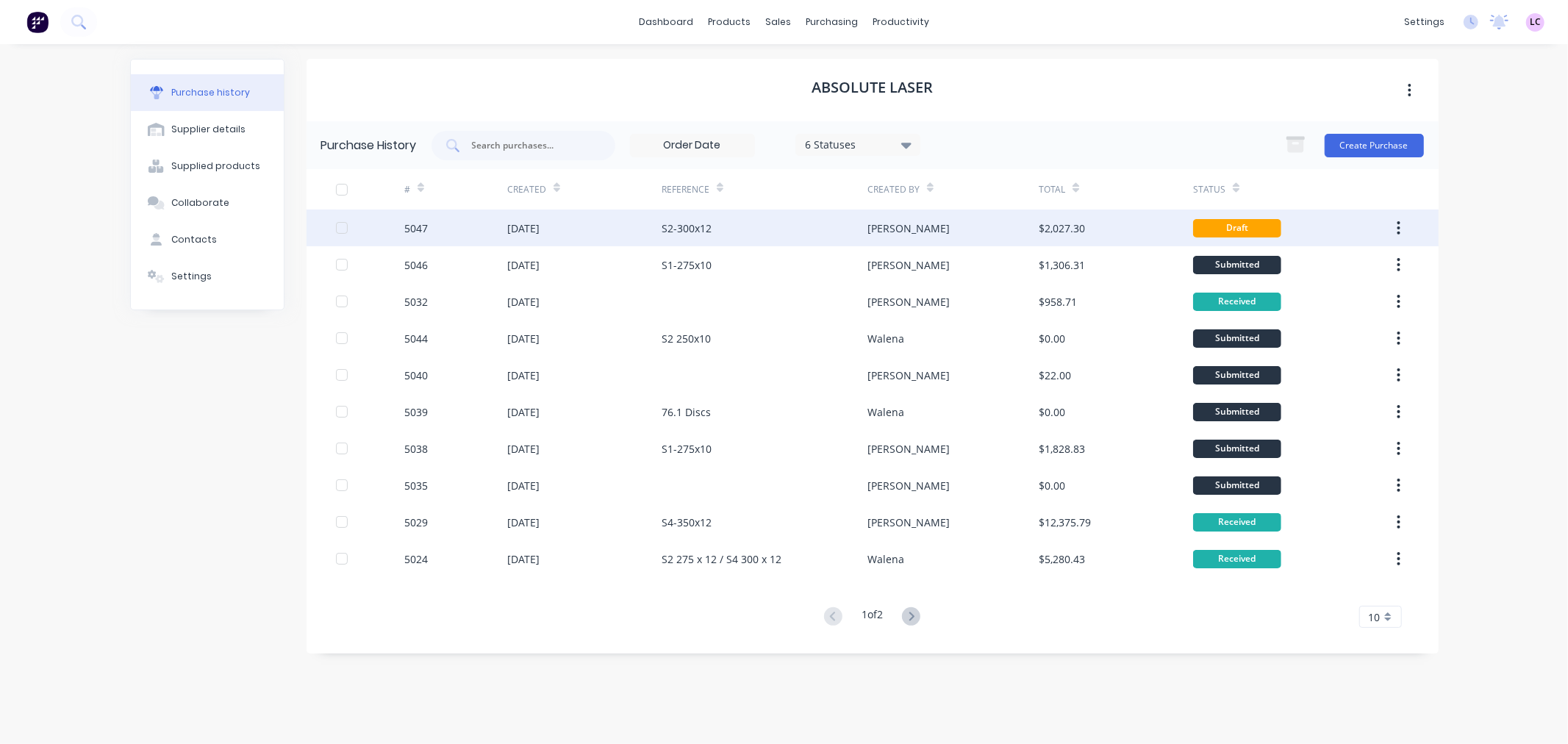
click at [490, 229] on div "5047" at bounding box center [456, 227] width 103 height 37
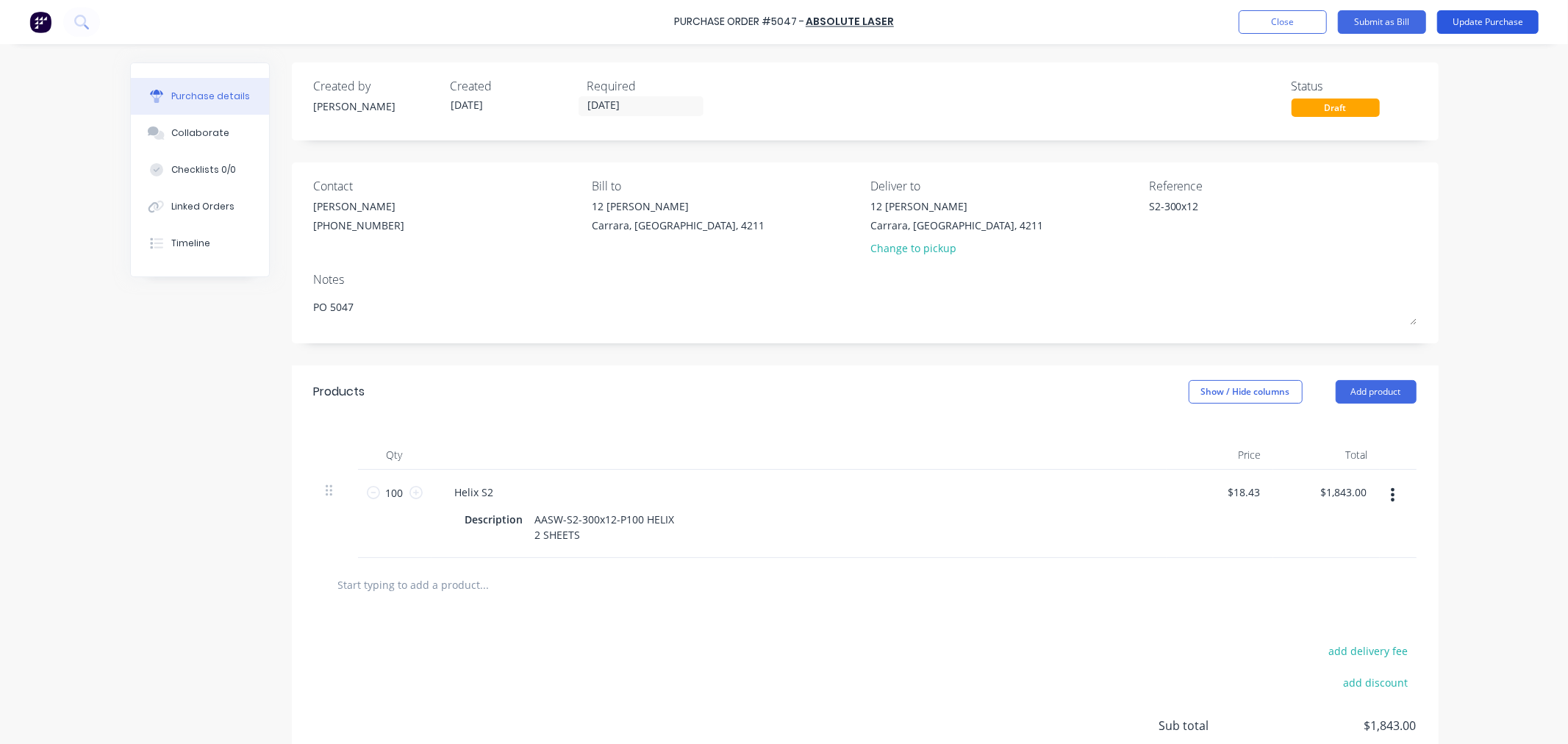
click at [1463, 26] on button "Update Purchase" at bounding box center [1488, 22] width 101 height 24
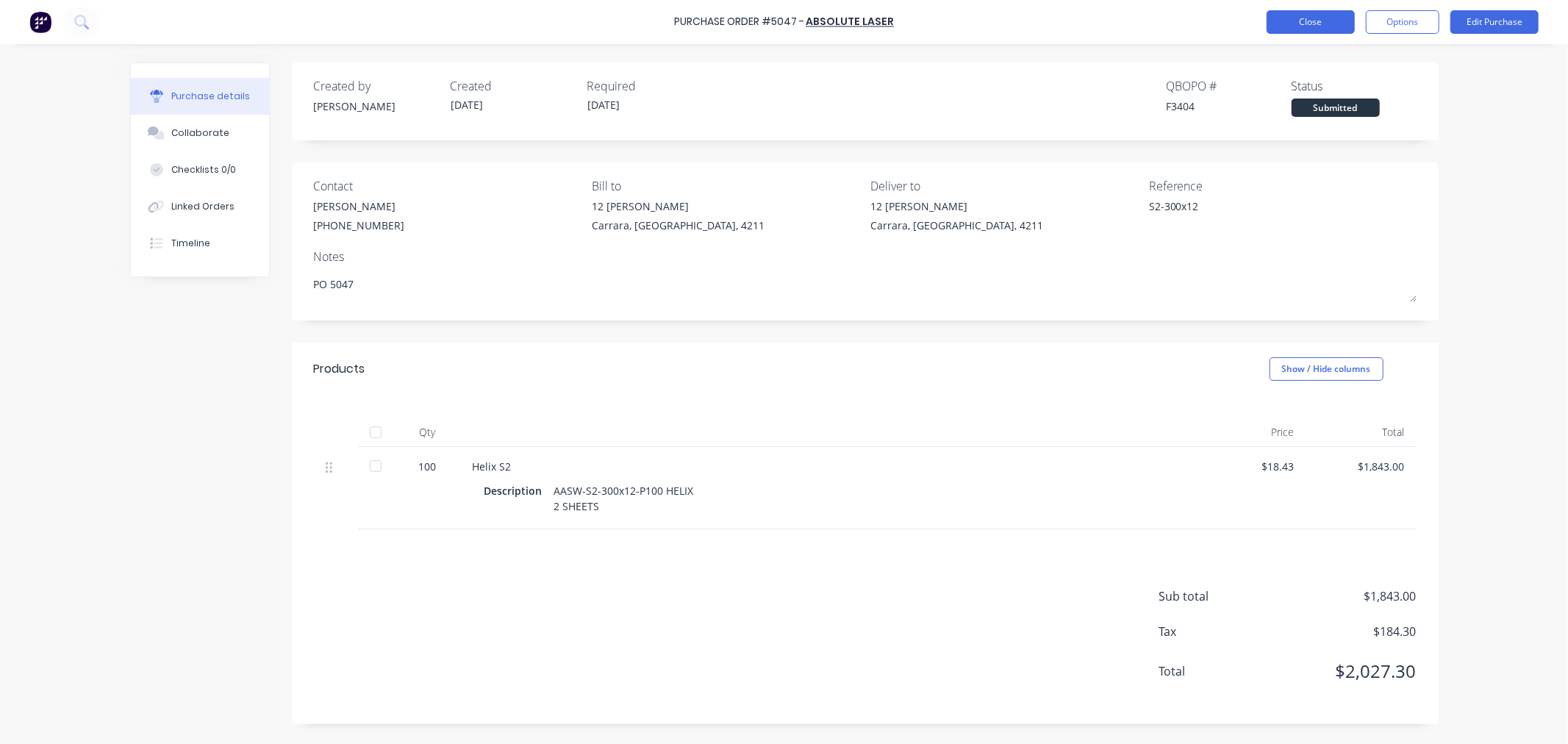
click at [1294, 26] on button "Close" at bounding box center [1310, 22] width 88 height 24
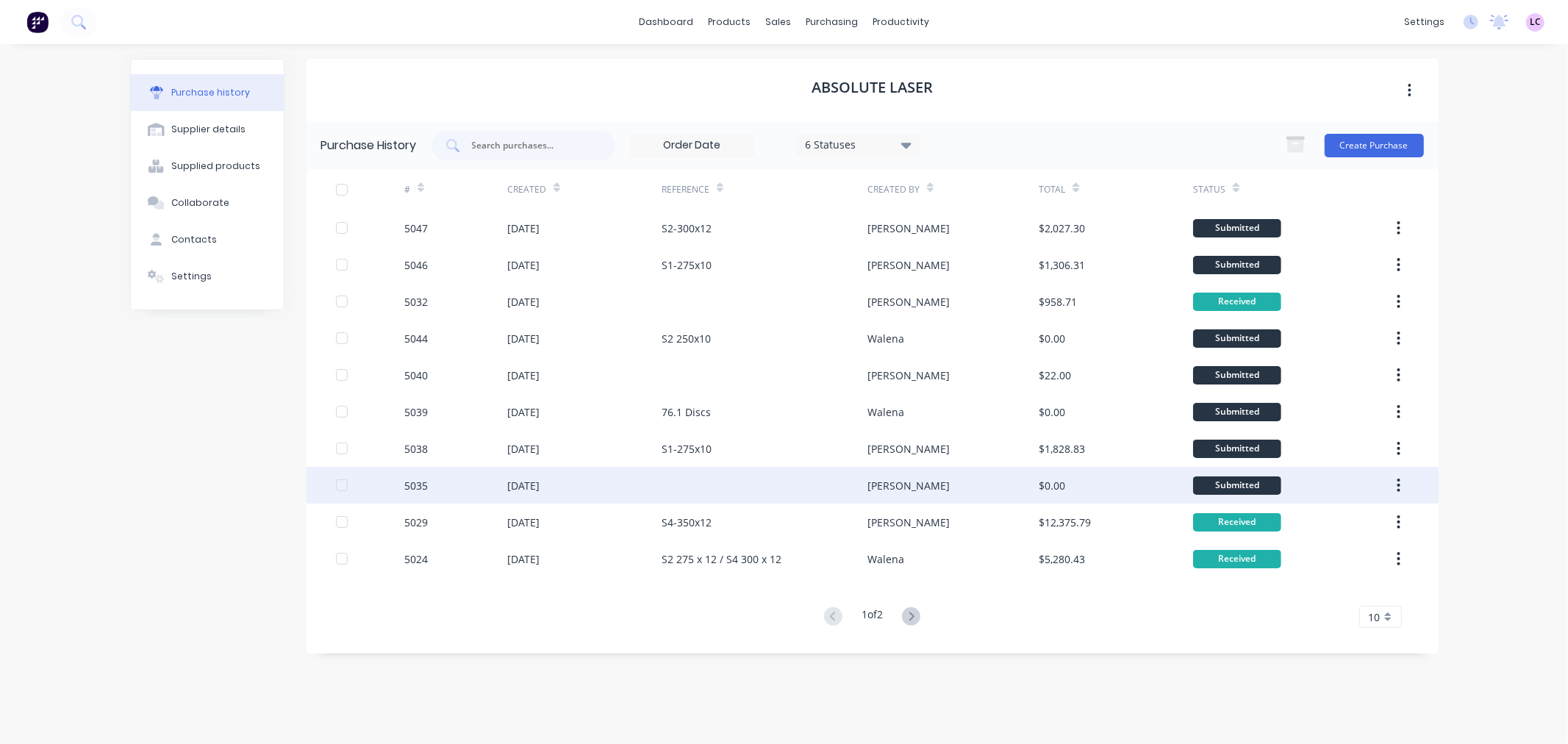
click at [530, 490] on div "[DATE]" at bounding box center [523, 485] width 33 height 16
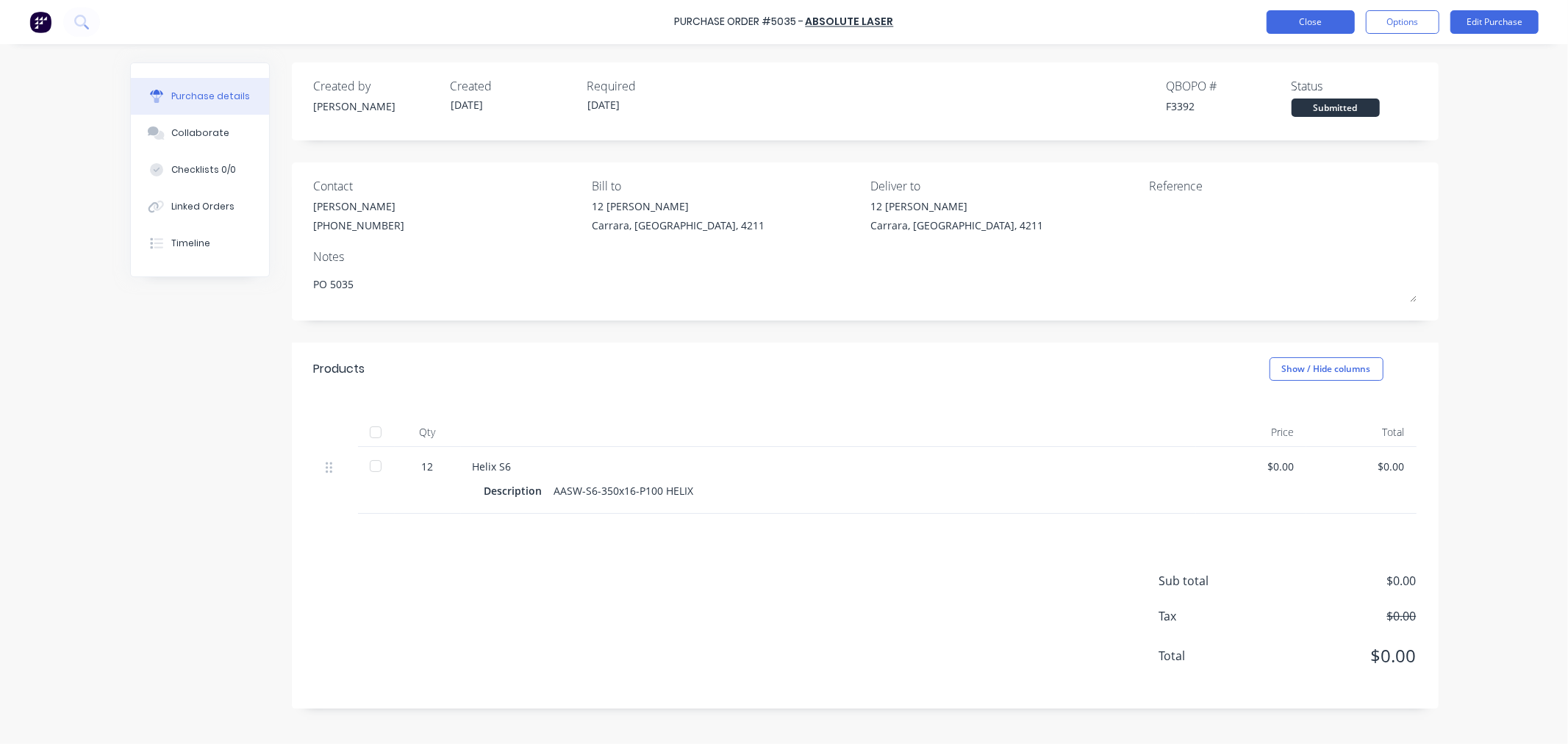
click at [1315, 17] on button "Close" at bounding box center [1310, 22] width 88 height 24
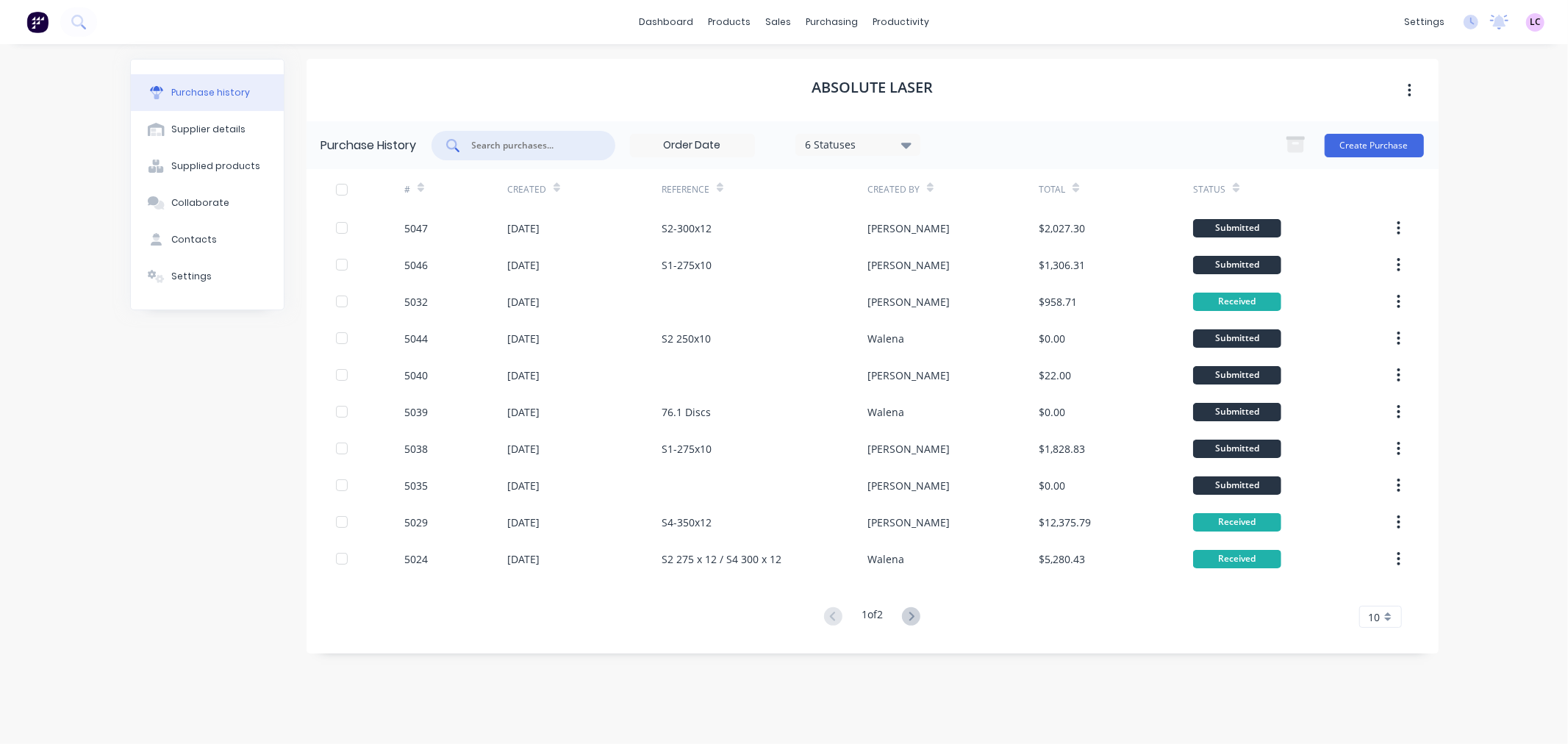
click at [507, 141] on input "text" at bounding box center [531, 145] width 122 height 15
click at [900, 64] on link "Workflow" at bounding box center [957, 70] width 195 height 30
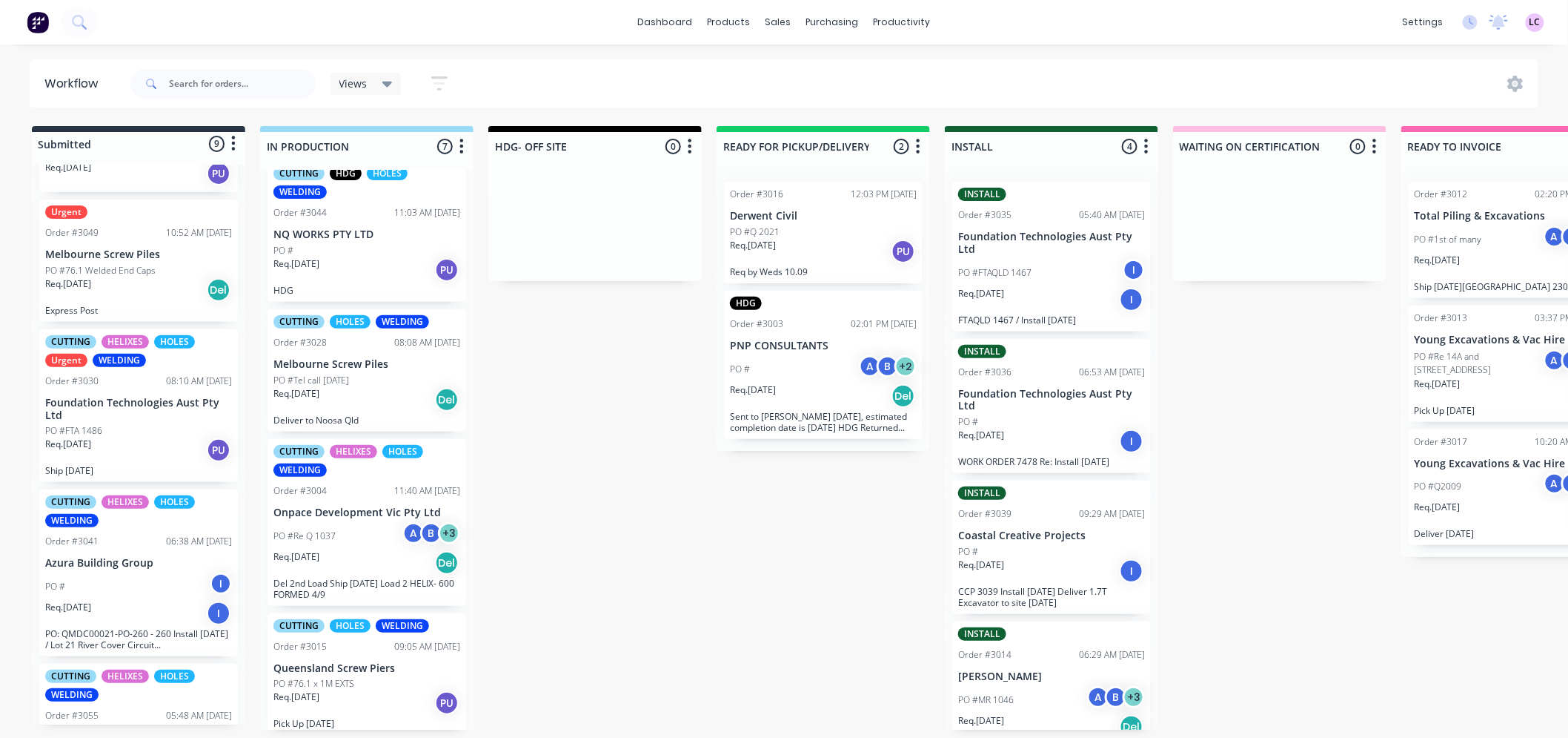
scroll to position [498, 0]
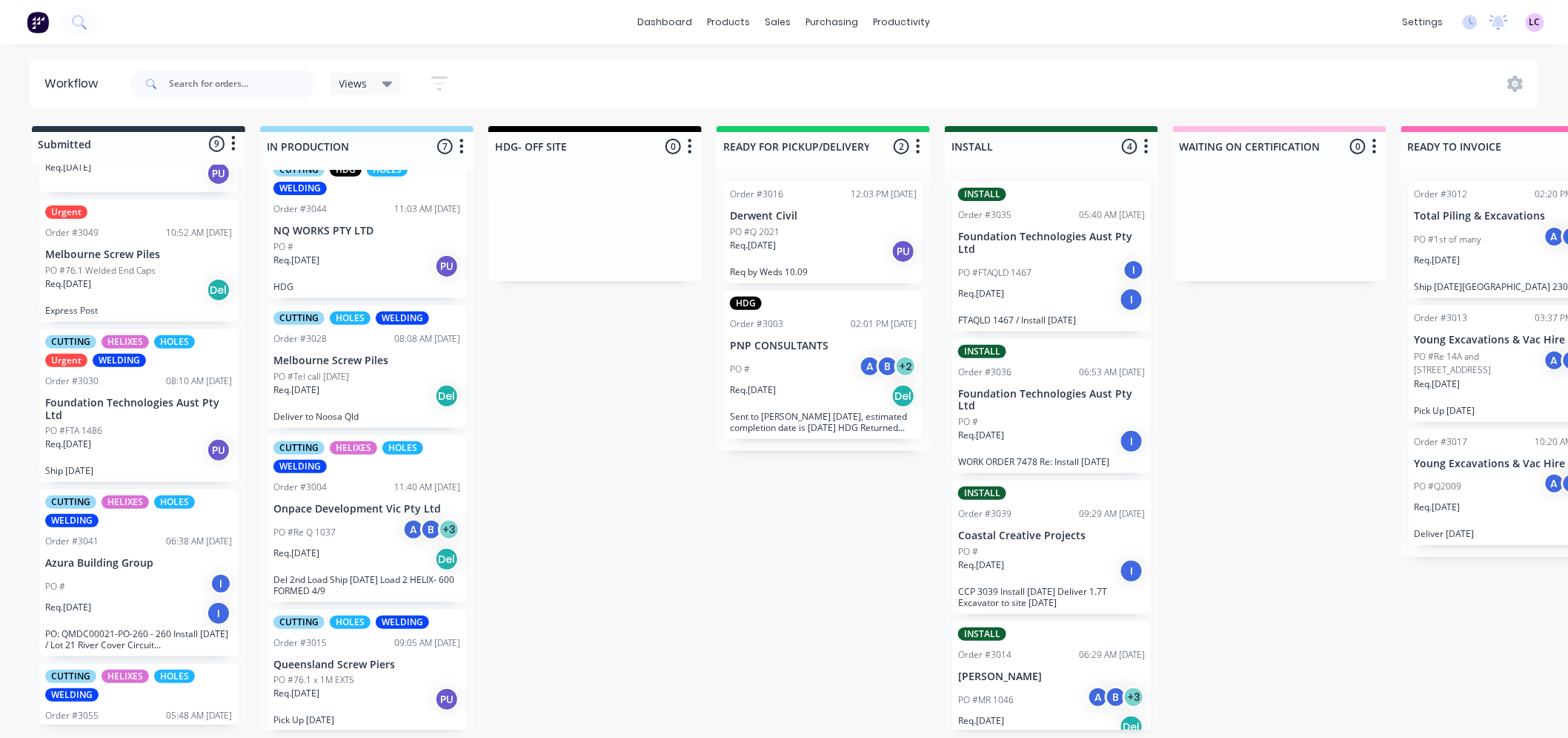
click at [362, 544] on div "PO #Re Q 1037 A B + 3" at bounding box center [367, 532] width 187 height 28
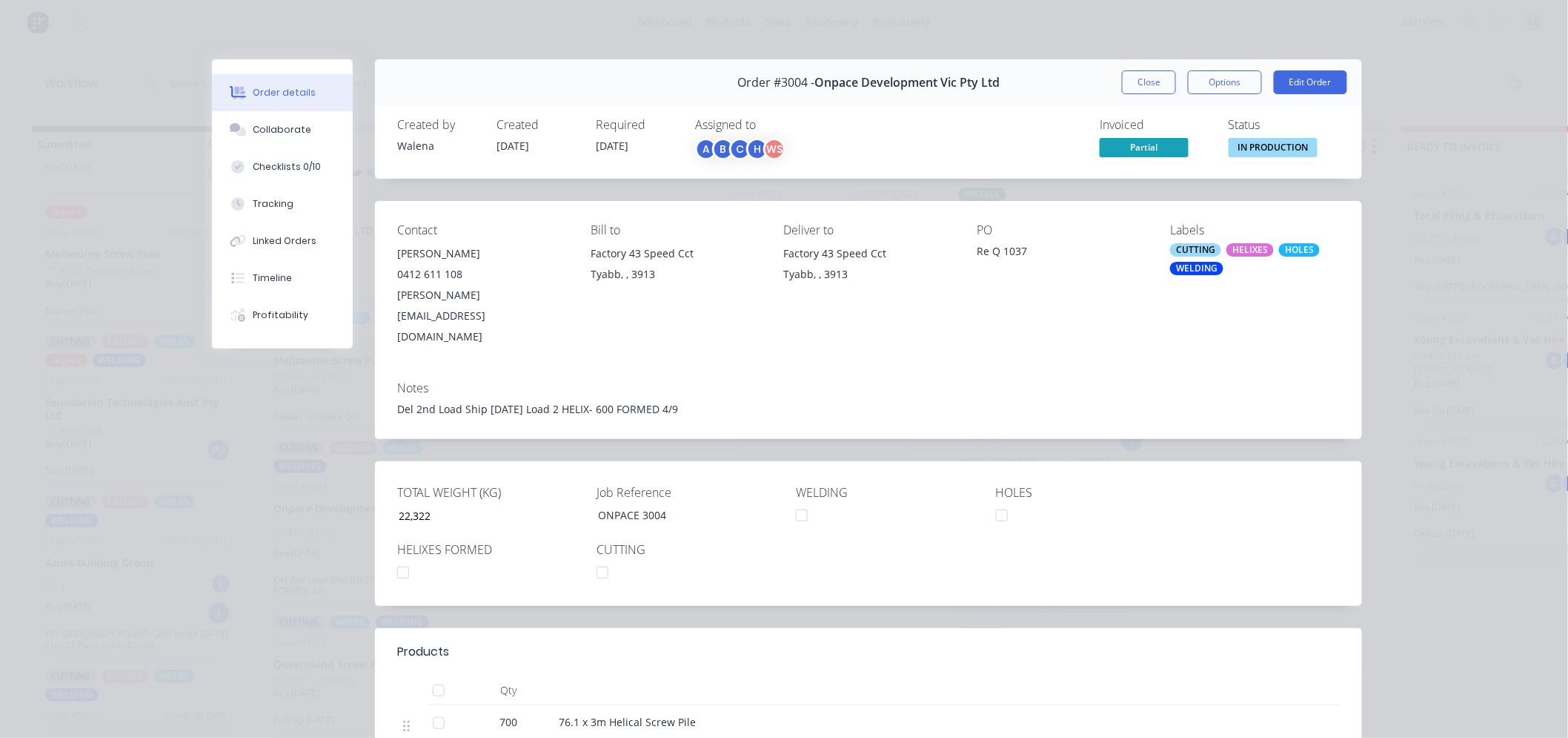
drag, startPoint x: 1128, startPoint y: 75, endPoint x: 1194, endPoint y: 300, distance: 234.5
click at [1168, 307] on div "Order #3004 - Onpace Development Vic Pty Ltd Close Options Edit Order Created b…" at bounding box center [786, 679] width 1150 height 1241
click at [1239, 248] on div "HELIXES" at bounding box center [1249, 249] width 47 height 13
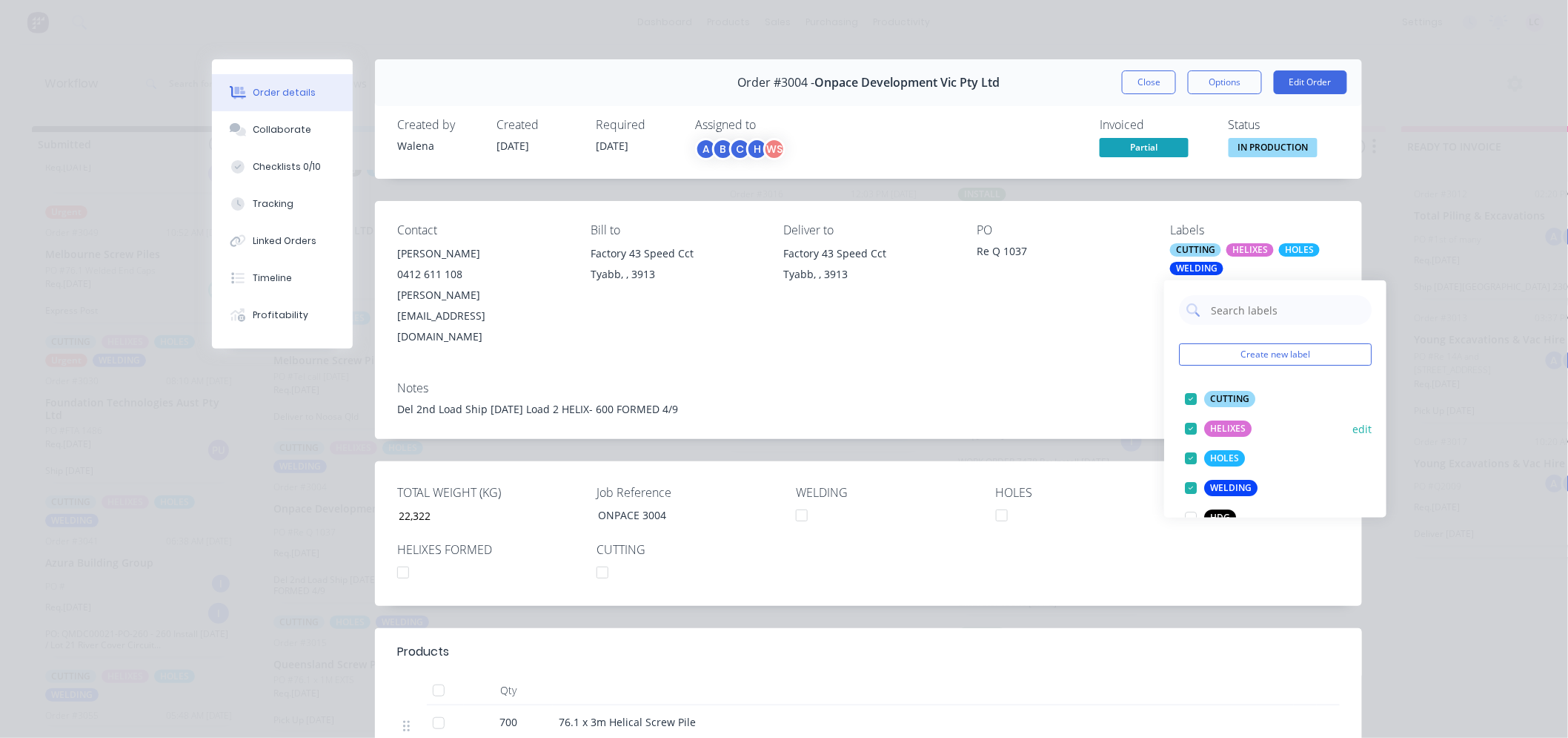
click at [1189, 430] on div at bounding box center [1191, 429] width 30 height 30
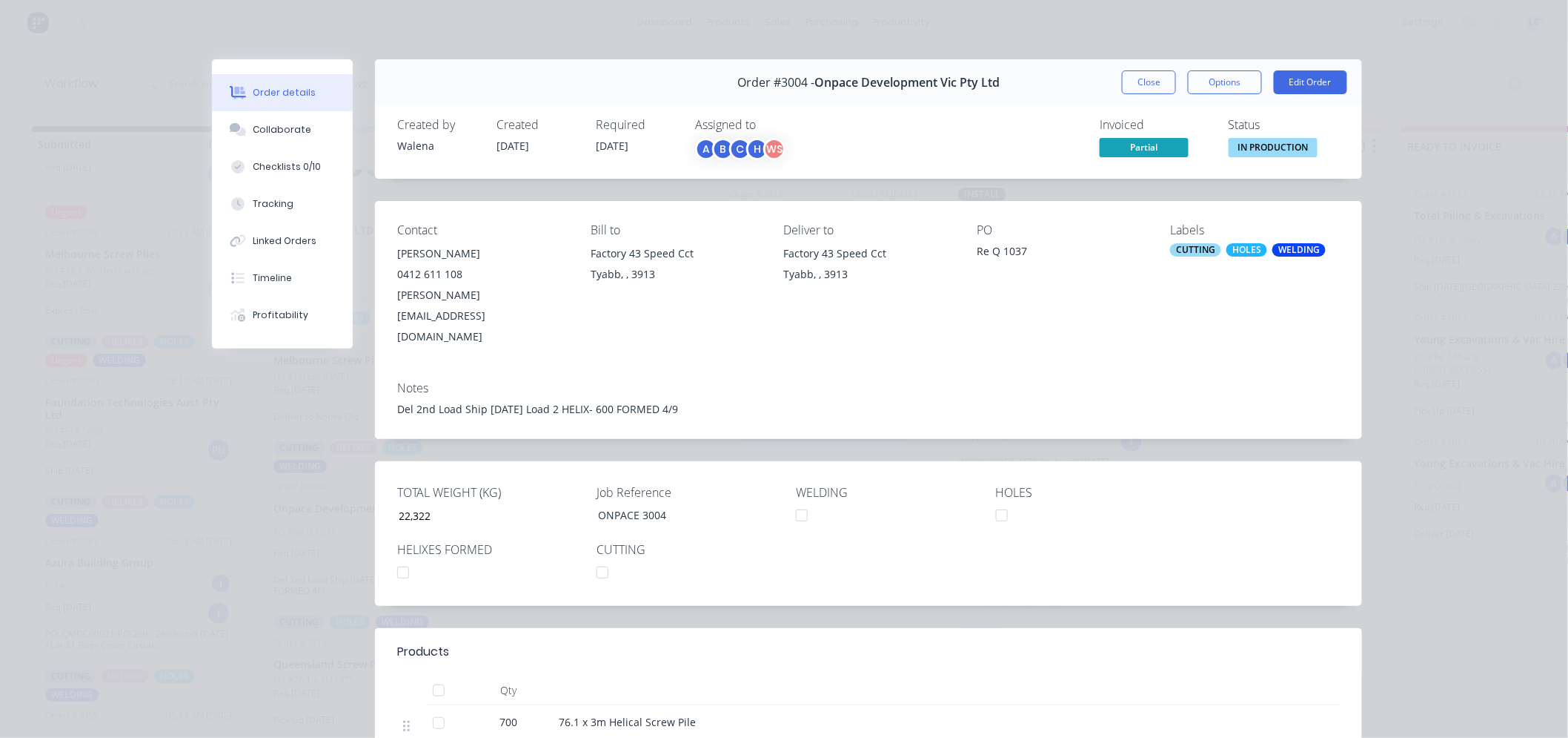
click at [1113, 369] on div "Notes Del 2nd Load Ship [DATE] Load 2 HELIX- 600 FORMED 4/9" at bounding box center [868, 404] width 987 height 70
click at [1147, 80] on button "Close" at bounding box center [1149, 82] width 54 height 24
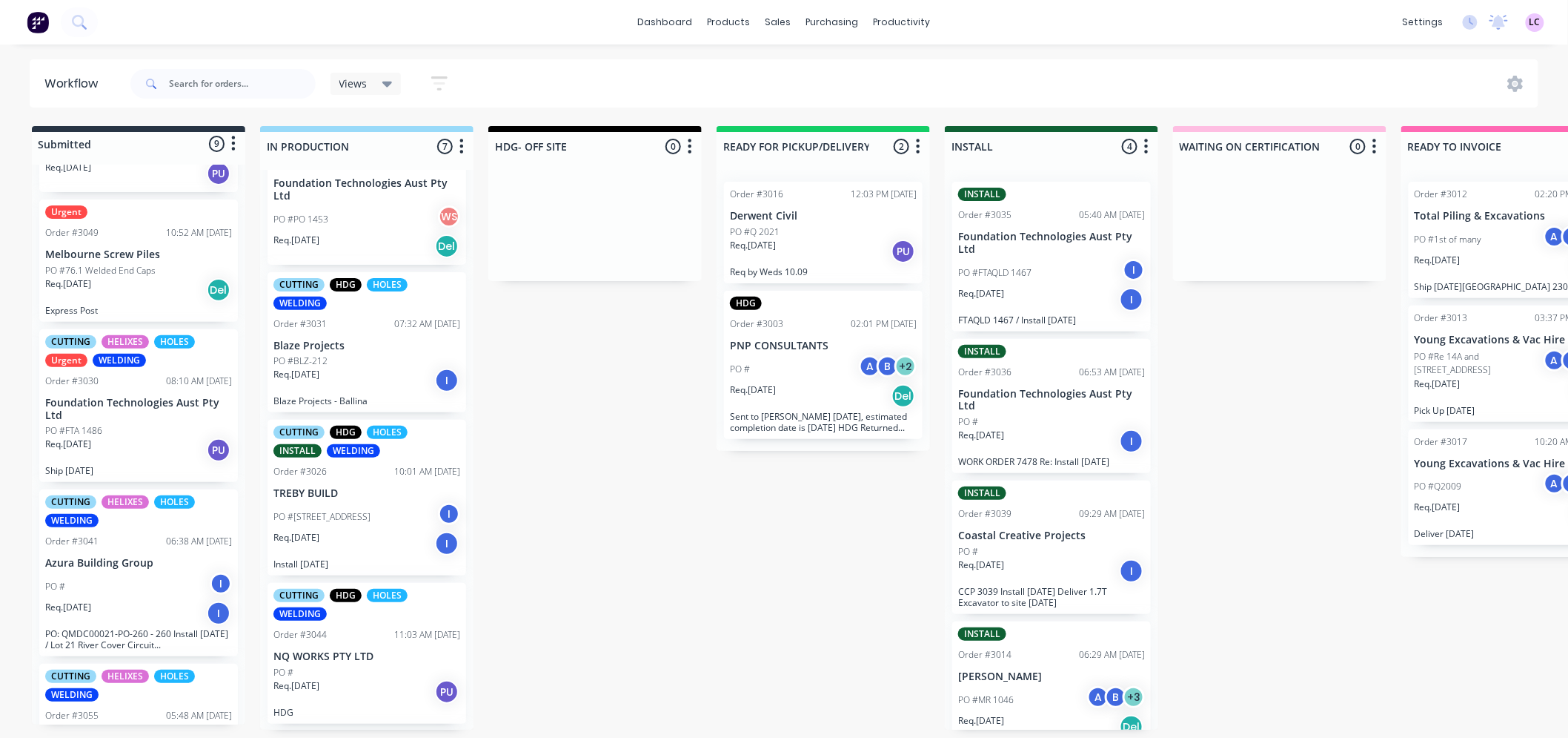
scroll to position [0, 0]
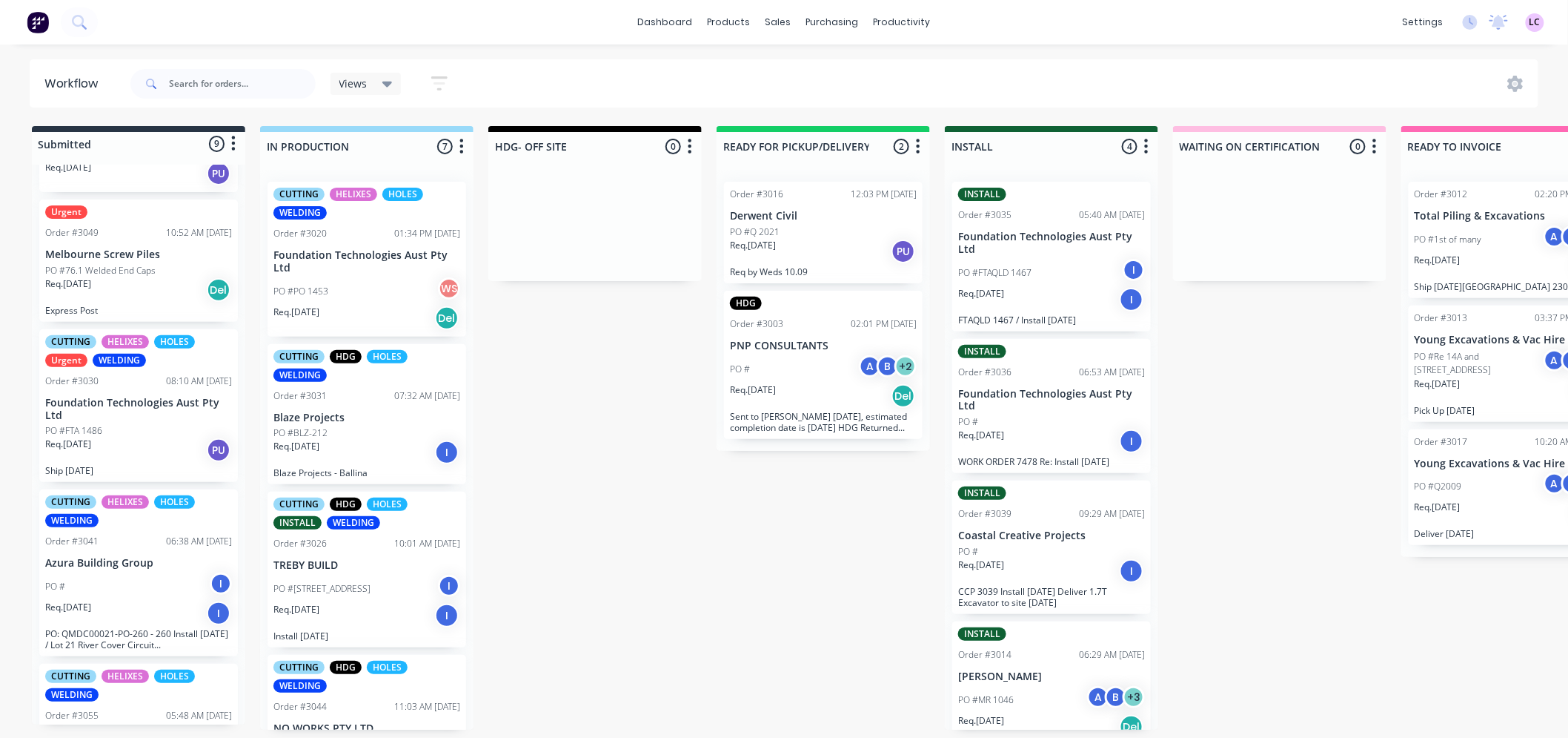
click at [366, 285] on div "PO #PO 1453 WS" at bounding box center [367, 291] width 187 height 28
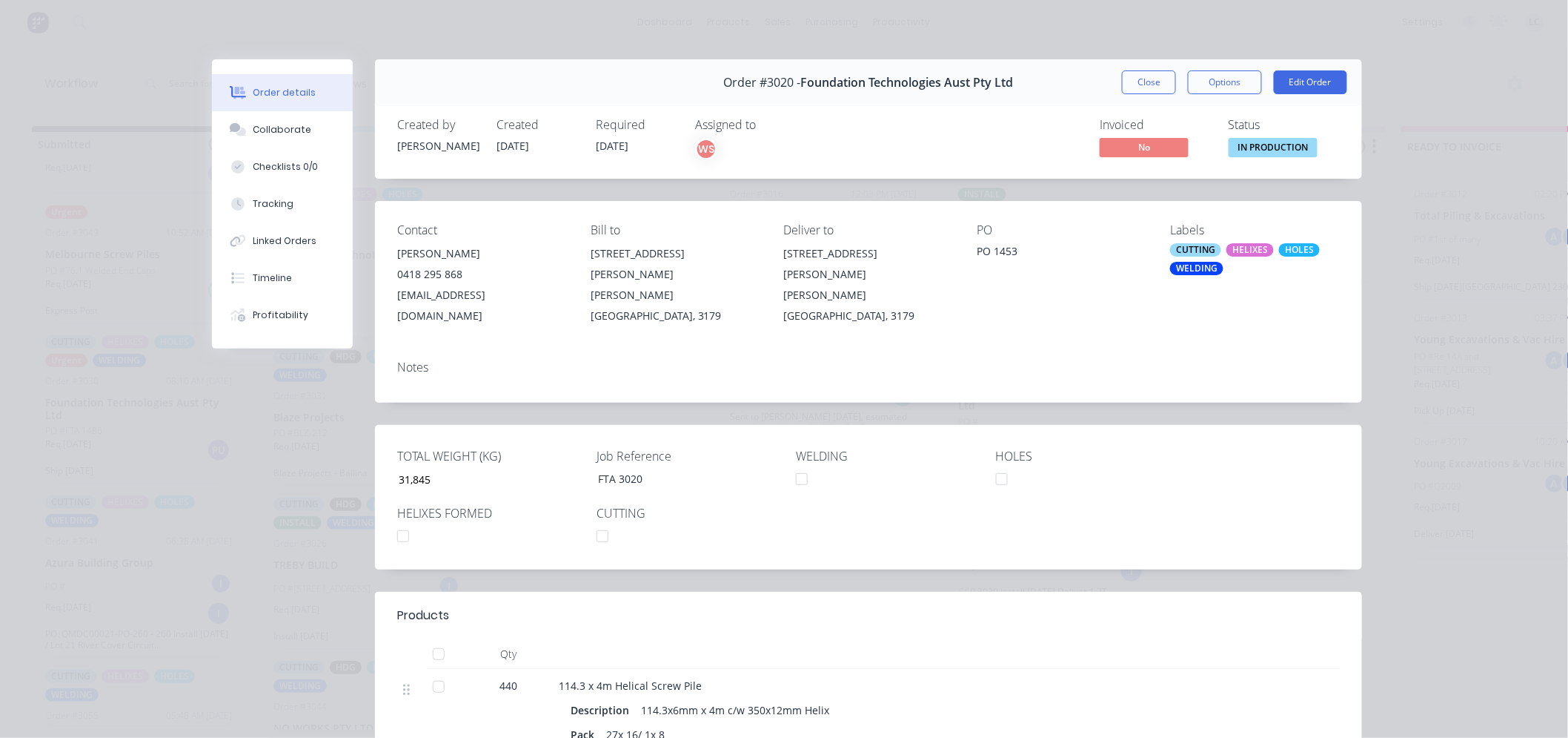
click at [1258, 251] on div "HELIXES" at bounding box center [1249, 249] width 47 height 13
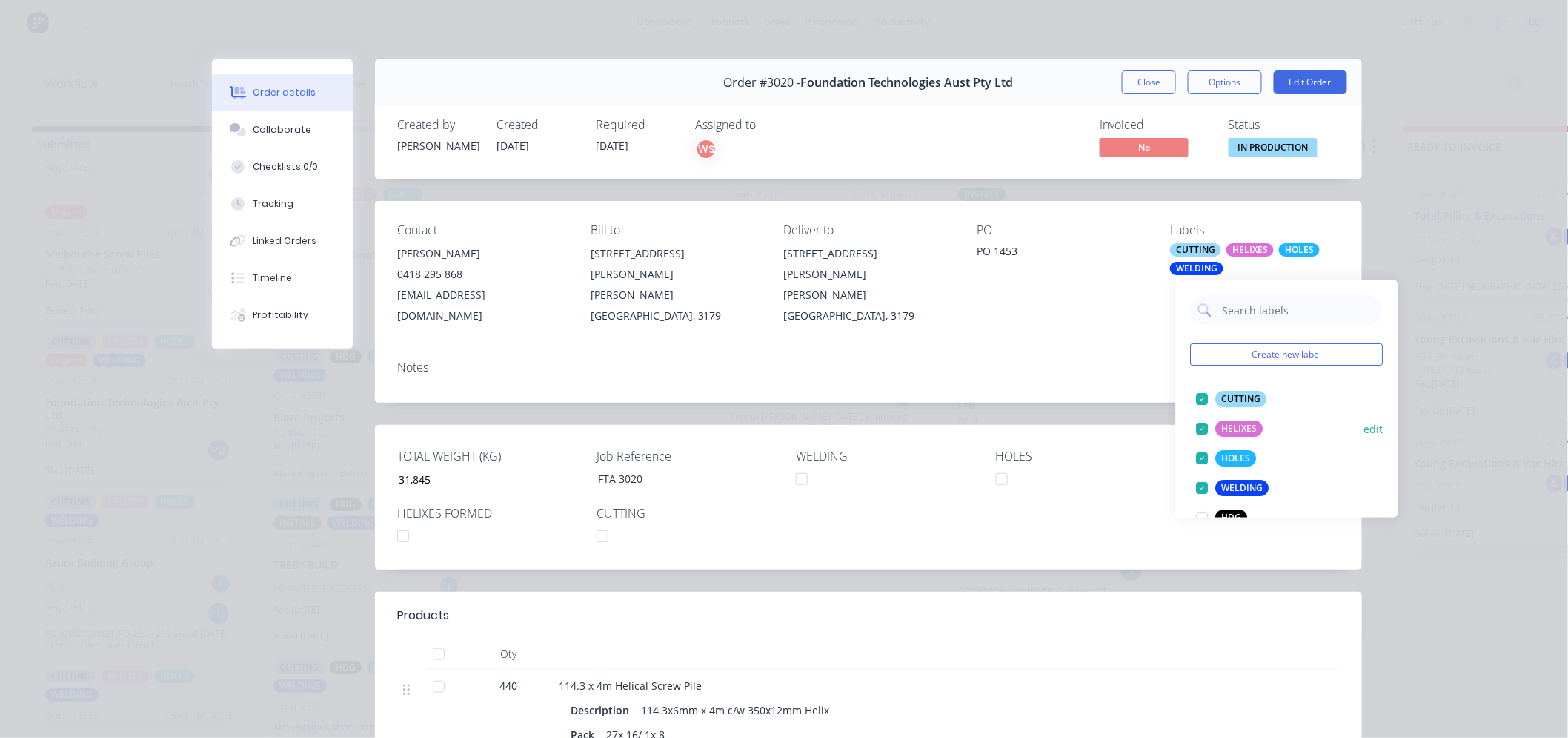
click at [1202, 429] on div at bounding box center [1203, 429] width 30 height 30
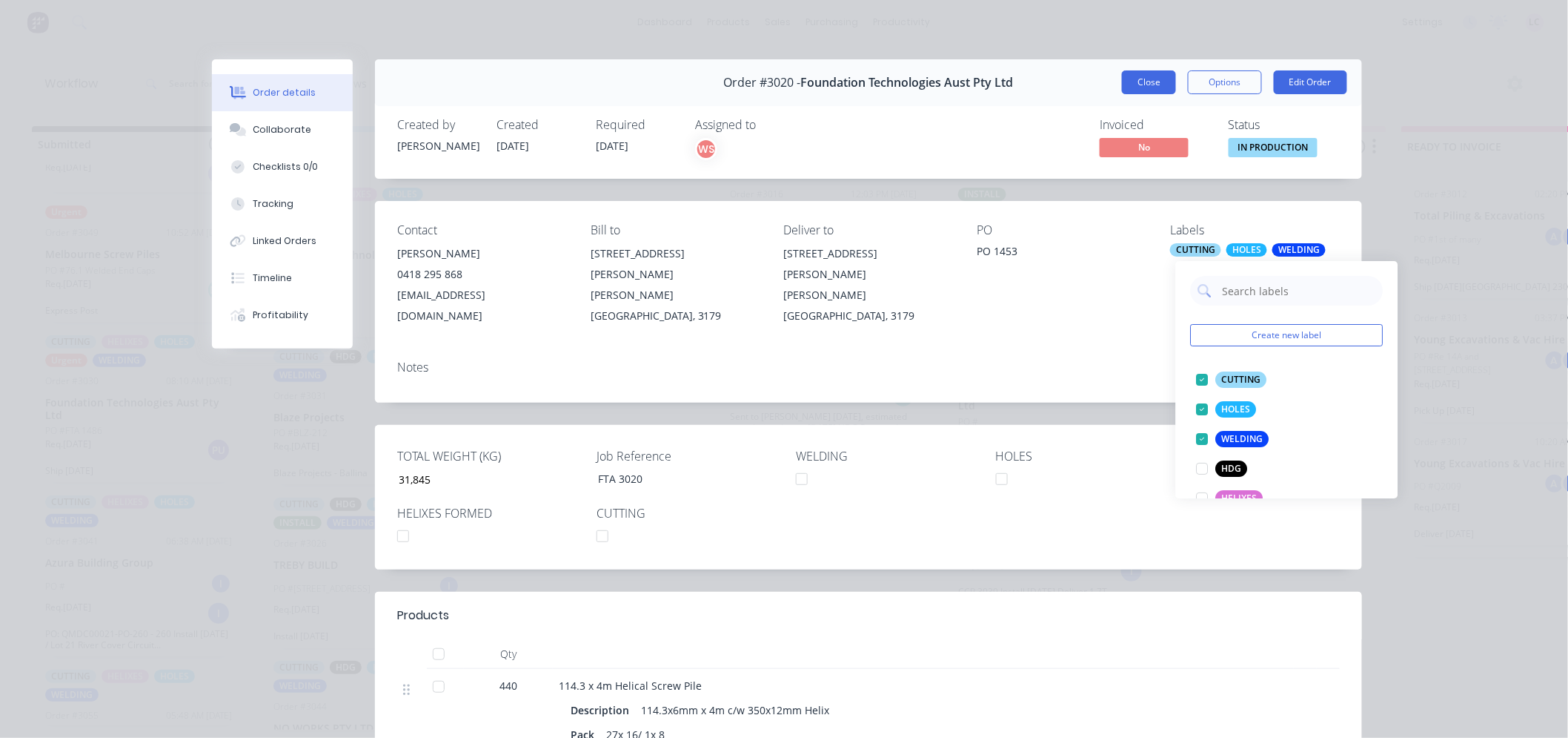
click at [1129, 77] on button "Close" at bounding box center [1149, 82] width 54 height 24
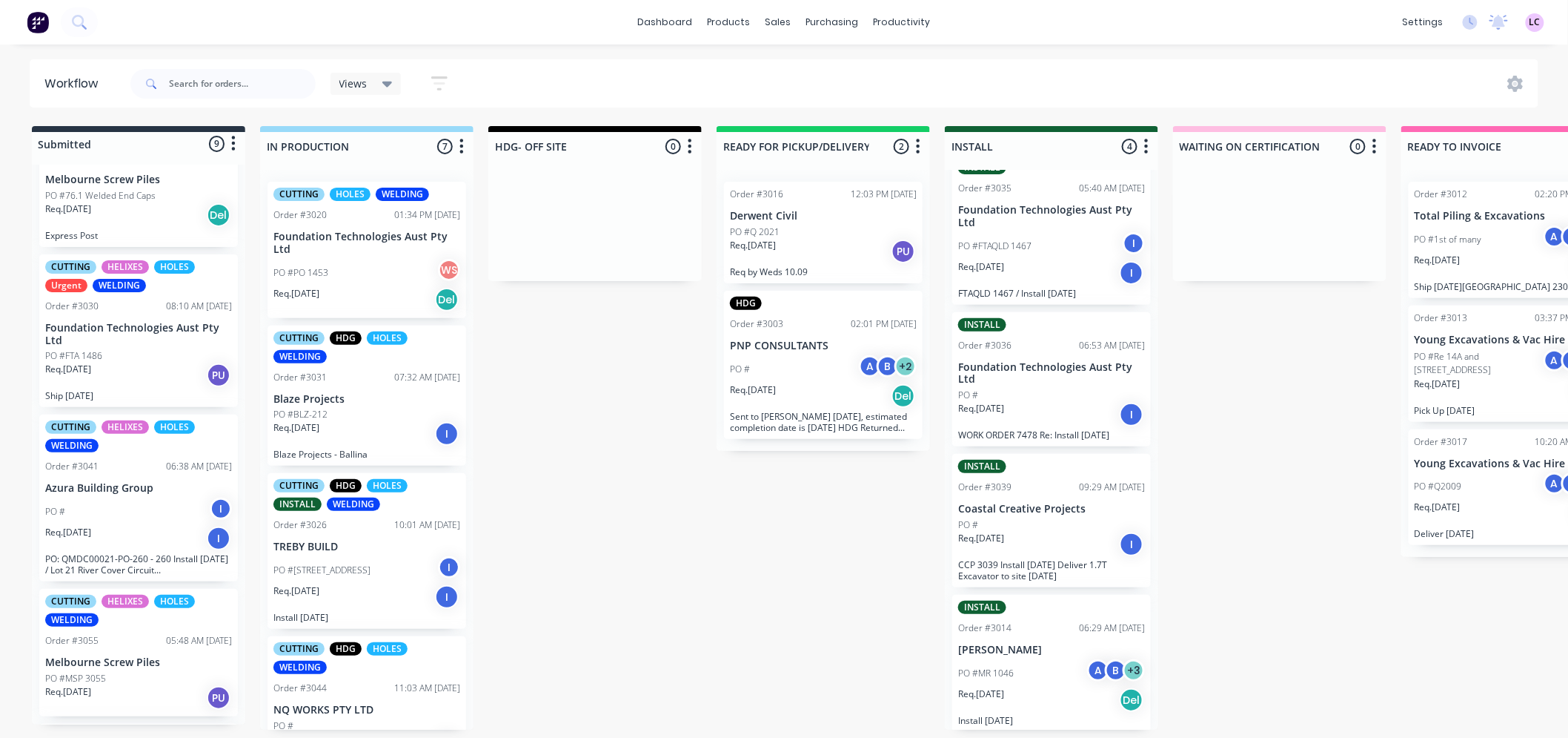
scroll to position [667, 0]
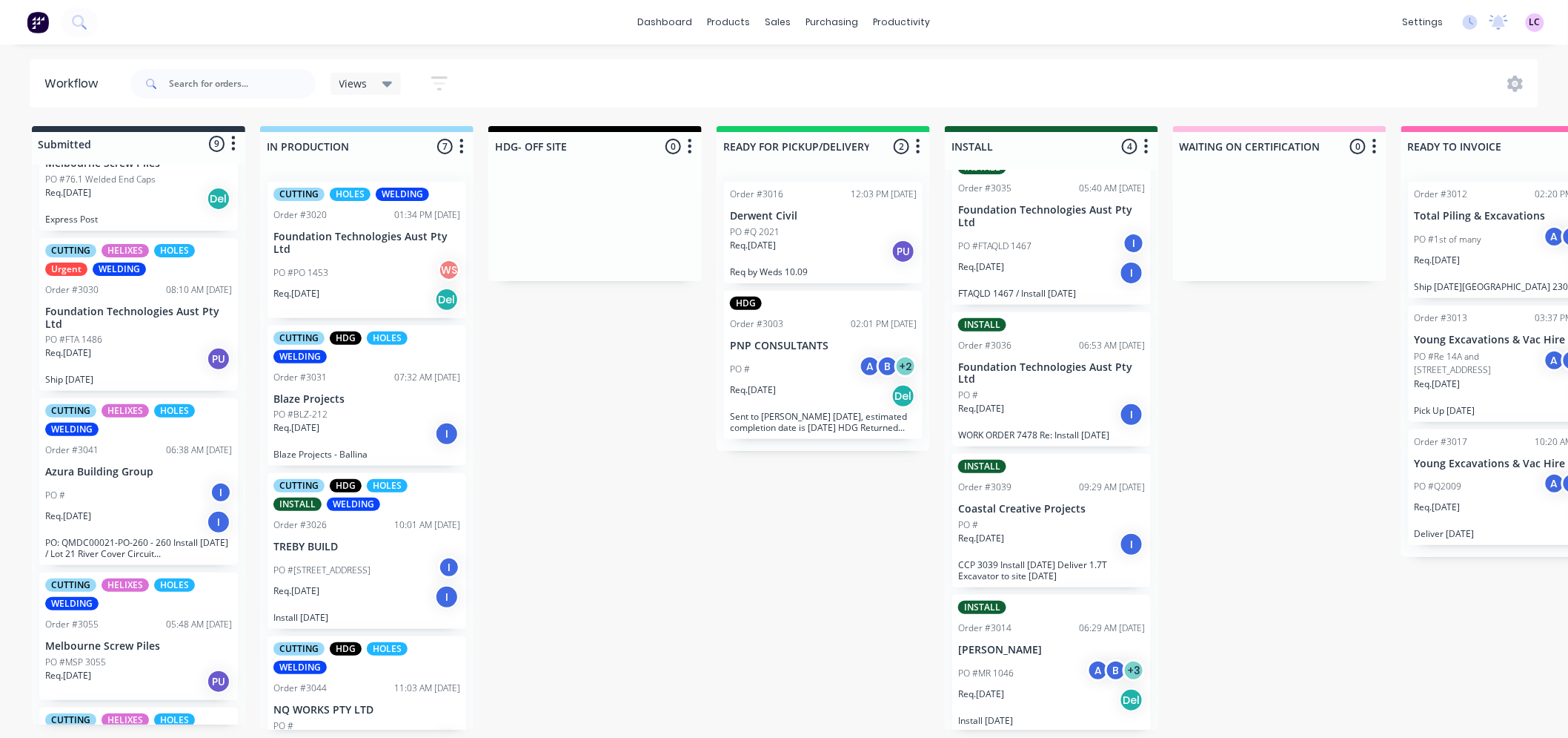
click at [163, 354] on div "Req. [DATE] PU" at bounding box center [138, 358] width 187 height 25
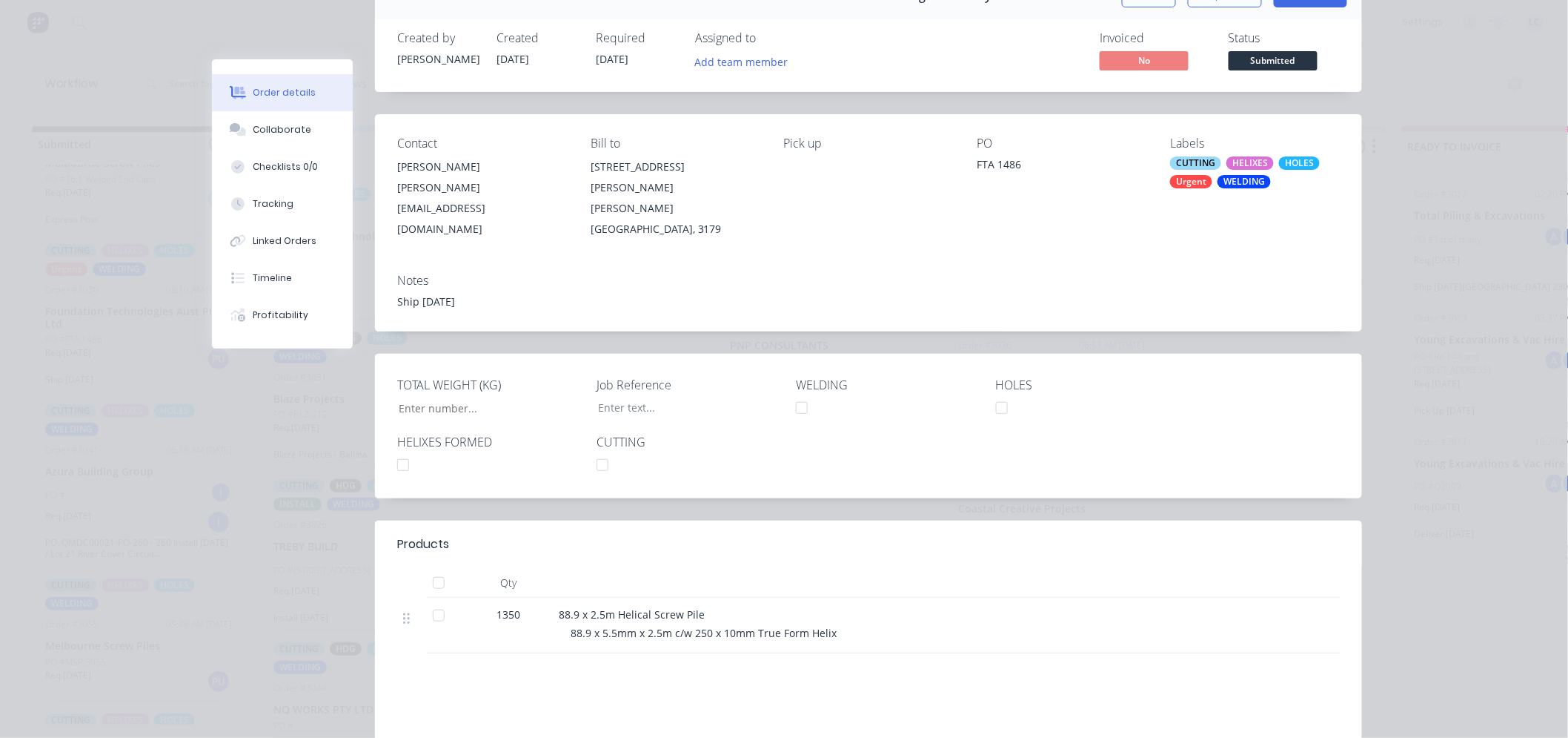
scroll to position [0, 0]
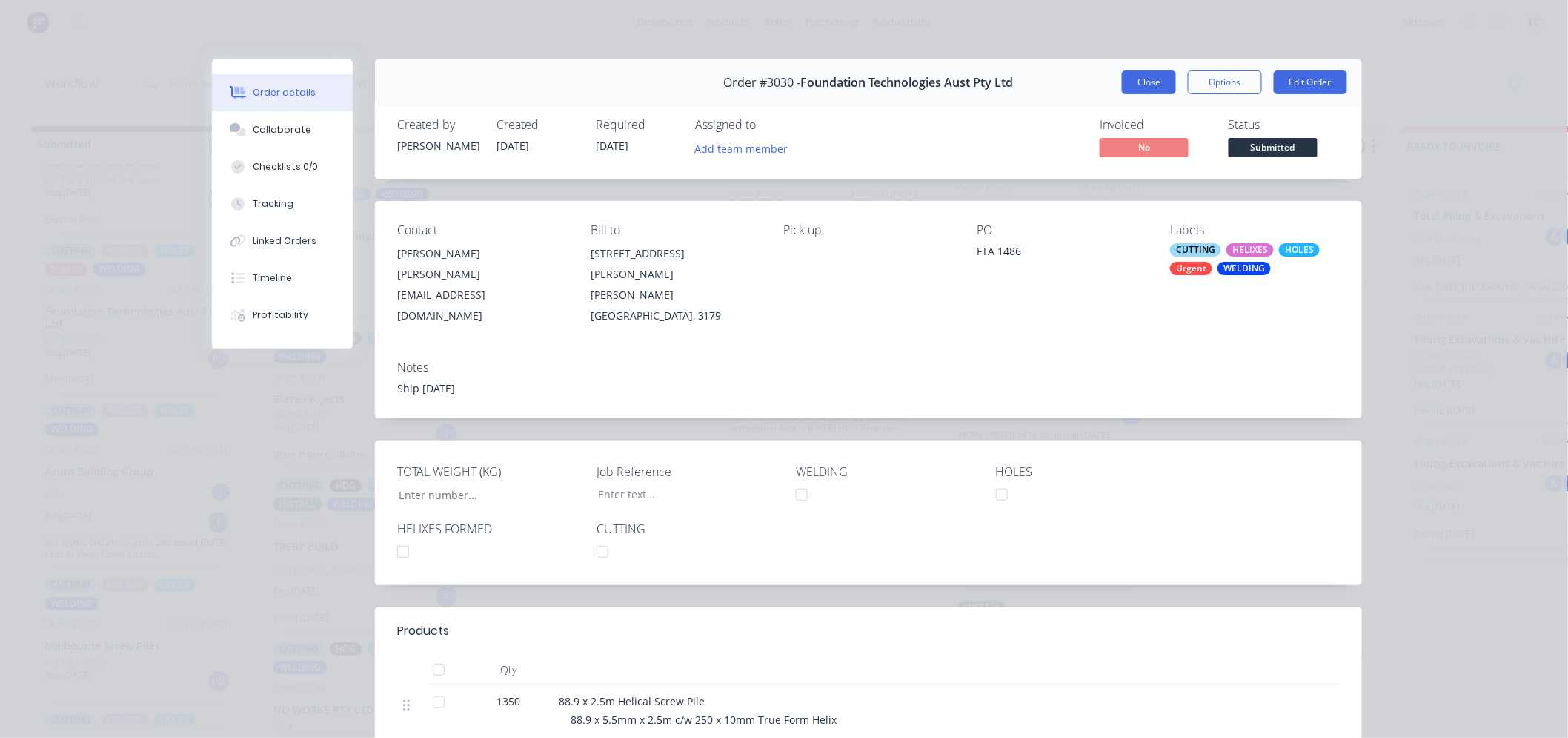
click at [1149, 82] on button "Close" at bounding box center [1149, 82] width 54 height 24
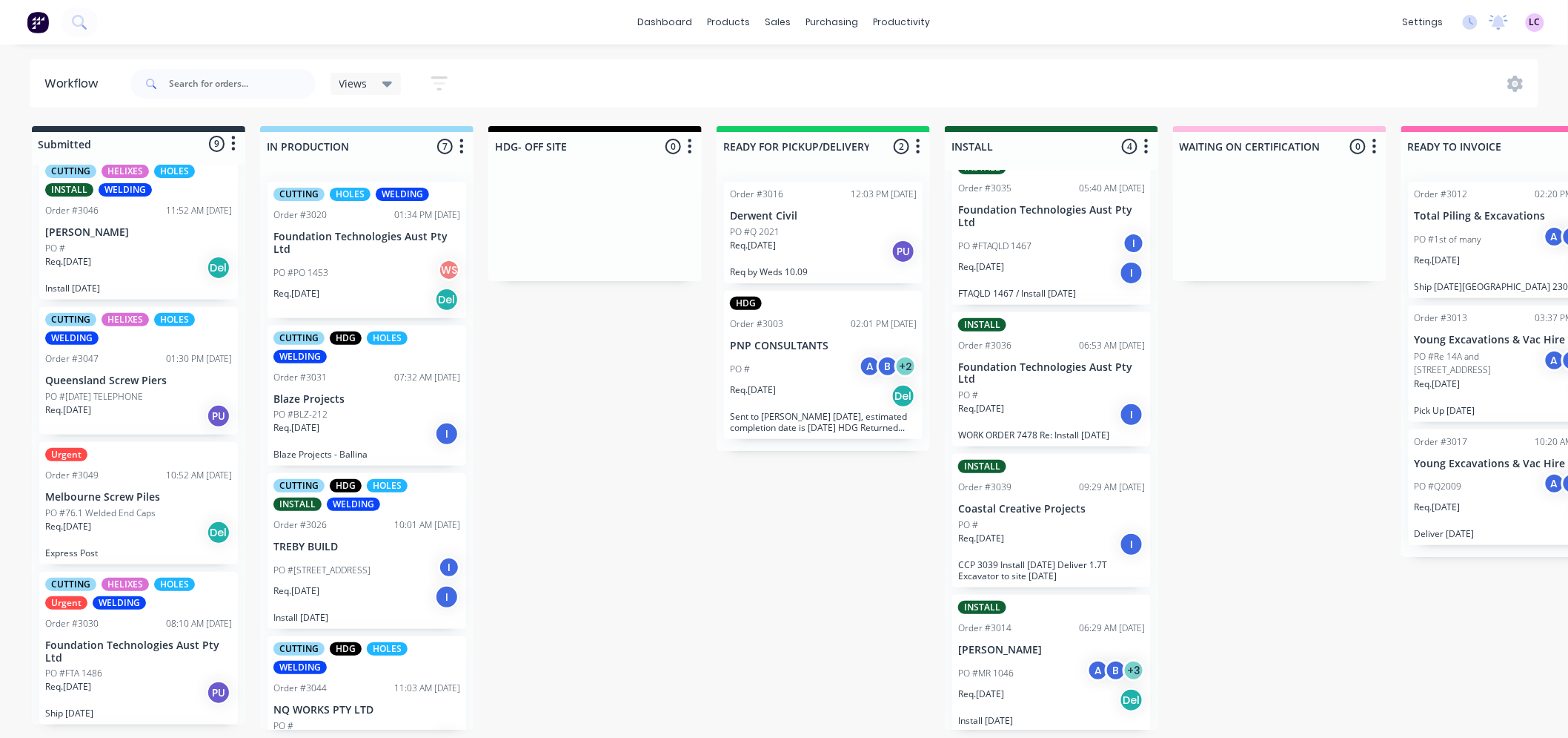
scroll to position [412, 0]
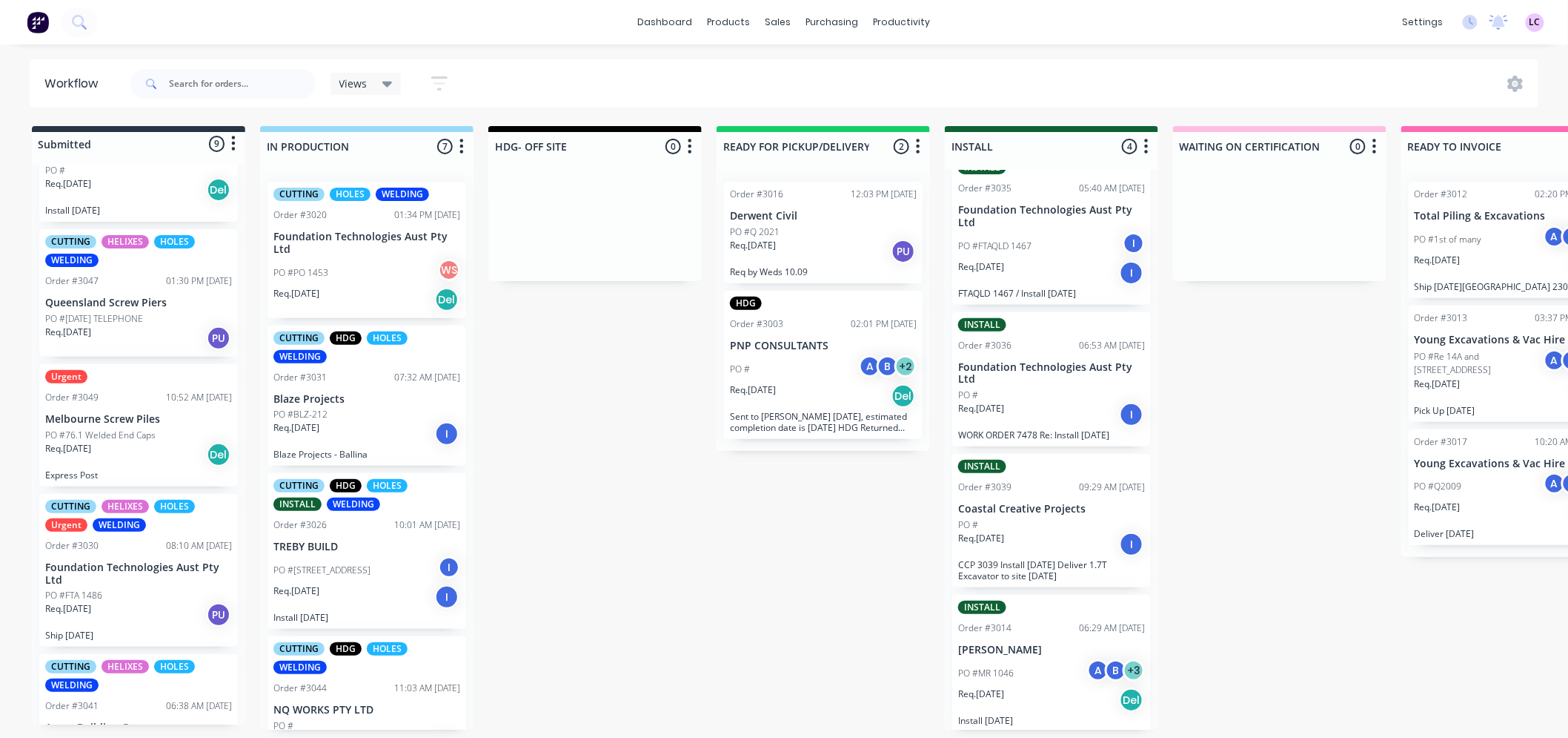
click at [165, 297] on p "Queensland Screw Piers" at bounding box center [138, 303] width 187 height 13
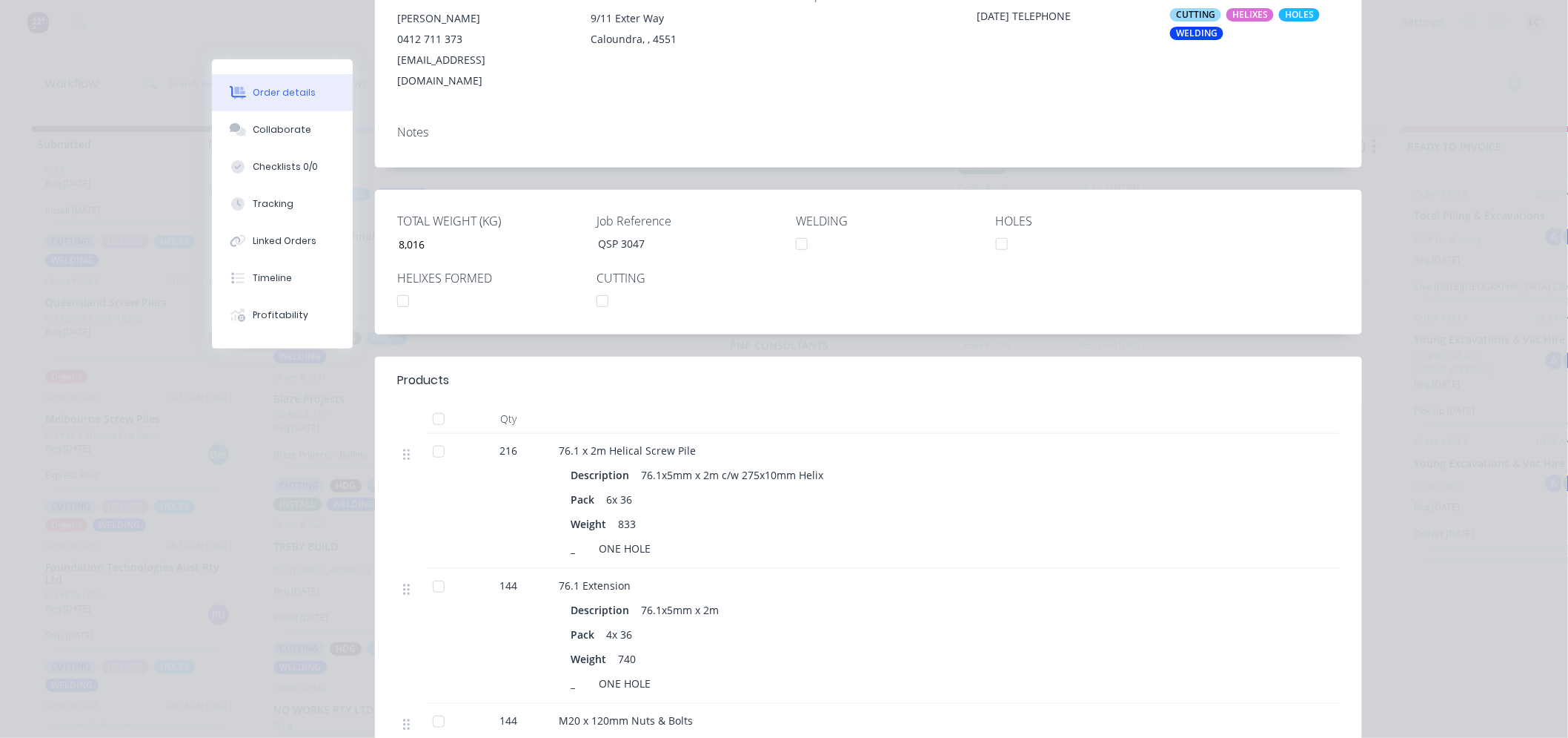
scroll to position [0, 0]
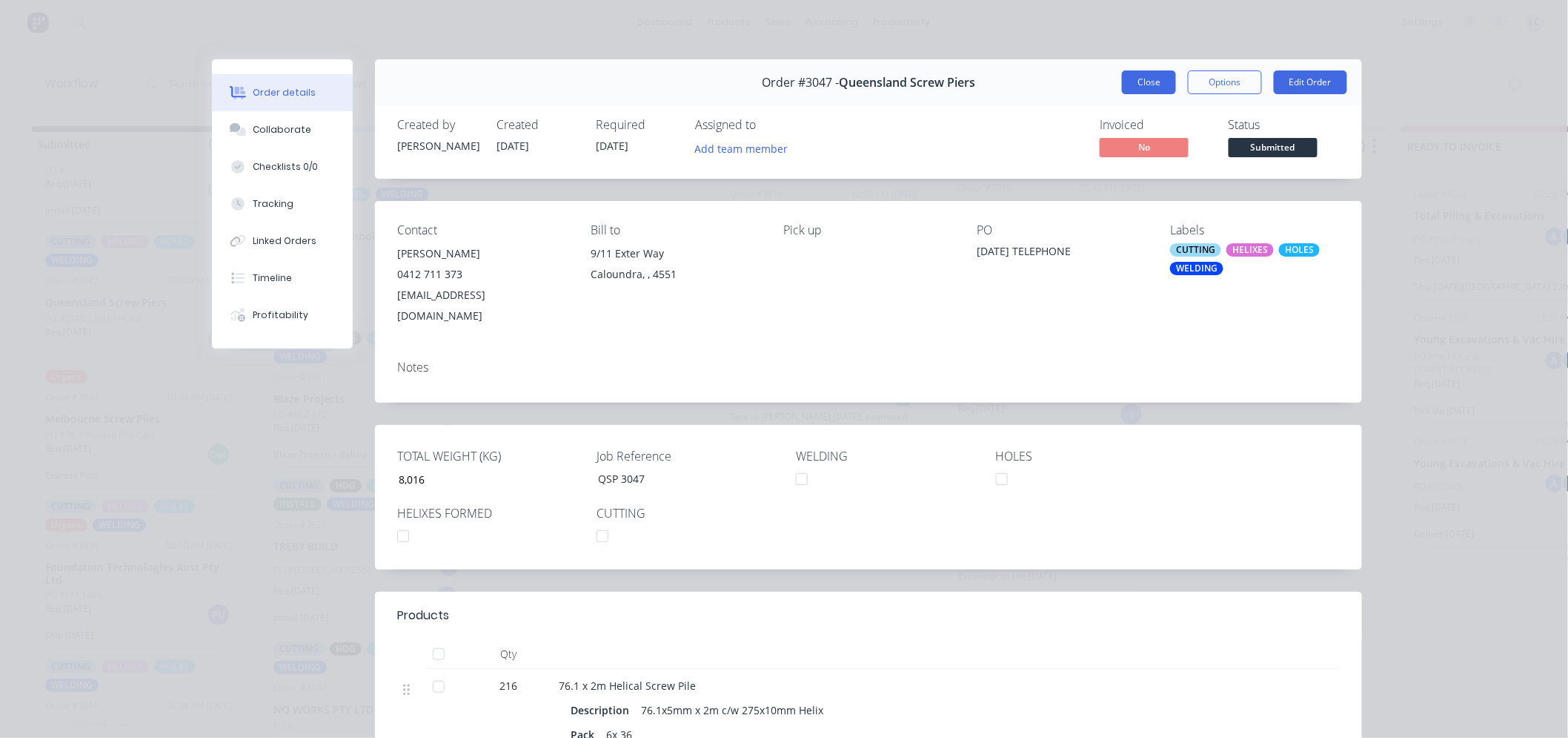
click at [1126, 83] on button "Close" at bounding box center [1149, 82] width 54 height 24
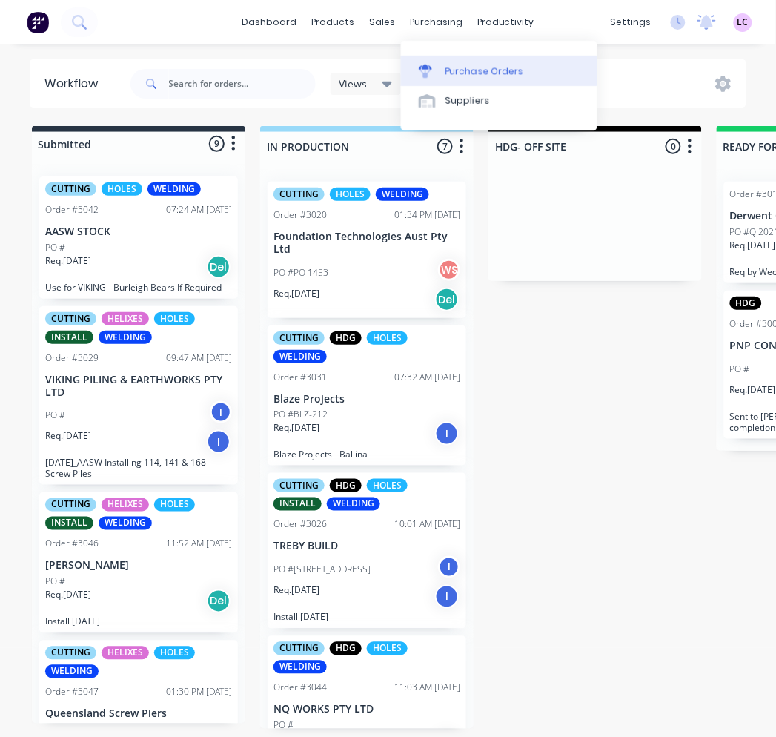
click at [446, 74] on div "Purchase Orders" at bounding box center [485, 71] width 79 height 13
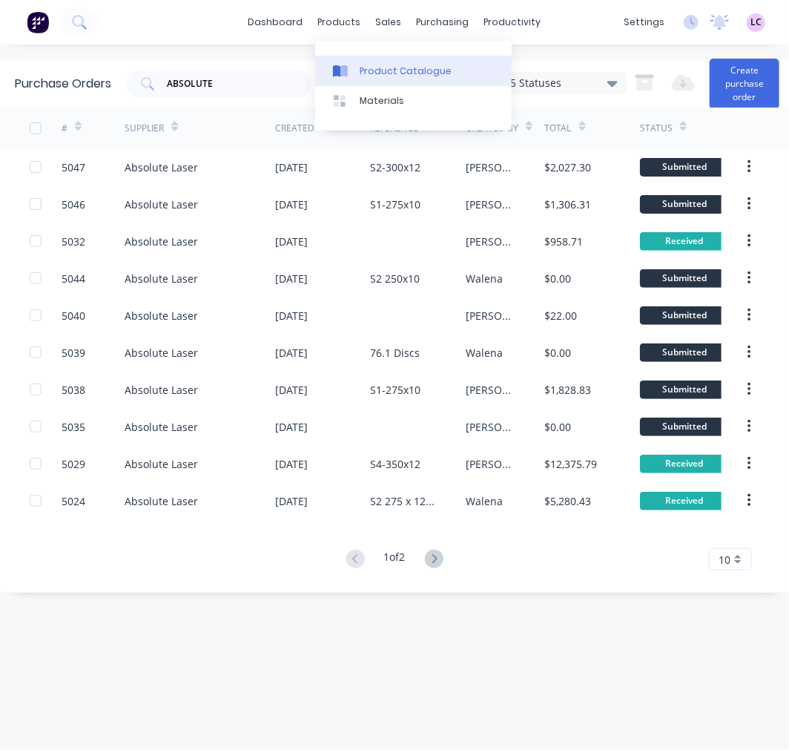
click at [375, 76] on div "Product Catalogue" at bounding box center [406, 71] width 92 height 13
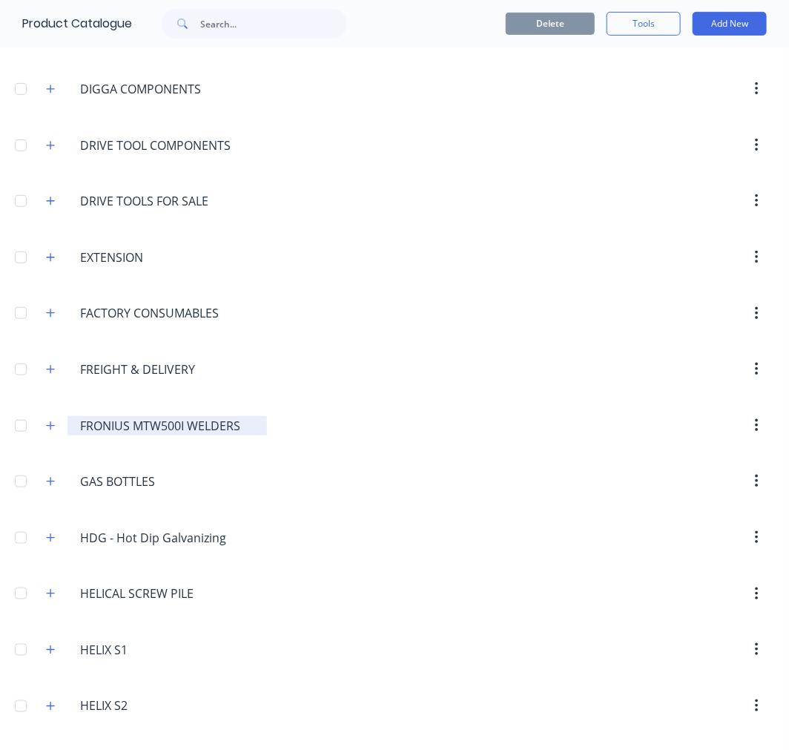
scroll to position [247, 0]
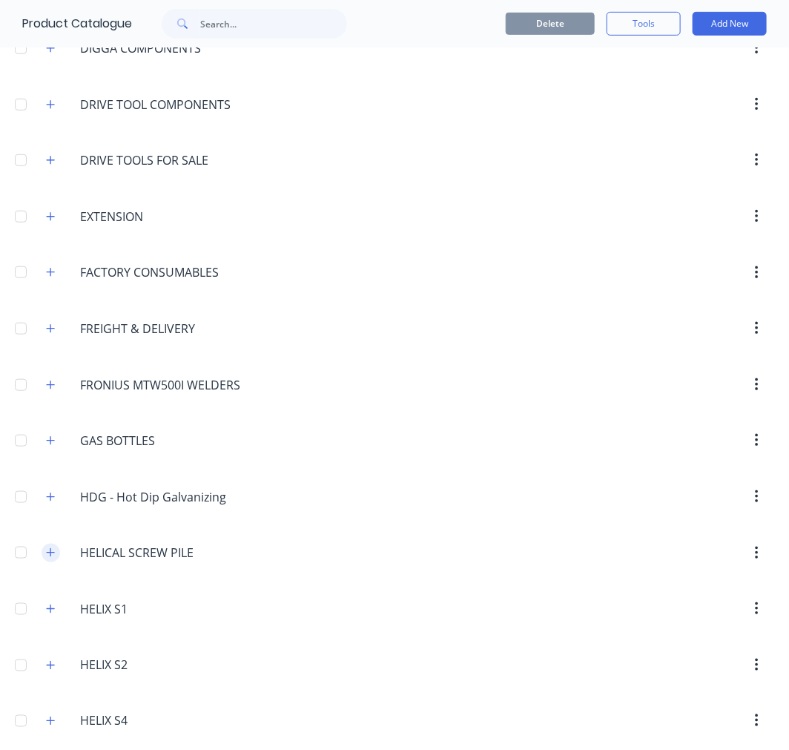
click at [49, 552] on icon "button" at bounding box center [50, 552] width 9 height 10
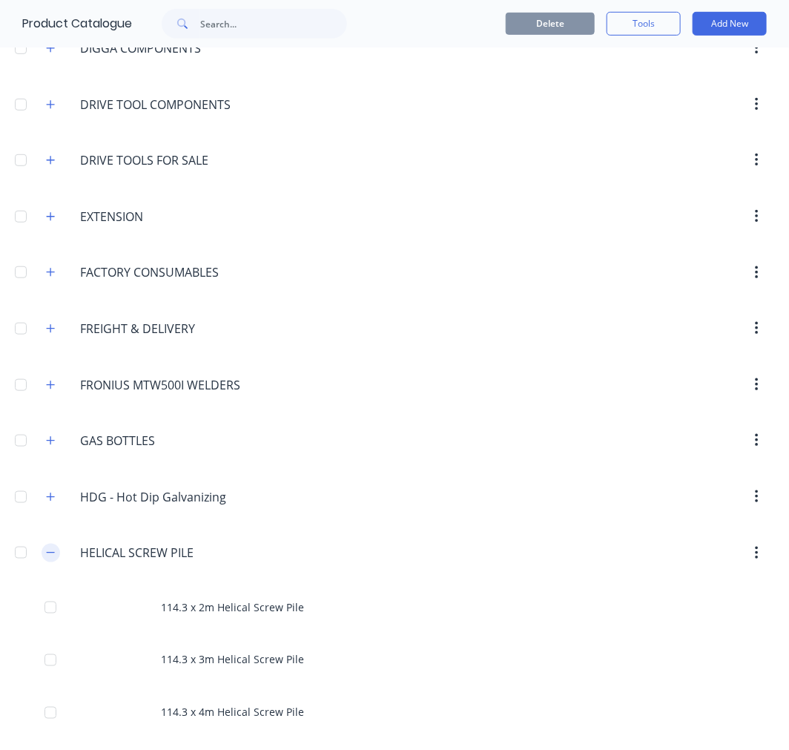
click at [49, 553] on icon "button" at bounding box center [51, 552] width 8 height 1
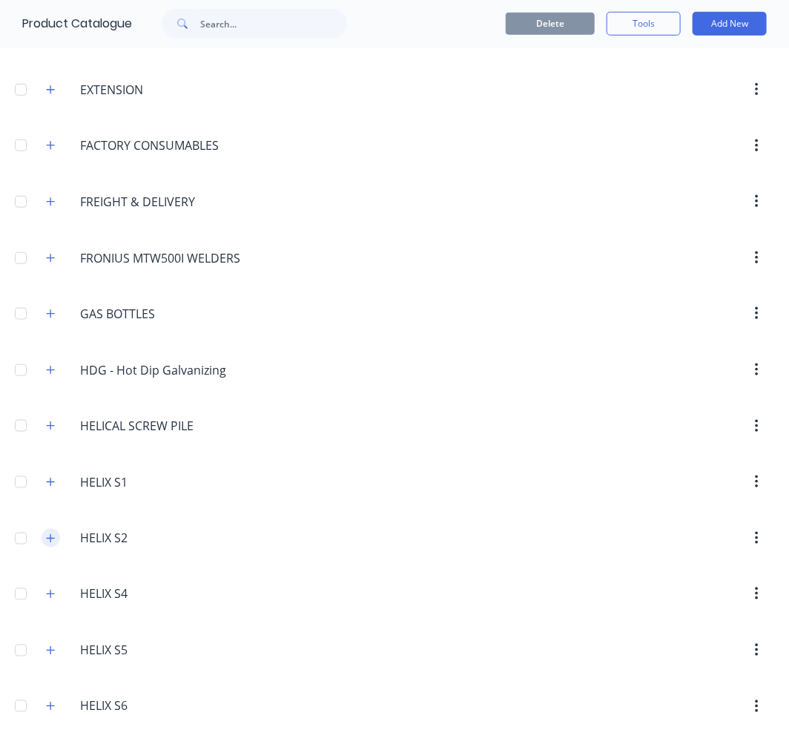
scroll to position [412, 0]
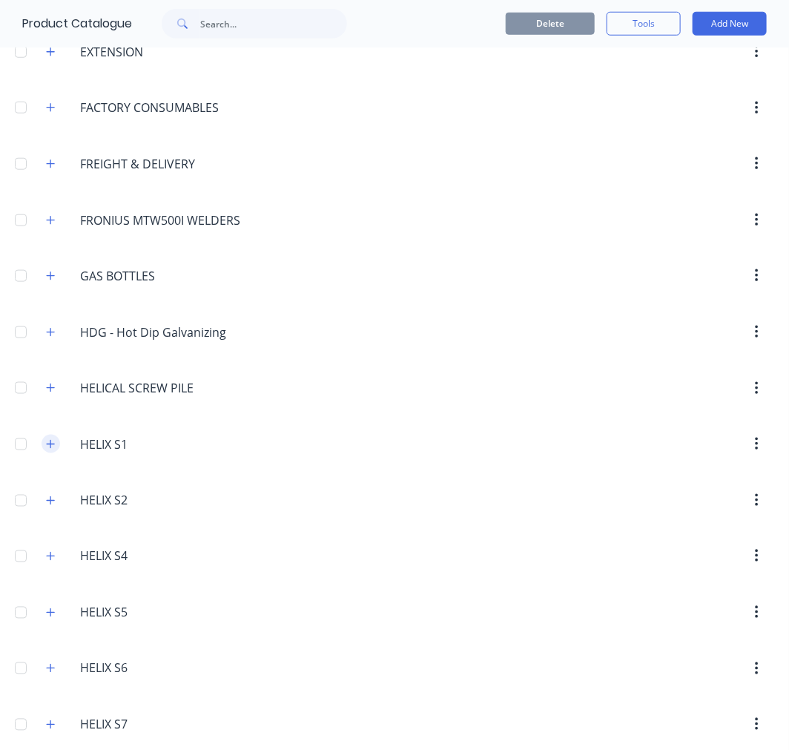
click at [48, 449] on icon "button" at bounding box center [50, 444] width 9 height 10
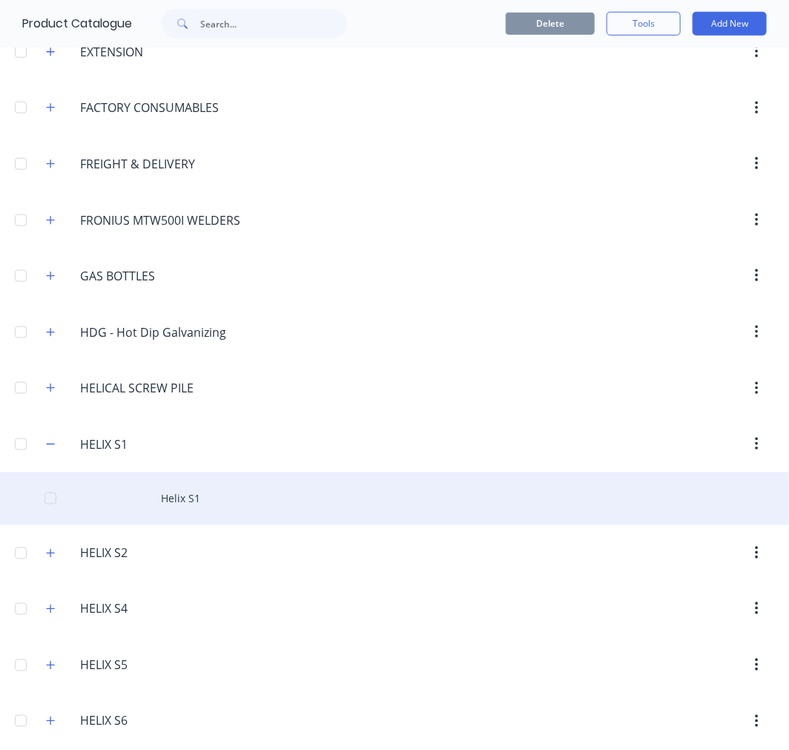
click at [181, 501] on div "Helix S1" at bounding box center [394, 498] width 789 height 53
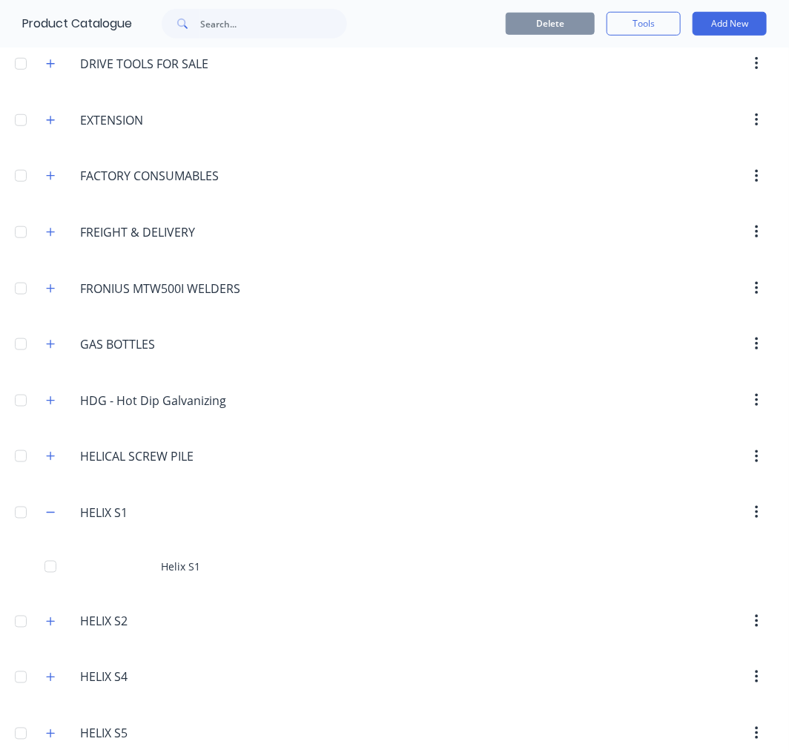
scroll to position [412, 0]
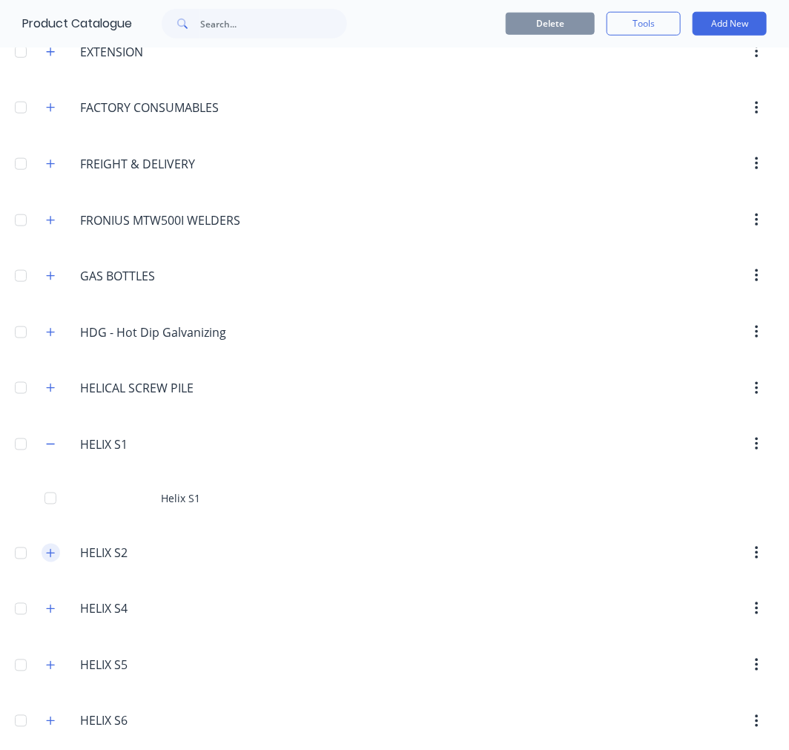
click at [50, 551] on icon "button" at bounding box center [51, 553] width 8 height 8
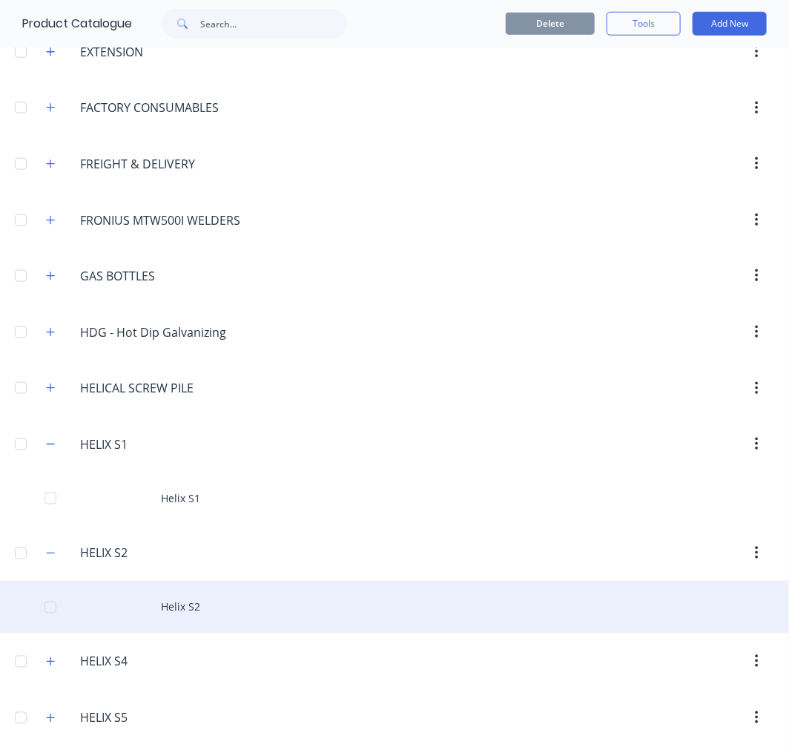
click at [179, 601] on div "Helix S2" at bounding box center [394, 607] width 789 height 53
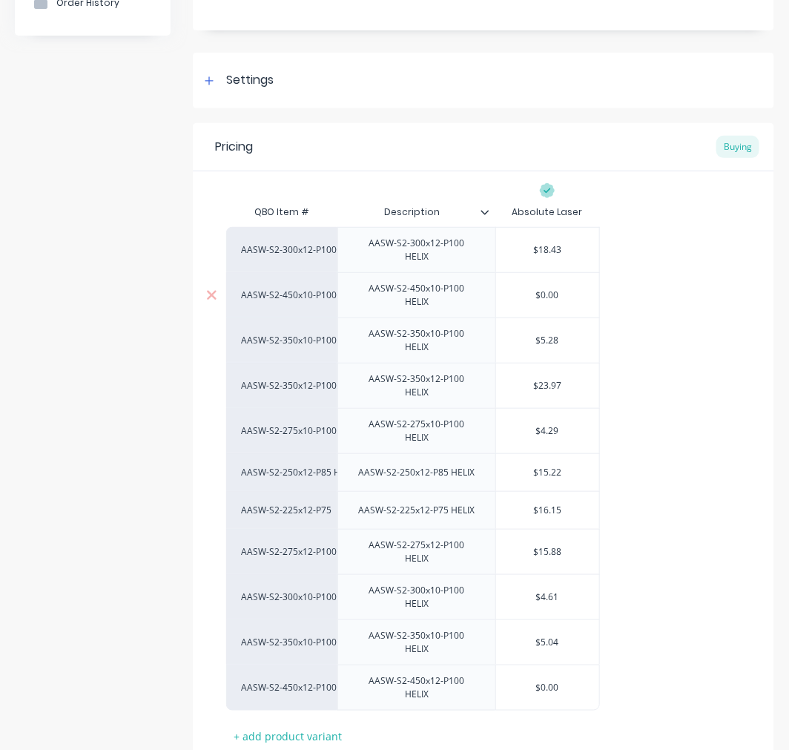
scroll to position [208, 0]
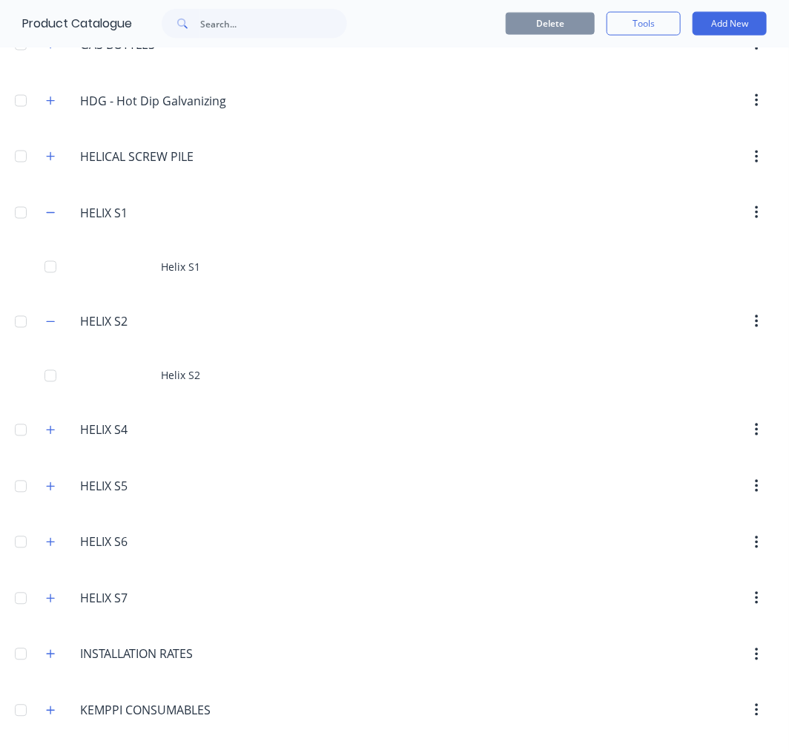
scroll to position [659, 0]
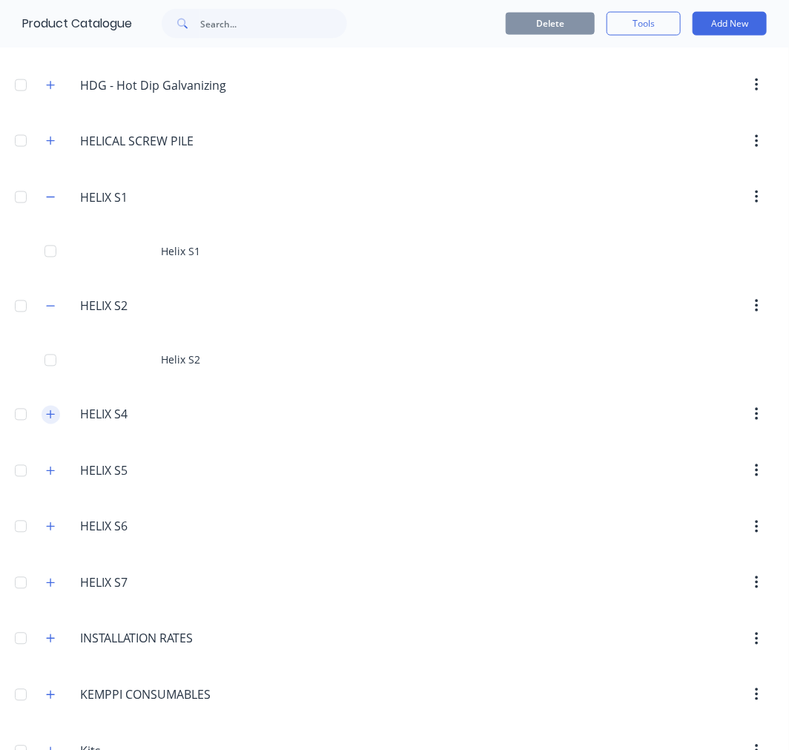
click at [45, 414] on button "button" at bounding box center [51, 415] width 19 height 19
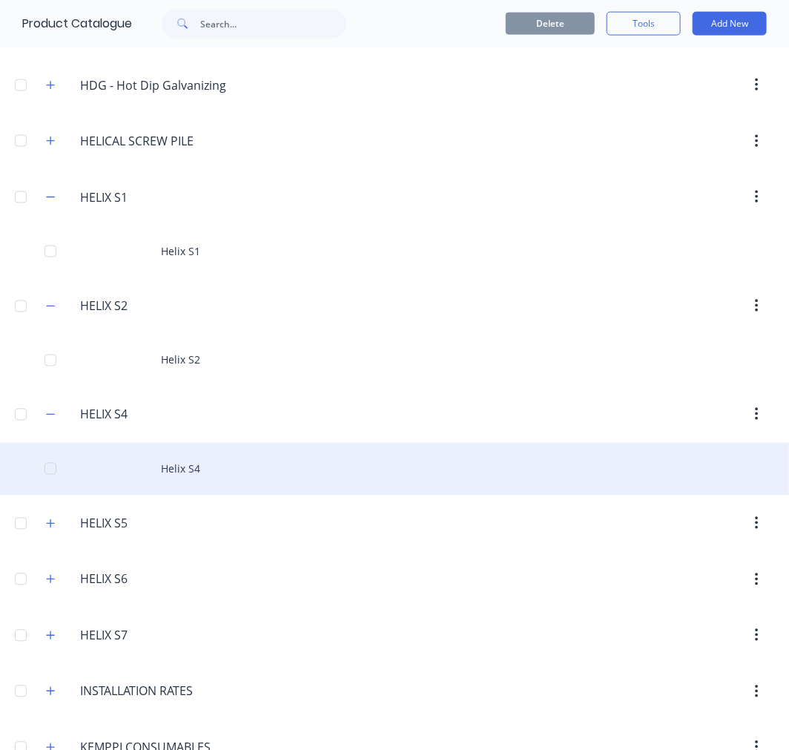
click at [206, 472] on div "Helix S4" at bounding box center [394, 469] width 789 height 53
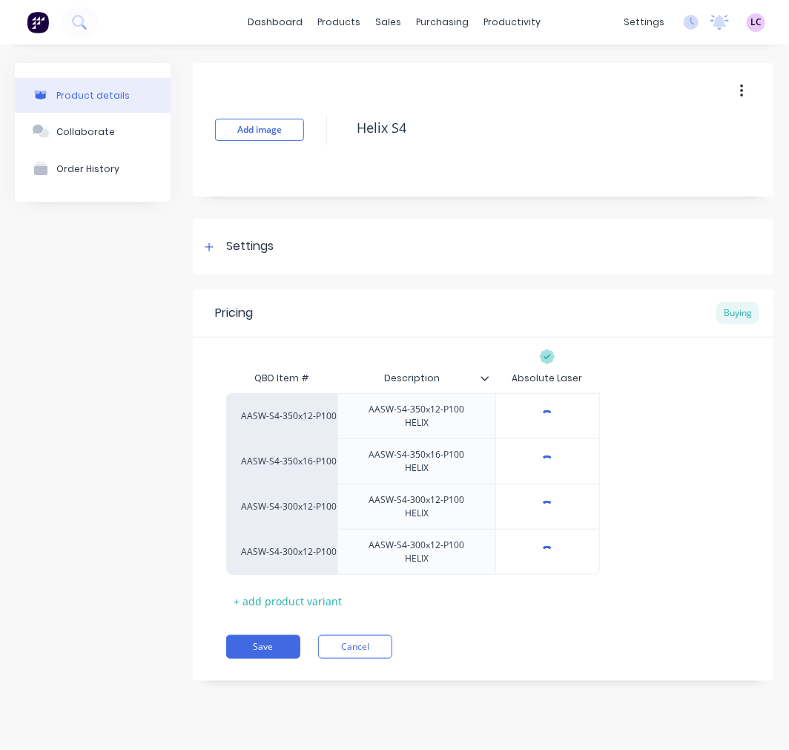
type textarea "x"
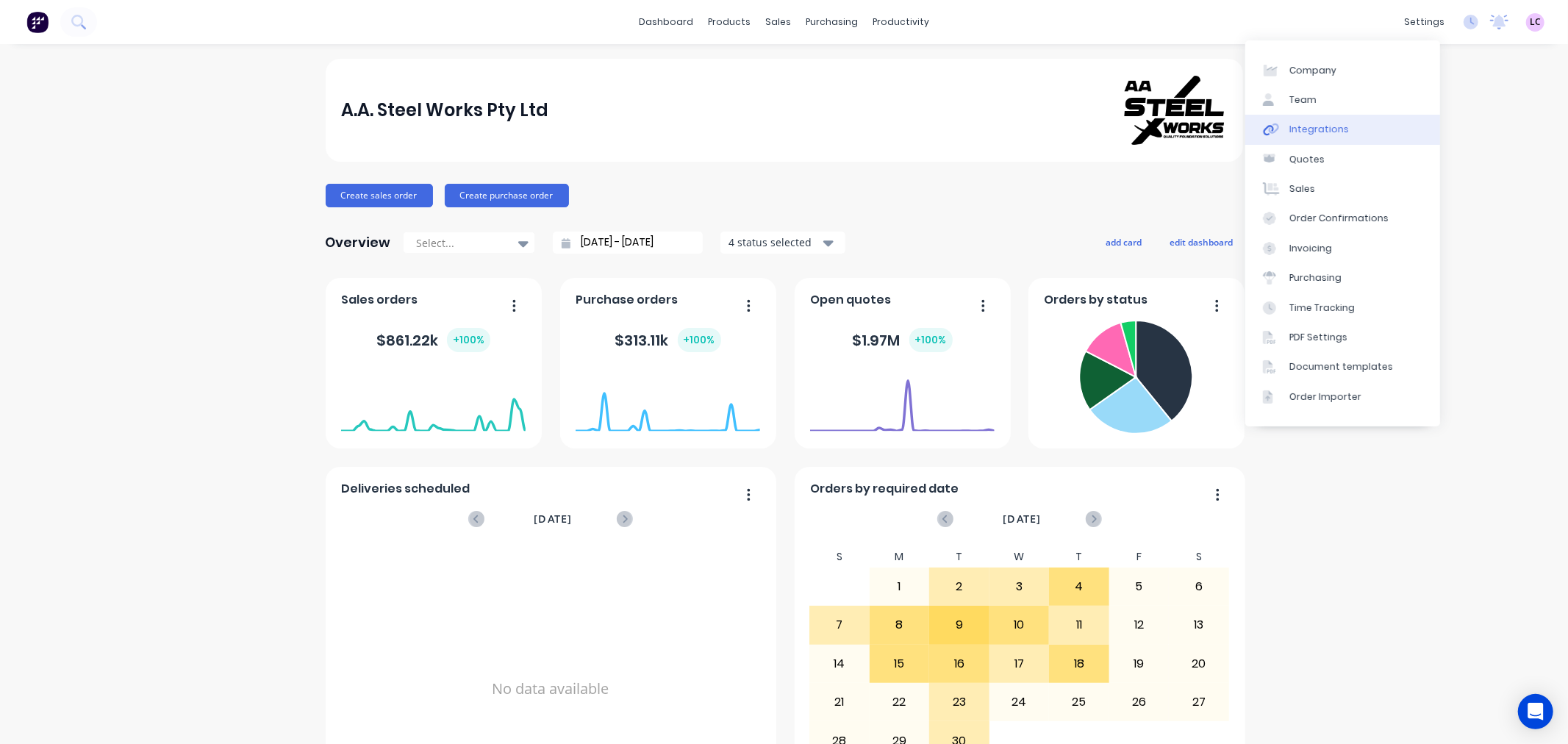
click at [1324, 127] on div "Integrations" at bounding box center [1319, 129] width 59 height 13
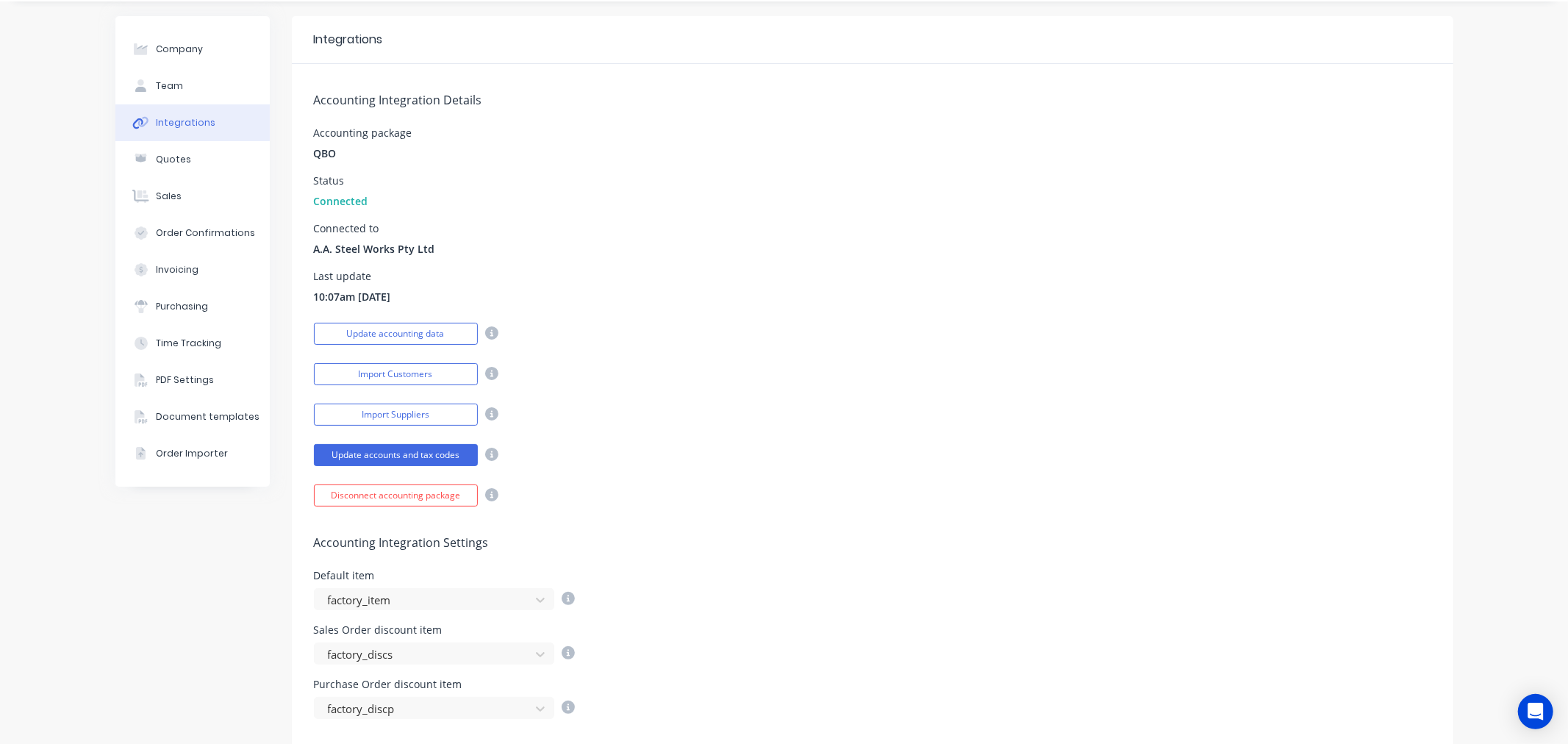
scroll to position [81, 0]
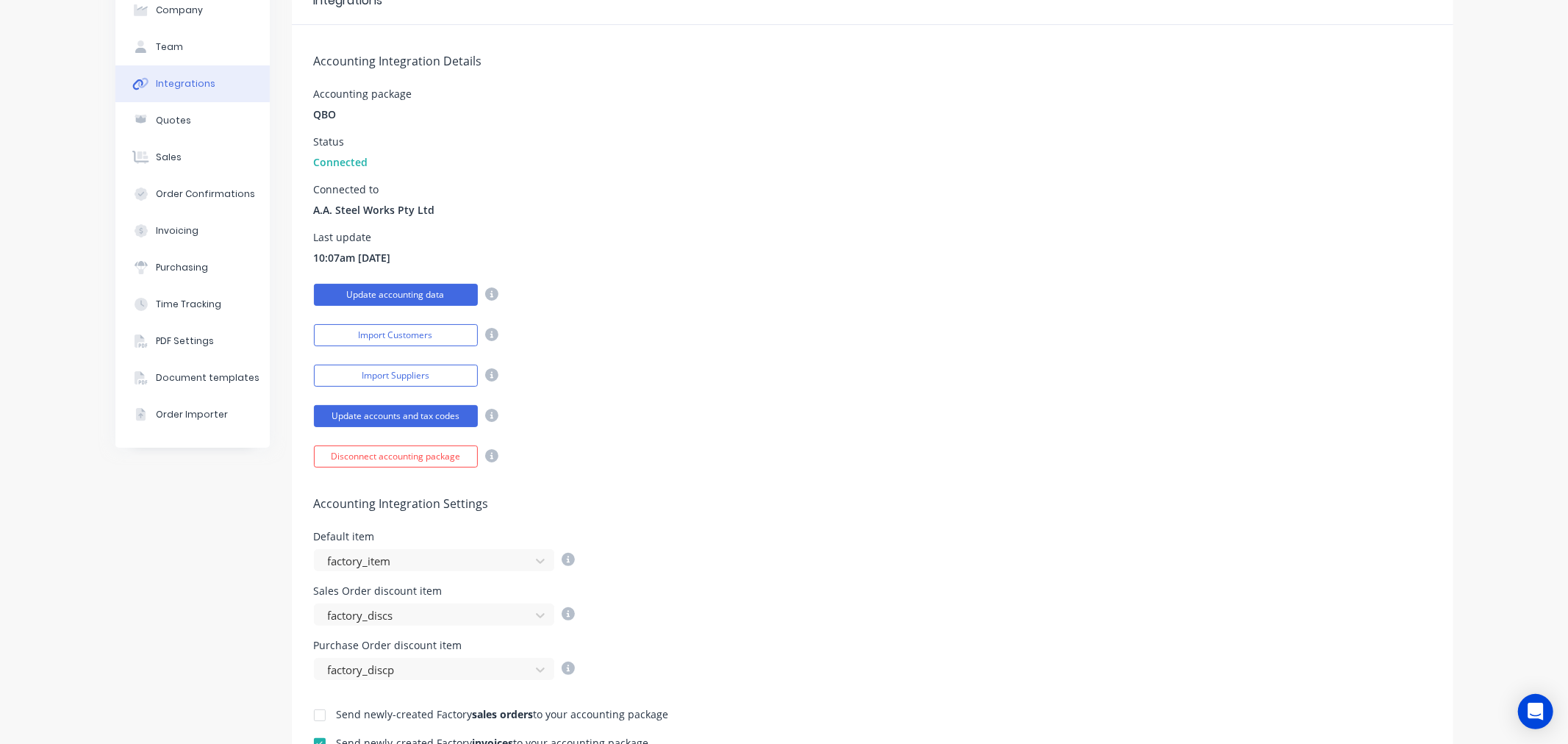
click at [405, 291] on button "Update accounting data" at bounding box center [395, 294] width 164 height 22
